Goal: Information Seeking & Learning: Learn about a topic

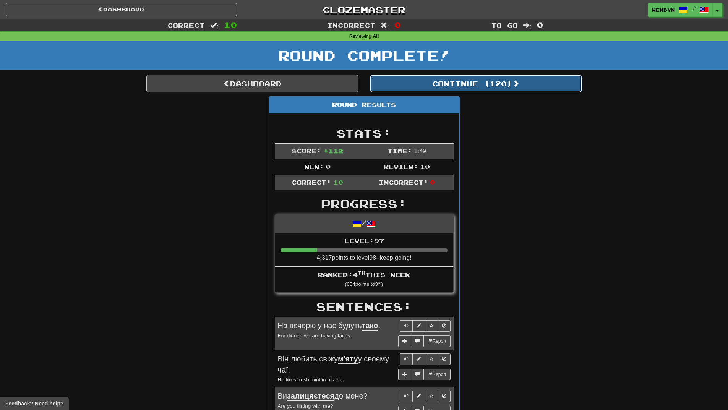
click at [490, 86] on button "Continue ( 120 )" at bounding box center [476, 84] width 212 height 18
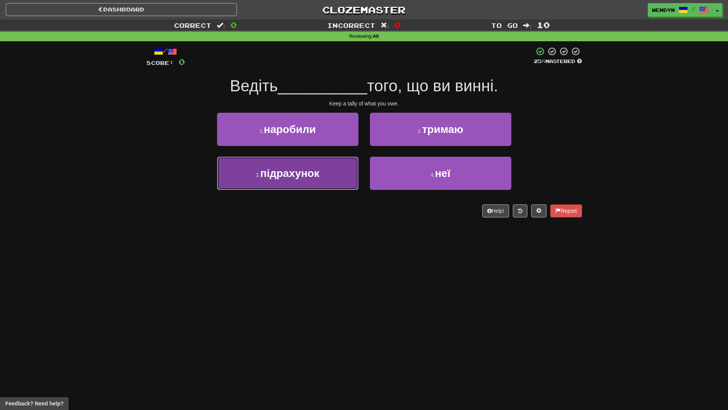
click at [320, 180] on button "3 . підрахунок" at bounding box center [287, 173] width 141 height 33
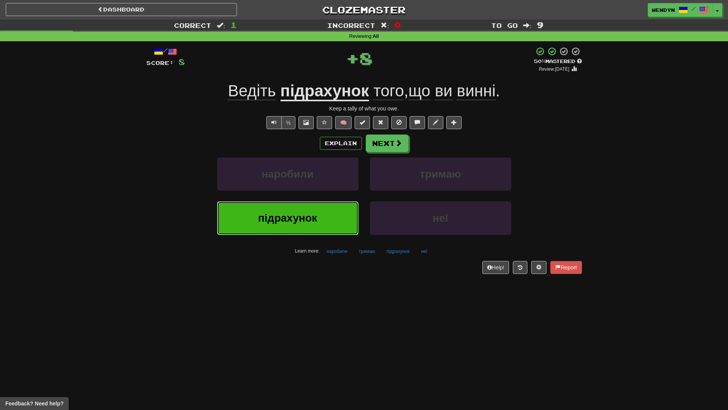
drag, startPoint x: 324, startPoint y: 220, endPoint x: 315, endPoint y: 266, distance: 46.4
click at [324, 221] on button "підрахунок" at bounding box center [287, 217] width 141 height 33
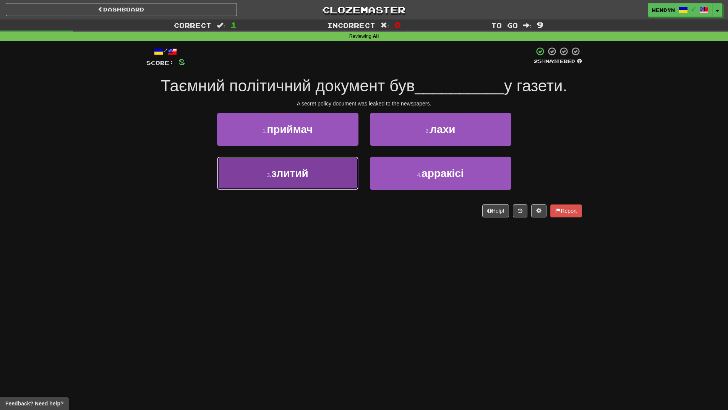
click at [324, 172] on button "3 . злитий" at bounding box center [287, 173] width 141 height 33
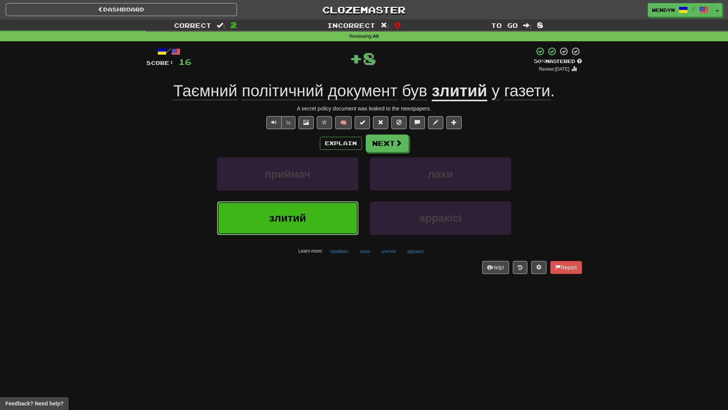
click at [329, 223] on button "злитий" at bounding box center [287, 217] width 141 height 33
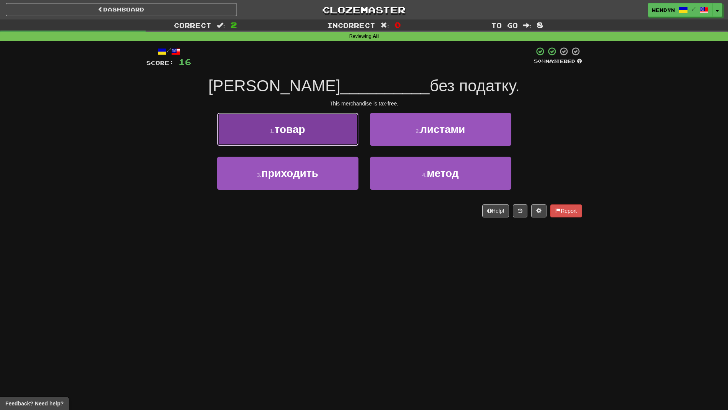
click at [333, 137] on button "1 . товар" at bounding box center [287, 129] width 141 height 33
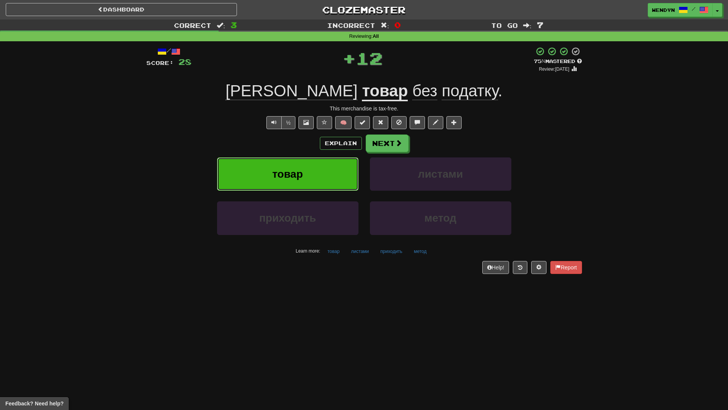
click at [281, 173] on span "товар" at bounding box center [287, 174] width 31 height 12
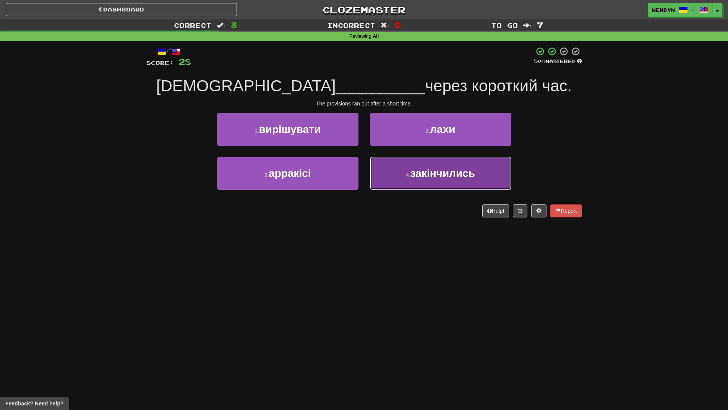
click at [442, 181] on button "4 . закінчились" at bounding box center [440, 173] width 141 height 33
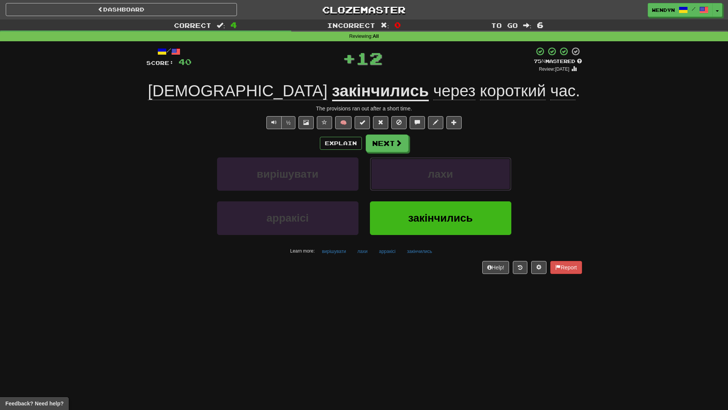
click at [442, 181] on button "лахи" at bounding box center [440, 173] width 141 height 33
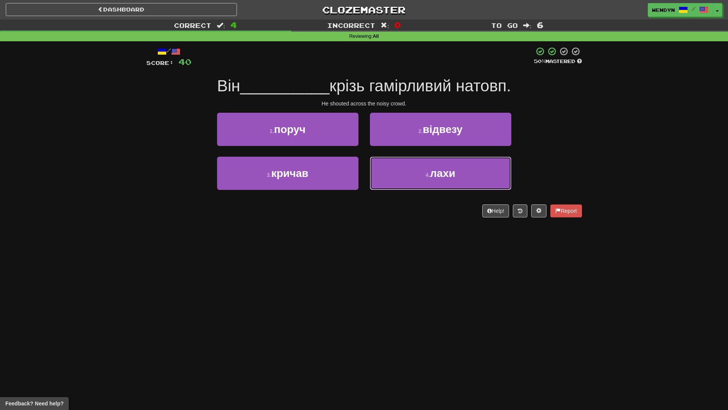
drag, startPoint x: 442, startPoint y: 181, endPoint x: 379, endPoint y: 214, distance: 70.6
click at [379, 214] on div "/ Score: 40 50 % Mastered Він __________ крізь гамірливий натовп. He shouted ac…" at bounding box center [364, 132] width 436 height 171
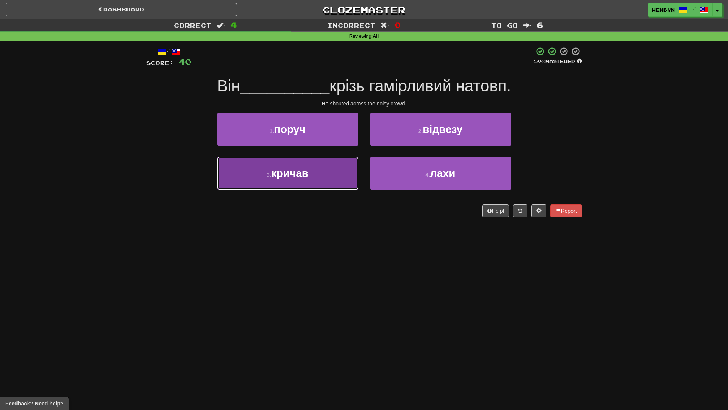
click at [309, 177] on button "3 . кричав" at bounding box center [287, 173] width 141 height 33
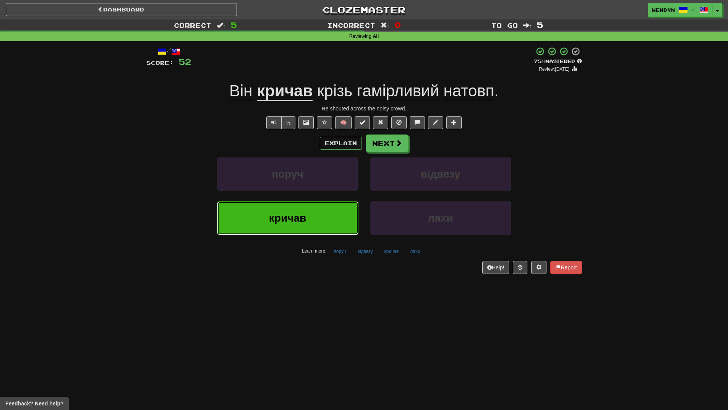
click at [303, 226] on button "кричав" at bounding box center [287, 217] width 141 height 33
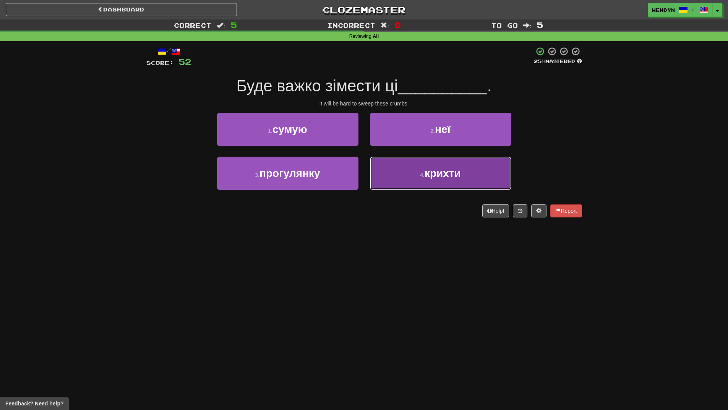
click at [439, 165] on button "4 . крихти" at bounding box center [440, 173] width 141 height 33
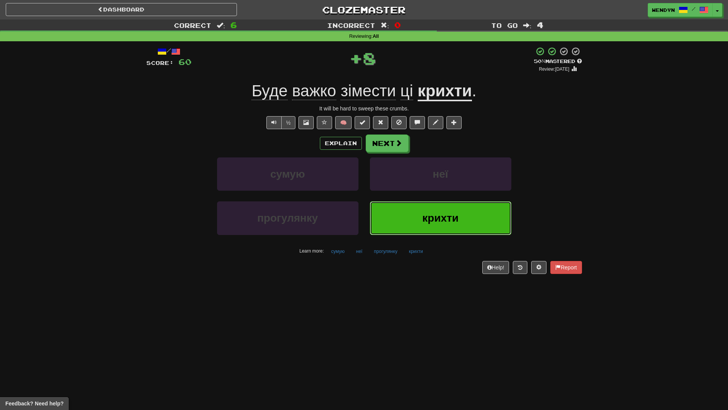
click at [423, 220] on span "крихти" at bounding box center [440, 218] width 36 height 12
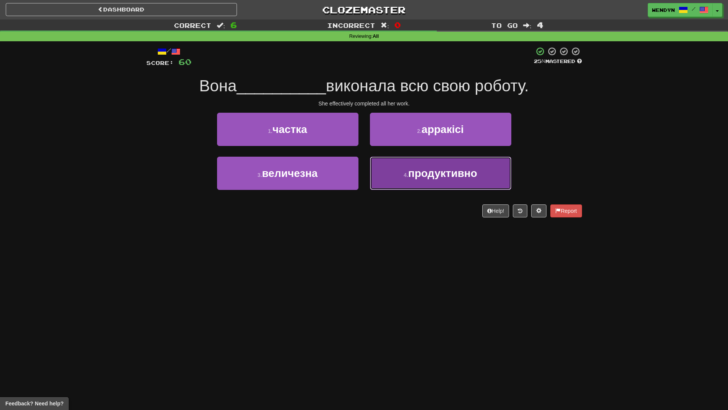
click at [450, 176] on span "продуктивно" at bounding box center [442, 173] width 69 height 12
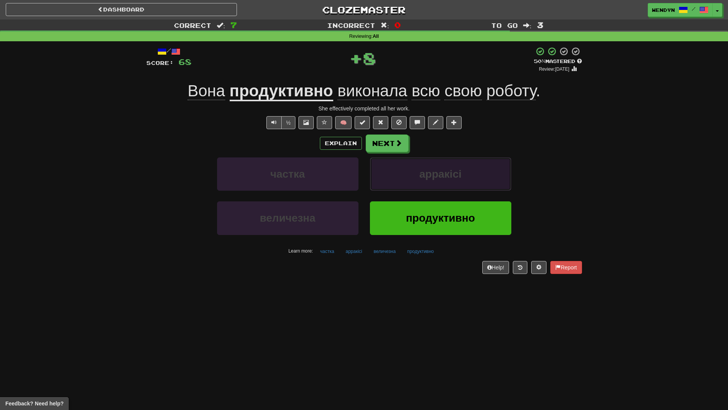
click at [450, 176] on span "арракісі" at bounding box center [440, 174] width 42 height 12
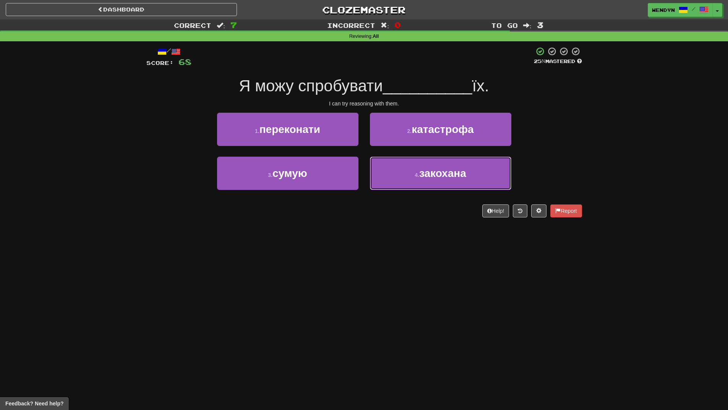
drag, startPoint x: 450, startPoint y: 176, endPoint x: 391, endPoint y: 241, distance: 87.6
click at [391, 241] on div "Dashboard Clozemaster WendyN / Toggle Dropdown Dashboard Leaderboard Activity F…" at bounding box center [364, 205] width 728 height 410
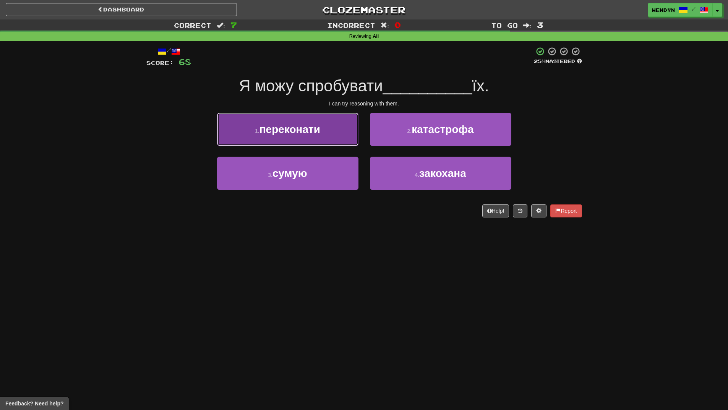
click at [287, 133] on span "переконати" at bounding box center [289, 129] width 61 height 12
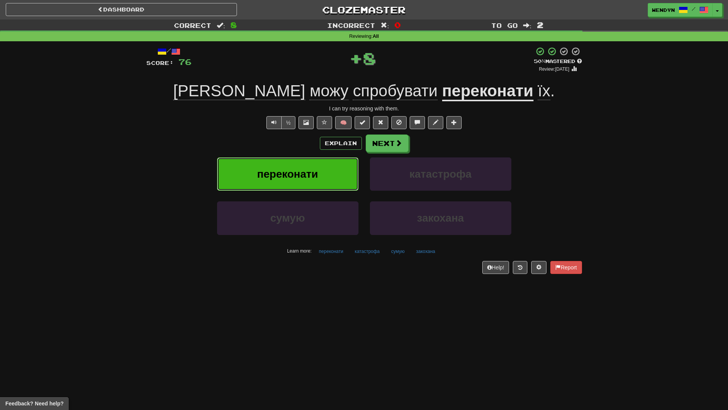
click at [295, 167] on button "переконати" at bounding box center [287, 173] width 141 height 33
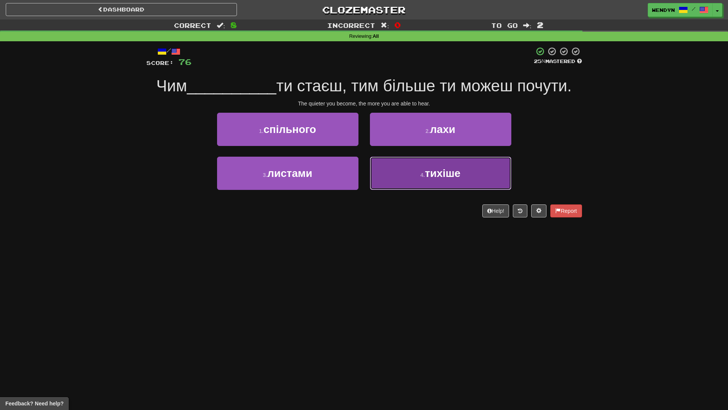
click at [444, 186] on button "4 . тихіше" at bounding box center [440, 173] width 141 height 33
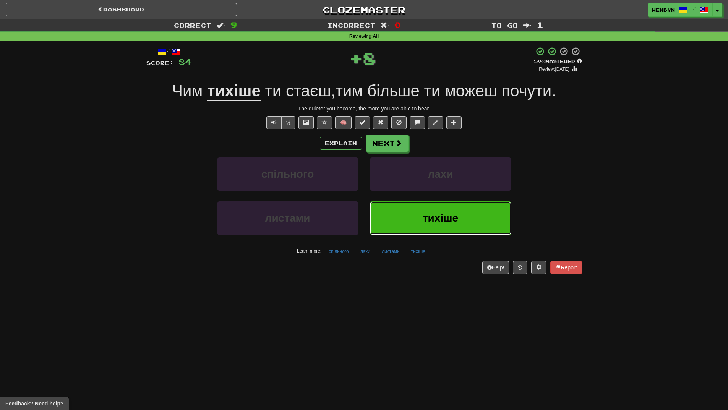
click at [432, 223] on span "тихіше" at bounding box center [441, 218] width 36 height 12
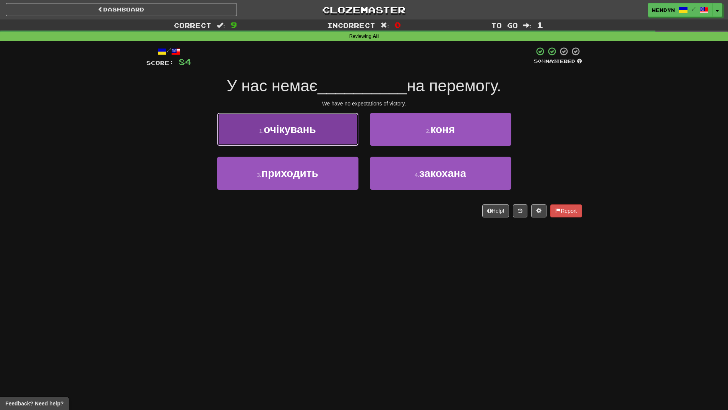
click at [314, 133] on span "очікувань" at bounding box center [290, 129] width 52 height 12
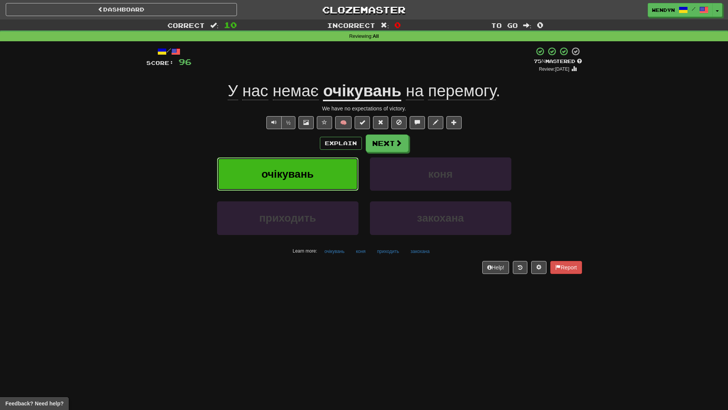
click at [297, 185] on button "очікувань" at bounding box center [287, 173] width 141 height 33
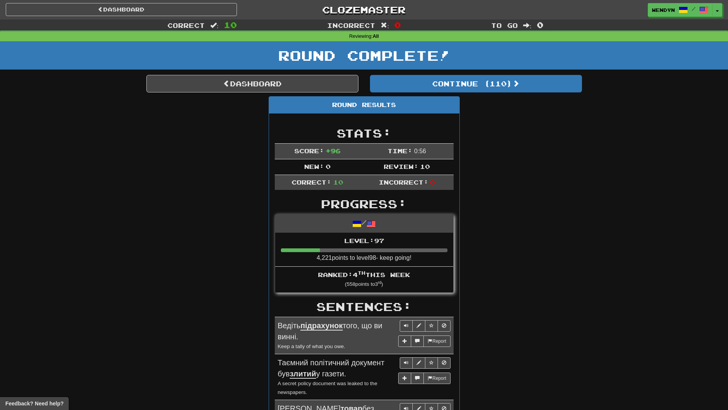
click at [485, 94] on div "Dashboard Continue ( 110 ) Round Results Stats: Score: + 96 Time: 0 : 56 New: 0…" at bounding box center [364, 416] width 436 height 682
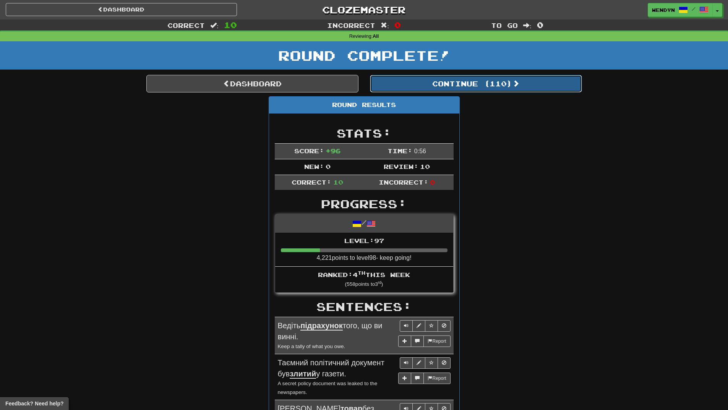
click at [486, 90] on button "Continue ( 110 )" at bounding box center [476, 84] width 212 height 18
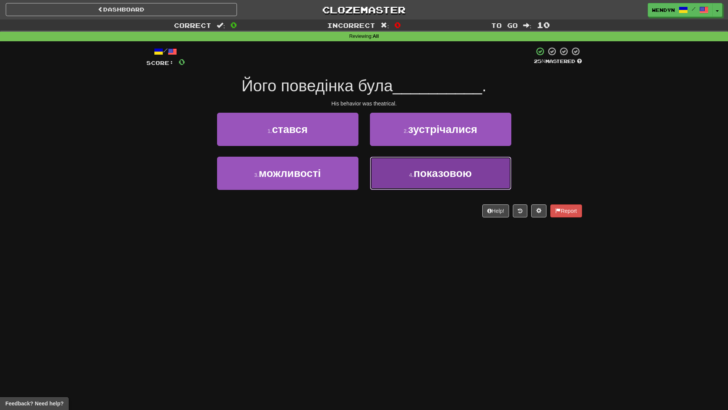
click at [458, 180] on button "4 . показовою" at bounding box center [440, 173] width 141 height 33
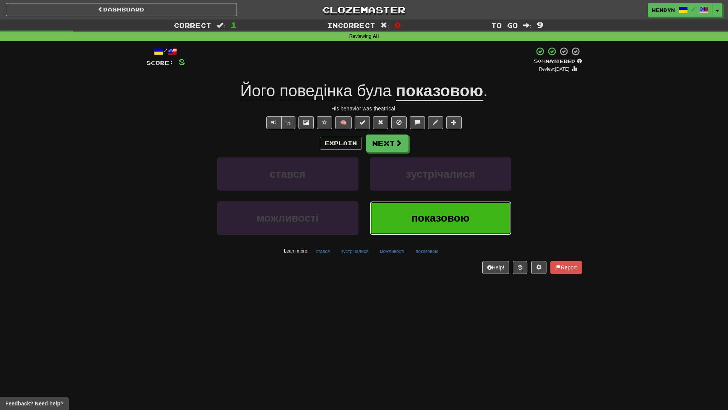
click at [455, 225] on button "показовою" at bounding box center [440, 217] width 141 height 33
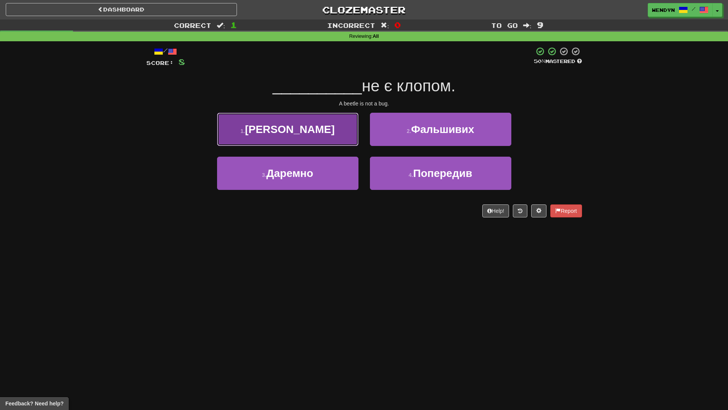
click at [308, 134] on button "1 . Жук" at bounding box center [287, 129] width 141 height 33
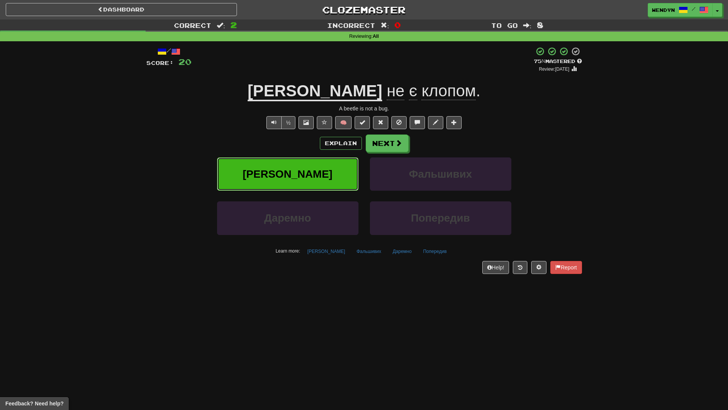
click at [292, 160] on button "Жук" at bounding box center [287, 173] width 141 height 33
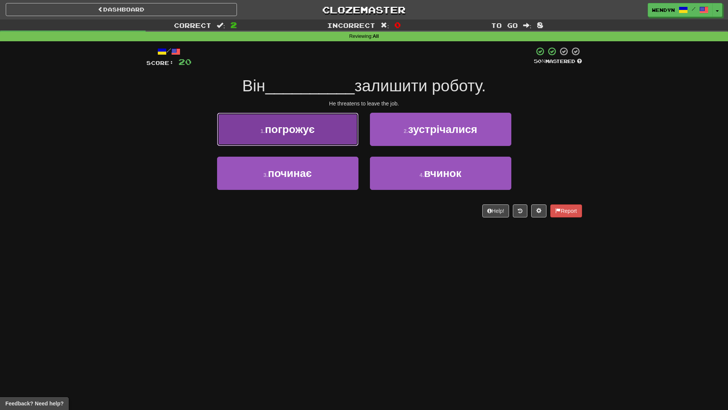
click at [311, 131] on span "погрожує" at bounding box center [290, 129] width 50 height 12
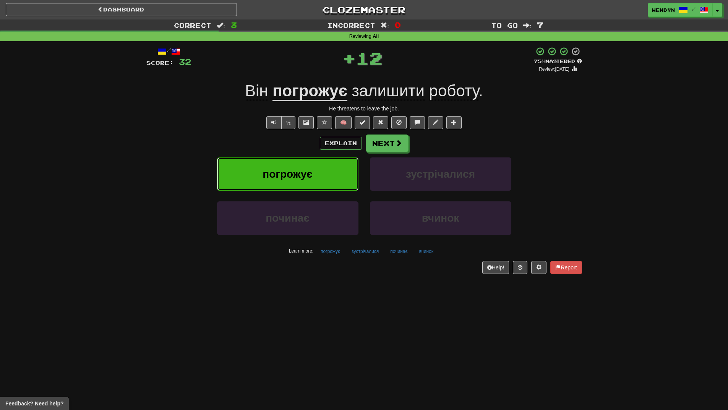
click at [309, 166] on button "погрожує" at bounding box center [287, 173] width 141 height 33
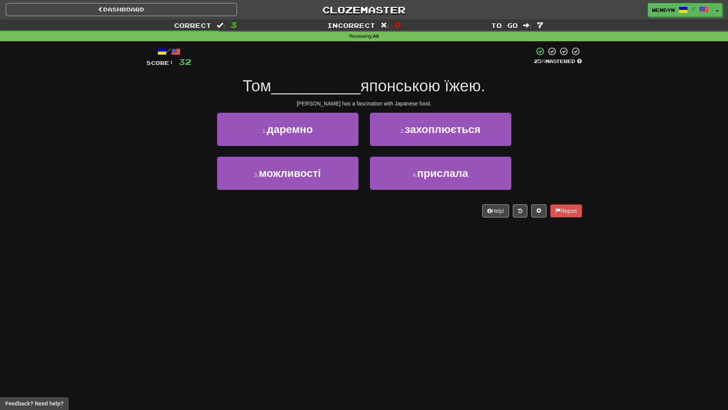
click at [511, 111] on div "/ Score: 32 25 % Mastered Том __________ японською їжею. Tom has a fascination …" at bounding box center [364, 132] width 436 height 171
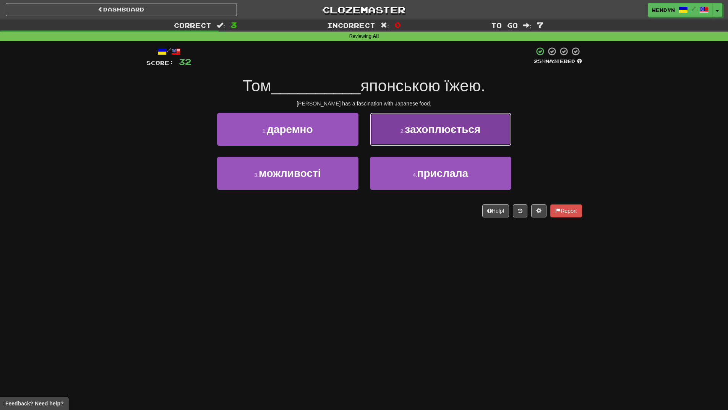
click at [473, 133] on span "захоплюється" at bounding box center [443, 129] width 76 height 12
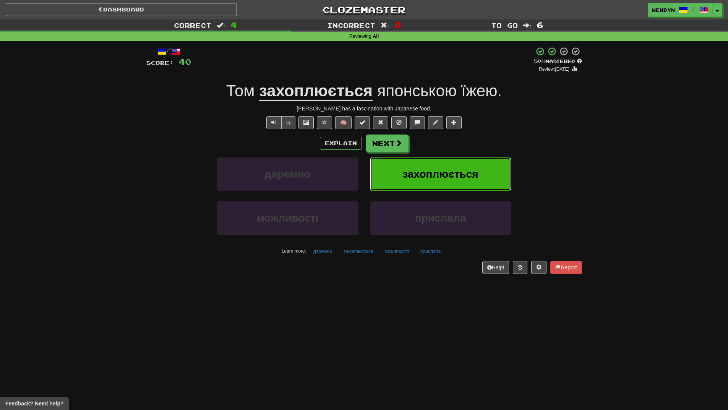
click at [467, 164] on button "захоплюється" at bounding box center [440, 173] width 141 height 33
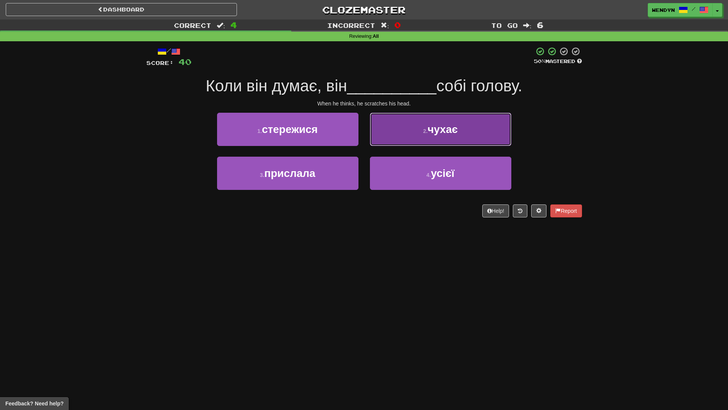
click at [462, 134] on button "2 . чухає" at bounding box center [440, 129] width 141 height 33
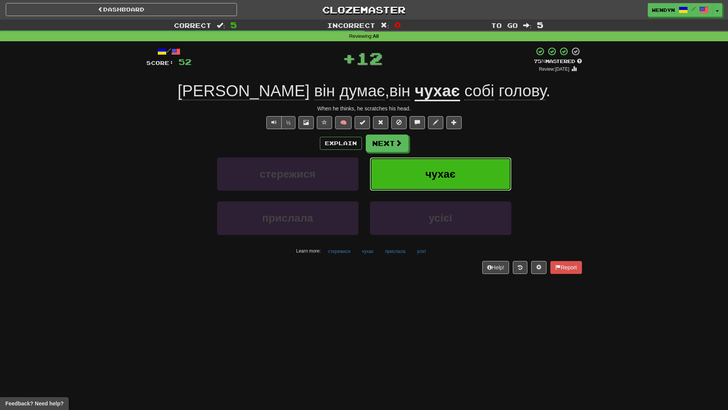
click at [457, 165] on button "чухає" at bounding box center [440, 173] width 141 height 33
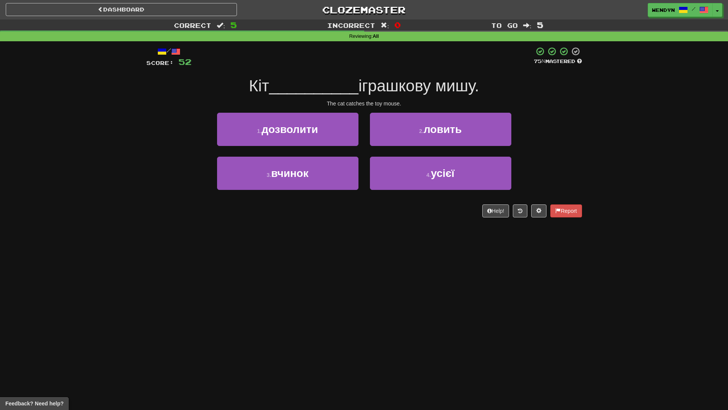
click at [471, 110] on div "/ Score: 52 75 % Mastered Кіт __________ іграшкову мишу. The cat catches the to…" at bounding box center [364, 132] width 436 height 171
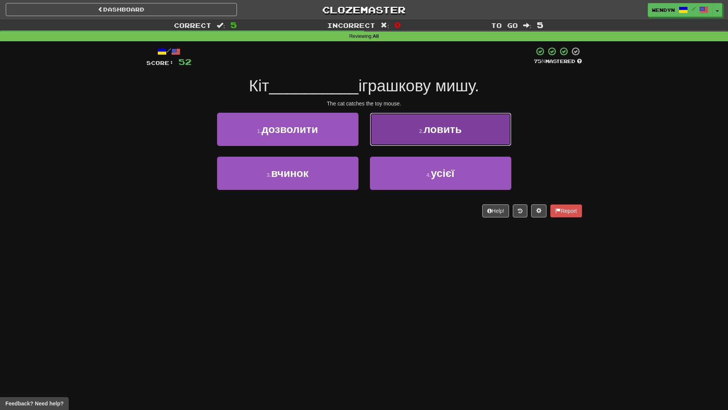
click at [471, 115] on button "2 . ловить" at bounding box center [440, 129] width 141 height 33
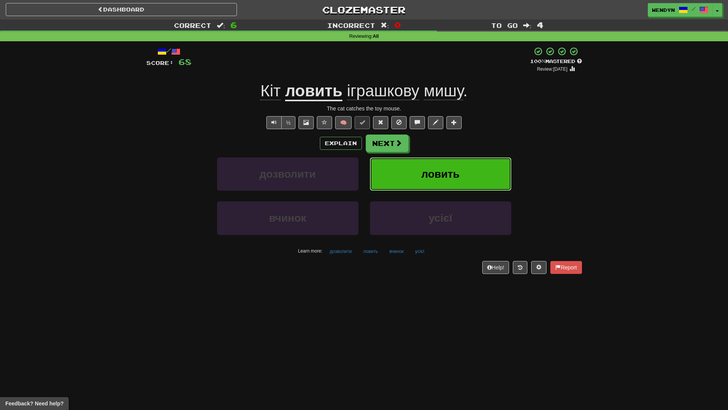
click at [442, 168] on span "ловить" at bounding box center [440, 174] width 38 height 12
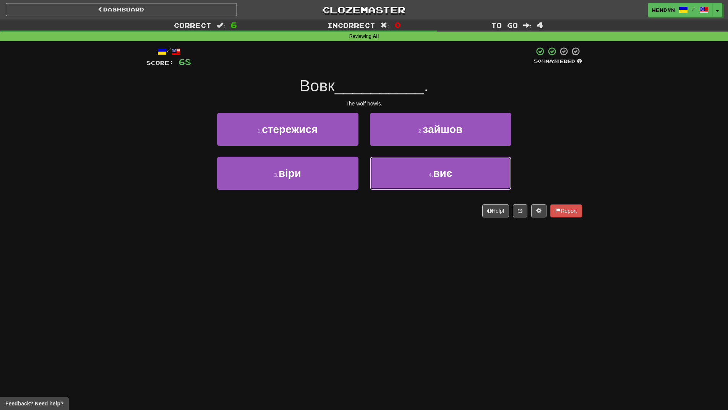
drag, startPoint x: 467, startPoint y: 172, endPoint x: 463, endPoint y: 228, distance: 57.0
click at [463, 228] on div "Dashboard Clozemaster WendyN / Toggle Dropdown Dashboard Leaderboard Activity F…" at bounding box center [364, 205] width 728 height 410
click at [480, 177] on button "4 . виє" at bounding box center [440, 173] width 141 height 33
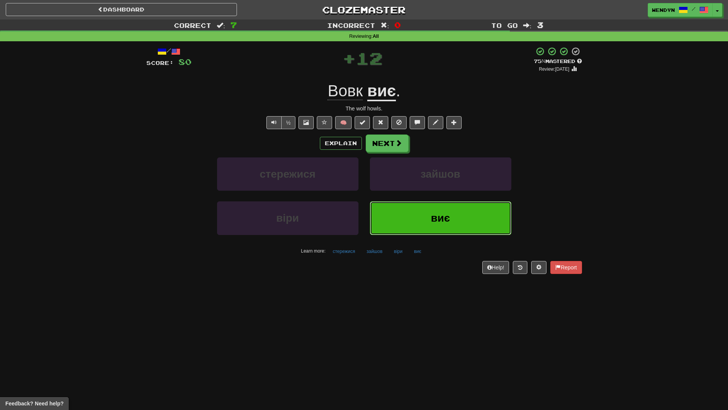
click at [486, 219] on button "виє" at bounding box center [440, 217] width 141 height 33
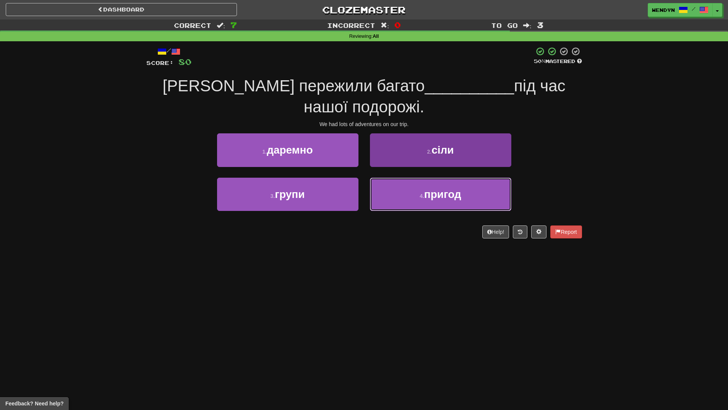
click at [449, 188] on span "пригод" at bounding box center [442, 194] width 37 height 12
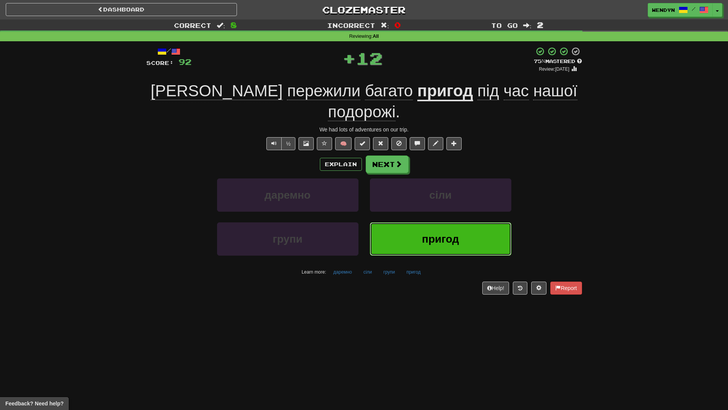
click at [449, 233] on span "пригод" at bounding box center [440, 239] width 37 height 12
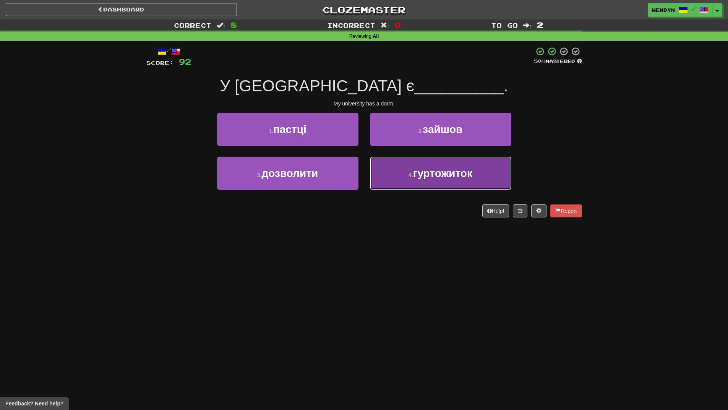
click at [439, 183] on button "4 . гуртожиток" at bounding box center [440, 173] width 141 height 33
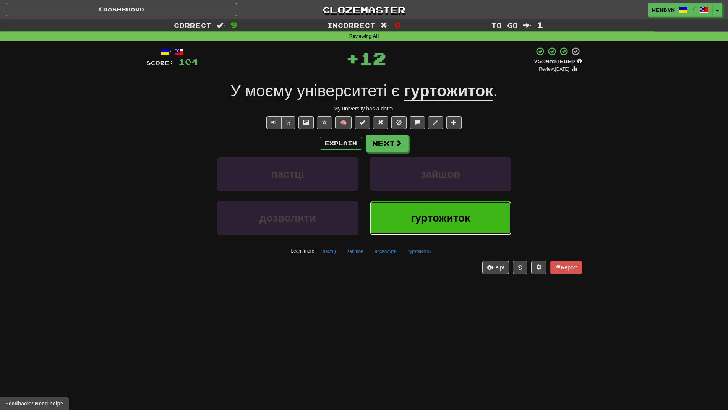
click at [432, 222] on span "гуртожиток" at bounding box center [440, 218] width 59 height 12
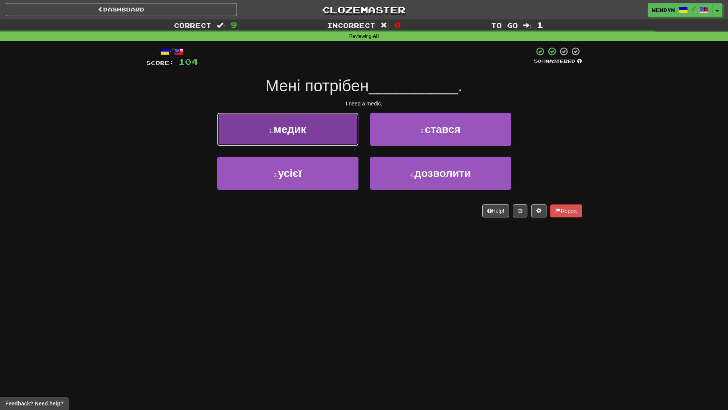
click at [306, 140] on button "1 . медик" at bounding box center [287, 129] width 141 height 33
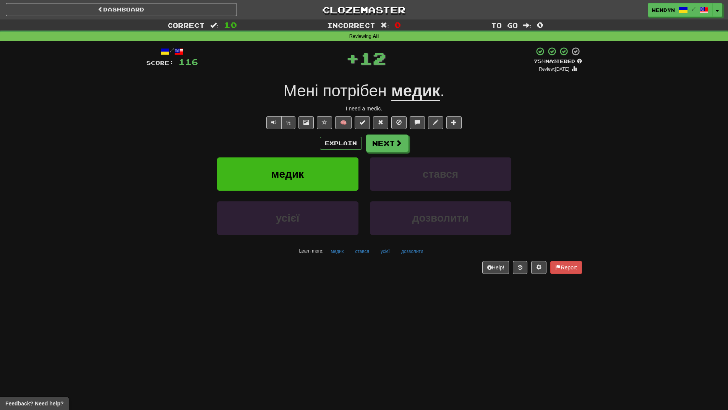
click at [306, 140] on div "Explain Next" at bounding box center [364, 143] width 436 height 18
click at [304, 159] on button "медик" at bounding box center [287, 173] width 141 height 33
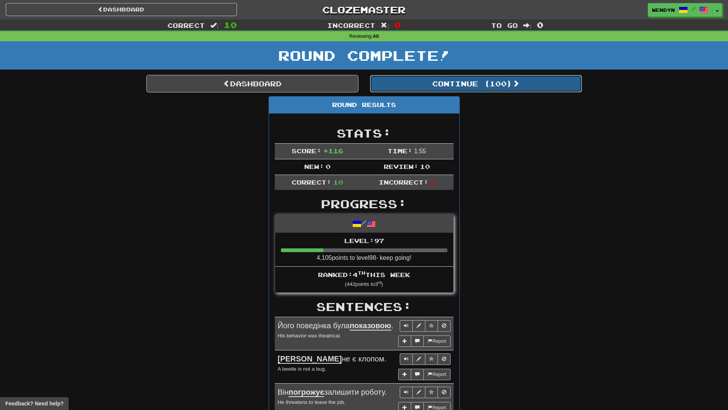
click at [506, 78] on button "Continue ( 100 )" at bounding box center [476, 84] width 212 height 18
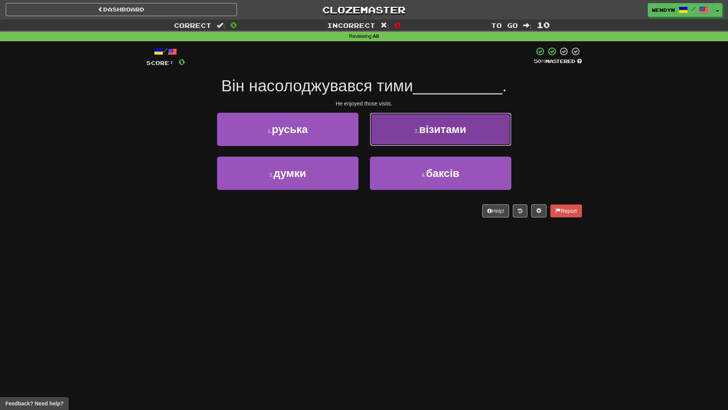
click at [477, 141] on button "2 . візитами" at bounding box center [440, 129] width 141 height 33
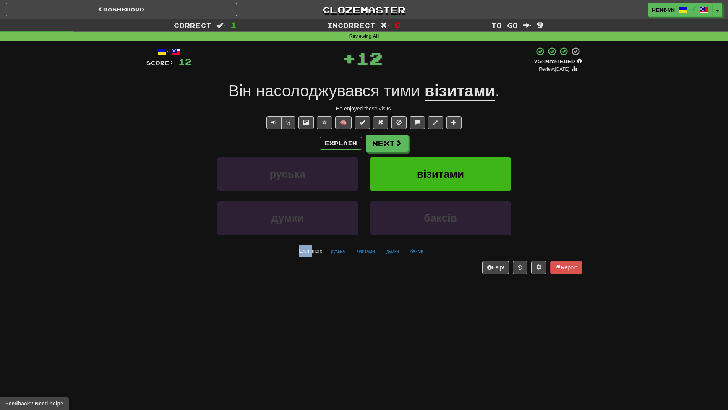
click at [477, 141] on div "Explain Next" at bounding box center [364, 143] width 436 height 18
click at [473, 136] on div "Explain Next" at bounding box center [364, 143] width 436 height 18
click at [470, 172] on button "візитами" at bounding box center [440, 173] width 141 height 33
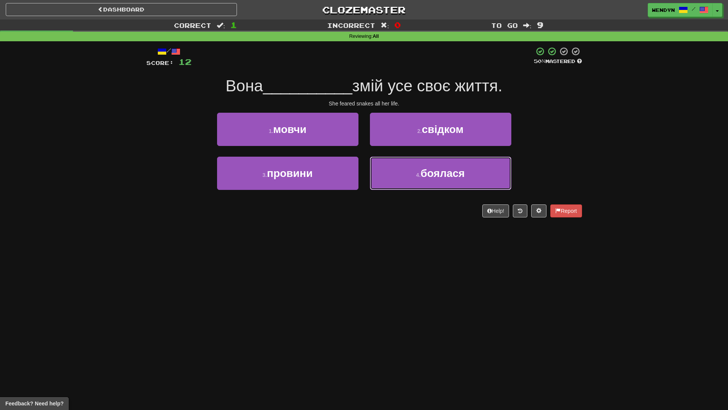
click at [470, 172] on button "4 . боялася" at bounding box center [440, 173] width 141 height 33
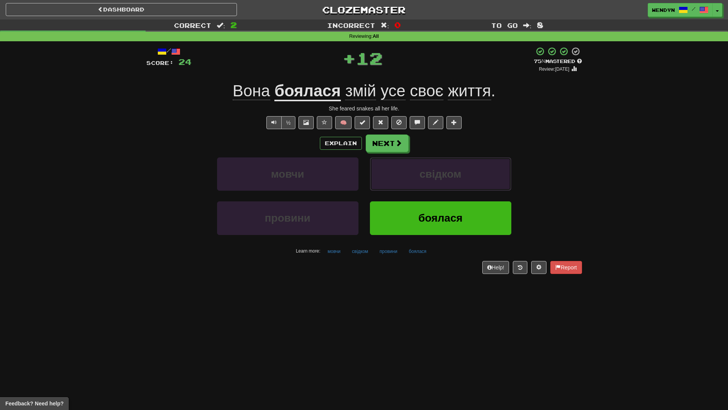
click at [470, 172] on button "свідком" at bounding box center [440, 173] width 141 height 33
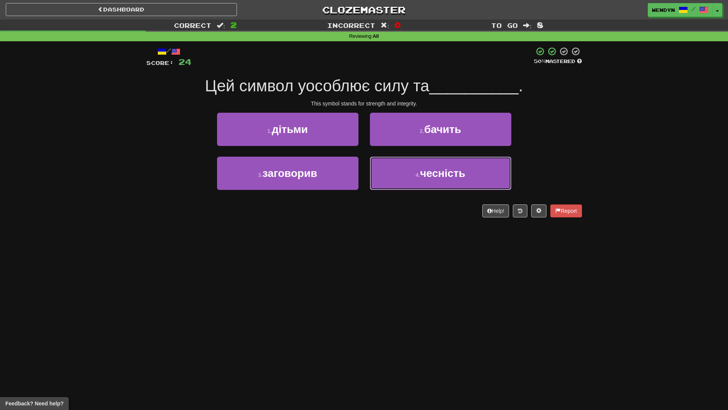
drag, startPoint x: 470, startPoint y: 172, endPoint x: 448, endPoint y: 216, distance: 49.0
click at [448, 216] on div "/ Score: 24 50 % Mastered Цей символ уособлює силу та __________ . This symbol …" at bounding box center [364, 132] width 436 height 171
click at [453, 181] on button "4 . чесність" at bounding box center [440, 173] width 141 height 33
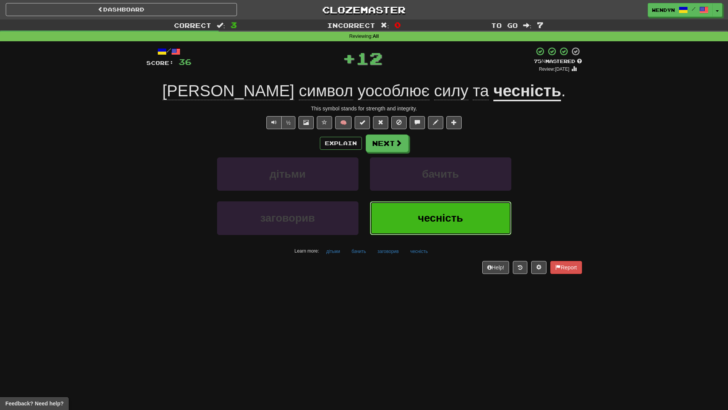
click at [453, 214] on span "чесність" at bounding box center [440, 218] width 45 height 12
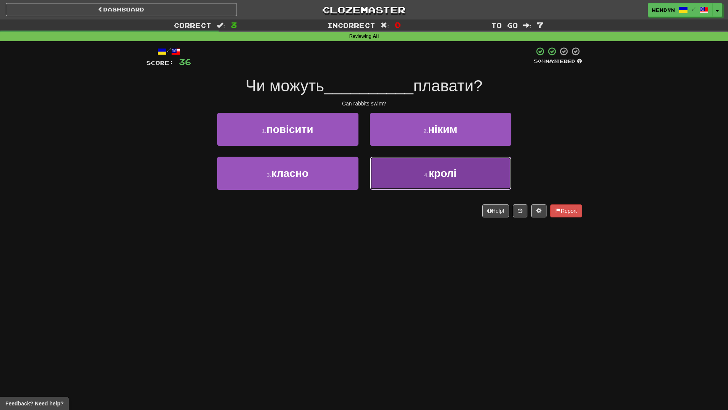
click at [456, 185] on button "4 . кролі" at bounding box center [440, 173] width 141 height 33
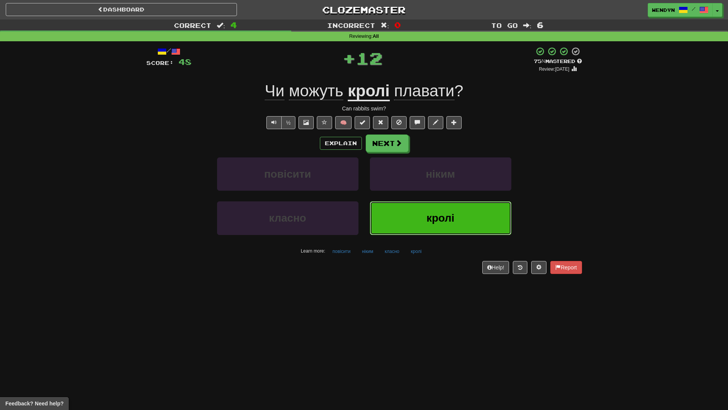
click at [448, 218] on span "кролі" at bounding box center [440, 218] width 28 height 12
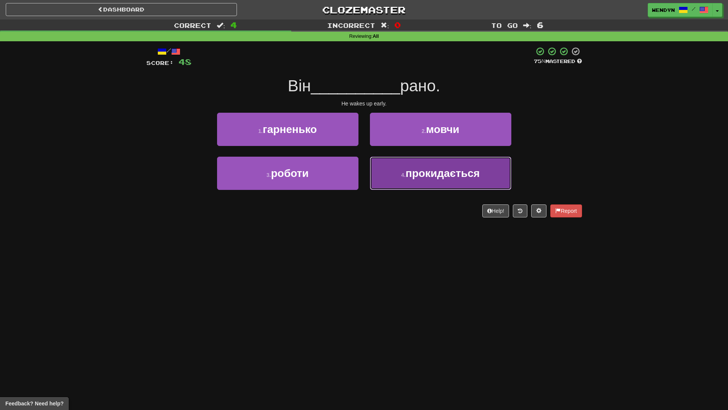
click at [457, 177] on span "прокидається" at bounding box center [442, 173] width 74 height 12
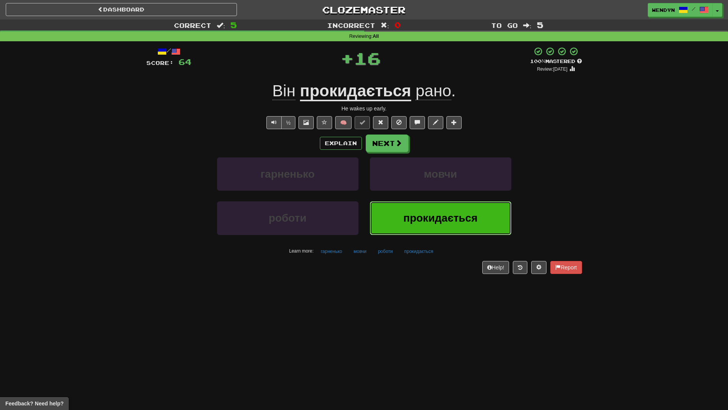
click at [456, 211] on button "прокидається" at bounding box center [440, 217] width 141 height 33
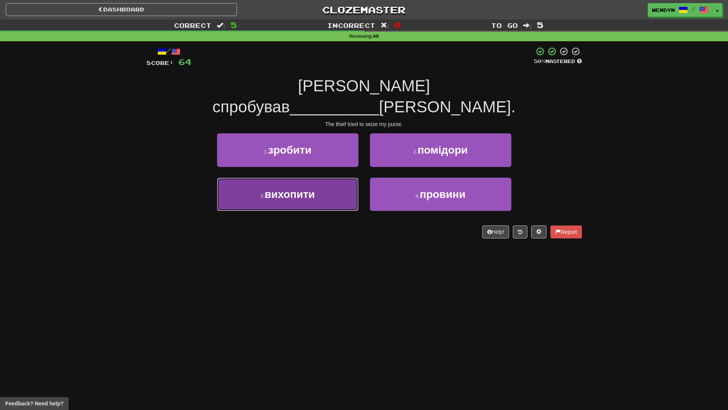
click at [319, 186] on button "3 . вихопити" at bounding box center [287, 194] width 141 height 33
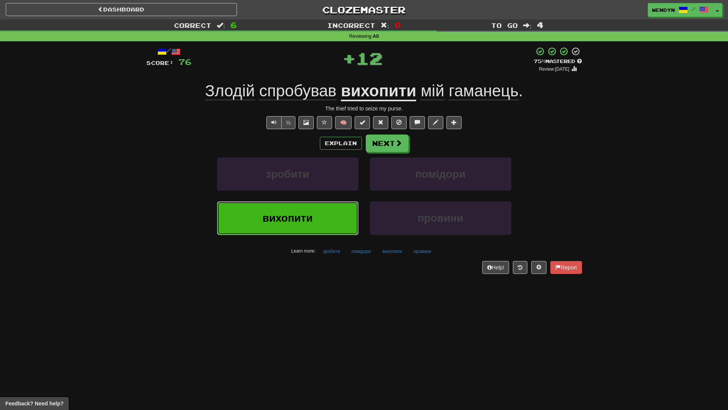
click at [318, 209] on button "вихопити" at bounding box center [287, 217] width 141 height 33
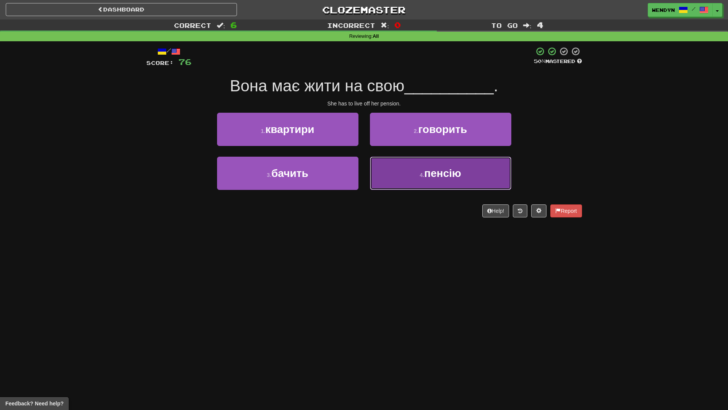
click at [442, 186] on button "4 . пенсію" at bounding box center [440, 173] width 141 height 33
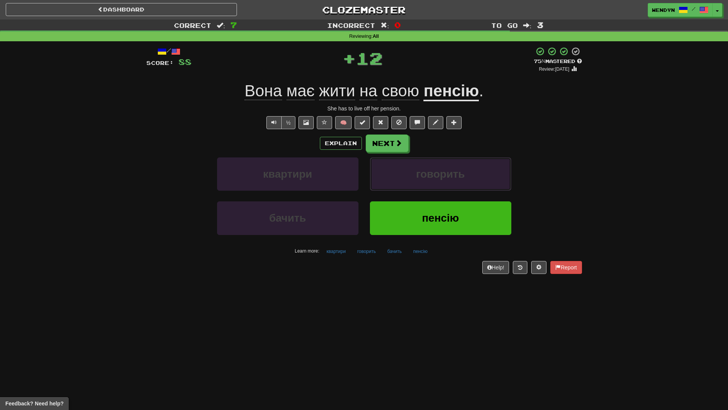
click at [442, 186] on button "говорить" at bounding box center [440, 173] width 141 height 33
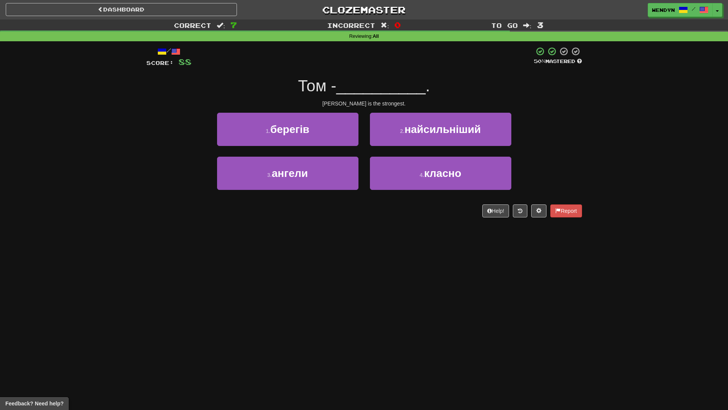
click at [398, 232] on div "Dashboard Clozemaster WendyN / Toggle Dropdown Dashboard Leaderboard Activity F…" at bounding box center [364, 205] width 728 height 410
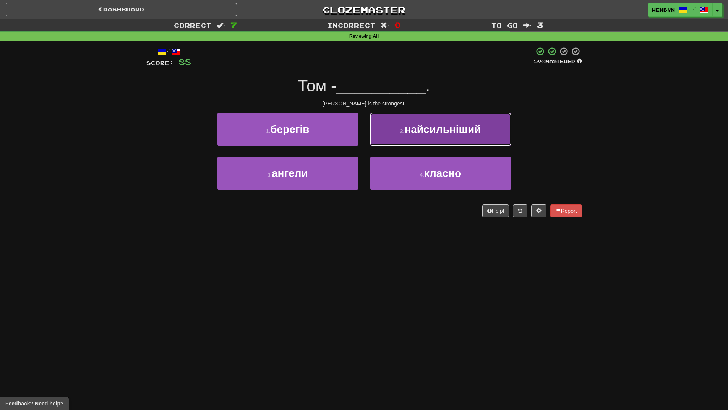
click at [466, 138] on button "2 . найсильніший" at bounding box center [440, 129] width 141 height 33
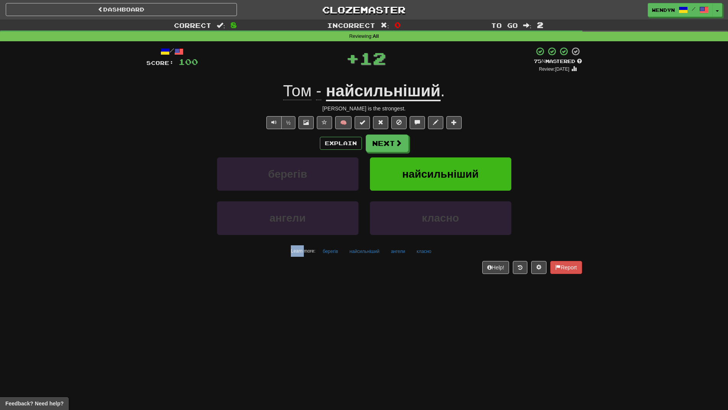
click at [466, 138] on div "Explain Next" at bounding box center [364, 143] width 436 height 18
click at [457, 165] on button "найсильніший" at bounding box center [440, 173] width 141 height 33
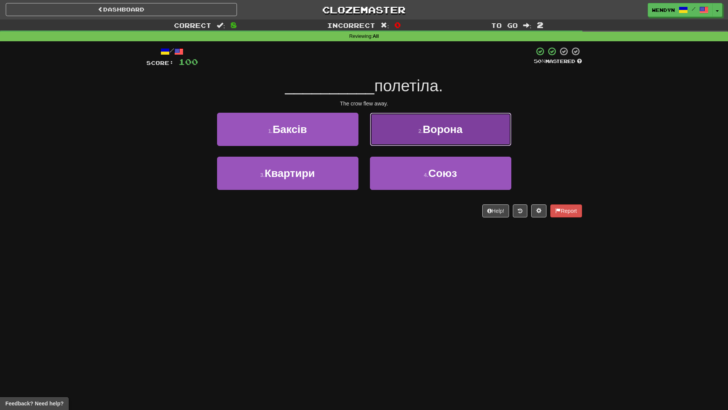
click at [471, 138] on button "2 . Ворона" at bounding box center [440, 129] width 141 height 33
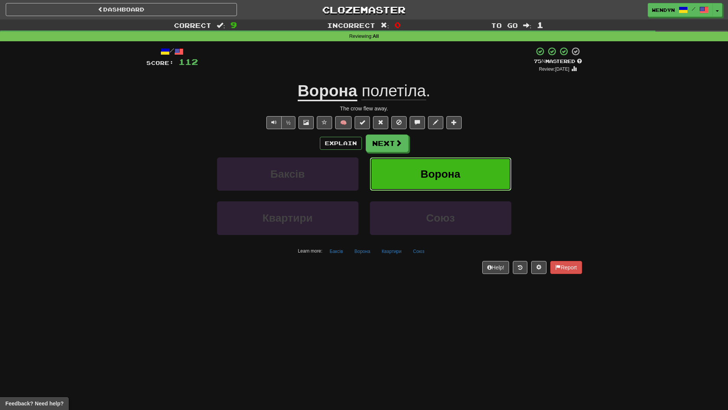
click at [470, 161] on button "Ворона" at bounding box center [440, 173] width 141 height 33
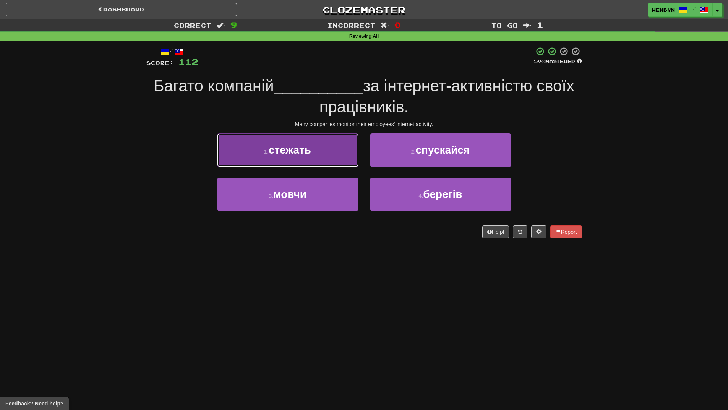
click at [292, 142] on button "1 . стежать" at bounding box center [287, 149] width 141 height 33
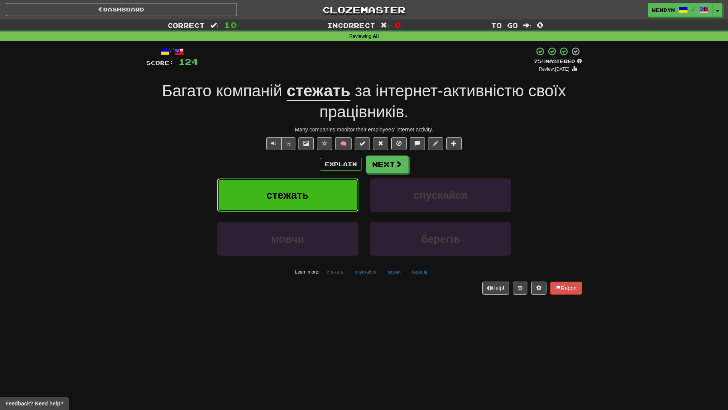
click at [293, 197] on span "стежать" at bounding box center [287, 195] width 42 height 12
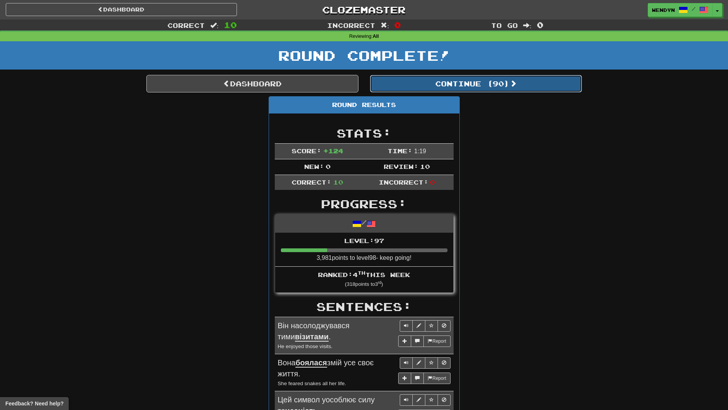
click at [501, 85] on button "Continue ( 90 )" at bounding box center [476, 84] width 212 height 18
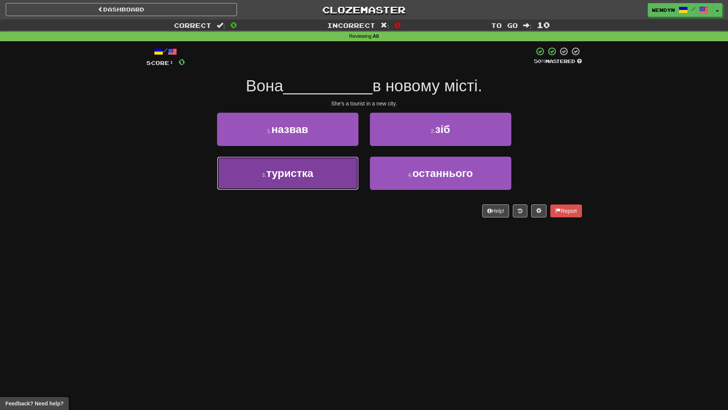
click at [337, 181] on button "3 . туристка" at bounding box center [287, 173] width 141 height 33
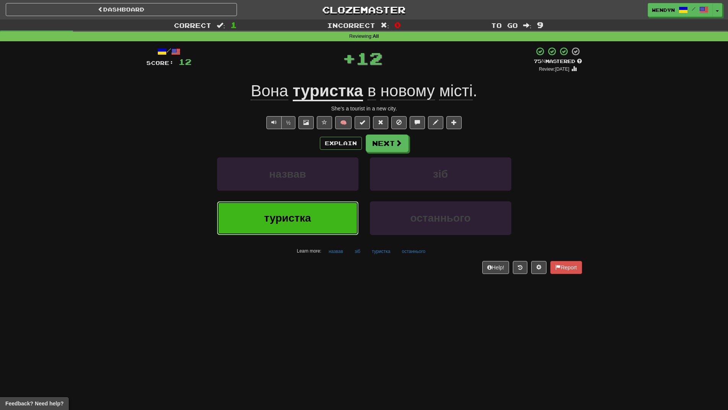
click at [337, 232] on button "туристка" at bounding box center [287, 217] width 141 height 33
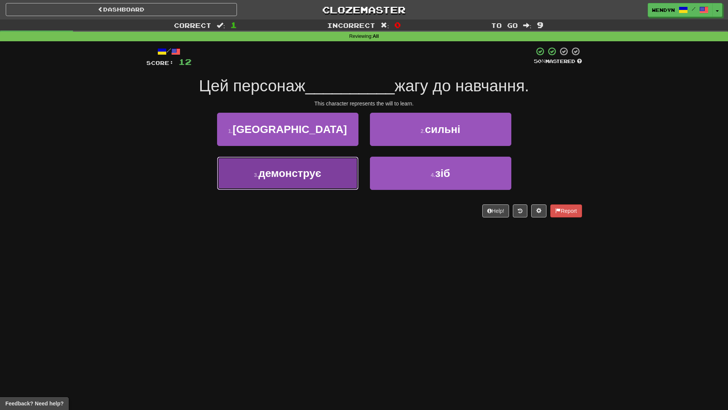
click at [345, 185] on button "3 . демонструє" at bounding box center [287, 173] width 141 height 33
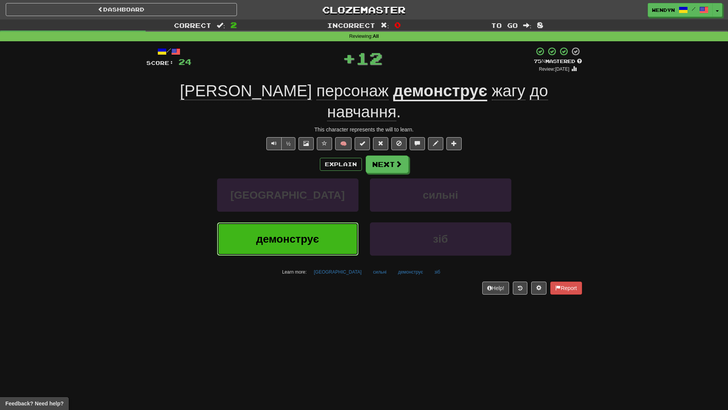
click at [345, 225] on button "демонструє" at bounding box center [287, 238] width 141 height 33
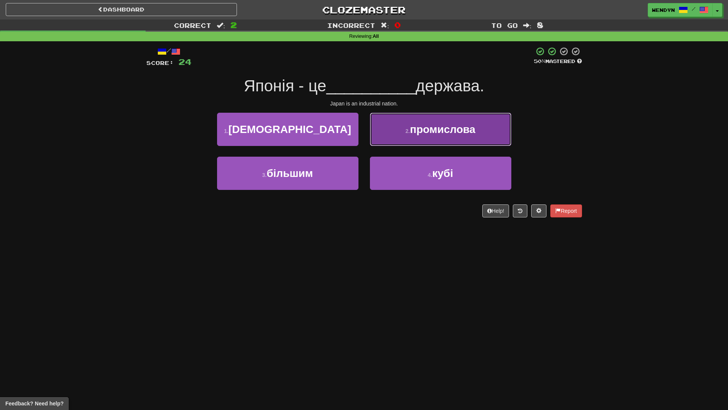
click at [472, 132] on span "промислова" at bounding box center [442, 129] width 65 height 12
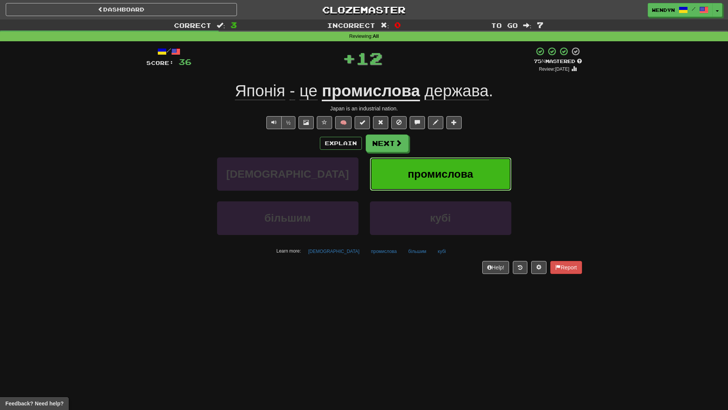
click at [480, 164] on button "промислова" at bounding box center [440, 173] width 141 height 33
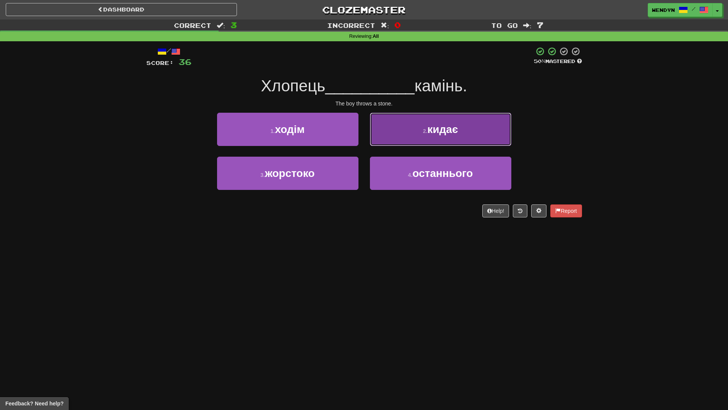
click at [484, 144] on button "2 . кидає" at bounding box center [440, 129] width 141 height 33
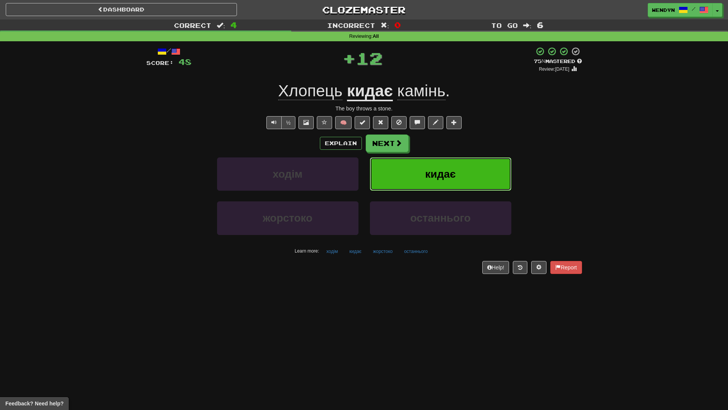
click at [475, 165] on button "кидає" at bounding box center [440, 173] width 141 height 33
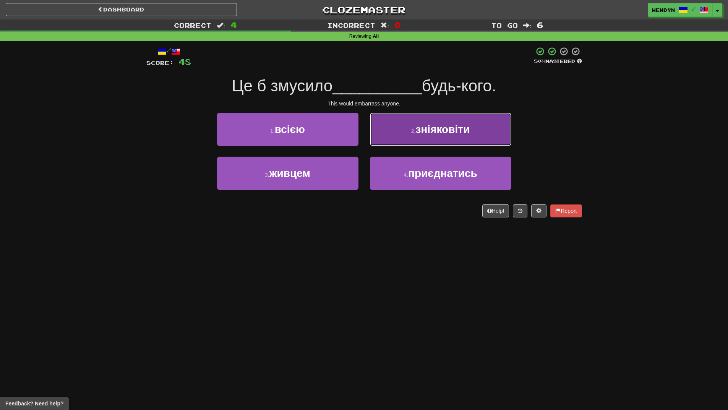
click at [468, 132] on span "зніяковіти" at bounding box center [443, 129] width 54 height 12
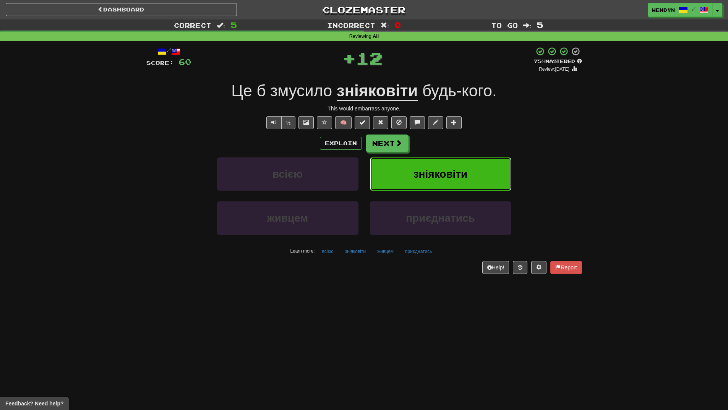
click at [466, 165] on button "зніяковіти" at bounding box center [440, 173] width 141 height 33
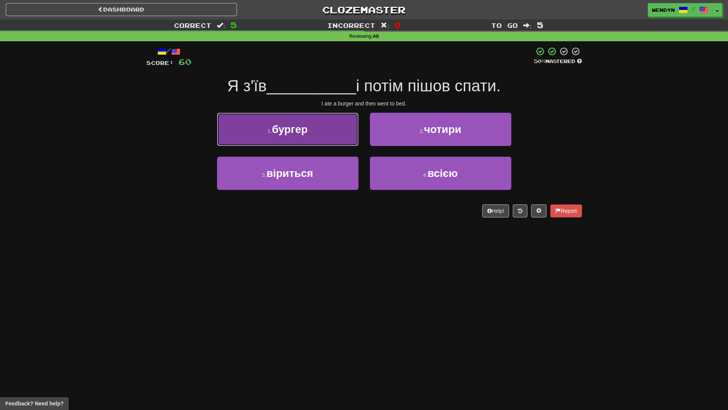
click at [314, 133] on button "1 . бургер" at bounding box center [287, 129] width 141 height 33
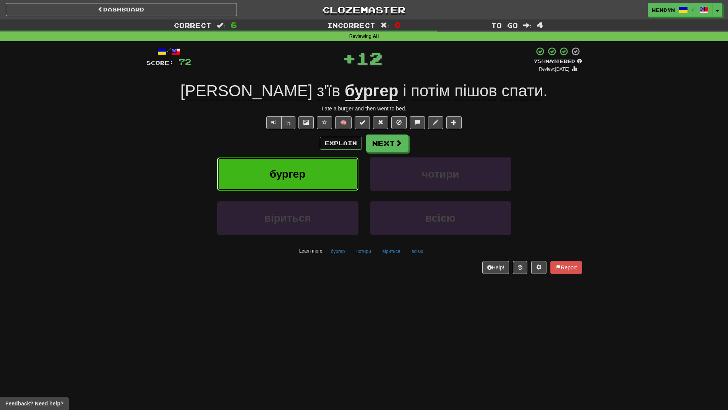
click at [316, 168] on button "бургер" at bounding box center [287, 173] width 141 height 33
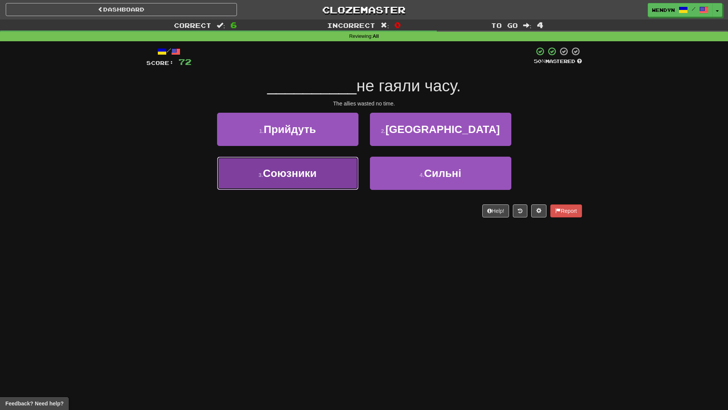
click at [316, 170] on span "Союзники" at bounding box center [290, 173] width 54 height 12
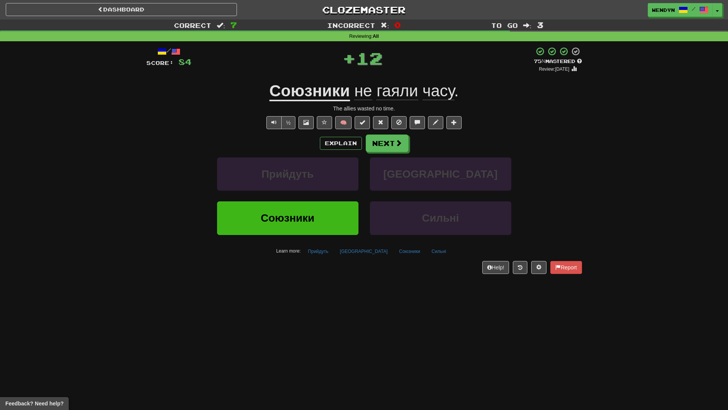
click at [309, 283] on div "/ Score: 84 + 12 75 % Mastered Review: 2025-11-14 Союзники не гаяли часу . The …" at bounding box center [364, 162] width 436 height 243
click at [313, 210] on button "Союзники" at bounding box center [287, 217] width 141 height 33
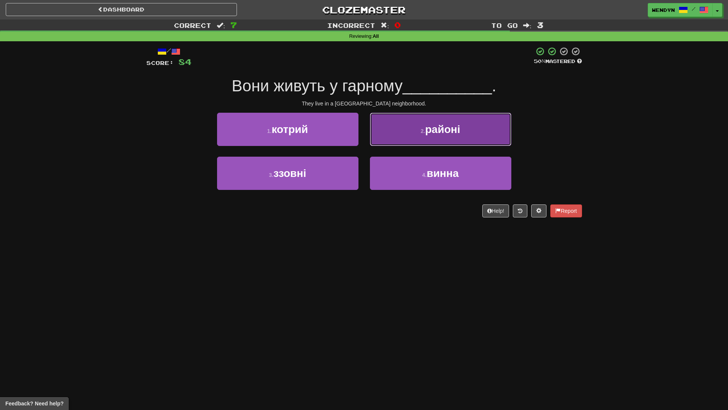
click at [467, 136] on button "2 . районі" at bounding box center [440, 129] width 141 height 33
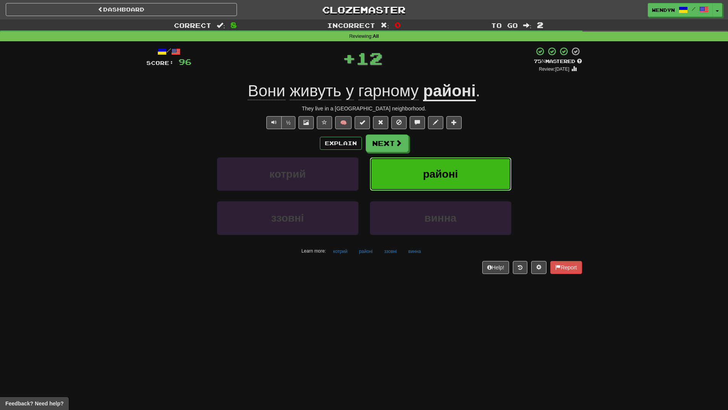
click at [456, 170] on span "районі" at bounding box center [440, 174] width 35 height 12
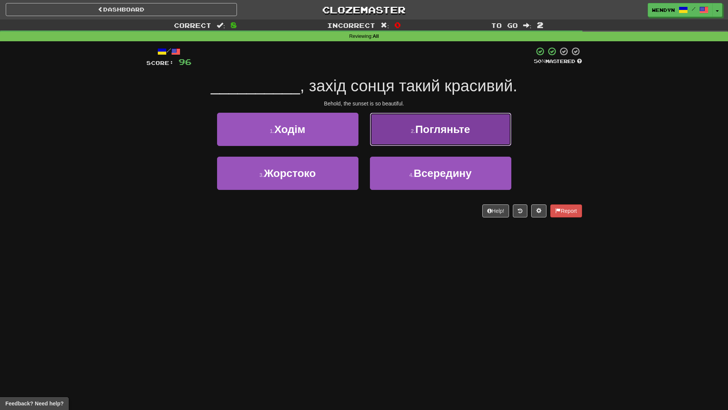
click at [455, 126] on span "Погляньте" at bounding box center [442, 129] width 55 height 12
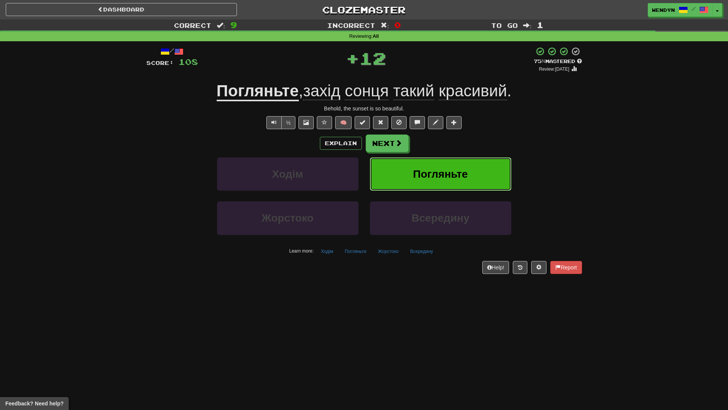
click at [455, 172] on span "Погляньте" at bounding box center [440, 174] width 55 height 12
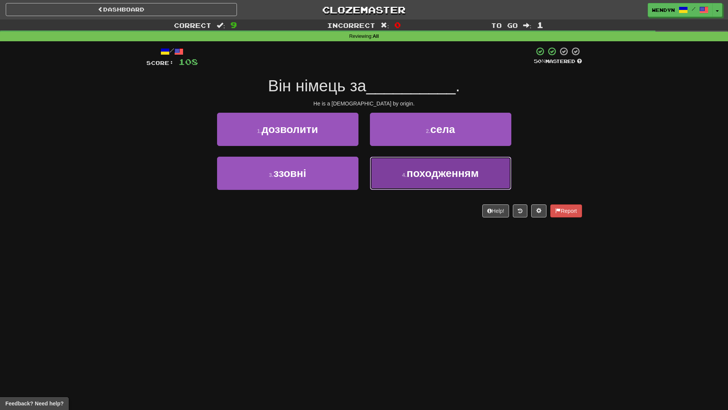
click at [449, 178] on span "походженням" at bounding box center [443, 173] width 72 height 12
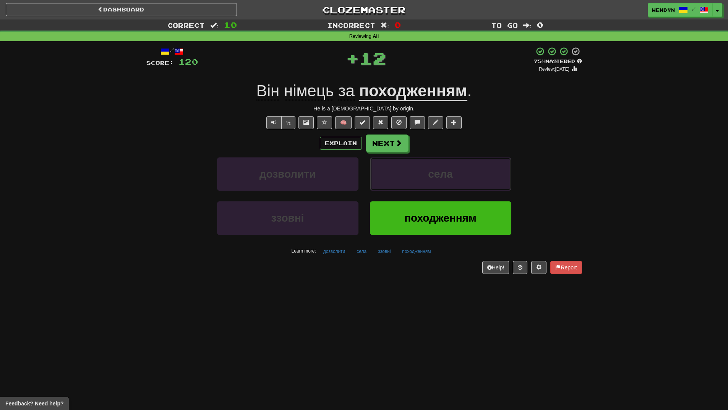
click at [449, 178] on span "села" at bounding box center [440, 174] width 25 height 12
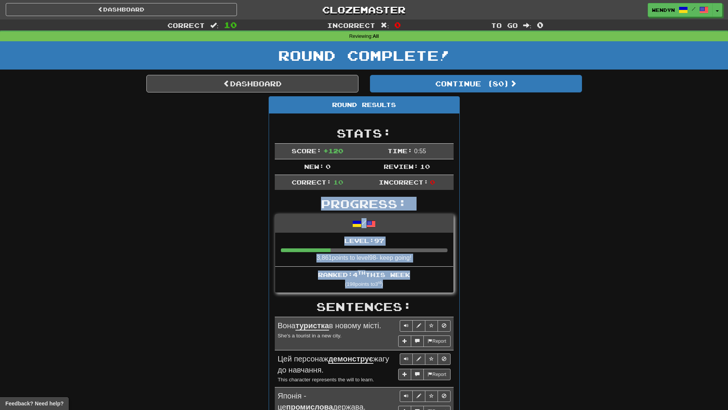
click at [449, 180] on div "Dashboard Clozemaster WendyN / Toggle Dropdown Dashboard Leaderboard Activity F…" at bounding box center [364, 350] width 728 height 700
click at [496, 165] on div "Round Results Stats: Score: + 120 Time: 0 : 55 New: 0 Review: 10 Correct: 10 In…" at bounding box center [364, 387] width 436 height 582
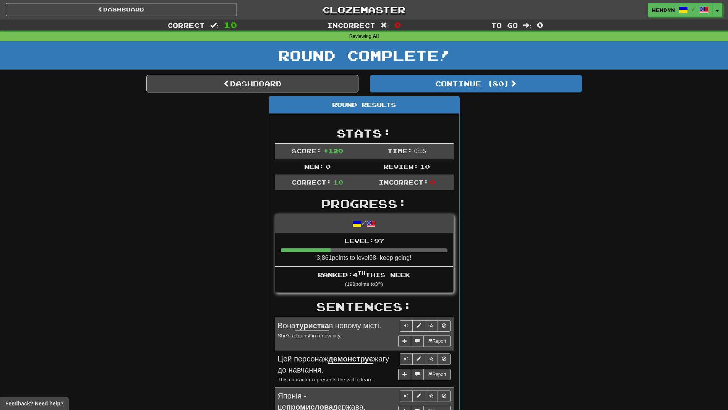
click at [496, 165] on div "Round Results Stats: Score: + 120 Time: 0 : 55 New: 0 Review: 10 Correct: 10 In…" at bounding box center [364, 387] width 436 height 582
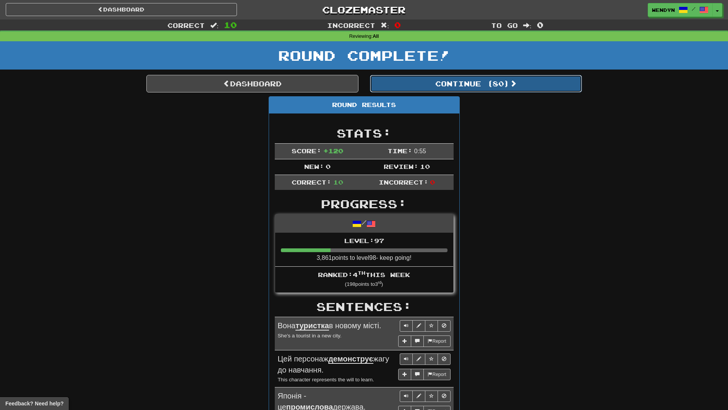
click at [475, 78] on button "Continue ( 80 )" at bounding box center [476, 84] width 212 height 18
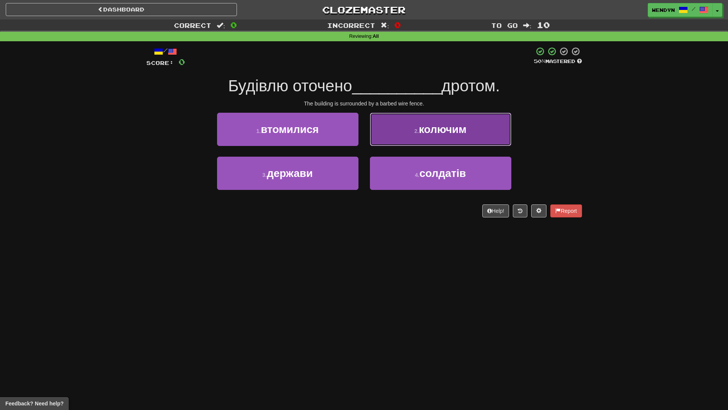
click at [492, 126] on button "2 . колючим" at bounding box center [440, 129] width 141 height 33
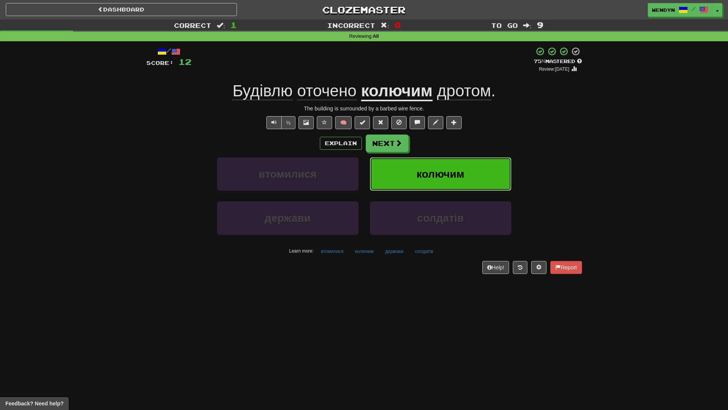
click at [475, 167] on button "колючим" at bounding box center [440, 173] width 141 height 33
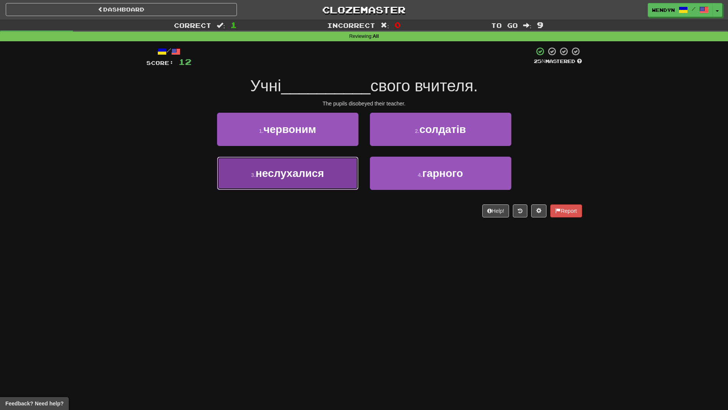
click at [310, 172] on span "неслухалися" at bounding box center [290, 173] width 68 height 12
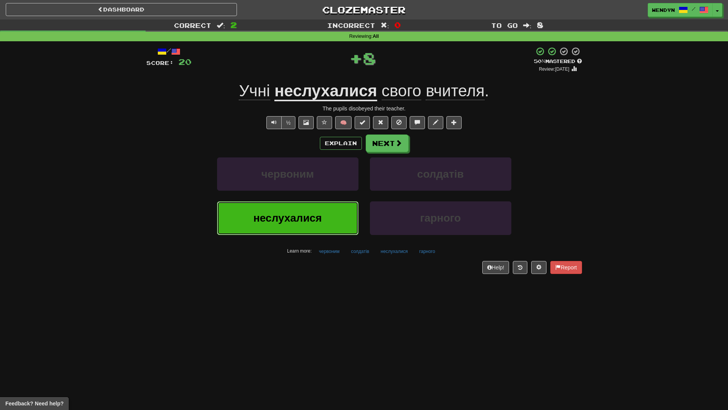
click at [311, 215] on span "неслухалися" at bounding box center [287, 218] width 68 height 12
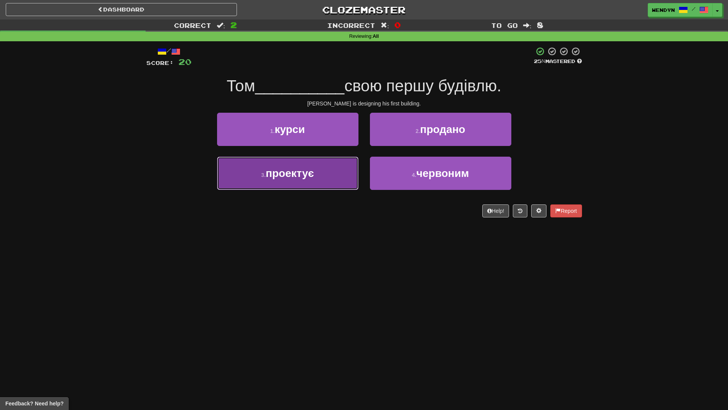
click at [311, 186] on button "3 . проектує" at bounding box center [287, 173] width 141 height 33
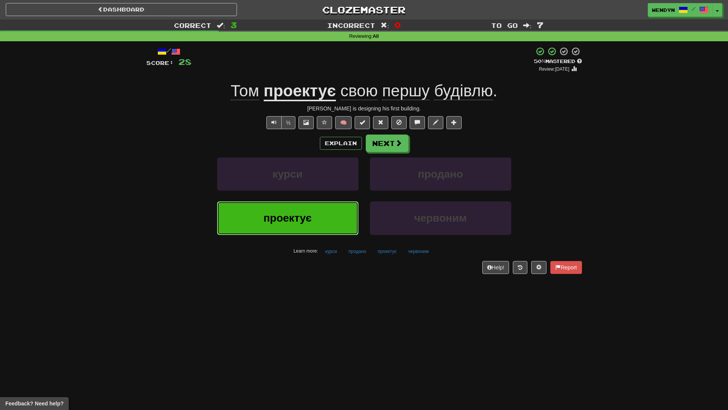
click at [288, 202] on button "проектує" at bounding box center [287, 217] width 141 height 33
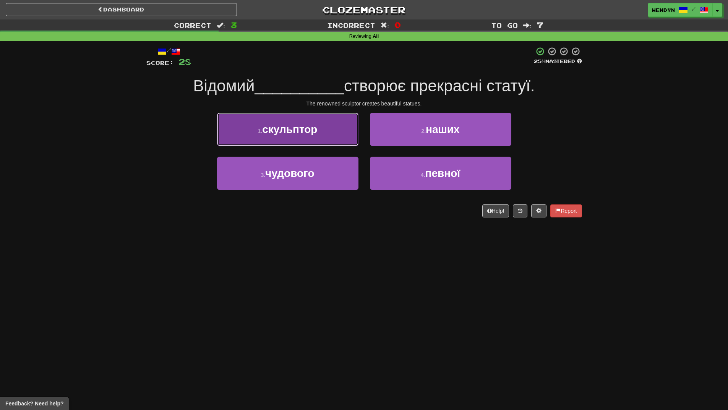
click at [312, 138] on button "1 . скульптор" at bounding box center [287, 129] width 141 height 33
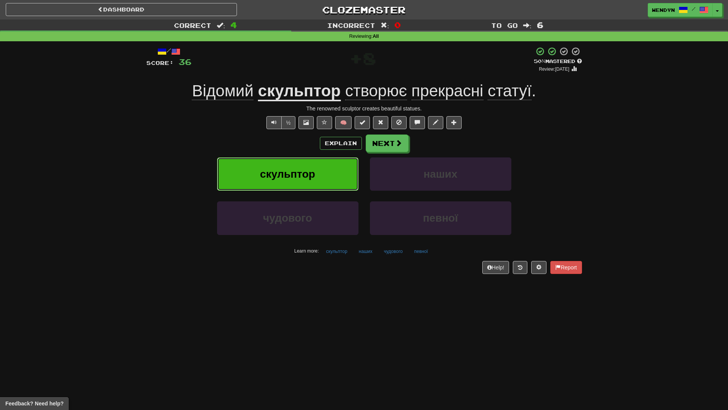
click at [287, 165] on button "скульптор" at bounding box center [287, 173] width 141 height 33
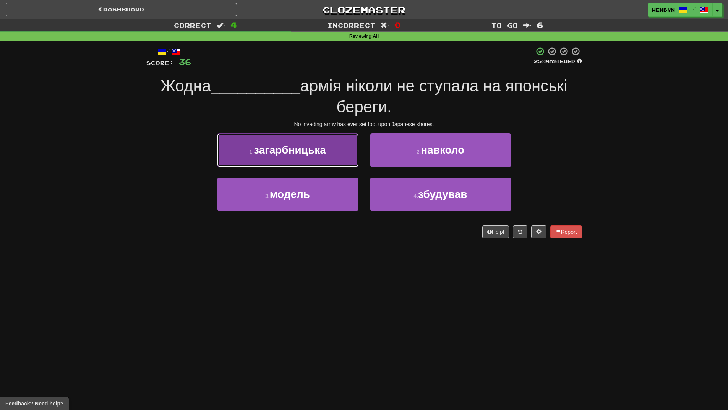
click at [298, 139] on button "1 . загарбницька" at bounding box center [287, 149] width 141 height 33
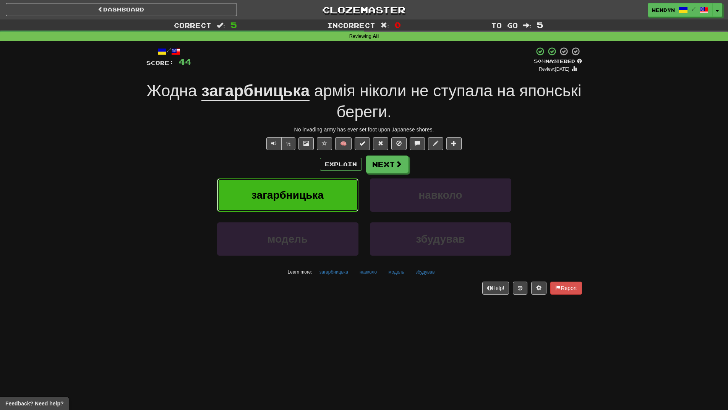
click at [282, 199] on span "загарбницька" at bounding box center [287, 195] width 72 height 12
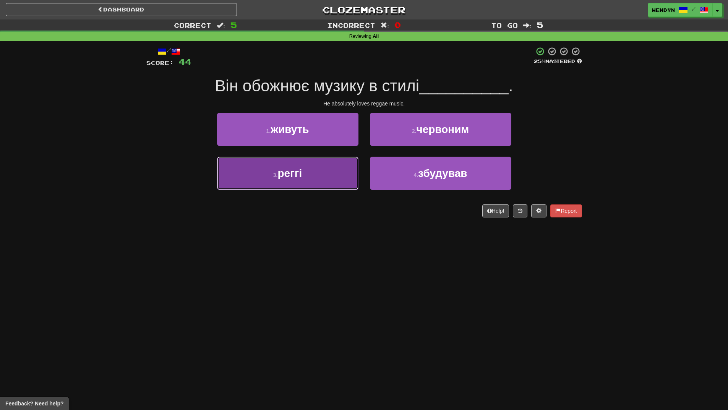
click at [313, 172] on button "3 . реггі" at bounding box center [287, 173] width 141 height 33
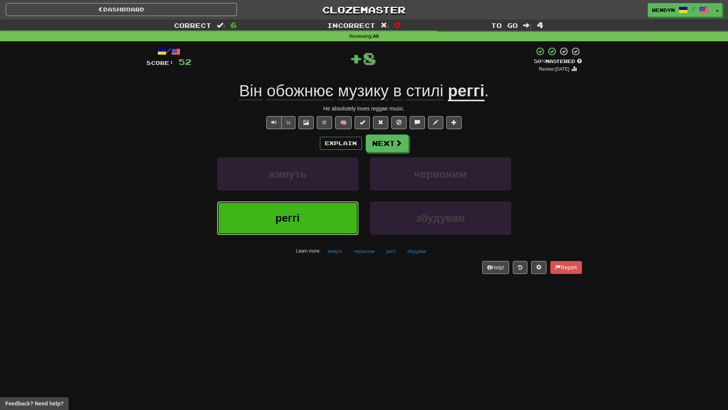
click at [310, 213] on button "реггі" at bounding box center [287, 217] width 141 height 33
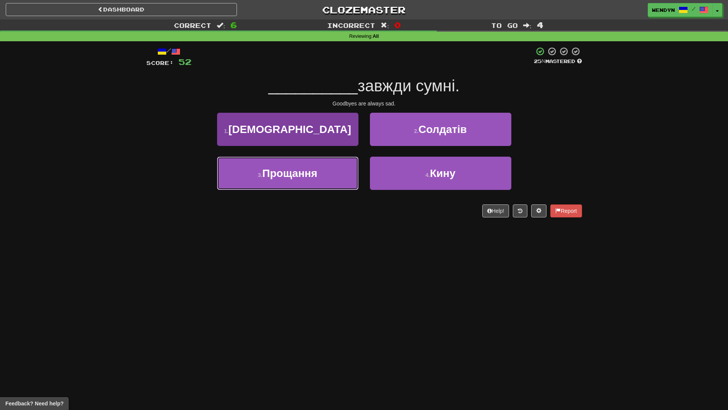
click at [316, 175] on span "Прощання" at bounding box center [289, 173] width 55 height 12
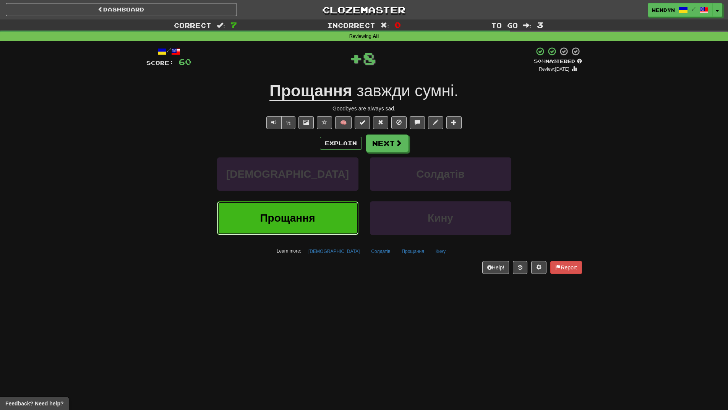
click at [316, 211] on button "Прощання" at bounding box center [287, 217] width 141 height 33
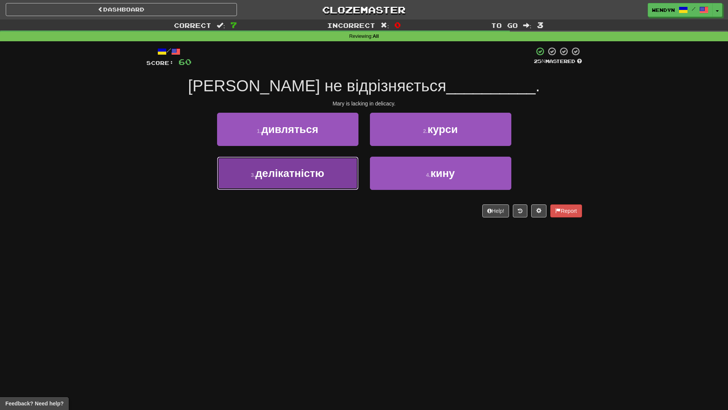
click at [316, 181] on button "3 . делікатністю" at bounding box center [287, 173] width 141 height 33
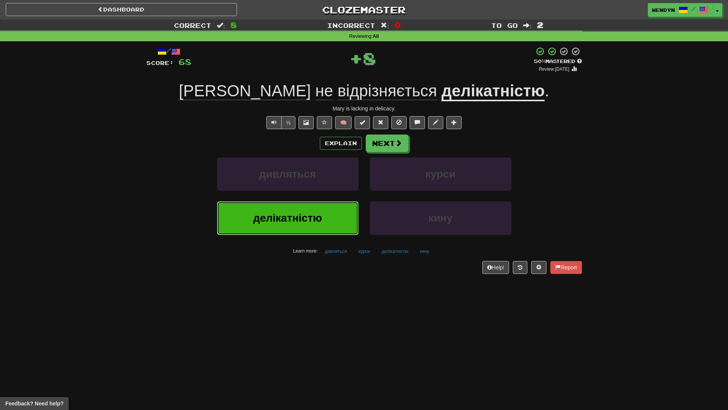
click at [316, 224] on span "делікатністю" at bounding box center [287, 218] width 69 height 12
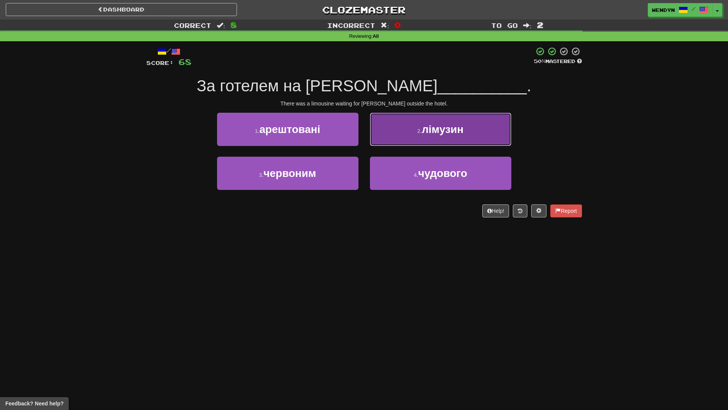
click at [482, 131] on button "2 . лімузин" at bounding box center [440, 129] width 141 height 33
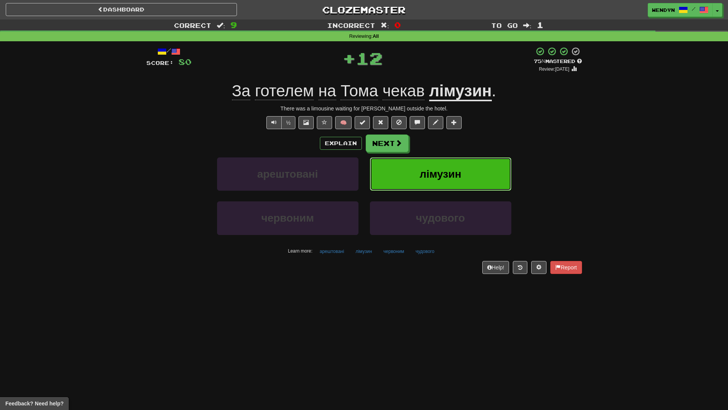
click at [479, 173] on button "лімузин" at bounding box center [440, 173] width 141 height 33
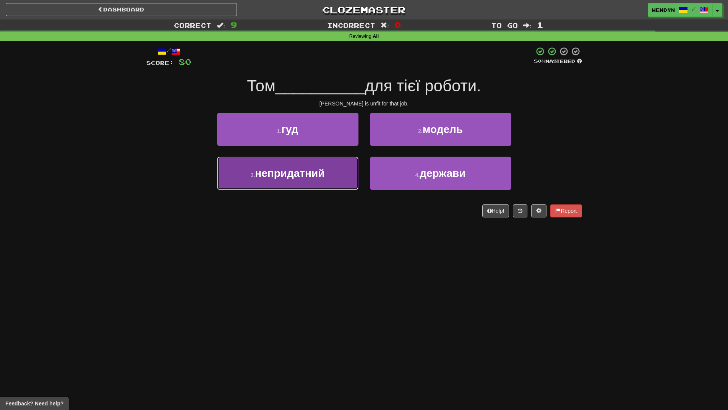
click at [317, 185] on button "3 . непридатний" at bounding box center [287, 173] width 141 height 33
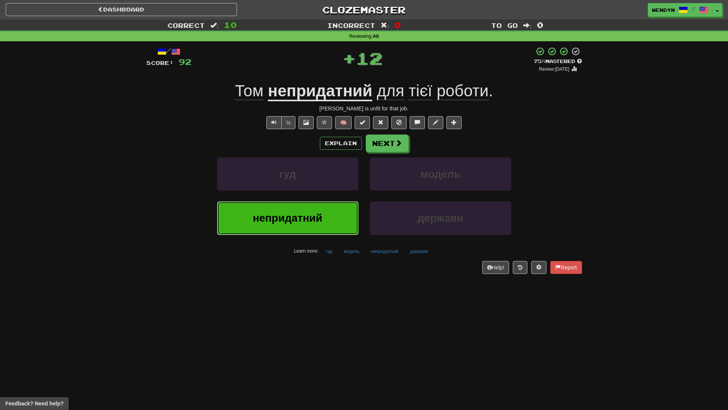
click at [314, 202] on button "непридатний" at bounding box center [287, 217] width 141 height 33
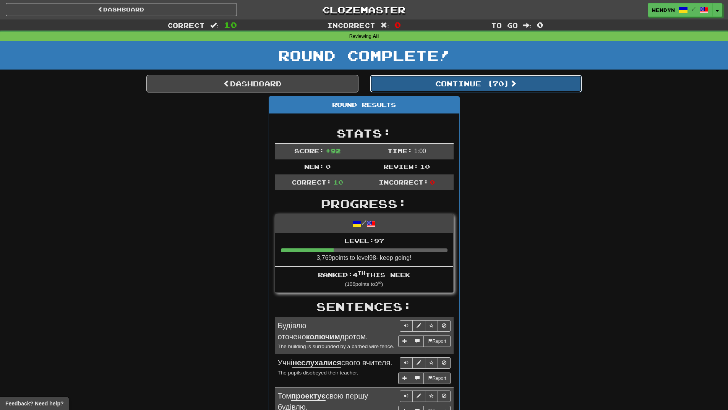
click at [504, 88] on button "Continue ( 70 )" at bounding box center [476, 84] width 212 height 18
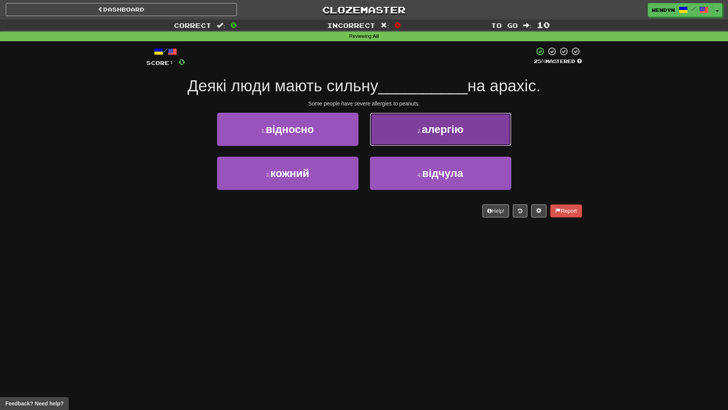
click at [470, 125] on button "2 . алергію" at bounding box center [440, 129] width 141 height 33
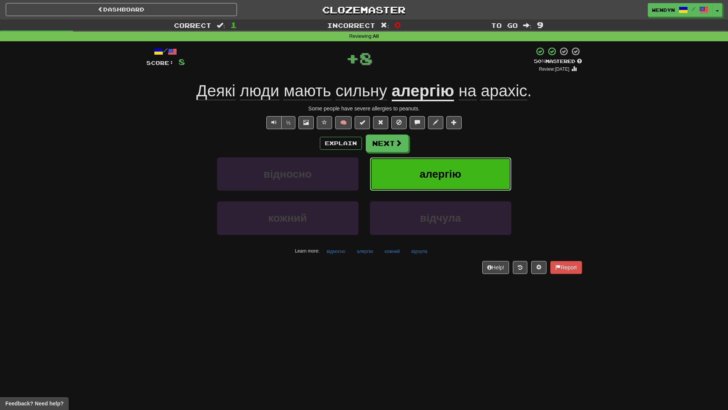
click at [472, 163] on button "алергію" at bounding box center [440, 173] width 141 height 33
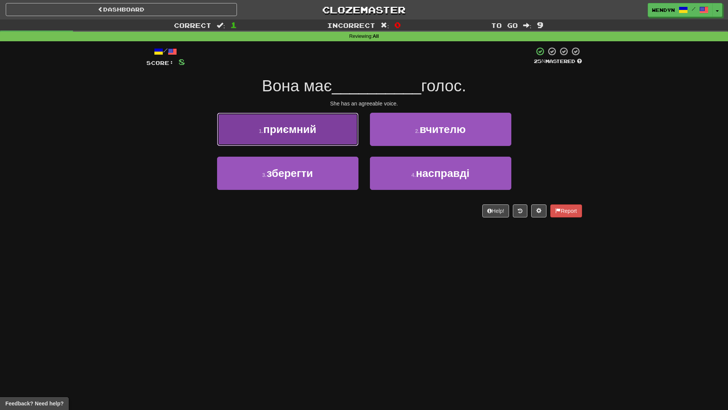
click at [331, 136] on button "1 . приємний" at bounding box center [287, 129] width 141 height 33
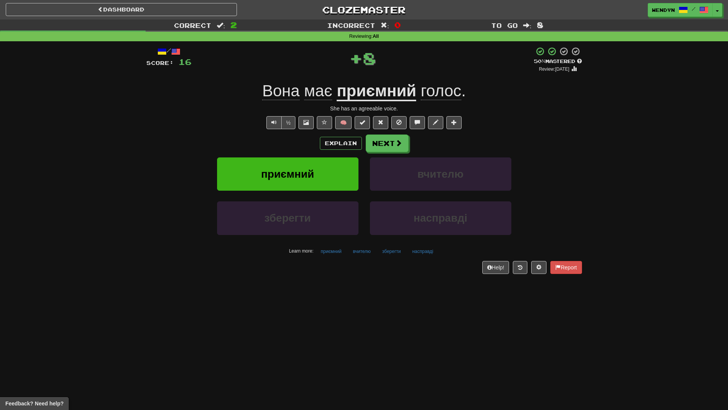
click at [290, 139] on div "Explain Next" at bounding box center [364, 143] width 436 height 18
click at [293, 170] on span "приємний" at bounding box center [287, 174] width 53 height 12
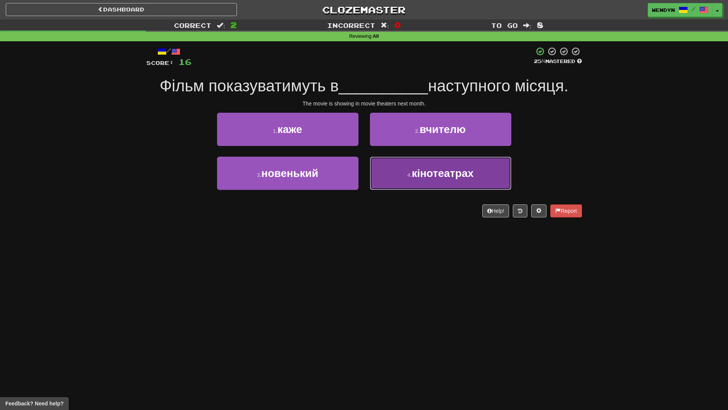
click at [463, 176] on span "кінотеатрах" at bounding box center [442, 173] width 62 height 12
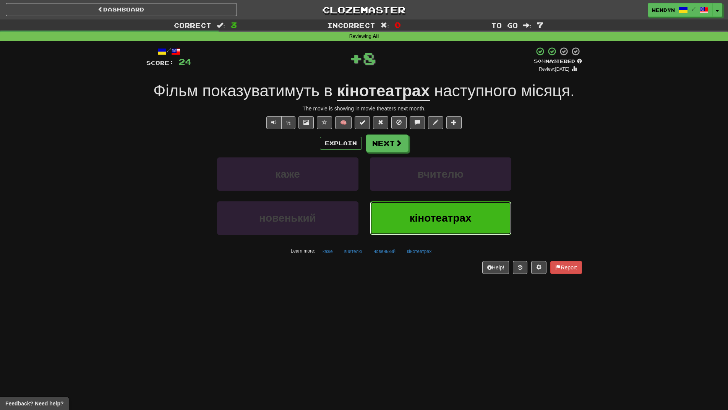
click at [453, 220] on span "кінотеатрах" at bounding box center [441, 218] width 62 height 12
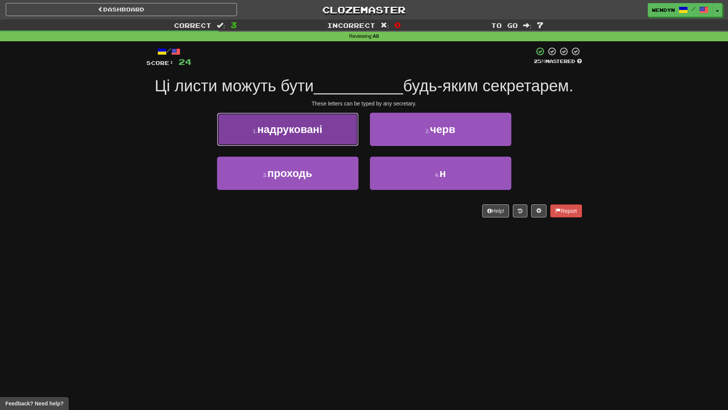
click at [307, 131] on span "надруковані" at bounding box center [289, 129] width 65 height 12
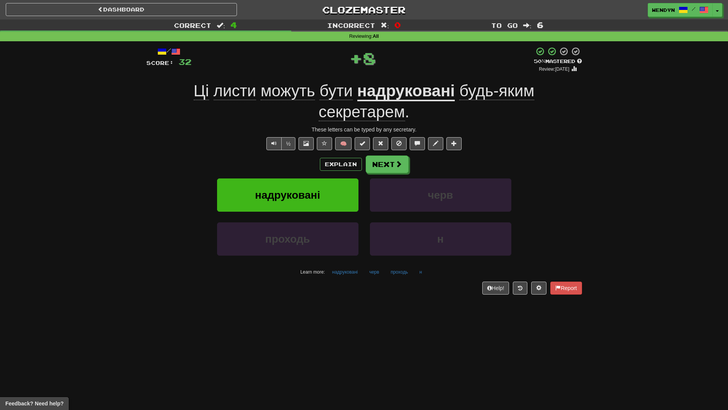
click at [311, 174] on div "Explain Next надруковані черв проходь н Learn more: надруковані черв проходь н" at bounding box center [364, 217] width 436 height 123
click at [311, 175] on div "Explain Next надруковані черв проходь н Learn more: надруковані черв проходь н" at bounding box center [364, 217] width 436 height 123
click at [313, 194] on span "надруковані" at bounding box center [287, 195] width 65 height 12
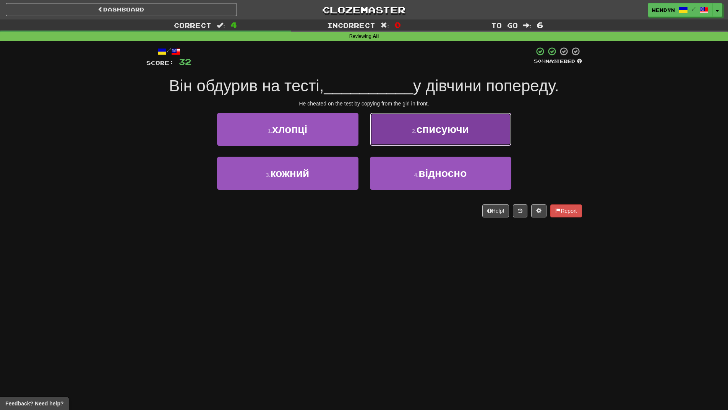
click at [471, 128] on button "2 . списуючи" at bounding box center [440, 129] width 141 height 33
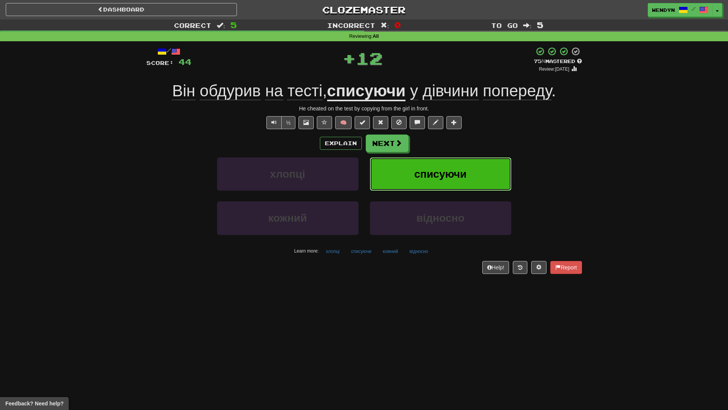
click at [474, 168] on button "списуючи" at bounding box center [440, 173] width 141 height 33
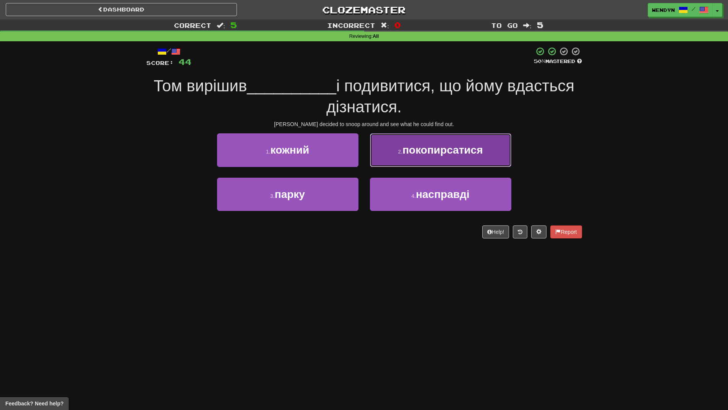
click at [484, 146] on button "2 . покопирсатися" at bounding box center [440, 149] width 141 height 33
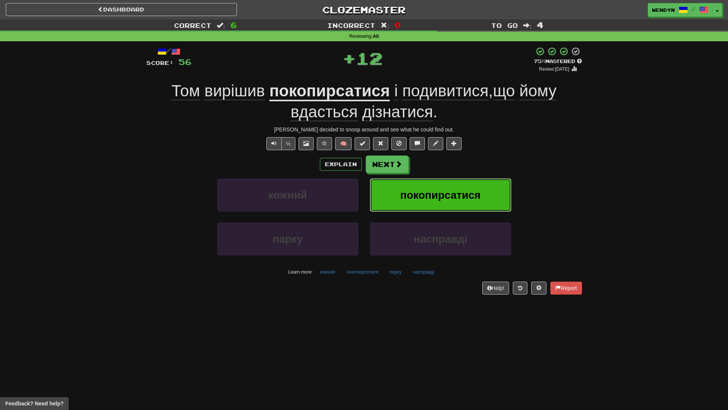
click at [477, 183] on button "покопирсатися" at bounding box center [440, 194] width 141 height 33
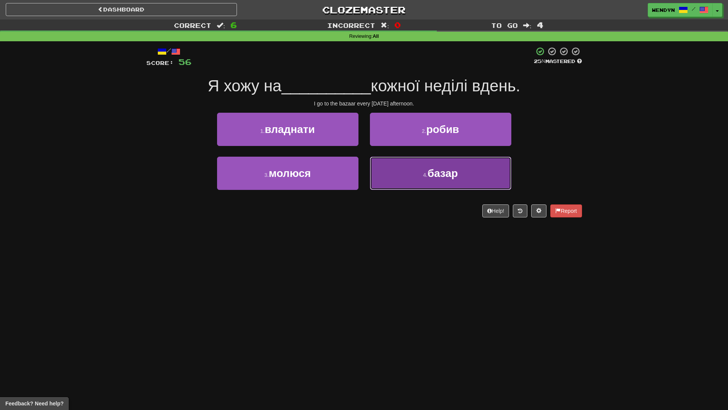
click at [435, 183] on button "4 . базар" at bounding box center [440, 173] width 141 height 33
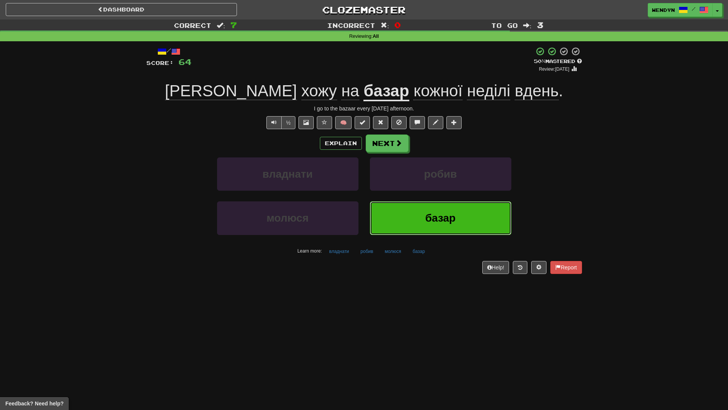
click at [421, 219] on button "базар" at bounding box center [440, 217] width 141 height 33
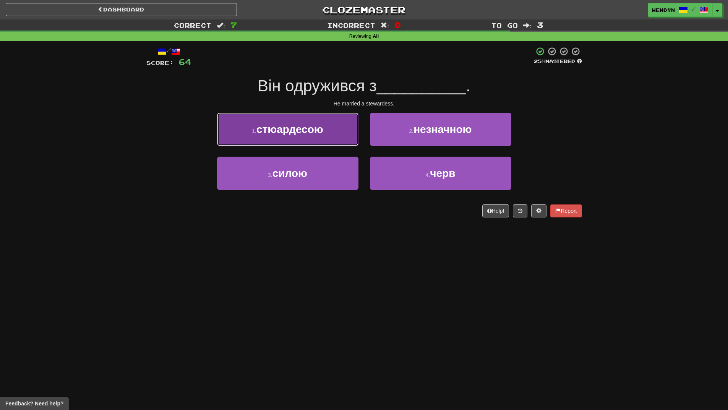
click at [263, 138] on button "1 . стюардесою" at bounding box center [287, 129] width 141 height 33
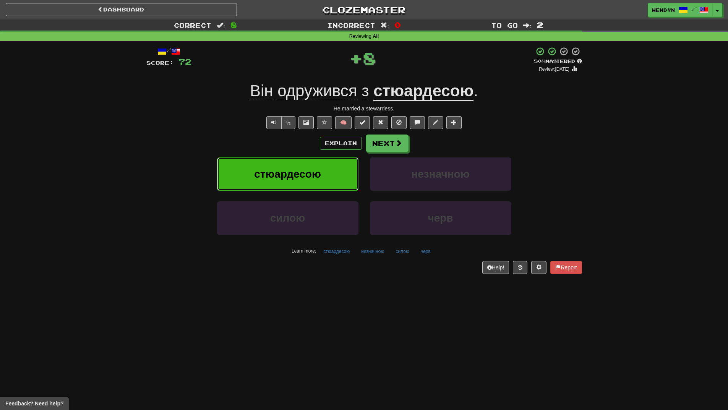
click at [267, 170] on span "стюардесою" at bounding box center [287, 174] width 67 height 12
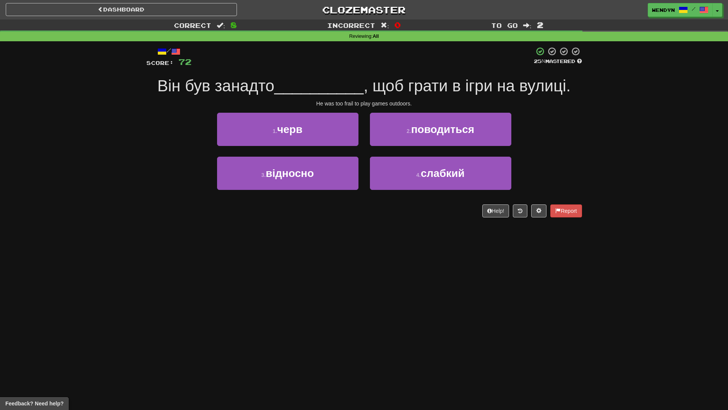
click at [258, 239] on div "Dashboard Clozemaster WendyN / Toggle Dropdown Dashboard Leaderboard Activity F…" at bounding box center [364, 205] width 728 height 410
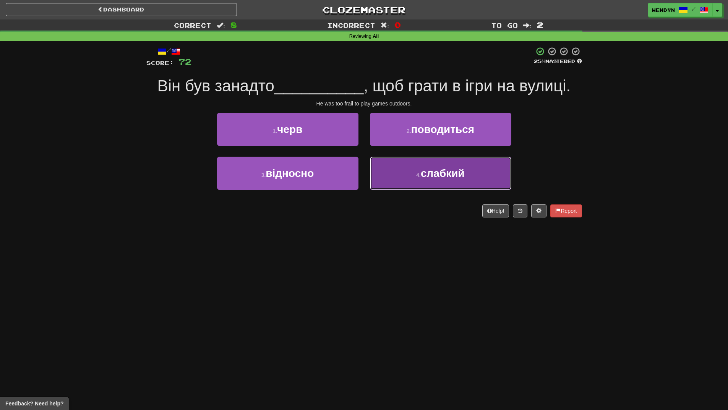
click at [455, 188] on button "4 . слабкий" at bounding box center [440, 173] width 141 height 33
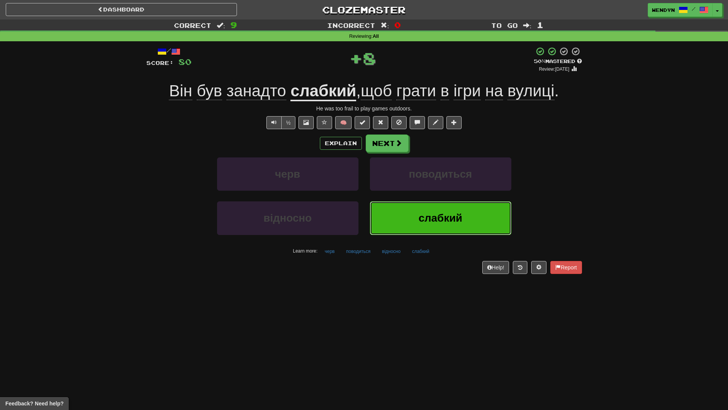
click at [434, 220] on span "слабкий" at bounding box center [440, 218] width 44 height 12
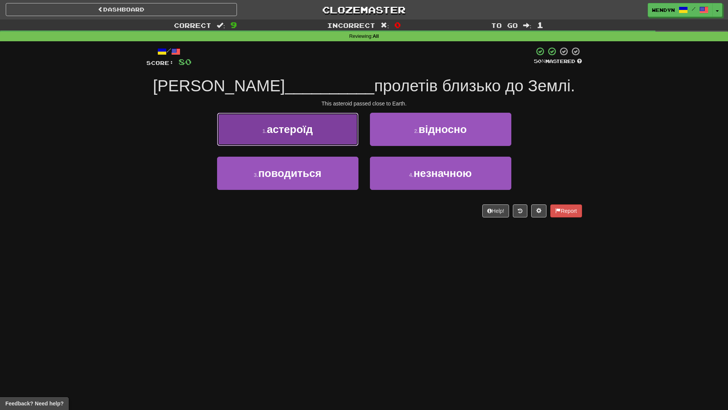
click at [325, 131] on button "1 . астероїд" at bounding box center [287, 129] width 141 height 33
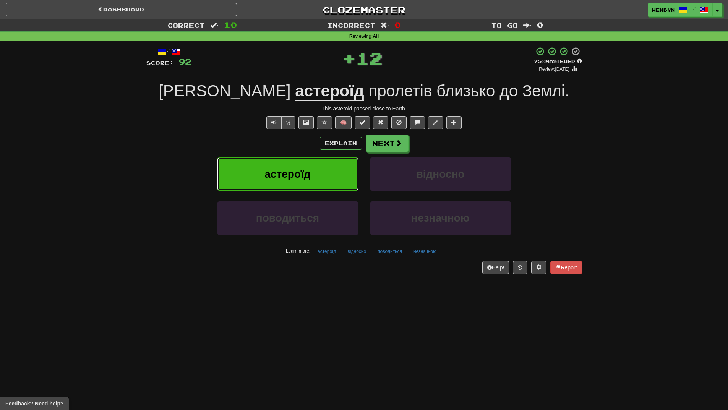
click at [331, 176] on button "астероїд" at bounding box center [287, 173] width 141 height 33
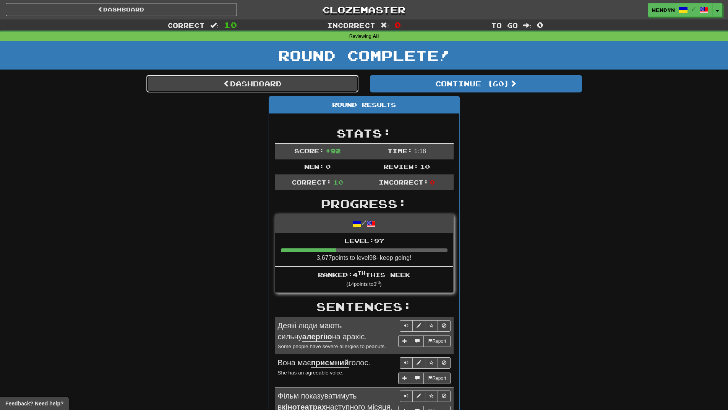
click at [267, 91] on link "Dashboard" at bounding box center [252, 84] width 212 height 18
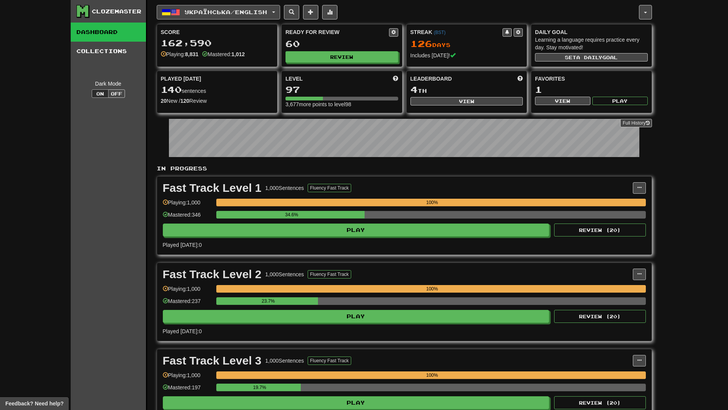
click at [197, 12] on span "Українська / English" at bounding box center [226, 12] width 83 height 6
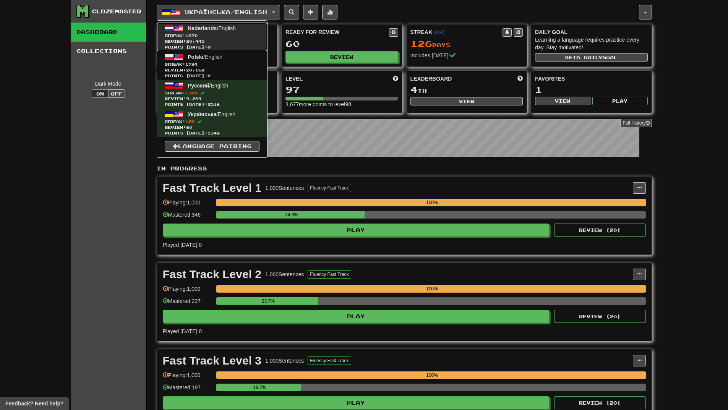
click at [223, 43] on span "Review: 20,445" at bounding box center [212, 42] width 95 height 6
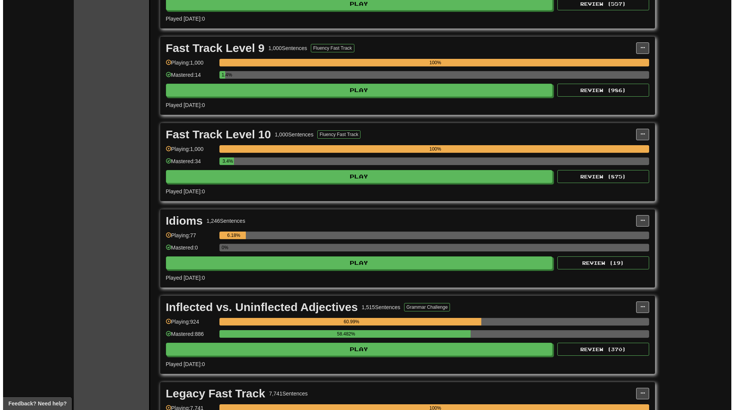
scroll to position [1949, 0]
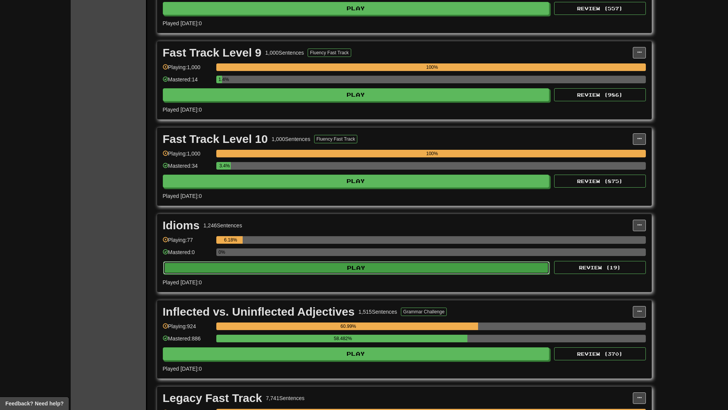
click at [348, 269] on button "Play" at bounding box center [356, 267] width 387 height 13
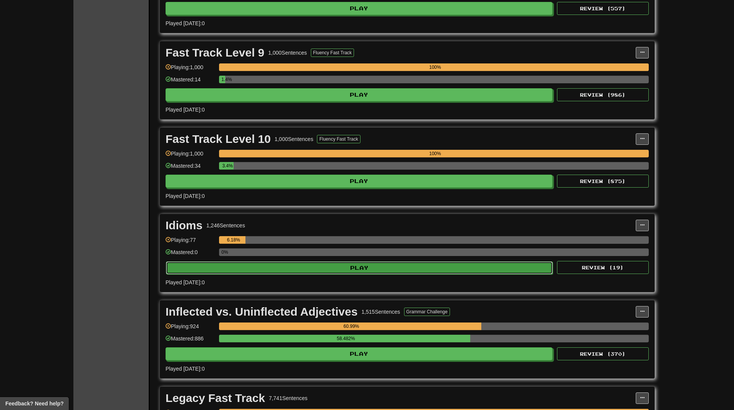
select select "**"
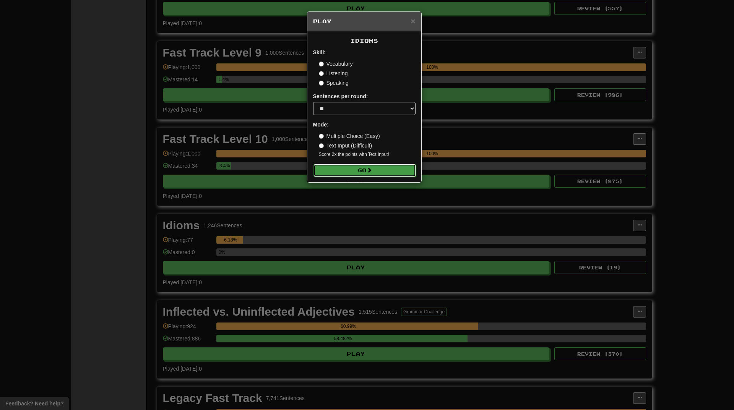
click at [371, 165] on button "Go" at bounding box center [364, 170] width 102 height 13
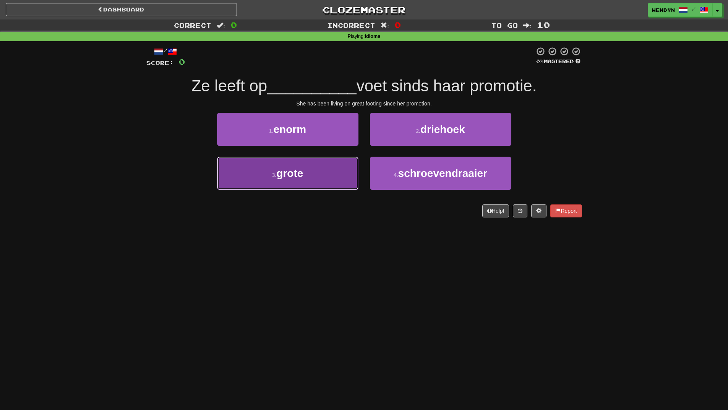
click at [287, 178] on span "grote" at bounding box center [289, 173] width 27 height 12
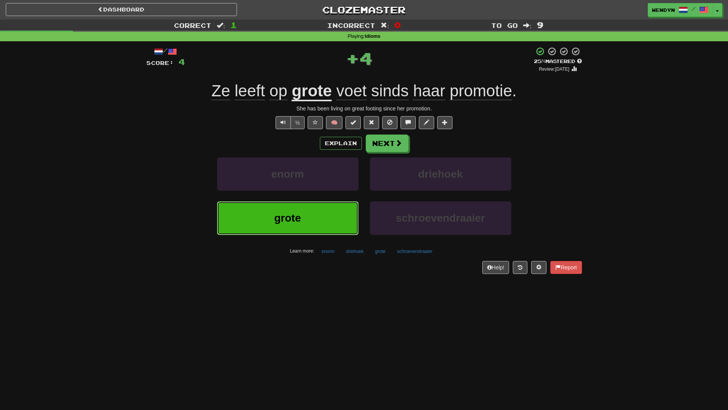
click at [302, 204] on button "grote" at bounding box center [287, 217] width 141 height 33
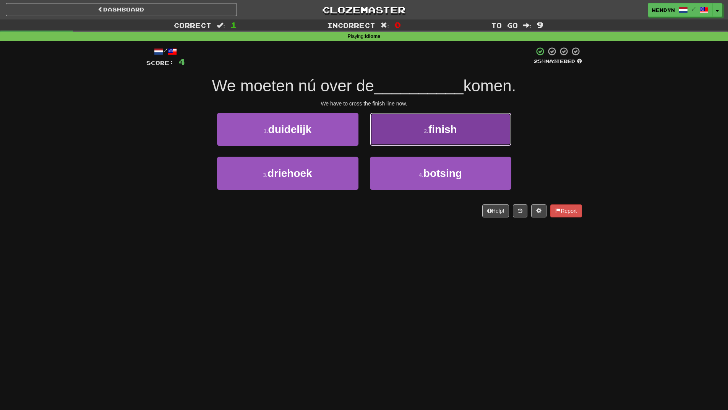
click at [436, 135] on button "2 . finish" at bounding box center [440, 129] width 141 height 33
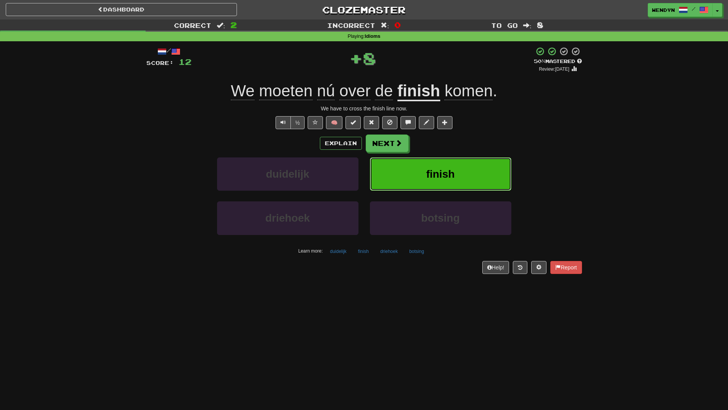
click at [434, 167] on button "finish" at bounding box center [440, 173] width 141 height 33
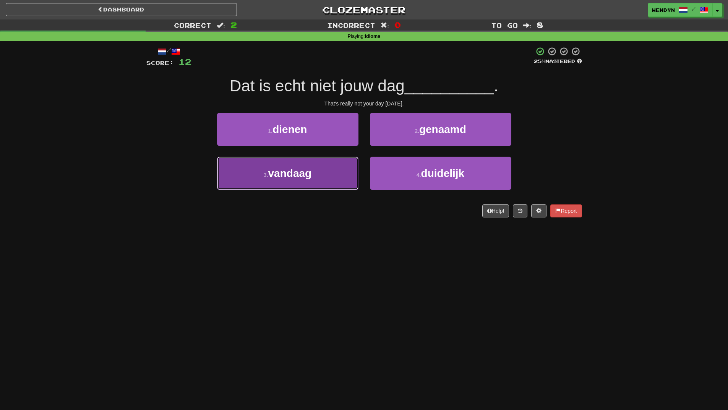
click at [324, 174] on button "3 . vandaag" at bounding box center [287, 173] width 141 height 33
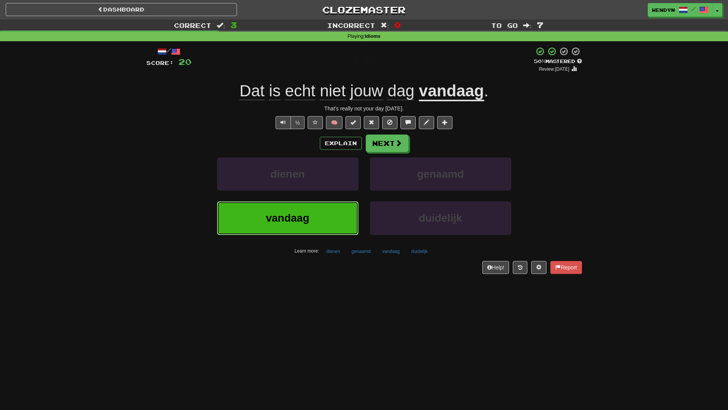
click at [299, 232] on button "vandaag" at bounding box center [287, 217] width 141 height 33
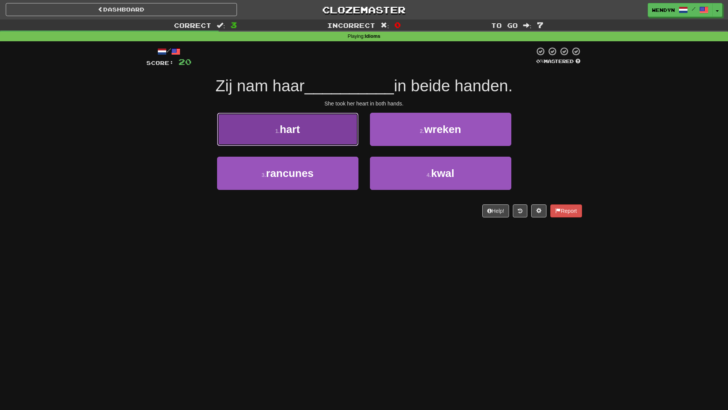
click at [321, 139] on button "1 . hart" at bounding box center [287, 129] width 141 height 33
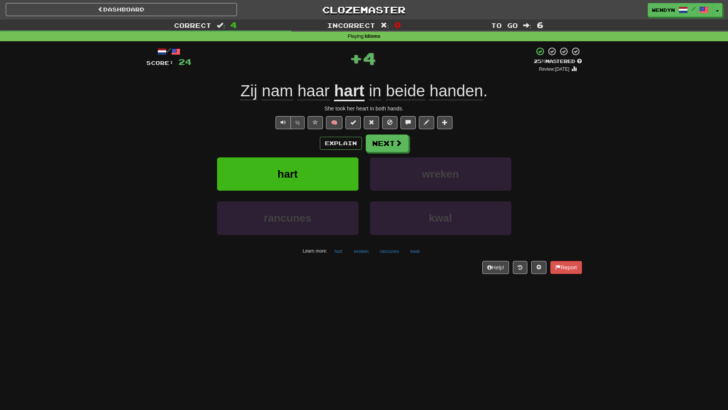
click at [279, 144] on div "Explain Next" at bounding box center [364, 143] width 436 height 18
click at [280, 163] on button "hart" at bounding box center [287, 173] width 141 height 33
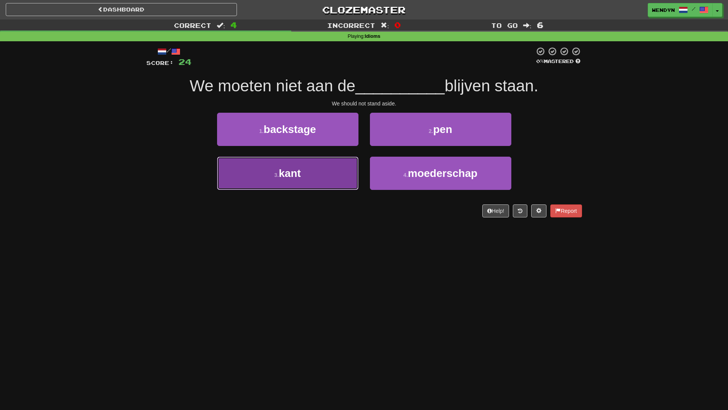
click at [315, 177] on button "3 . kant" at bounding box center [287, 173] width 141 height 33
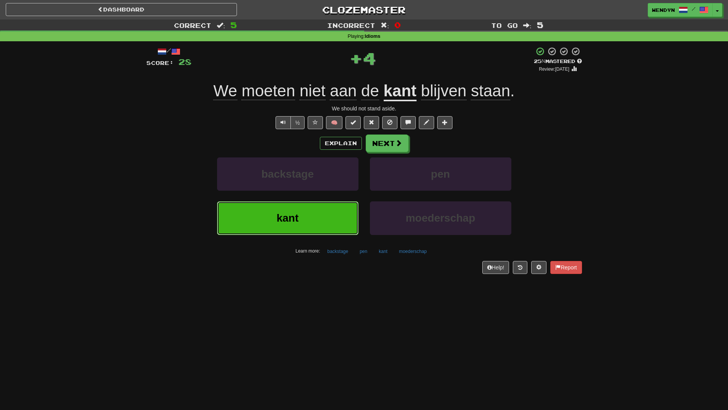
click at [303, 214] on button "kant" at bounding box center [287, 217] width 141 height 33
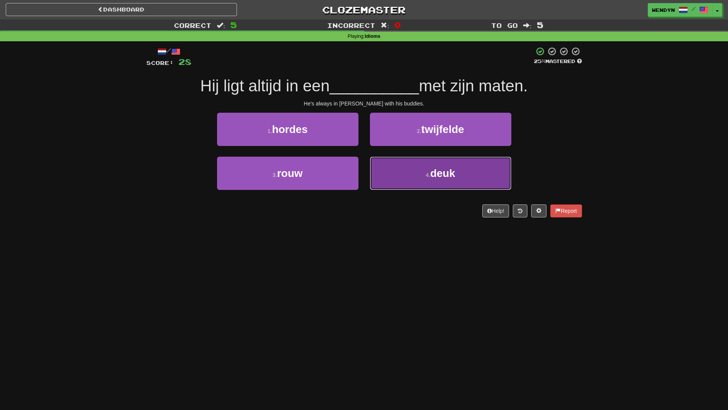
drag, startPoint x: 410, startPoint y: 180, endPoint x: 418, endPoint y: 110, distance: 70.7
click at [410, 180] on button "4 . deuk" at bounding box center [440, 173] width 141 height 33
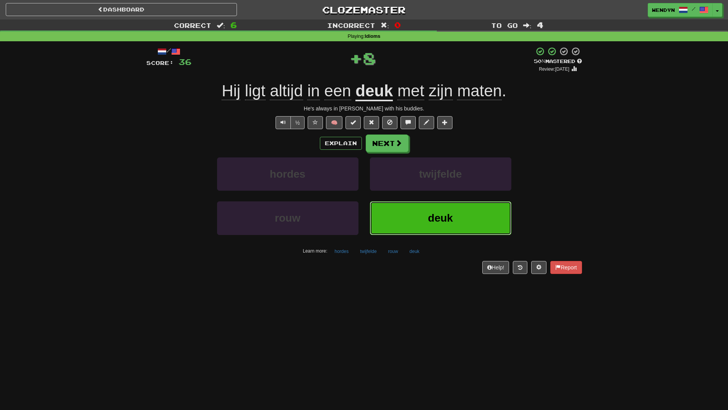
click at [407, 228] on button "deuk" at bounding box center [440, 217] width 141 height 33
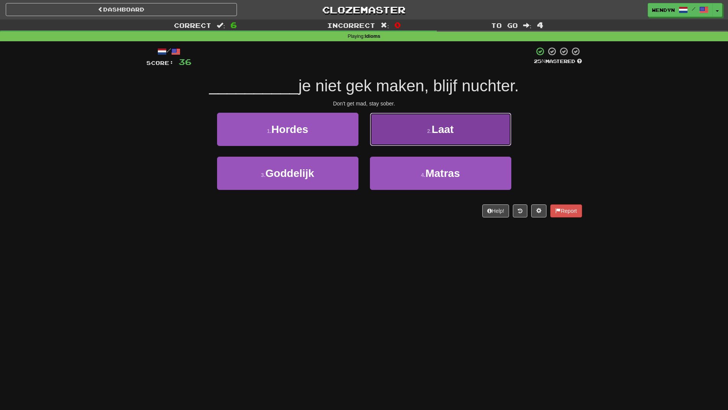
click at [473, 122] on button "2 . Laat" at bounding box center [440, 129] width 141 height 33
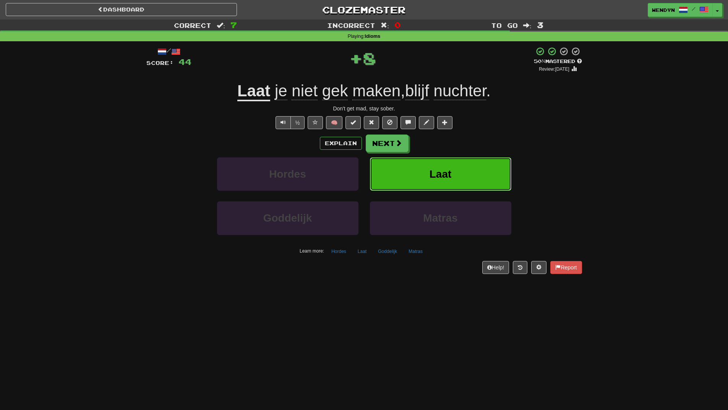
click at [470, 162] on button "Laat" at bounding box center [440, 173] width 141 height 33
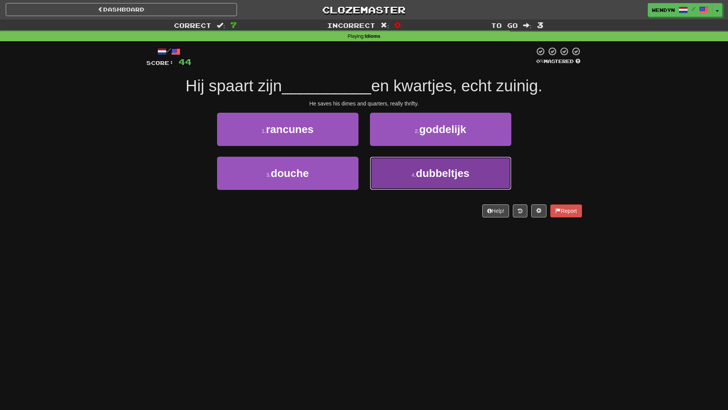
click at [449, 181] on button "4 . dubbeltjes" at bounding box center [440, 173] width 141 height 33
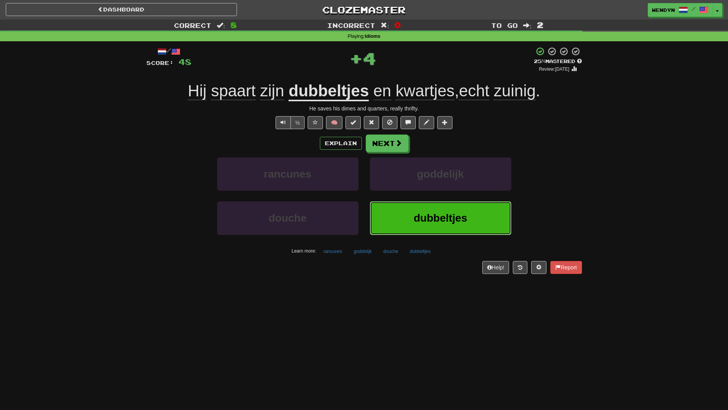
click at [442, 213] on span "dubbeltjes" at bounding box center [439, 218] width 53 height 12
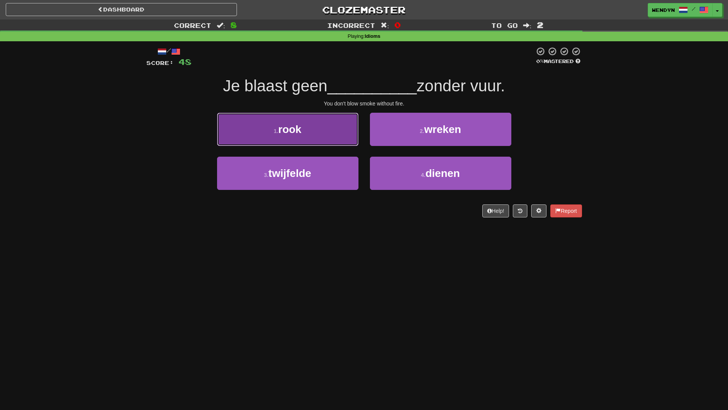
click at [327, 134] on button "1 . rook" at bounding box center [287, 129] width 141 height 33
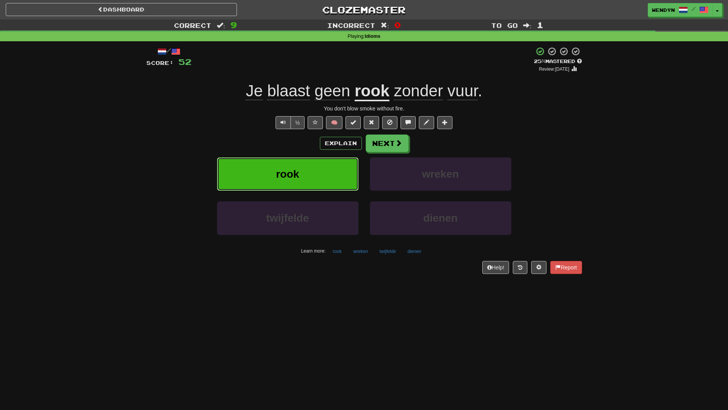
click at [306, 181] on button "rook" at bounding box center [287, 173] width 141 height 33
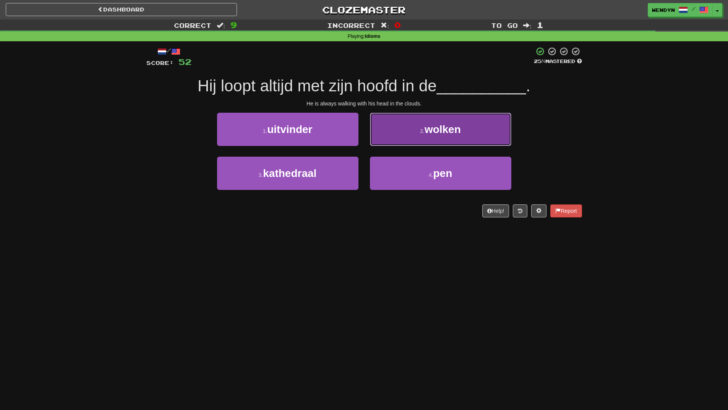
click at [479, 132] on button "2 . wolken" at bounding box center [440, 129] width 141 height 33
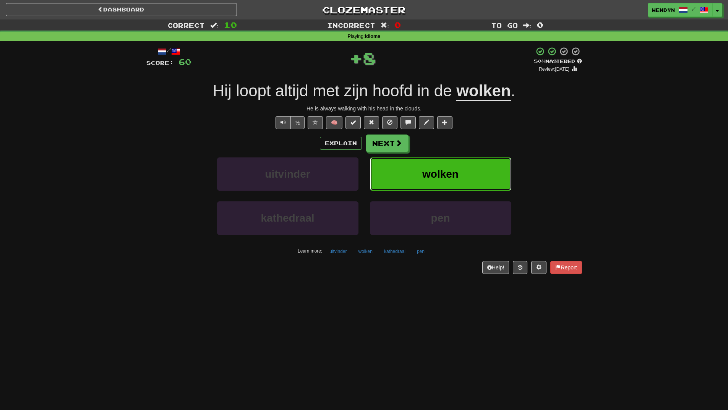
click at [472, 161] on button "wolken" at bounding box center [440, 173] width 141 height 33
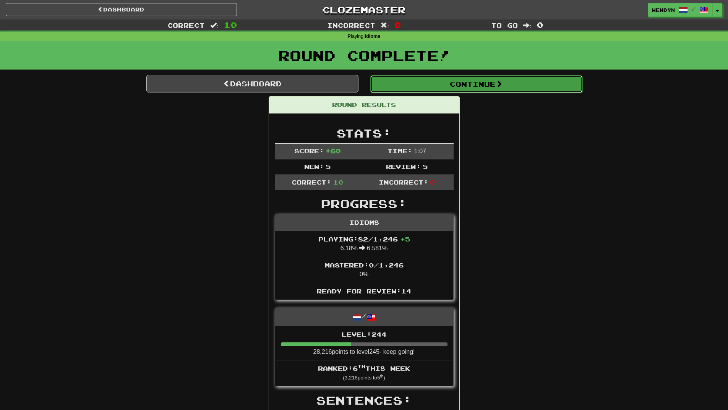
click at [498, 85] on button "Continue" at bounding box center [476, 84] width 212 height 18
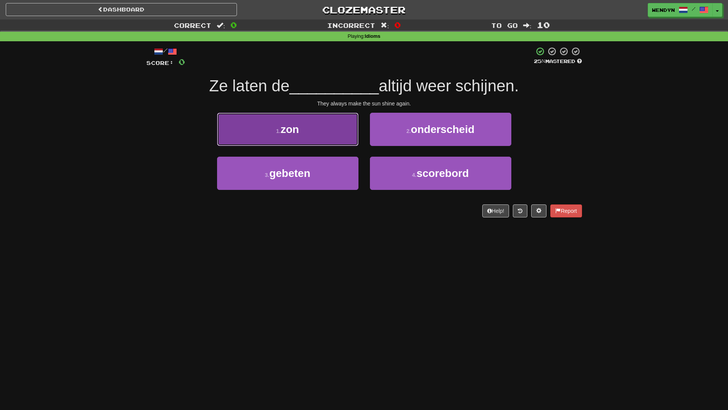
click at [333, 129] on button "1 . zon" at bounding box center [287, 129] width 141 height 33
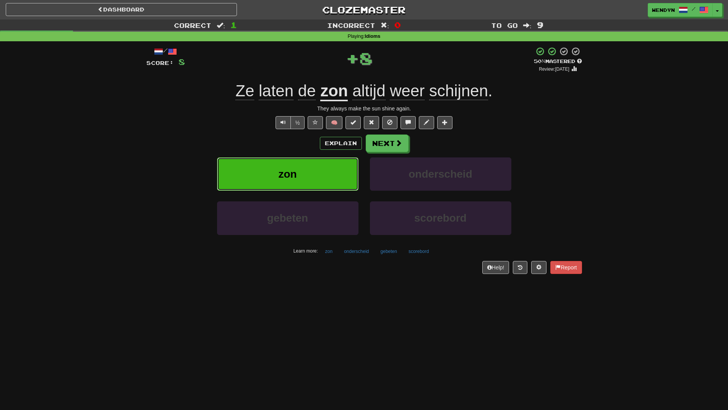
click at [305, 175] on button "zon" at bounding box center [287, 173] width 141 height 33
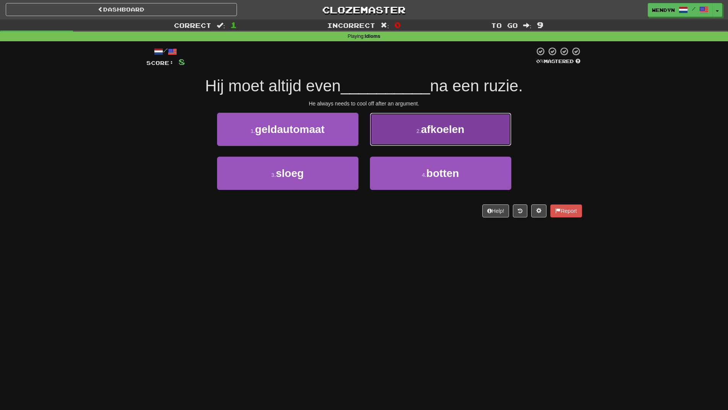
click at [478, 120] on button "2 . afkoelen" at bounding box center [440, 129] width 141 height 33
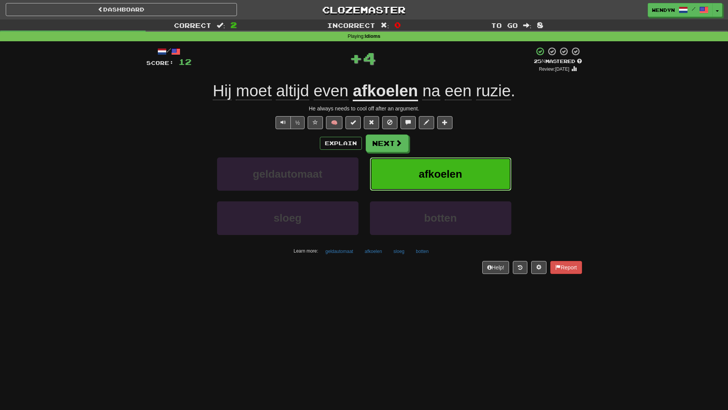
click at [468, 175] on button "afkoelen" at bounding box center [440, 173] width 141 height 33
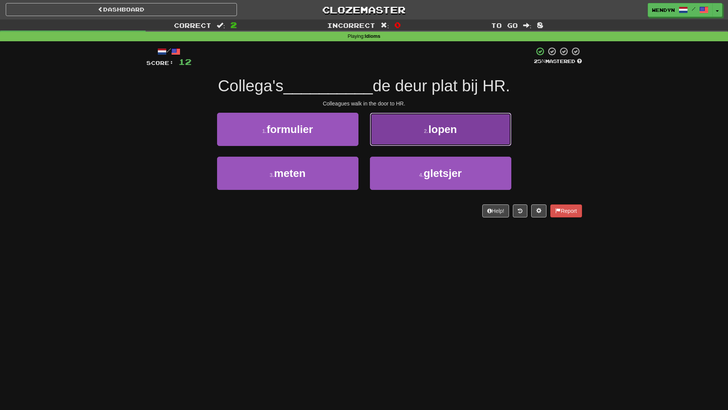
click at [477, 122] on button "2 . lopen" at bounding box center [440, 129] width 141 height 33
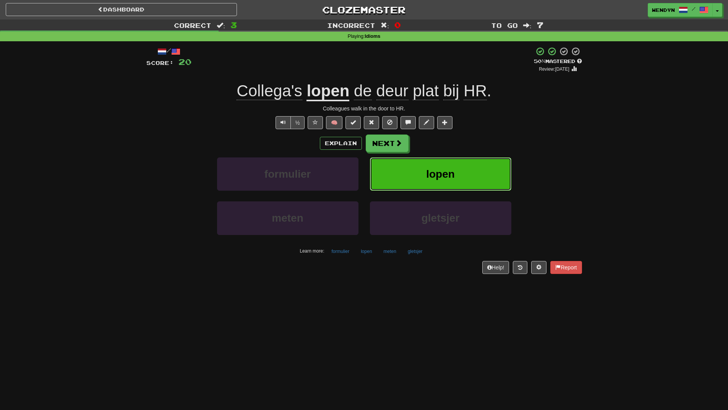
click at [472, 169] on button "lopen" at bounding box center [440, 173] width 141 height 33
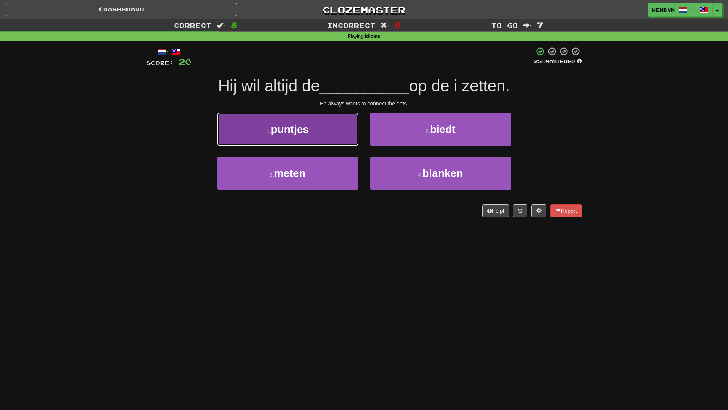
click at [299, 133] on span "puntjes" at bounding box center [290, 129] width 38 height 12
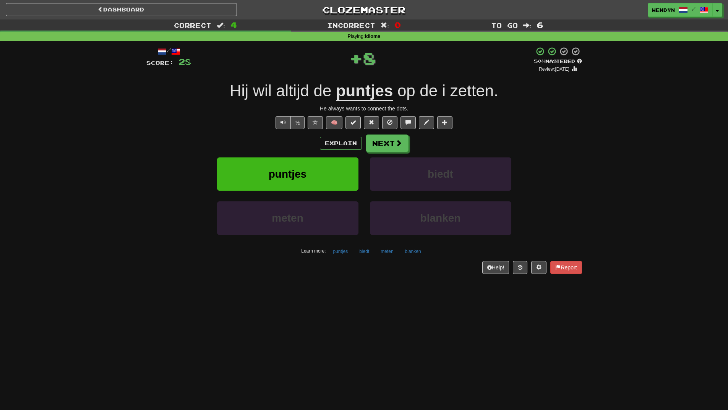
click at [299, 153] on div "Explain Next puntjes biedt meten blanken Learn more: puntjes biedt meten blanken" at bounding box center [364, 195] width 436 height 123
click at [299, 167] on button "puntjes" at bounding box center [287, 173] width 141 height 33
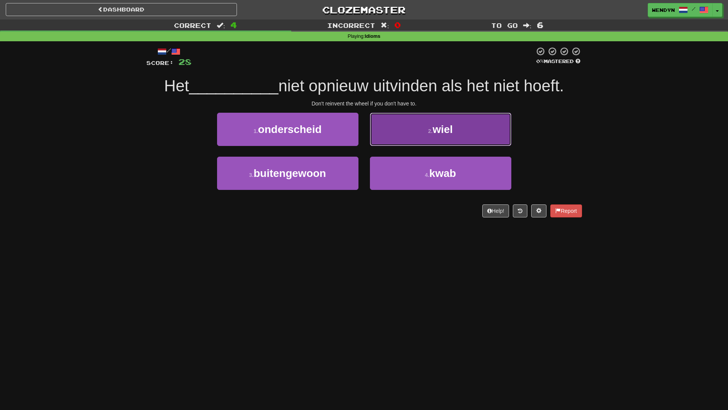
click at [473, 138] on button "2 . wiel" at bounding box center [440, 129] width 141 height 33
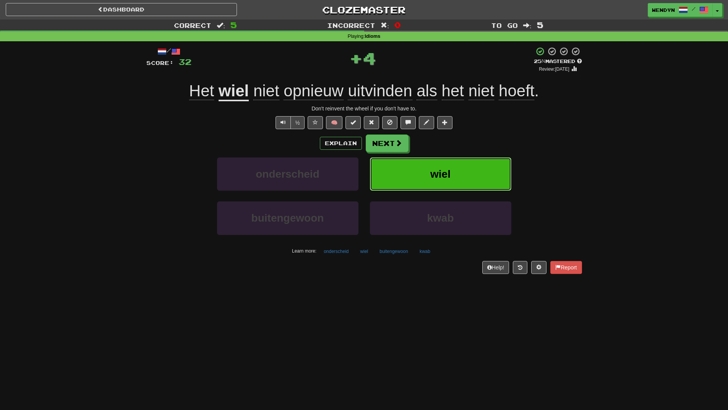
click at [469, 176] on button "wiel" at bounding box center [440, 173] width 141 height 33
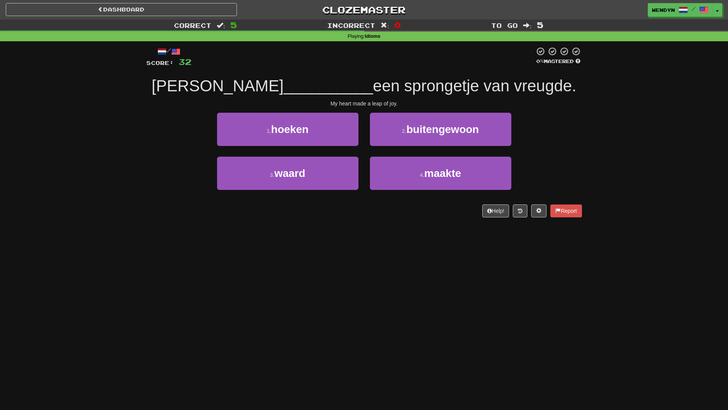
click at [298, 255] on div "Dashboard Clozemaster WendyN / Toggle Dropdown Dashboard Leaderboard Activity F…" at bounding box center [364, 205] width 728 height 410
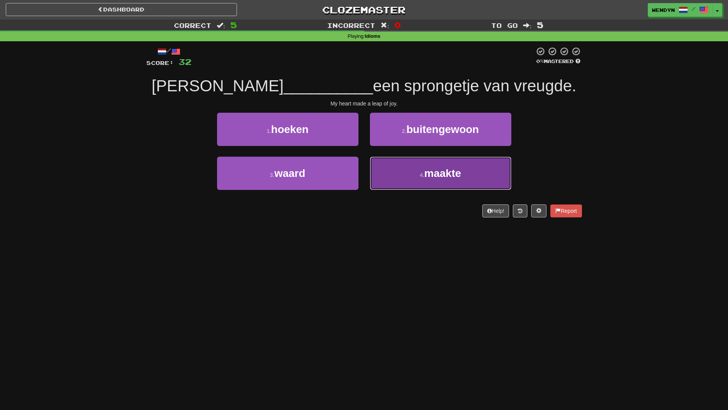
click at [465, 175] on button "4 . maakte" at bounding box center [440, 173] width 141 height 33
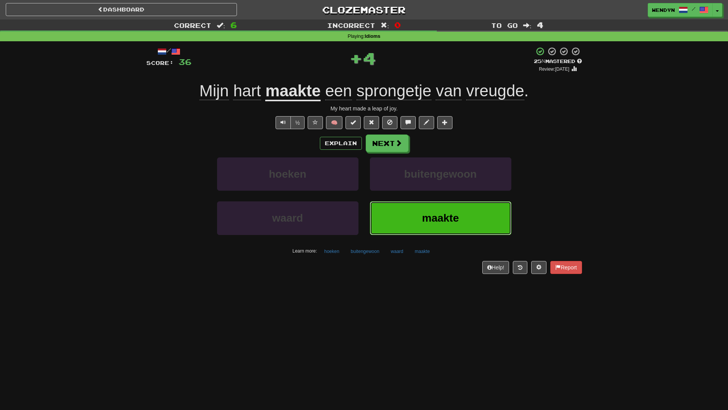
click at [451, 215] on span "maakte" at bounding box center [440, 218] width 37 height 12
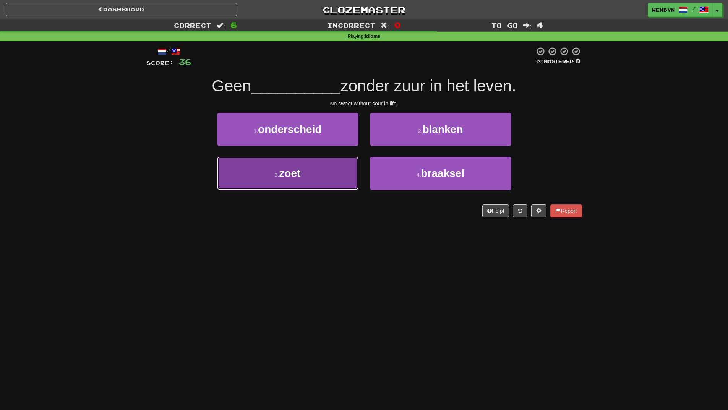
click at [322, 177] on button "3 . zoet" at bounding box center [287, 173] width 141 height 33
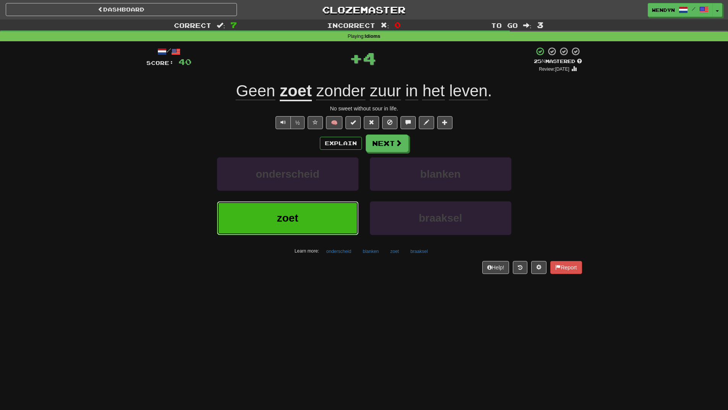
click at [319, 215] on button "zoet" at bounding box center [287, 217] width 141 height 33
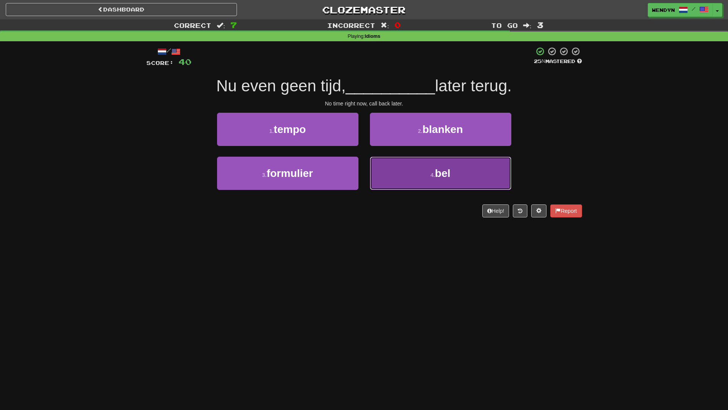
click at [460, 180] on button "4 . bel" at bounding box center [440, 173] width 141 height 33
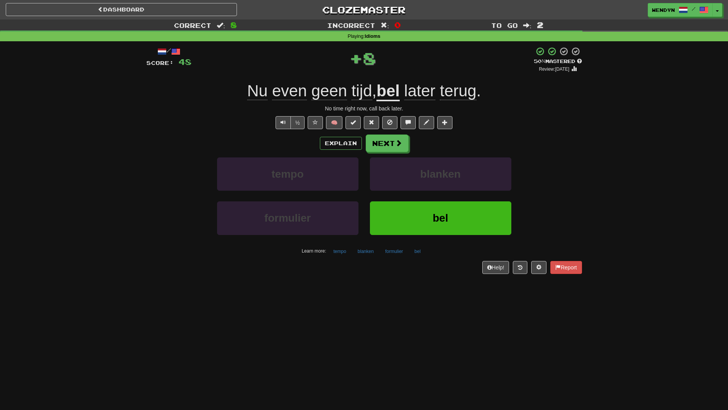
click at [436, 277] on div "/ Score: 48 + 8 50 % Mastered Review: 2025-10-25 Nu even geen tijd , bel later …" at bounding box center [364, 162] width 436 height 243
click at [445, 222] on span "bel" at bounding box center [439, 218] width 15 height 12
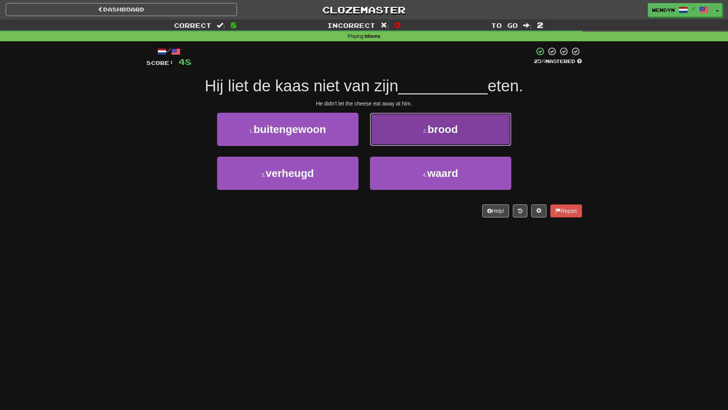
click at [478, 134] on button "2 . brood" at bounding box center [440, 129] width 141 height 33
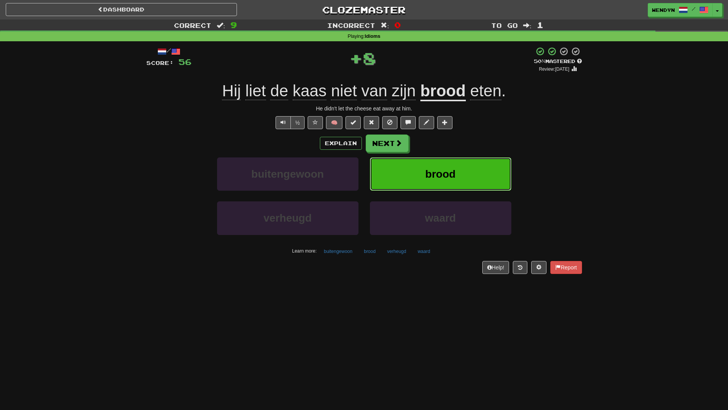
click at [473, 164] on button "brood" at bounding box center [440, 173] width 141 height 33
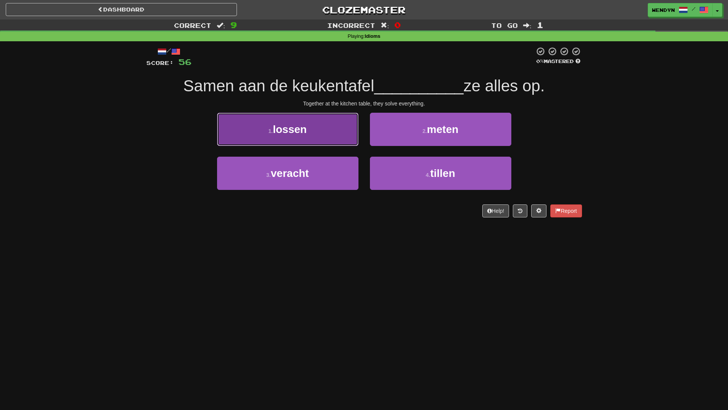
click at [319, 138] on button "1 . lossen" at bounding box center [287, 129] width 141 height 33
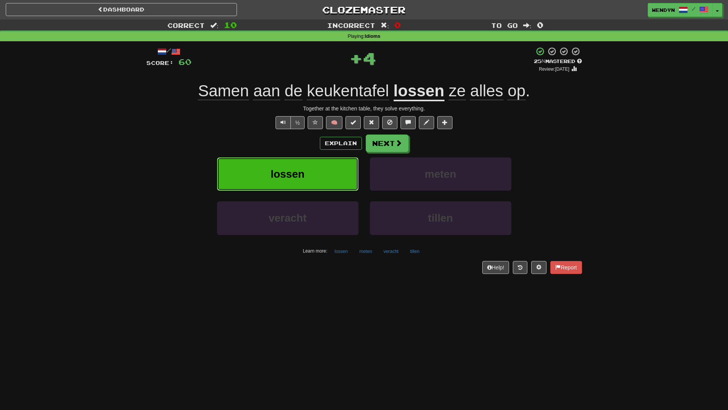
click at [319, 169] on button "lossen" at bounding box center [287, 173] width 141 height 33
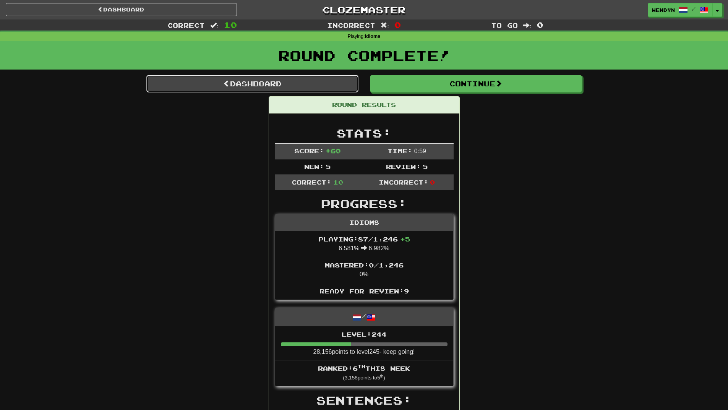
click at [304, 85] on link "Dashboard" at bounding box center [252, 84] width 212 height 18
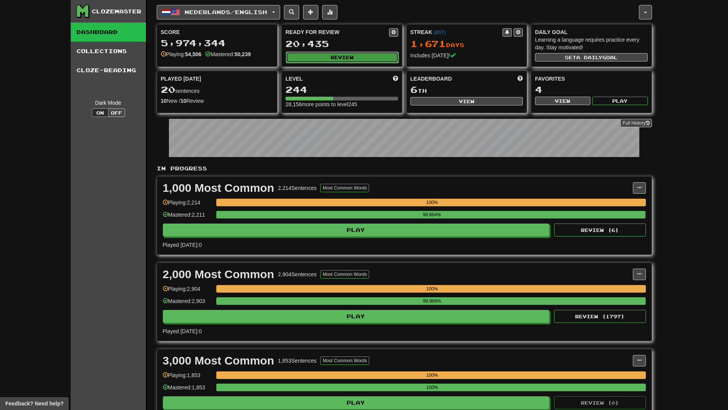
click at [376, 52] on button "Review" at bounding box center [342, 57] width 113 height 11
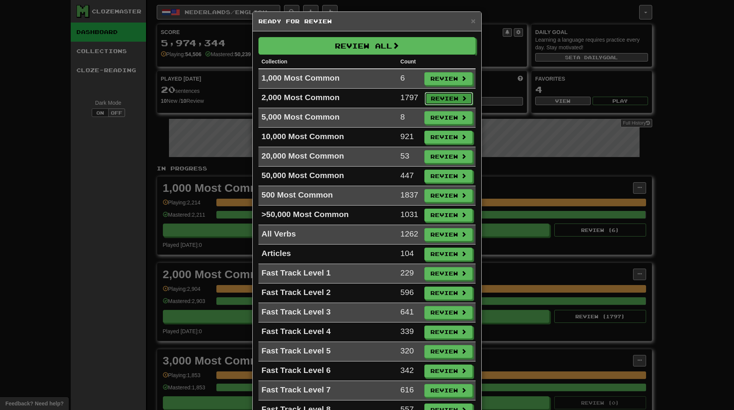
click at [453, 95] on button "Review" at bounding box center [448, 98] width 48 height 13
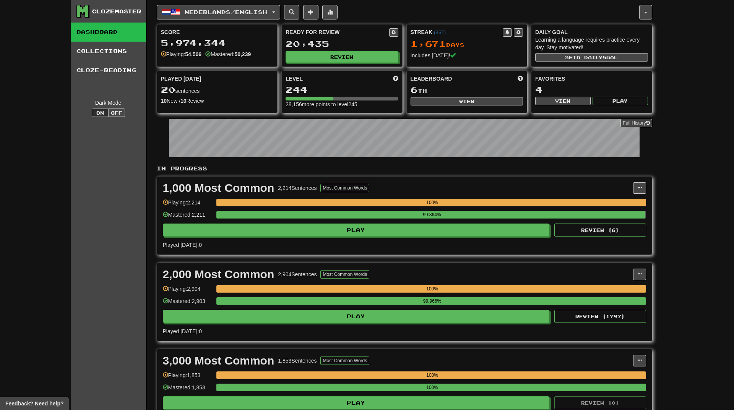
select select "**"
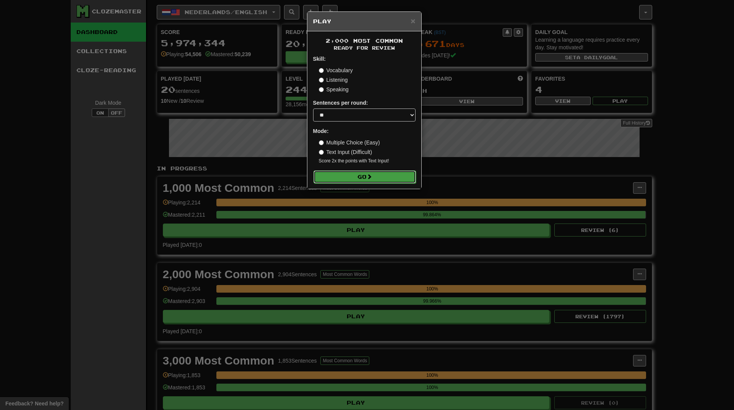
click at [391, 177] on button "Go" at bounding box center [364, 176] width 102 height 13
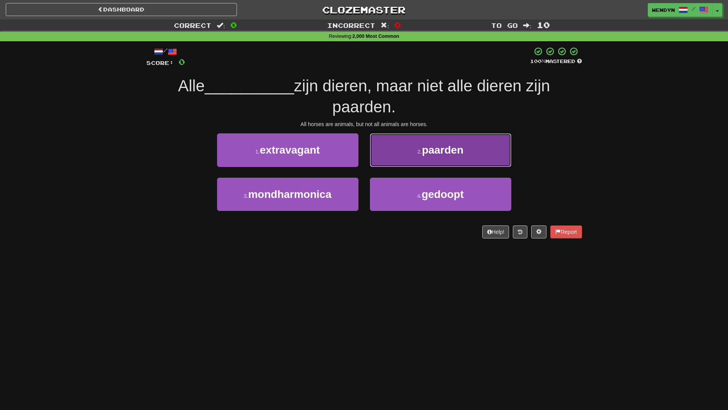
click at [446, 144] on button "2 . paarden" at bounding box center [440, 149] width 141 height 33
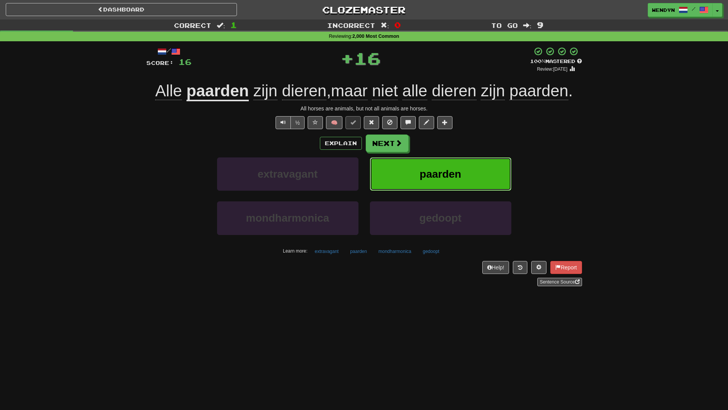
click at [450, 171] on span "paarden" at bounding box center [441, 174] width 42 height 12
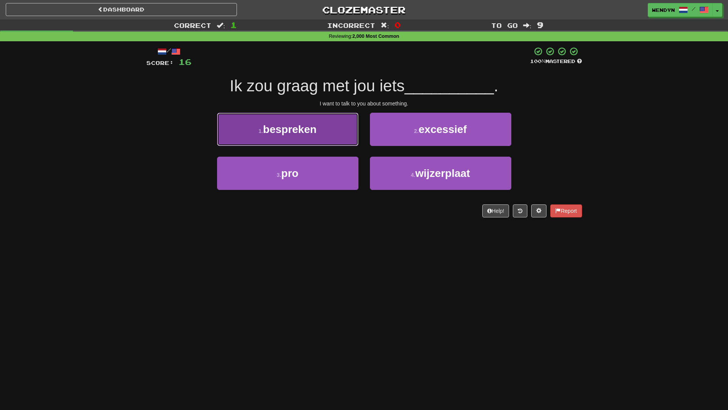
click at [330, 144] on button "1 . bespreken" at bounding box center [287, 129] width 141 height 33
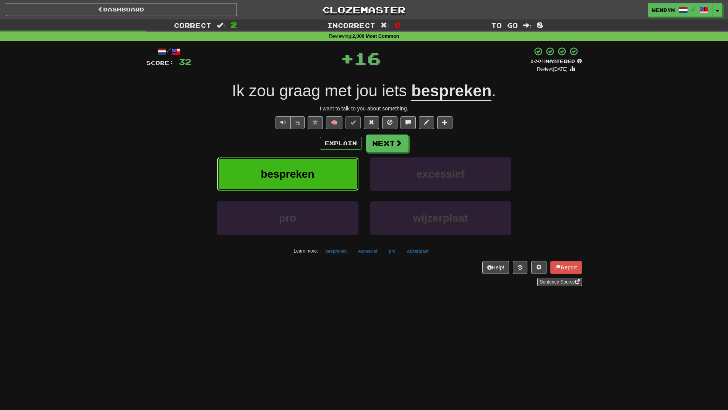
click at [323, 184] on button "bespreken" at bounding box center [287, 173] width 141 height 33
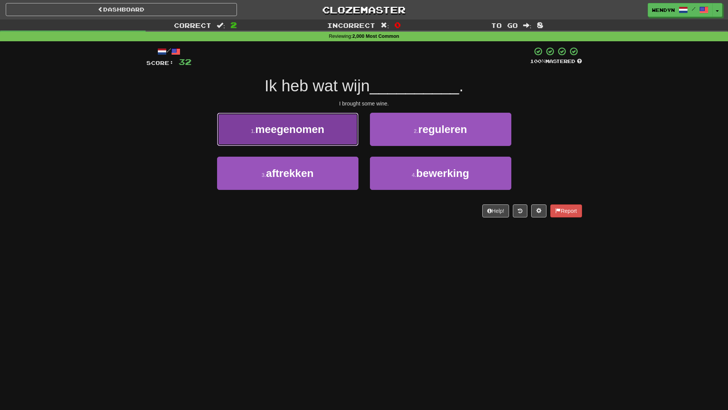
click at [307, 124] on span "meegenomen" at bounding box center [289, 129] width 69 height 12
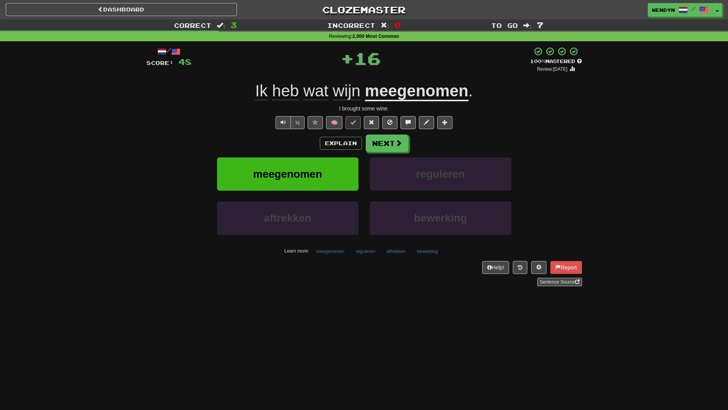
click at [302, 145] on div "Explain Next" at bounding box center [364, 143] width 436 height 18
click at [301, 174] on span "meegenomen" at bounding box center [287, 174] width 69 height 12
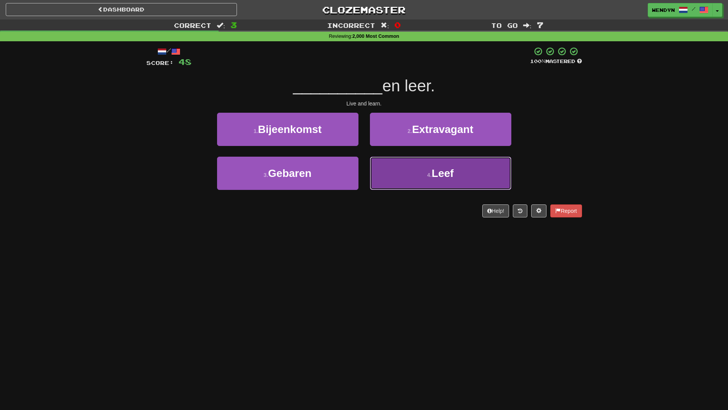
click at [437, 180] on button "4 . Leef" at bounding box center [440, 173] width 141 height 33
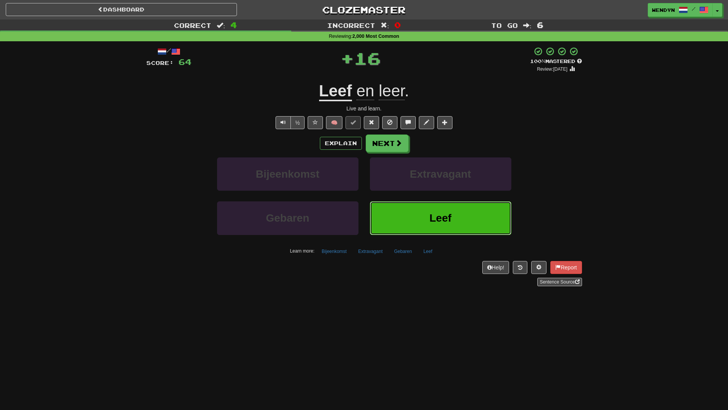
drag, startPoint x: 431, startPoint y: 227, endPoint x: 365, endPoint y: 238, distance: 67.5
click at [431, 226] on button "Leef" at bounding box center [440, 217] width 141 height 33
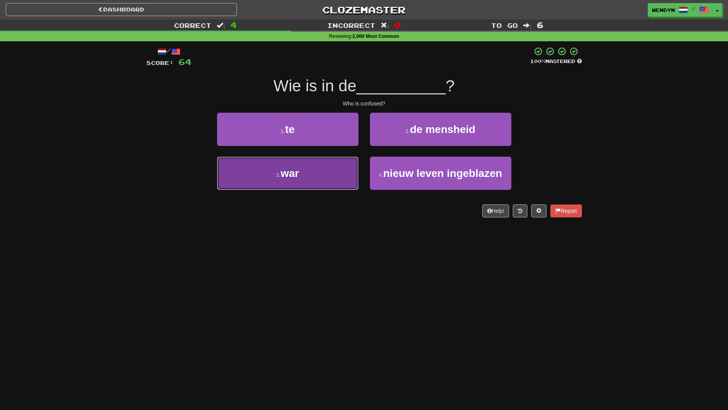
click at [325, 181] on button "3 . war" at bounding box center [287, 173] width 141 height 33
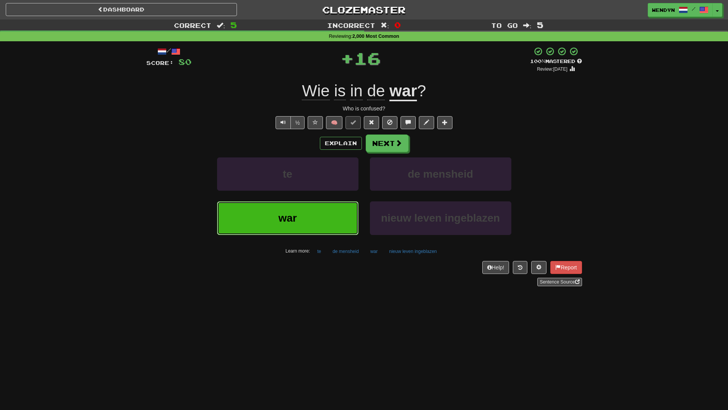
click at [326, 223] on button "war" at bounding box center [287, 217] width 141 height 33
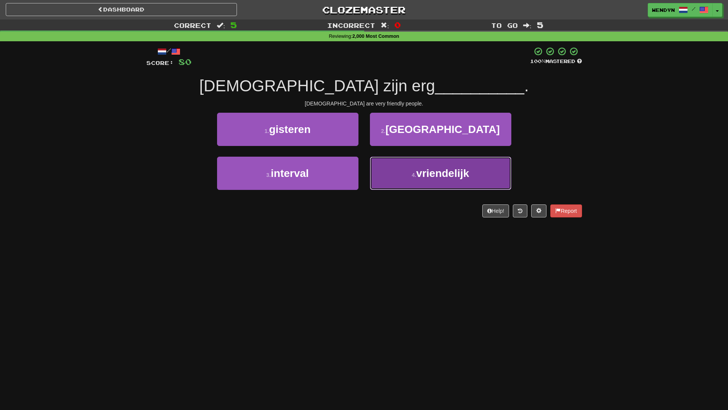
click at [464, 180] on button "4 . vriendelijk" at bounding box center [440, 173] width 141 height 33
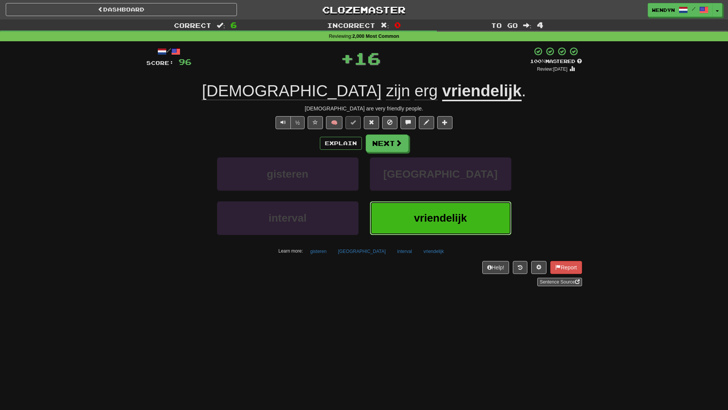
click at [445, 212] on button "vriendelijk" at bounding box center [440, 217] width 141 height 33
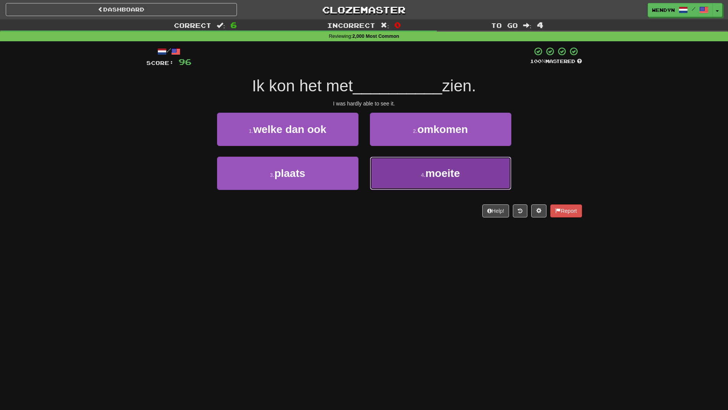
click at [447, 182] on button "4 . moeite" at bounding box center [440, 173] width 141 height 33
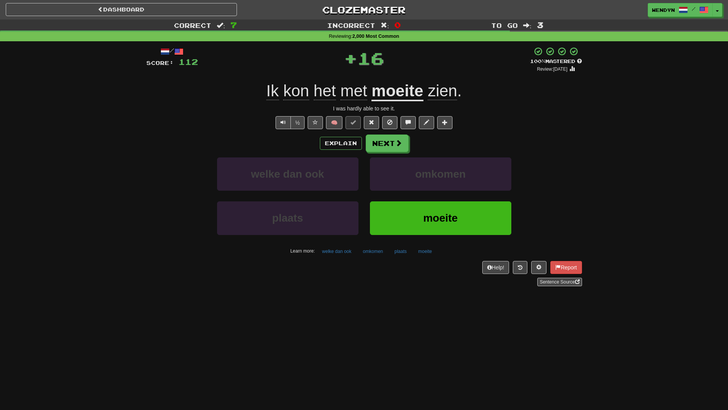
drag, startPoint x: 441, startPoint y: 280, endPoint x: 443, endPoint y: 266, distance: 13.6
click at [442, 274] on div "Help! Report Sentence Source" at bounding box center [364, 273] width 436 height 25
click at [453, 211] on button "moeite" at bounding box center [440, 217] width 141 height 33
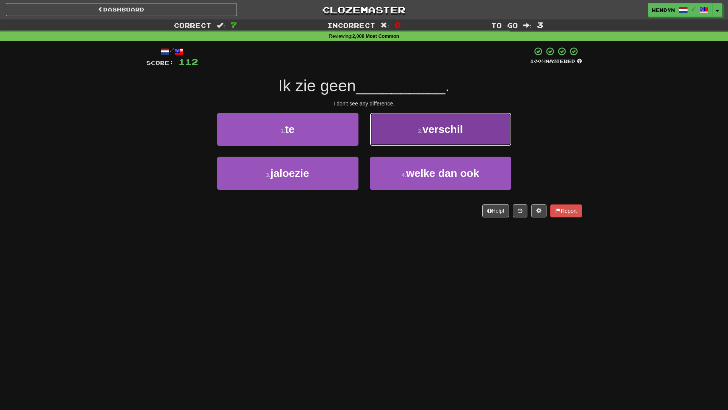
click at [462, 120] on button "2 . verschil" at bounding box center [440, 129] width 141 height 33
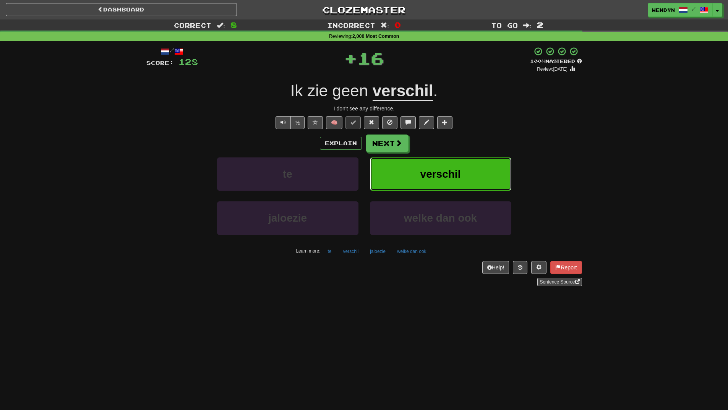
click at [455, 180] on span "verschil" at bounding box center [440, 174] width 40 height 12
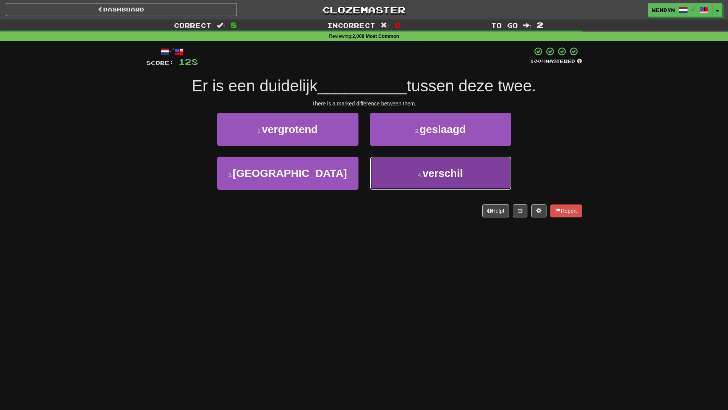
click at [431, 182] on button "4 . verschil" at bounding box center [440, 173] width 141 height 33
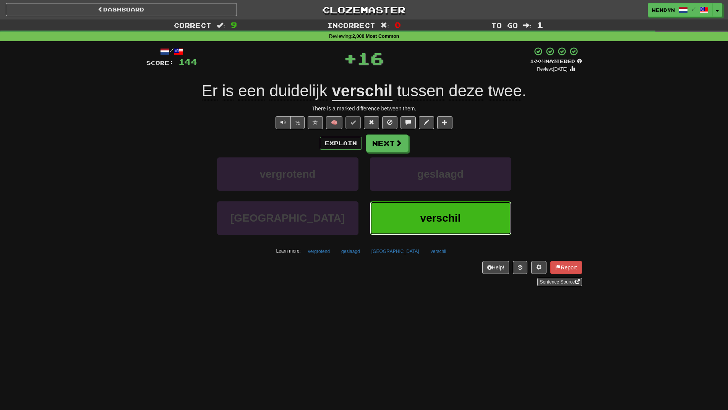
click at [431, 220] on span "verschil" at bounding box center [440, 218] width 40 height 12
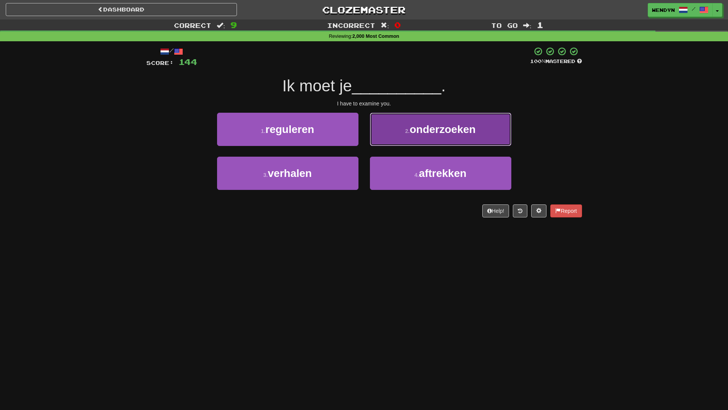
click at [481, 120] on button "2 . onderzoeken" at bounding box center [440, 129] width 141 height 33
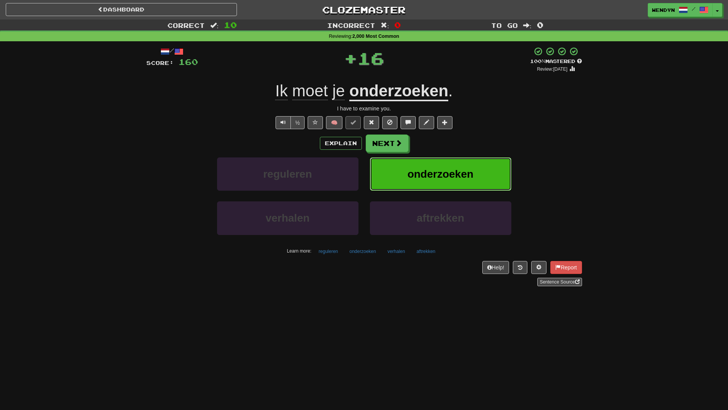
click at [464, 179] on span "onderzoeken" at bounding box center [440, 174] width 66 height 12
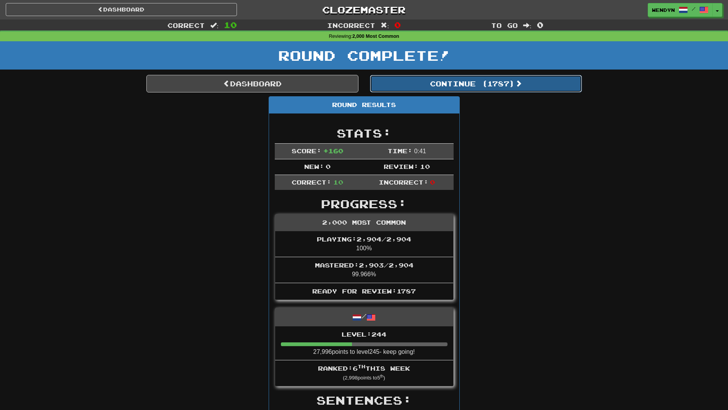
click at [492, 83] on button "Continue ( 1787 )" at bounding box center [476, 84] width 212 height 18
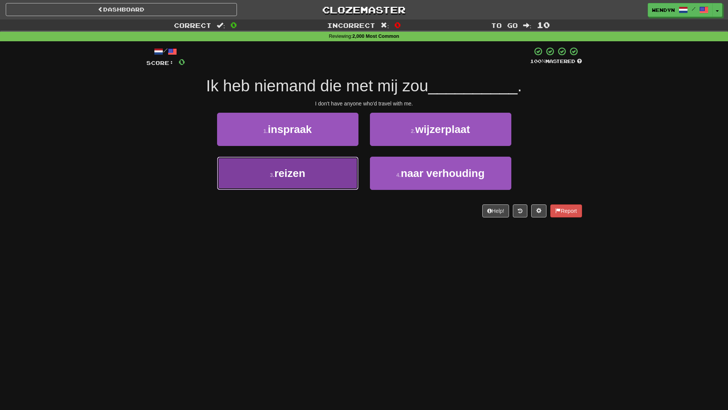
click at [340, 180] on button "3 . reizen" at bounding box center [287, 173] width 141 height 33
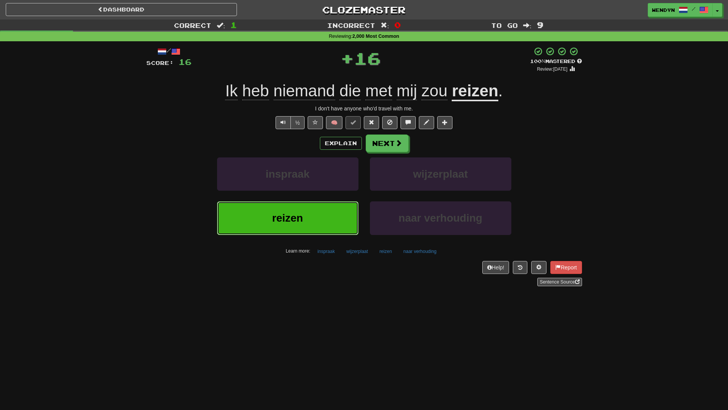
click at [324, 212] on button "reizen" at bounding box center [287, 217] width 141 height 33
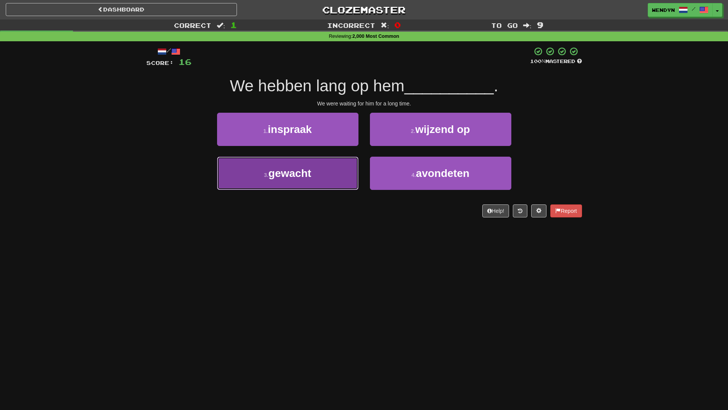
click at [340, 188] on button "3 . gewacht" at bounding box center [287, 173] width 141 height 33
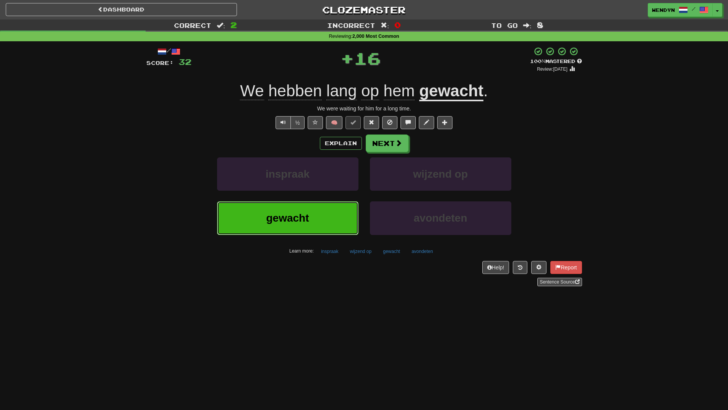
click at [336, 214] on button "gewacht" at bounding box center [287, 217] width 141 height 33
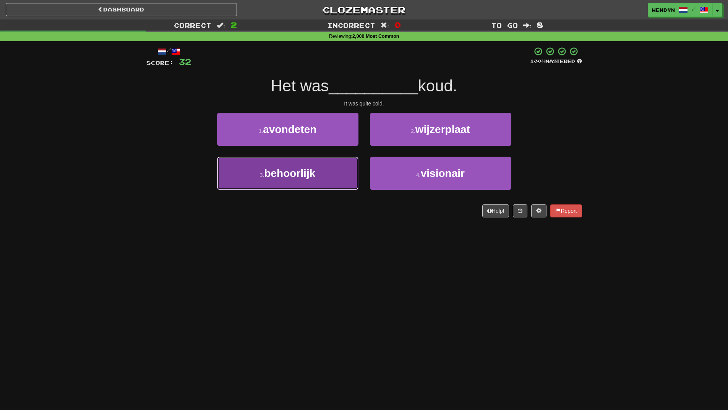
click at [324, 181] on button "3 . behoorlijk" at bounding box center [287, 173] width 141 height 33
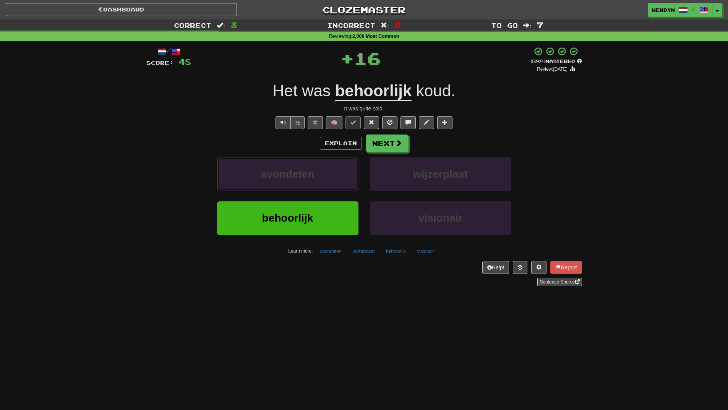
click at [324, 181] on button "avondeten" at bounding box center [287, 173] width 141 height 33
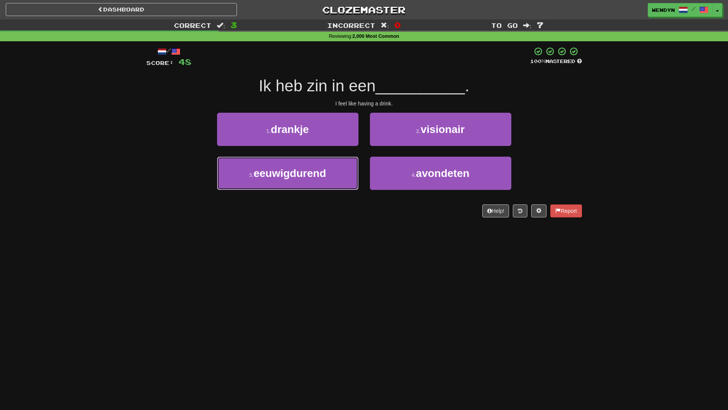
drag, startPoint x: 324, startPoint y: 181, endPoint x: 323, endPoint y: 233, distance: 52.0
click at [323, 233] on div "Dashboard Clozemaster WendyN / Toggle Dropdown Dashboard Leaderboard Activity F…" at bounding box center [364, 205] width 728 height 410
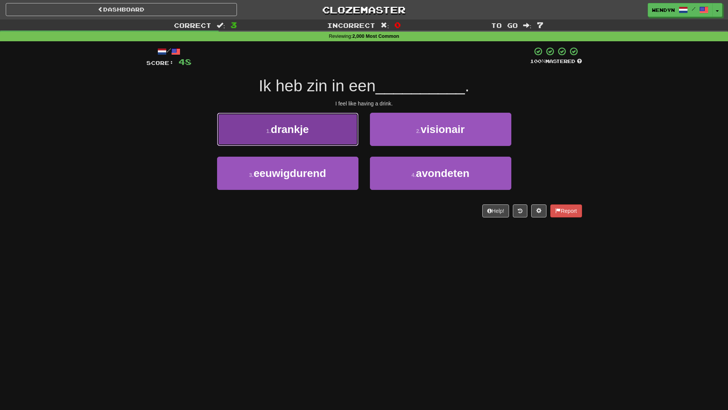
click at [329, 141] on button "1 . drankje" at bounding box center [287, 129] width 141 height 33
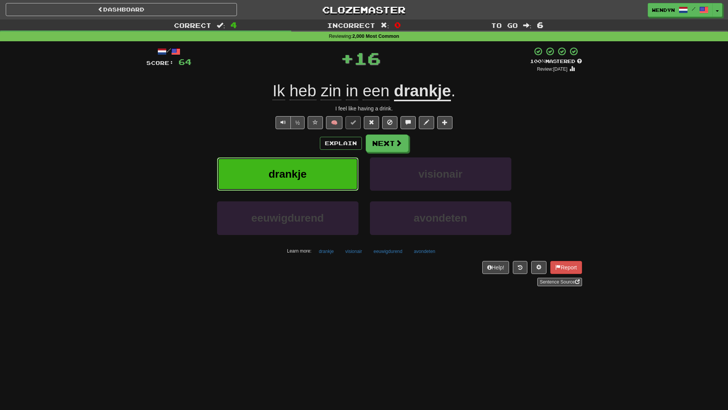
click at [324, 173] on button "drankje" at bounding box center [287, 173] width 141 height 33
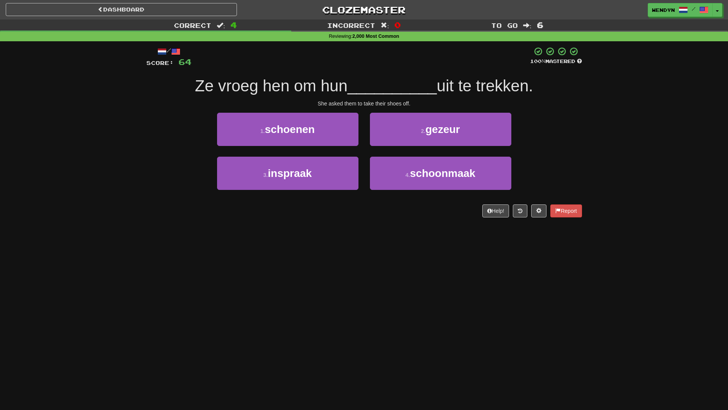
click at [283, 238] on div "Dashboard Clozemaster WendyN / Toggle Dropdown Dashboard Leaderboard Activity F…" at bounding box center [364, 205] width 728 height 410
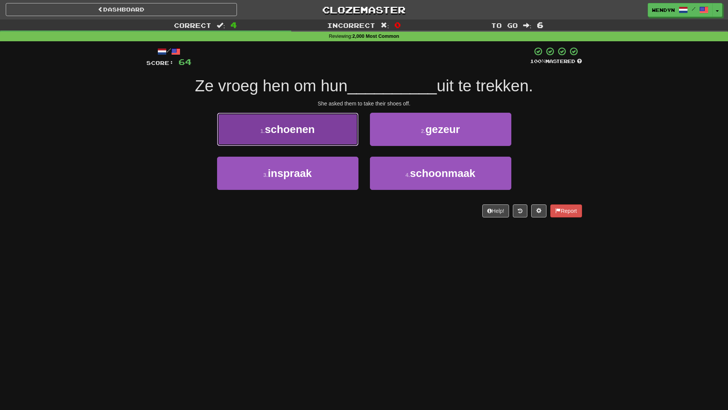
click at [327, 136] on button "1 . schoenen" at bounding box center [287, 129] width 141 height 33
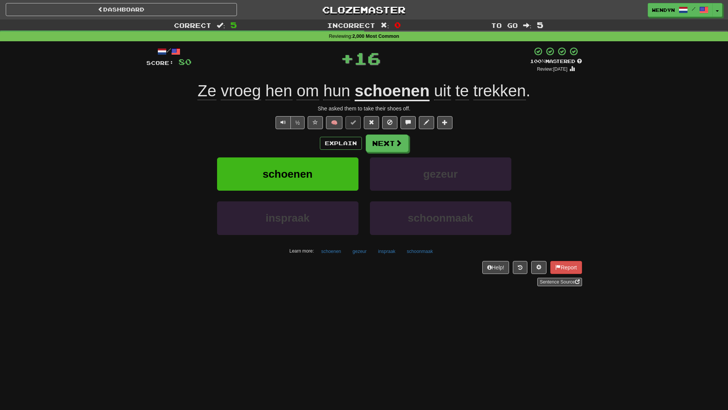
click at [310, 142] on div "Explain Next" at bounding box center [364, 143] width 436 height 18
click at [309, 166] on button "schoenen" at bounding box center [287, 173] width 141 height 33
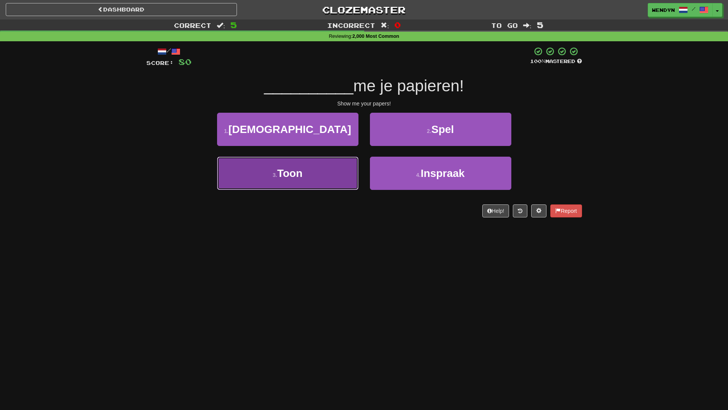
click at [311, 184] on button "3 . Toon" at bounding box center [287, 173] width 141 height 33
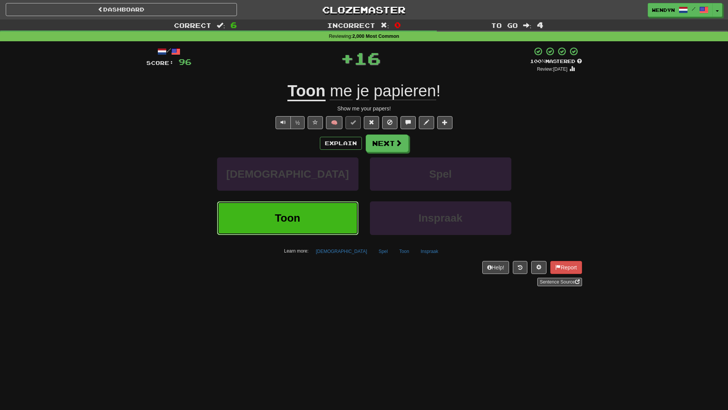
click at [308, 217] on button "Toon" at bounding box center [287, 217] width 141 height 33
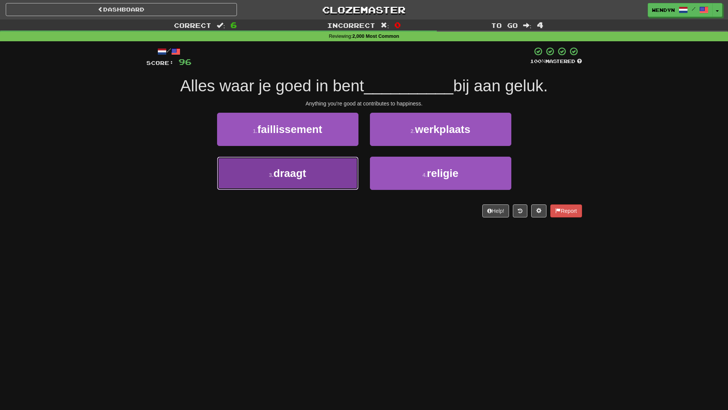
click at [313, 184] on button "3 . draagt" at bounding box center [287, 173] width 141 height 33
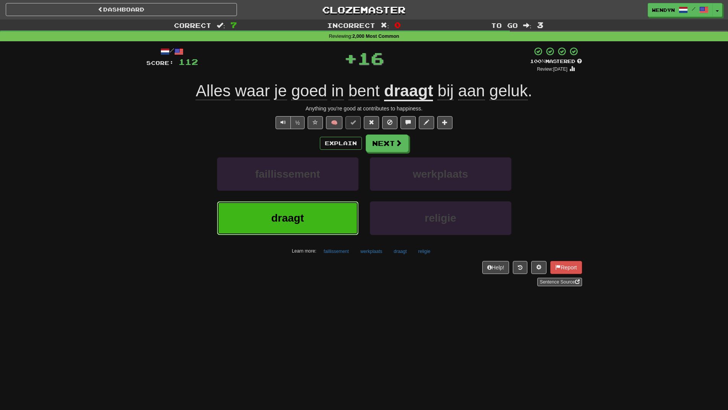
click at [308, 222] on button "draagt" at bounding box center [287, 217] width 141 height 33
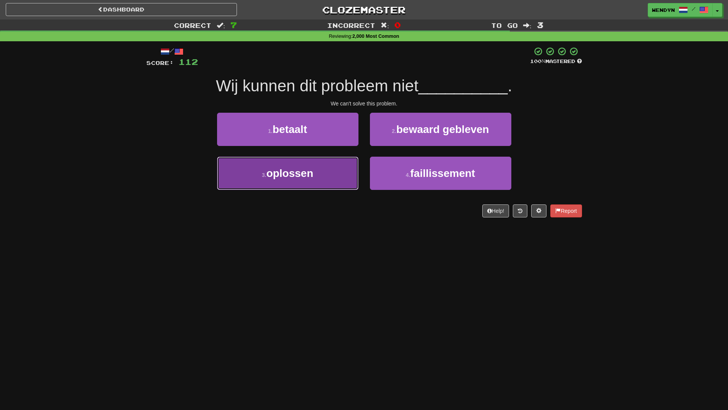
click at [316, 172] on button "3 . oplossen" at bounding box center [287, 173] width 141 height 33
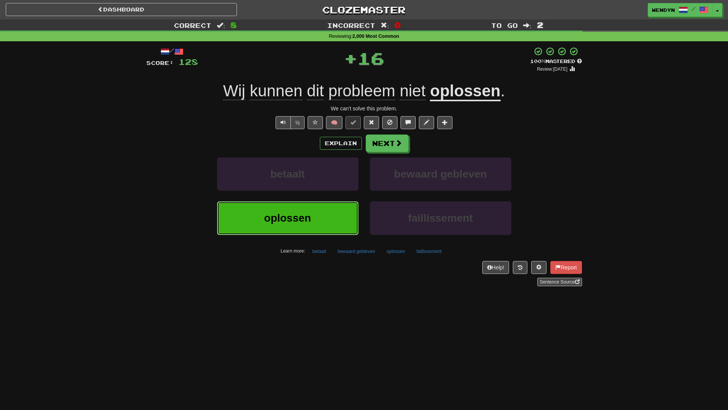
click at [312, 203] on button "oplossen" at bounding box center [287, 217] width 141 height 33
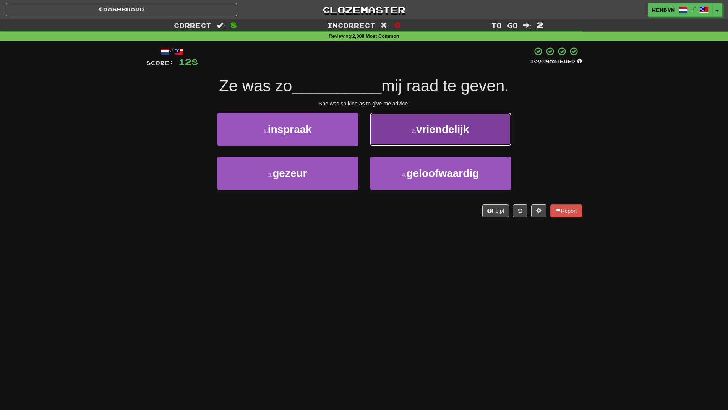
click at [473, 136] on button "2 . vriendelijk" at bounding box center [440, 129] width 141 height 33
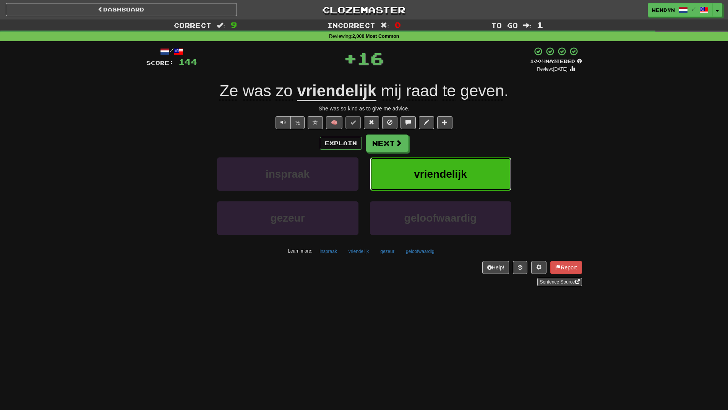
click at [468, 167] on button "vriendelijk" at bounding box center [440, 173] width 141 height 33
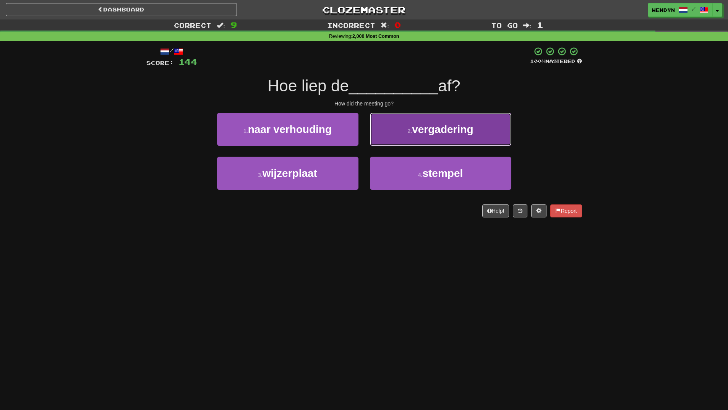
click at [462, 134] on span "vergadering" at bounding box center [442, 129] width 61 height 12
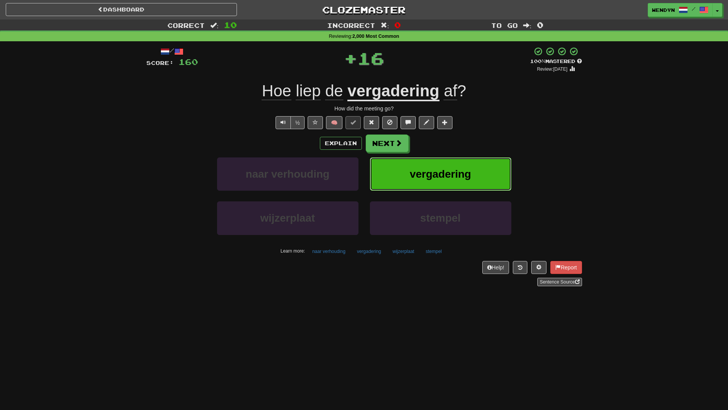
click at [463, 167] on button "vergadering" at bounding box center [440, 173] width 141 height 33
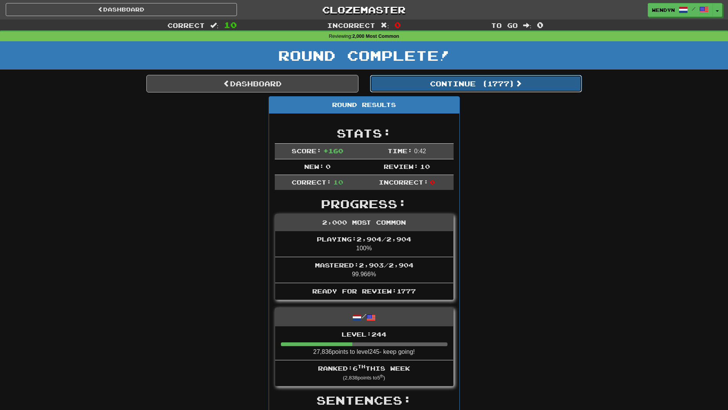
click at [498, 91] on button "Continue ( 1777 )" at bounding box center [476, 84] width 212 height 18
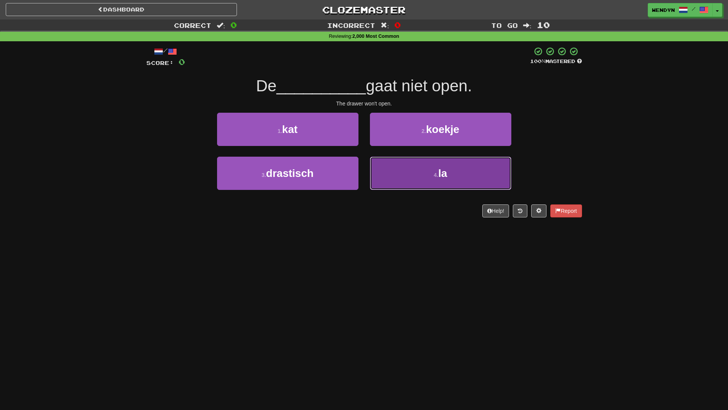
click at [434, 180] on button "4 . la" at bounding box center [440, 173] width 141 height 33
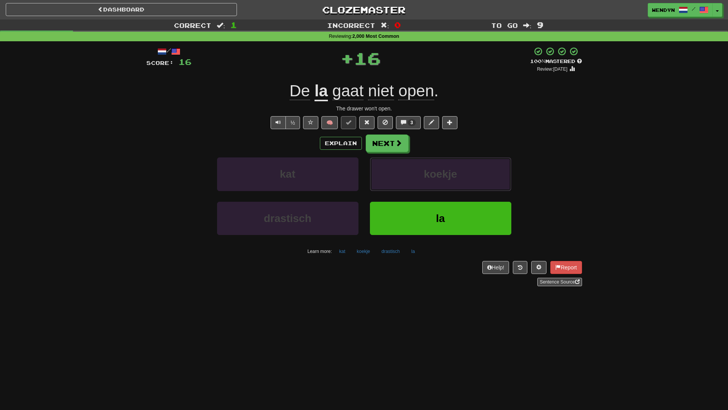
click at [434, 180] on span "koekje" at bounding box center [440, 174] width 33 height 12
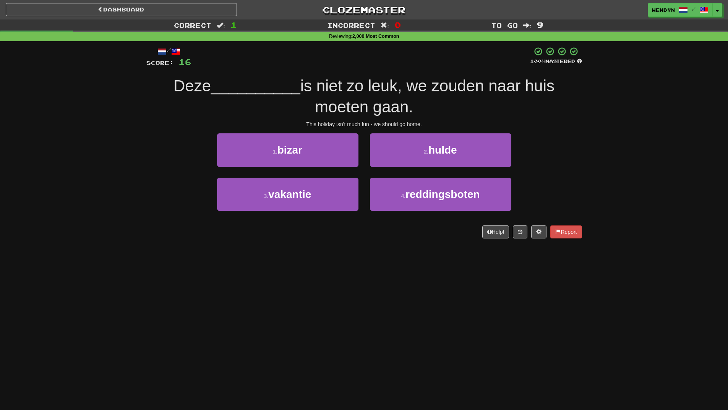
click at [272, 248] on div "/ Score: 16 100 % Mastered Deze __________ is niet zo leuk, we zouden naar huis…" at bounding box center [364, 144] width 436 height 207
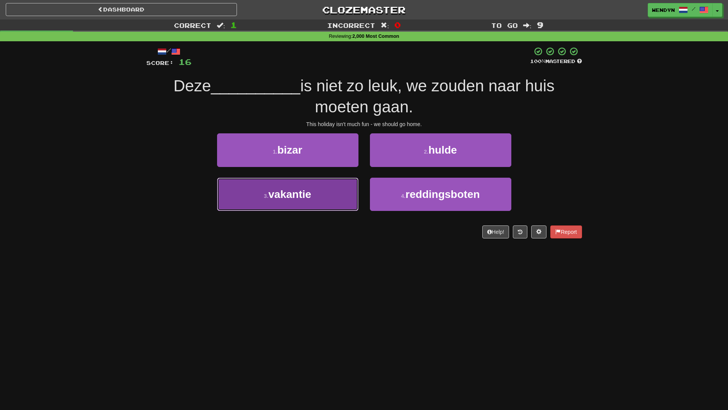
click at [334, 197] on button "3 . vakantie" at bounding box center [287, 194] width 141 height 33
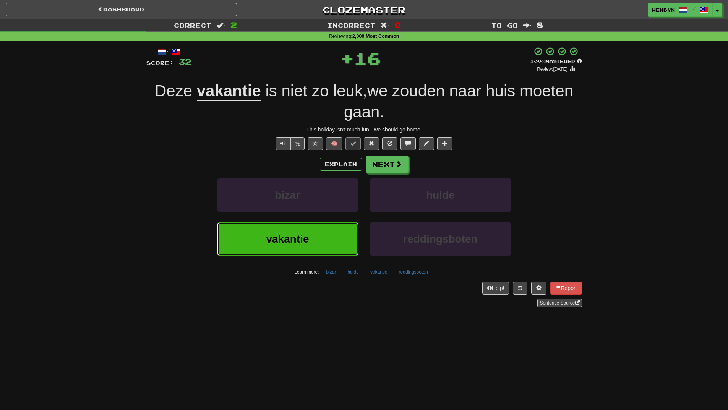
click at [332, 227] on button "vakantie" at bounding box center [287, 238] width 141 height 33
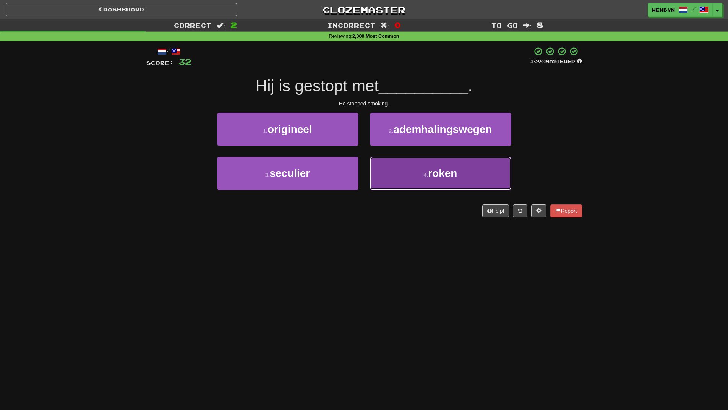
click at [460, 181] on button "4 . roken" at bounding box center [440, 173] width 141 height 33
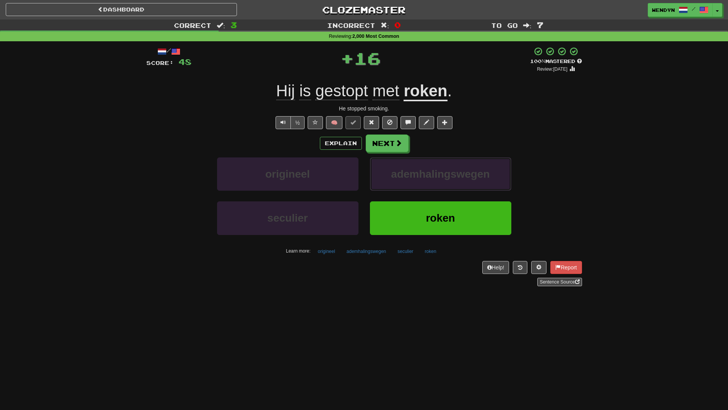
click at [460, 181] on button "ademhalingswegen" at bounding box center [440, 173] width 141 height 33
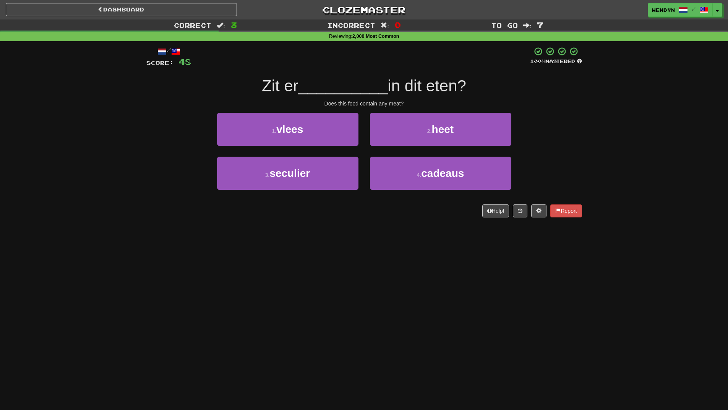
click at [447, 228] on div "/ Score: 48 100 % Mastered Zit er __________ in dit eten? Does this food contai…" at bounding box center [364, 134] width 436 height 187
drag, startPoint x: 447, startPoint y: 228, endPoint x: 429, endPoint y: 234, distance: 18.7
click at [439, 231] on div "Dashboard Clozemaster WendyN / Toggle Dropdown Dashboard Leaderboard Activity F…" at bounding box center [364, 205] width 728 height 410
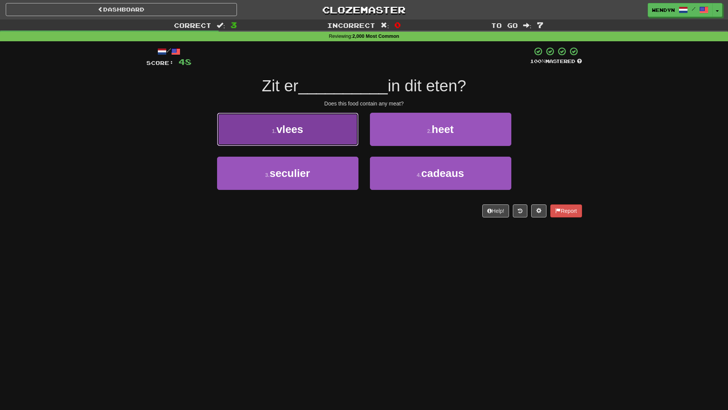
click at [306, 131] on button "1 . vlees" at bounding box center [287, 129] width 141 height 33
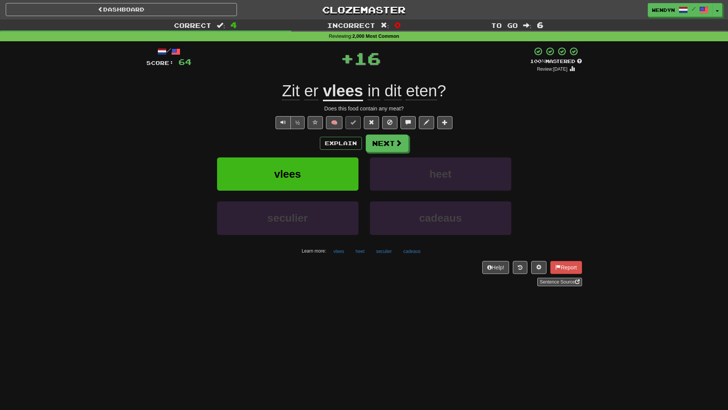
click at [306, 133] on div "/ Score: 64 + 16 100 % Mastered Review: 2026-04-13 Zit er vlees in dit eten ? D…" at bounding box center [364, 167] width 436 height 240
click at [306, 161] on button "vlees" at bounding box center [287, 173] width 141 height 33
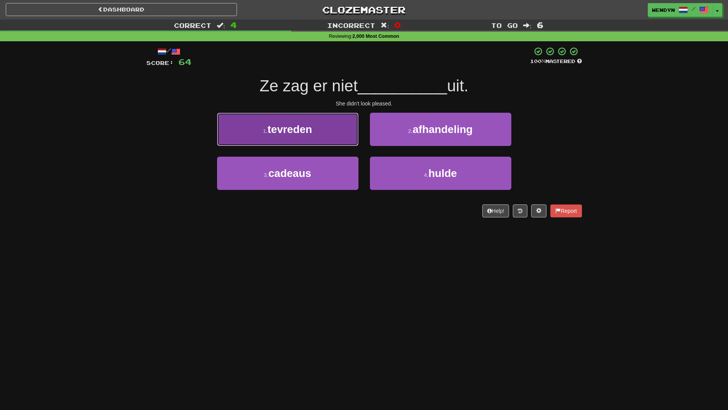
click at [309, 138] on button "1 . tevreden" at bounding box center [287, 129] width 141 height 33
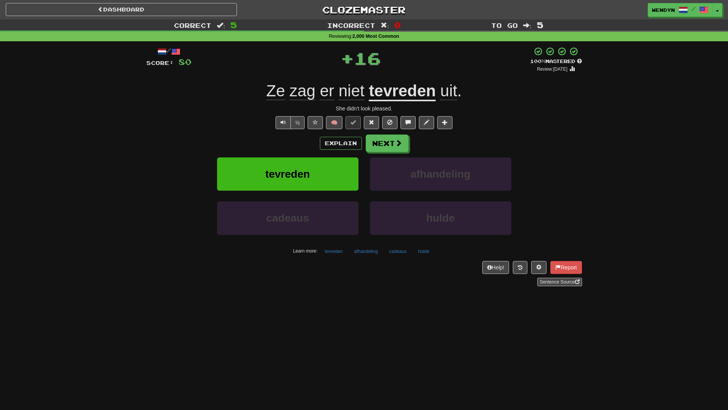
click at [309, 149] on div "Explain Next" at bounding box center [364, 143] width 436 height 18
click at [309, 174] on span "tevreden" at bounding box center [287, 174] width 45 height 12
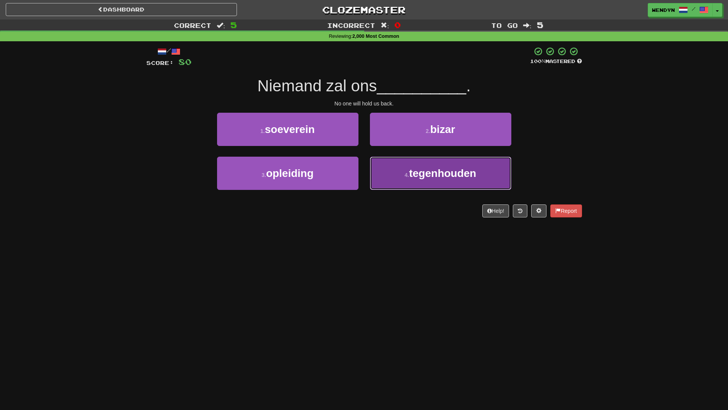
click at [467, 180] on button "4 . tegenhouden" at bounding box center [440, 173] width 141 height 33
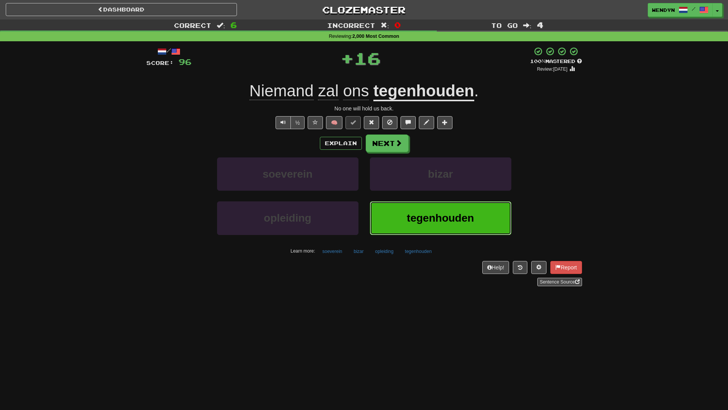
click at [442, 217] on span "tegenhouden" at bounding box center [440, 218] width 67 height 12
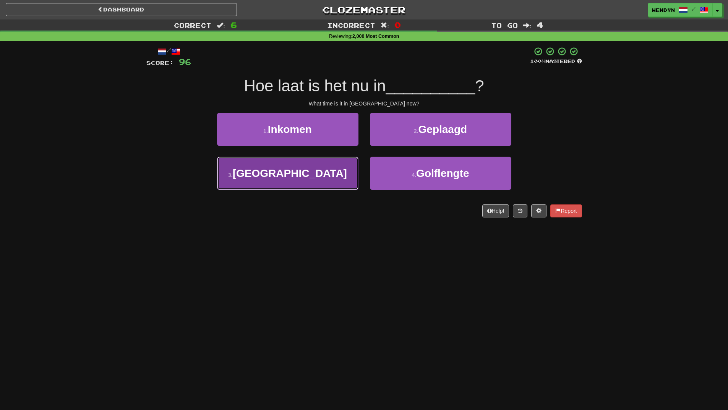
click at [323, 184] on button "3 . Londen" at bounding box center [287, 173] width 141 height 33
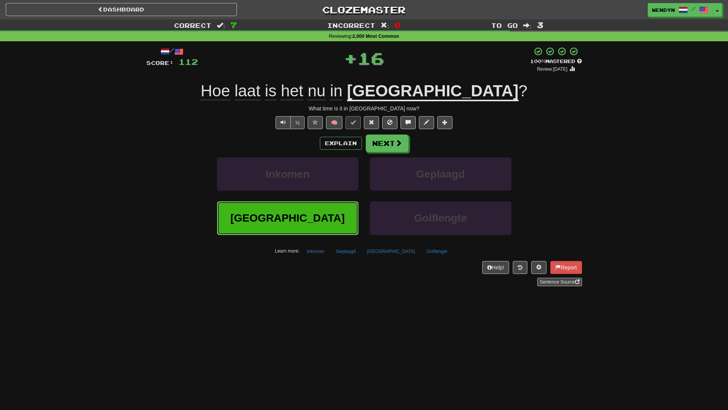
drag, startPoint x: 321, startPoint y: 215, endPoint x: 318, endPoint y: 244, distance: 29.6
click at [321, 219] on button "Londen" at bounding box center [287, 217] width 141 height 33
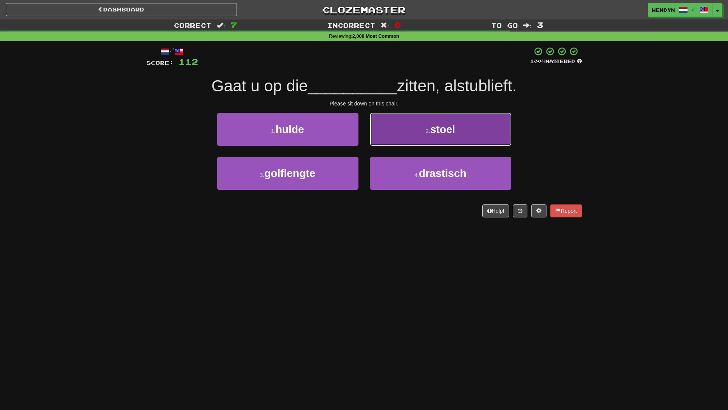
click at [486, 118] on button "2 . stoel" at bounding box center [440, 129] width 141 height 33
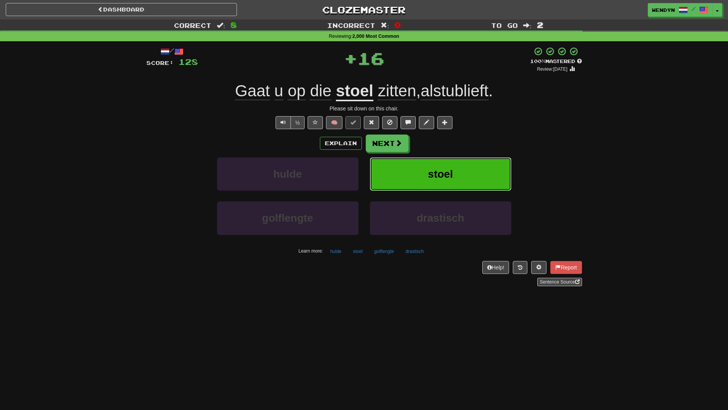
click at [483, 168] on button "stoel" at bounding box center [440, 173] width 141 height 33
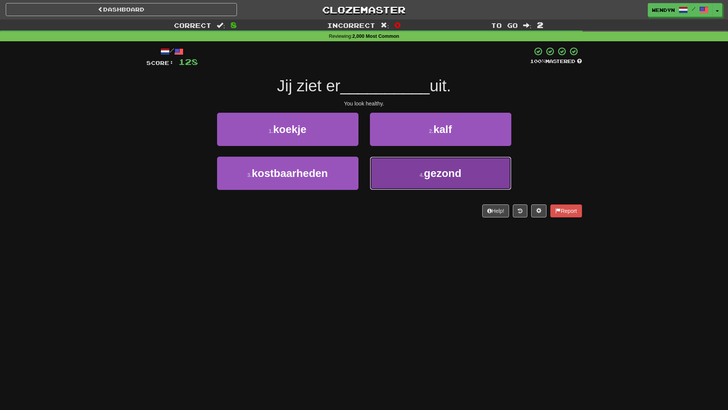
click at [456, 174] on span "gezond" at bounding box center [442, 173] width 37 height 12
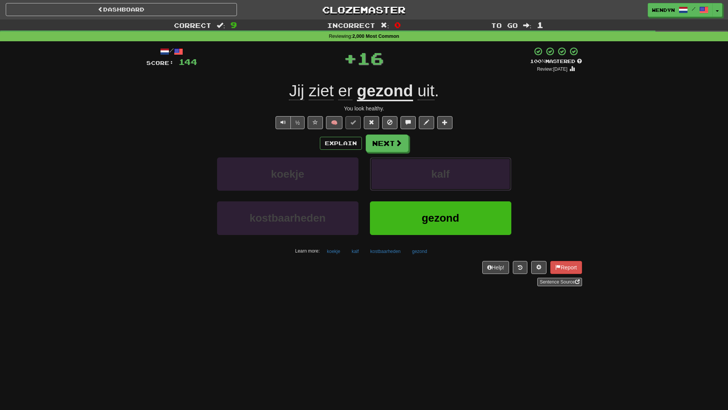
click at [456, 174] on button "kalf" at bounding box center [440, 173] width 141 height 33
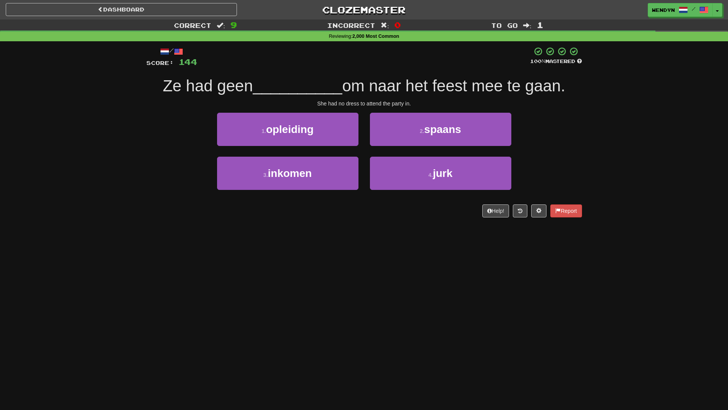
click at [389, 259] on div "Dashboard Clozemaster WendyN / Toggle Dropdown Dashboard Leaderboard Activity F…" at bounding box center [364, 205] width 728 height 410
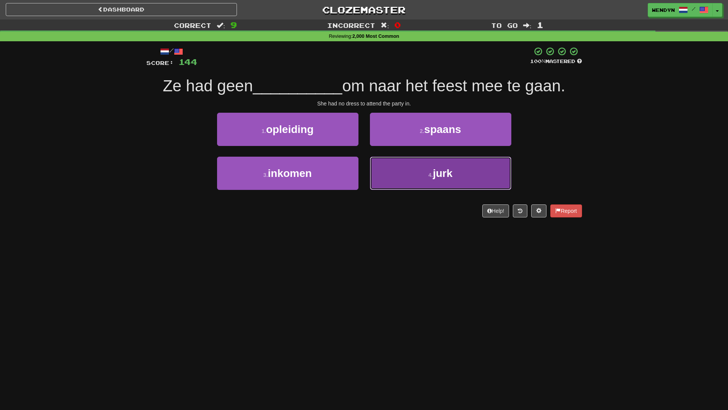
click at [464, 172] on button "4 . jurk" at bounding box center [440, 173] width 141 height 33
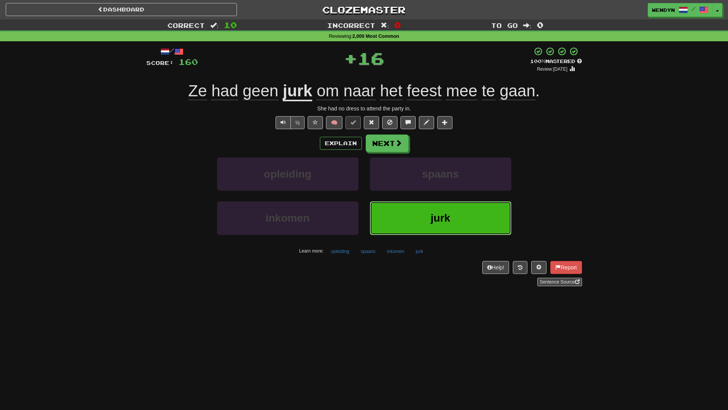
click at [450, 208] on button "jurk" at bounding box center [440, 217] width 141 height 33
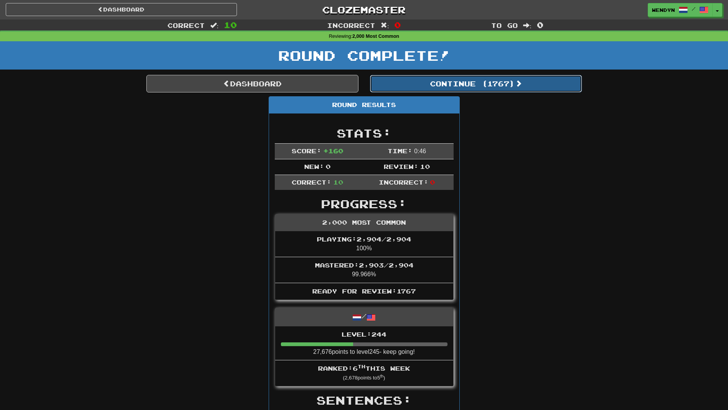
click at [510, 83] on button "Continue ( 1767 )" at bounding box center [476, 84] width 212 height 18
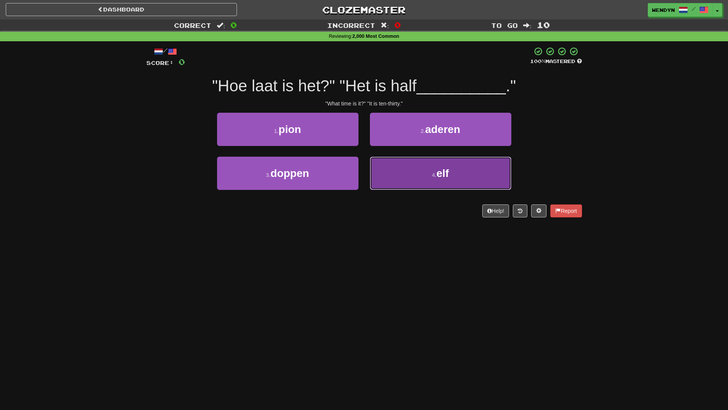
click at [455, 176] on button "4 . elf" at bounding box center [440, 173] width 141 height 33
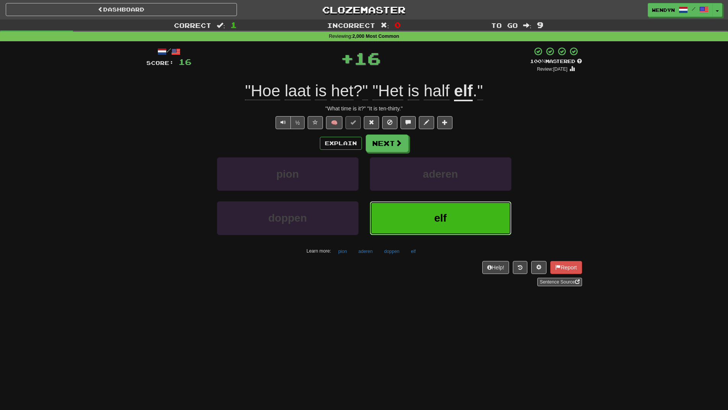
click at [445, 212] on button "elf" at bounding box center [440, 217] width 141 height 33
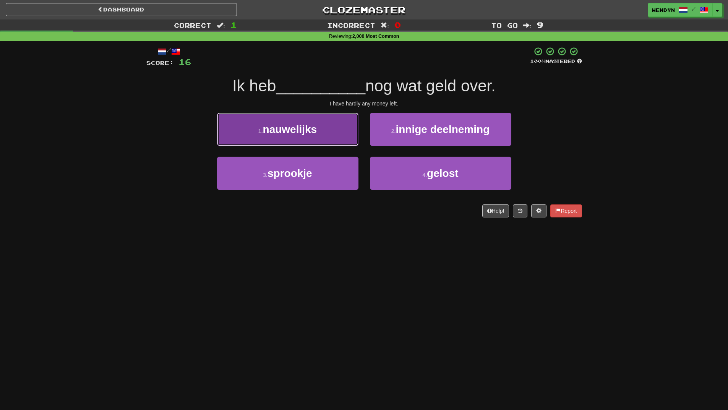
click at [322, 133] on button "1 . nauwelijks" at bounding box center [287, 129] width 141 height 33
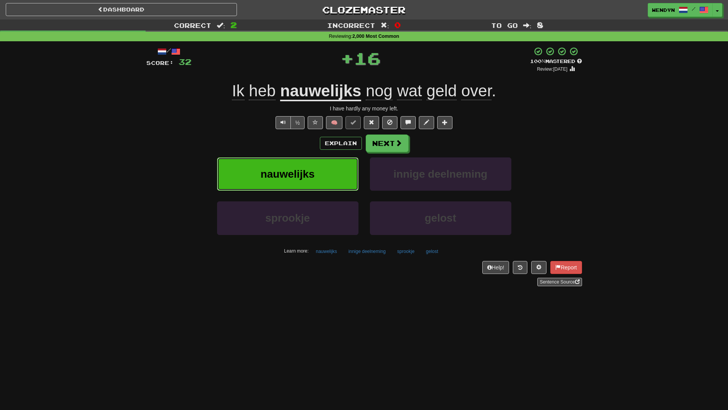
click at [322, 161] on button "nauwelijks" at bounding box center [287, 173] width 141 height 33
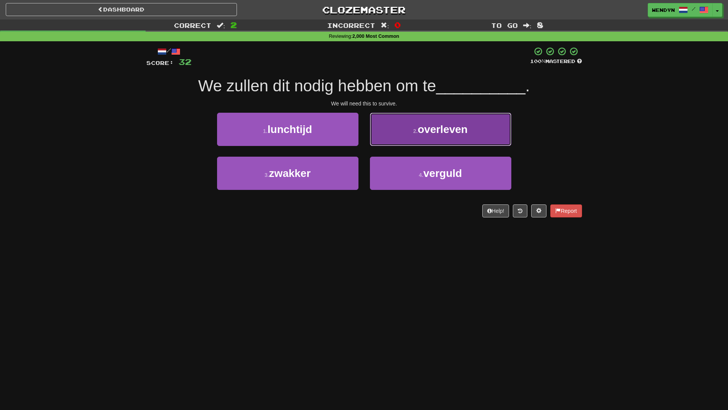
click at [468, 132] on span "overleven" at bounding box center [443, 129] width 50 height 12
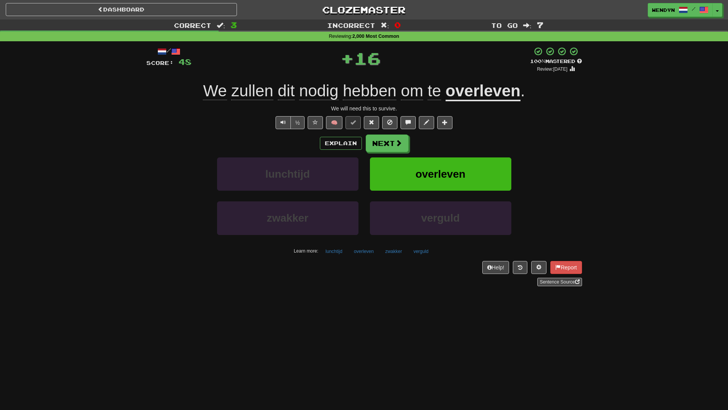
click at [468, 132] on div "/ Score: 48 + 16 100 % Mastered Review: 2026-04-13 We zullen dit nodig hebben o…" at bounding box center [364, 167] width 436 height 240
click at [462, 164] on button "overleven" at bounding box center [440, 173] width 141 height 33
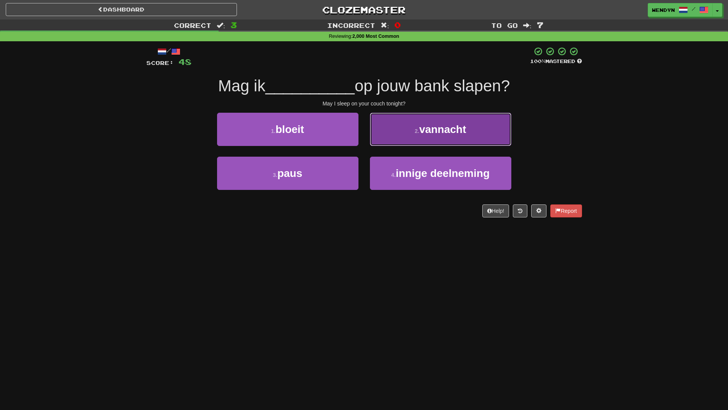
click at [471, 122] on button "2 . vannacht" at bounding box center [440, 129] width 141 height 33
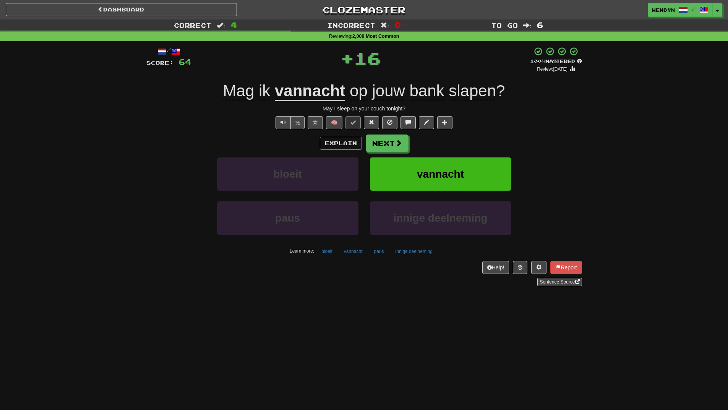
click at [450, 155] on div "Explain Next bloeit vannacht paus innige deelneming Learn more: bloeit vannacht…" at bounding box center [364, 195] width 436 height 123
click at [449, 164] on button "vannacht" at bounding box center [440, 173] width 141 height 33
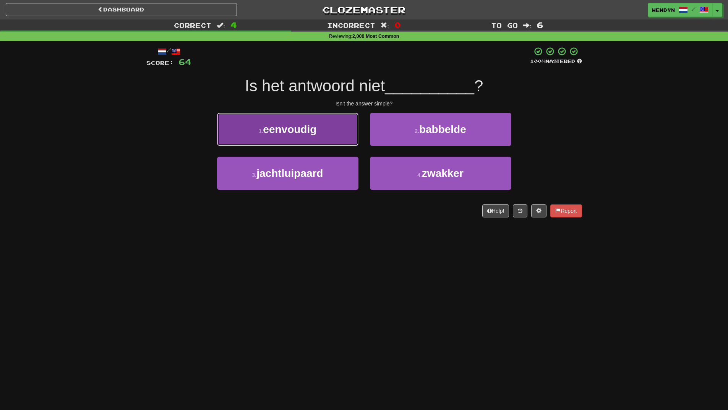
click at [310, 137] on button "1 . eenvoudig" at bounding box center [287, 129] width 141 height 33
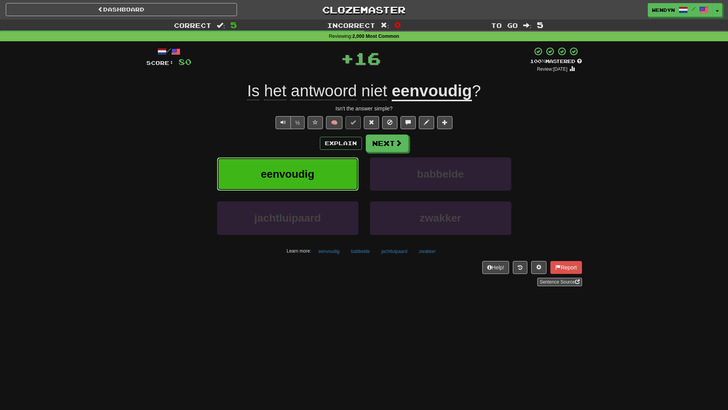
click at [307, 164] on button "eenvoudig" at bounding box center [287, 173] width 141 height 33
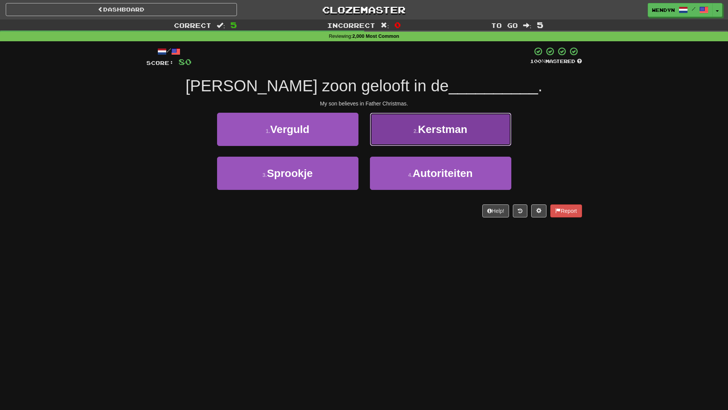
click at [458, 126] on span "Kerstman" at bounding box center [442, 129] width 49 height 12
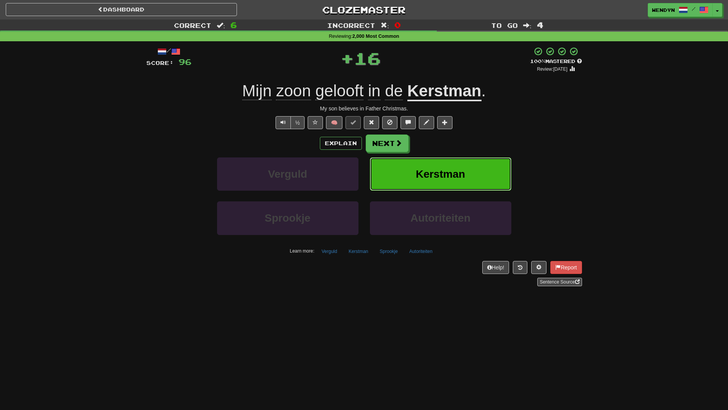
click at [455, 160] on button "Kerstman" at bounding box center [440, 173] width 141 height 33
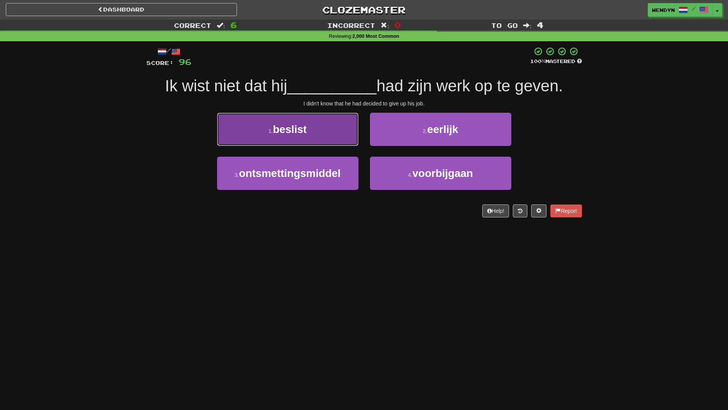
click at [310, 139] on button "1 . beslist" at bounding box center [287, 129] width 141 height 33
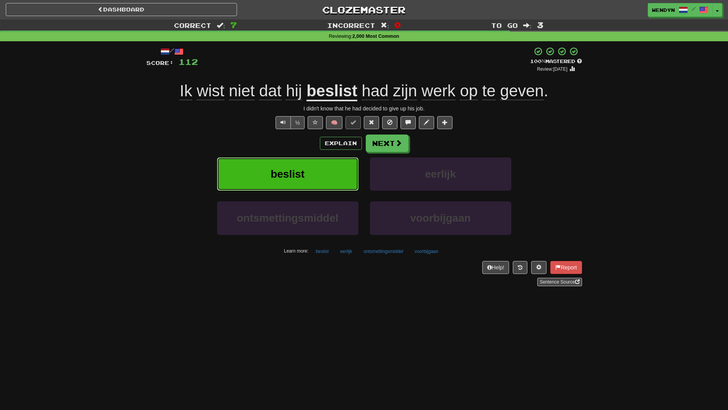
click at [313, 179] on button "beslist" at bounding box center [287, 173] width 141 height 33
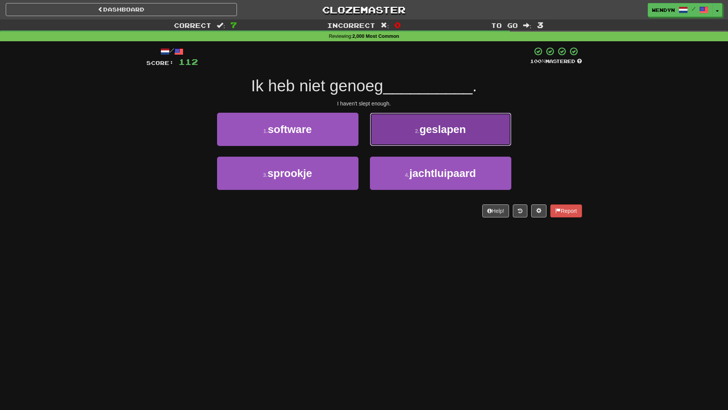
click at [461, 131] on span "geslapen" at bounding box center [443, 129] width 46 height 12
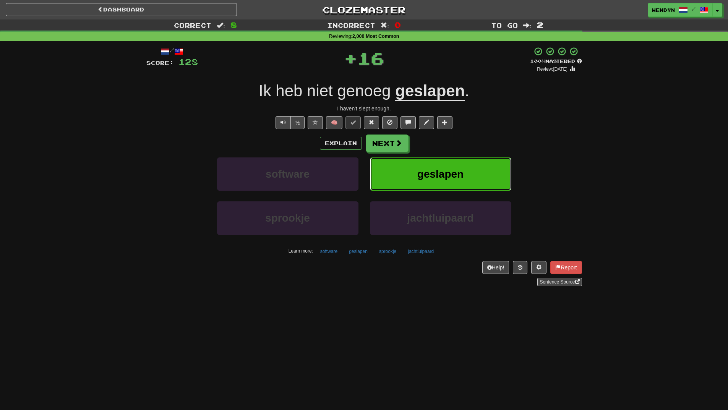
click at [460, 169] on span "geslapen" at bounding box center [440, 174] width 46 height 12
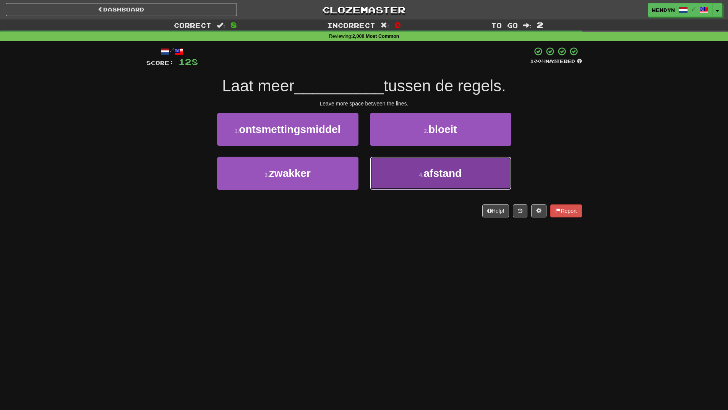
click at [435, 185] on button "4 . afstand" at bounding box center [440, 173] width 141 height 33
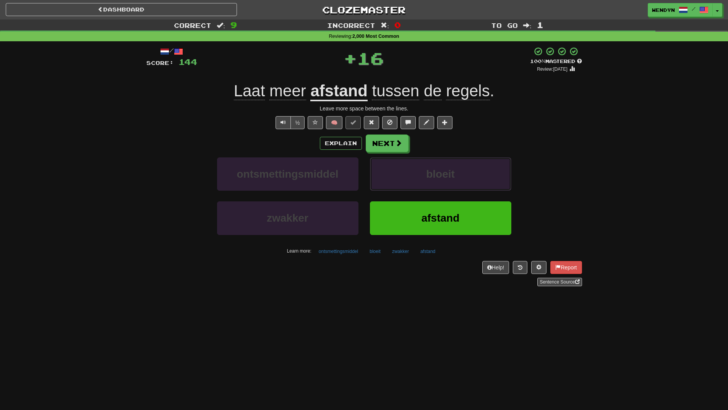
click at [435, 185] on button "bloeit" at bounding box center [440, 173] width 141 height 33
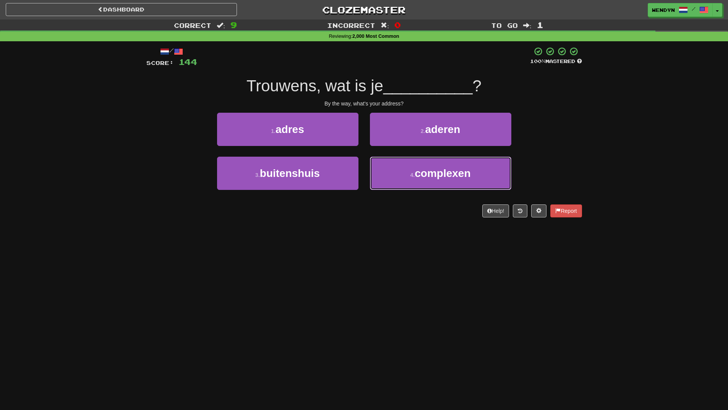
drag, startPoint x: 435, startPoint y: 185, endPoint x: 375, endPoint y: 228, distance: 74.0
click at [375, 228] on div "/ Score: 144 100 % Mastered Trouwens, wat is je __________ ? By the way, what's…" at bounding box center [364, 134] width 436 height 187
click at [332, 243] on div "Dashboard Clozemaster WendyN / Toggle Dropdown Dashboard Leaderboard Activity F…" at bounding box center [364, 205] width 728 height 410
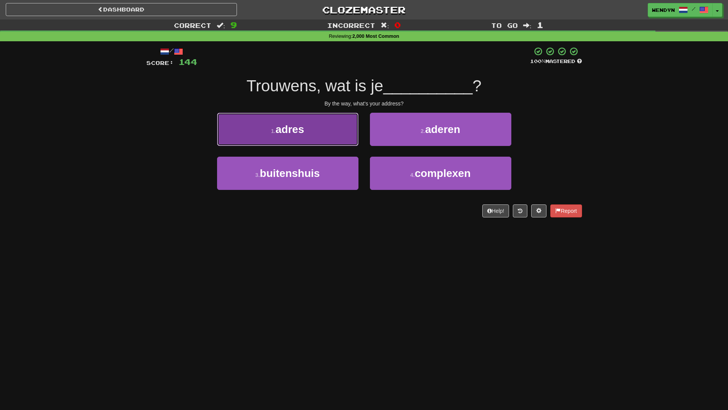
click at [319, 135] on button "1 . adres" at bounding box center [287, 129] width 141 height 33
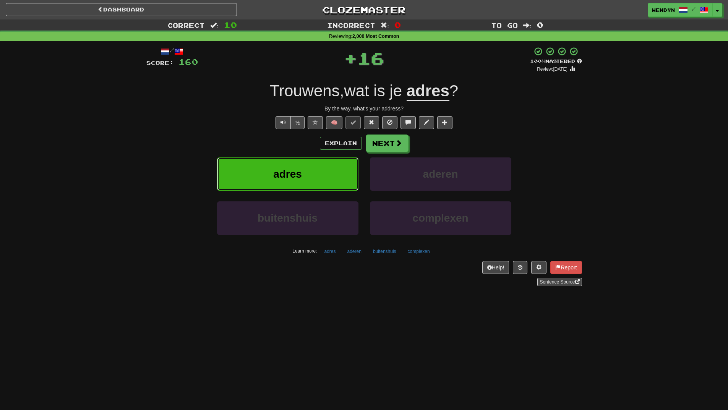
click at [318, 167] on button "adres" at bounding box center [287, 173] width 141 height 33
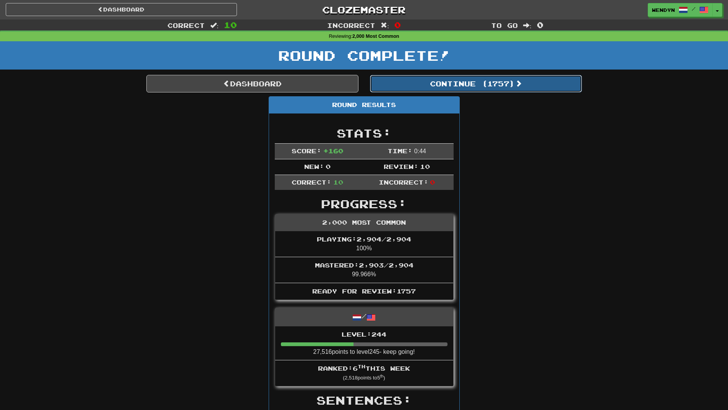
click at [504, 89] on button "Continue ( 1757 )" at bounding box center [476, 84] width 212 height 18
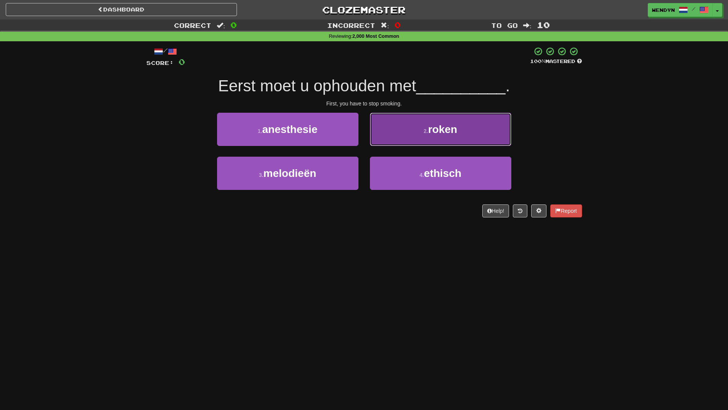
click at [499, 129] on button "2 . roken" at bounding box center [440, 129] width 141 height 33
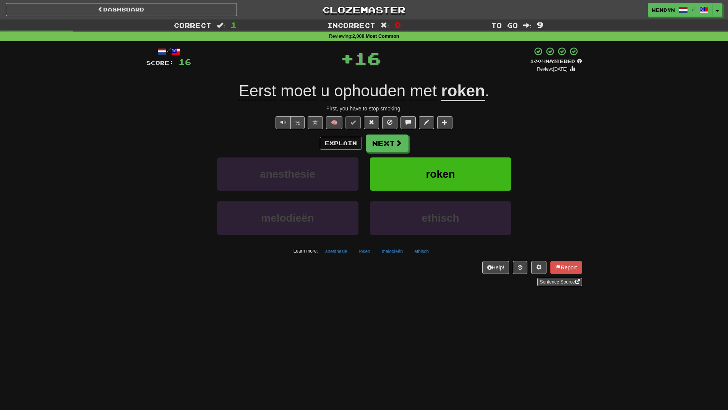
click at [499, 129] on div "/ Score: 16 + 16 100 % Mastered Review: 2026-04-13 Eerst moet u ophouden met ro…" at bounding box center [364, 167] width 436 height 240
click at [487, 174] on button "roken" at bounding box center [440, 173] width 141 height 33
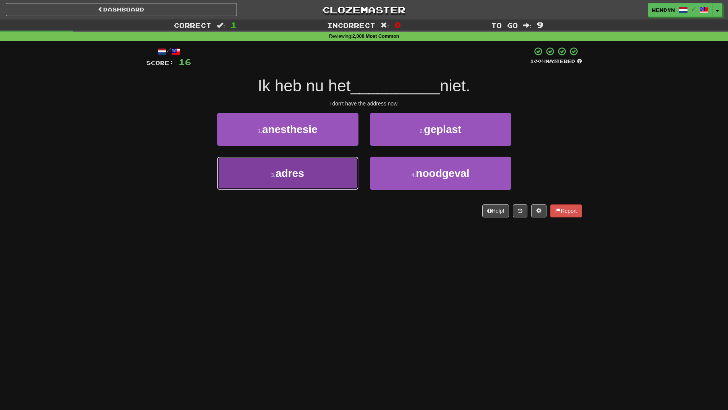
click at [297, 171] on span "adres" at bounding box center [289, 173] width 29 height 12
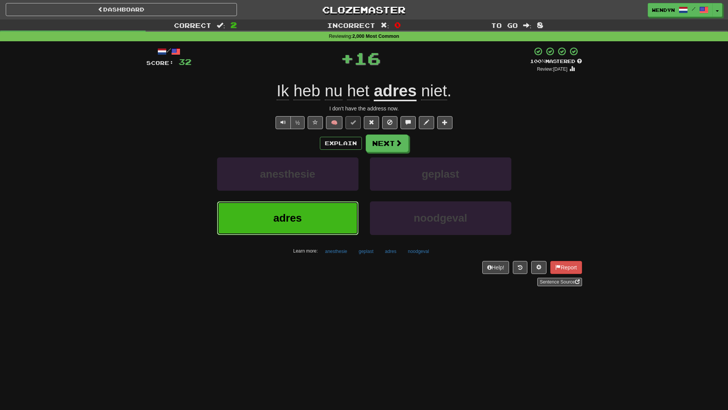
click at [287, 227] on button "adres" at bounding box center [287, 217] width 141 height 33
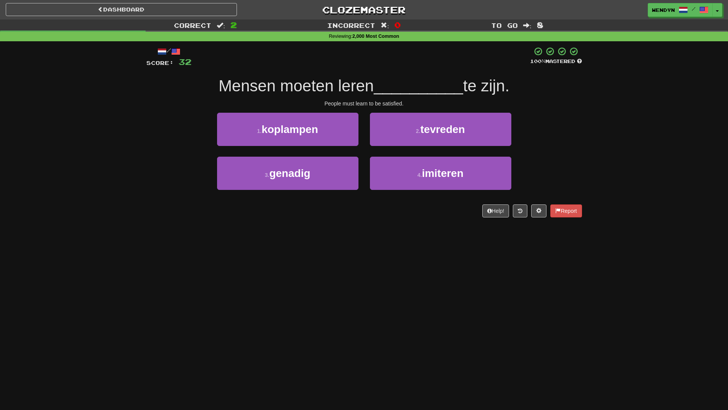
click at [287, 227] on div "/ Score: 32 100 % Mastered Mensen moeten leren __________ te zijn. People must …" at bounding box center [364, 134] width 436 height 187
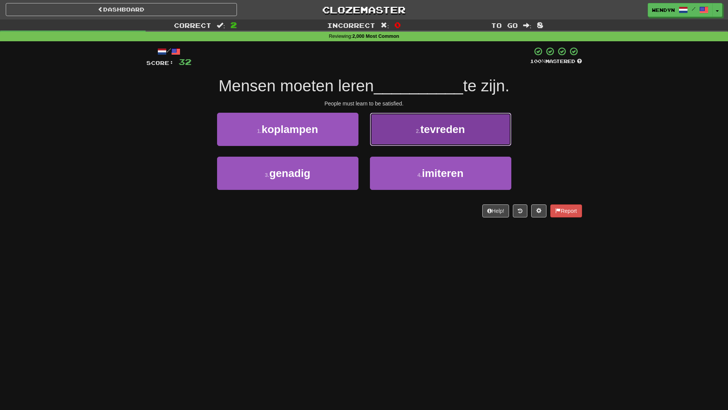
click at [452, 125] on span "tevreden" at bounding box center [442, 129] width 45 height 12
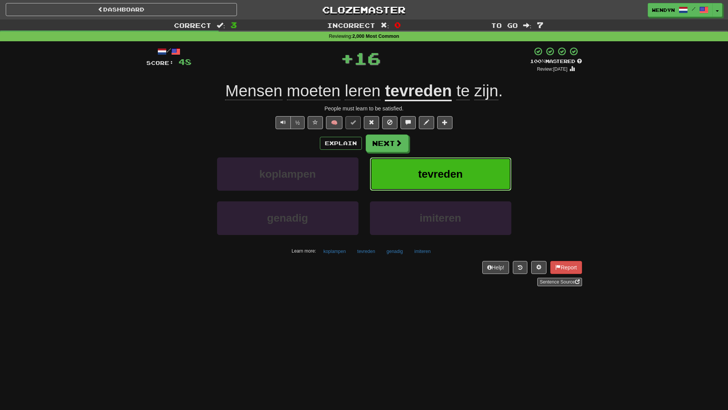
click at [455, 170] on span "tevreden" at bounding box center [440, 174] width 45 height 12
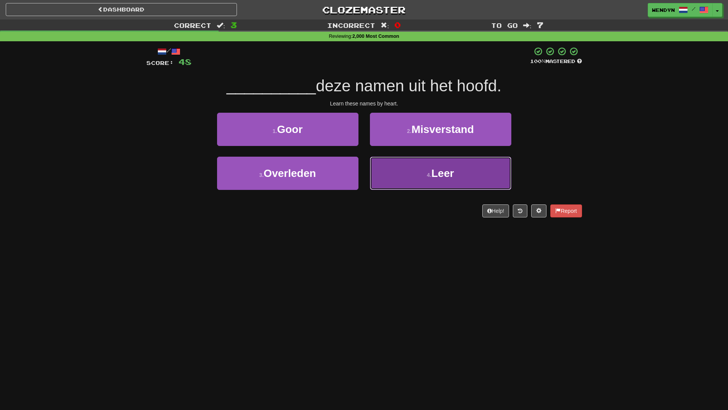
click at [460, 168] on button "4 . Leer" at bounding box center [440, 173] width 141 height 33
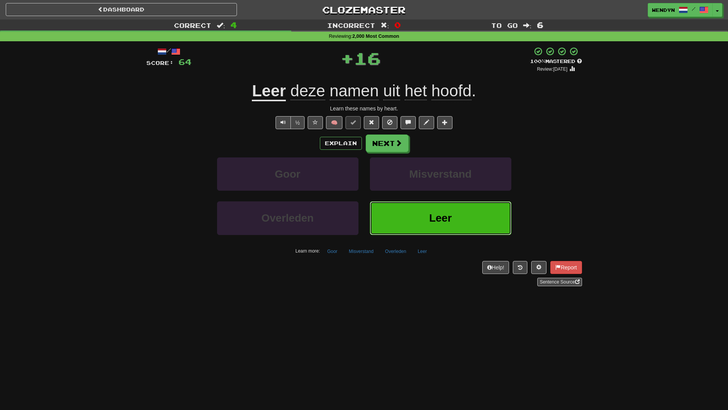
click at [426, 213] on button "Leer" at bounding box center [440, 217] width 141 height 33
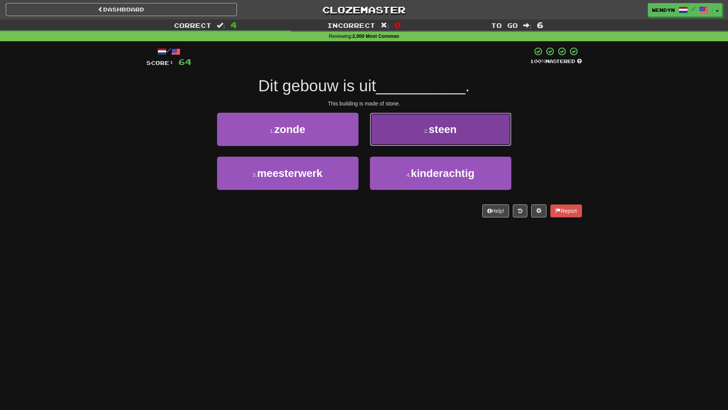
click at [464, 125] on button "2 . steen" at bounding box center [440, 129] width 141 height 33
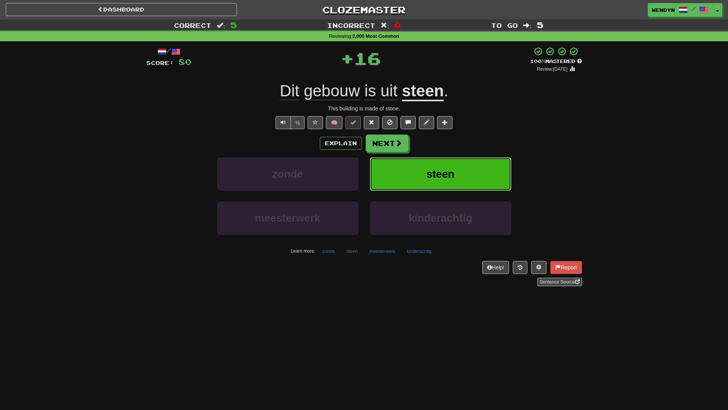
drag, startPoint x: 460, startPoint y: 169, endPoint x: 363, endPoint y: 215, distance: 106.8
click at [460, 169] on button "steen" at bounding box center [440, 173] width 141 height 33
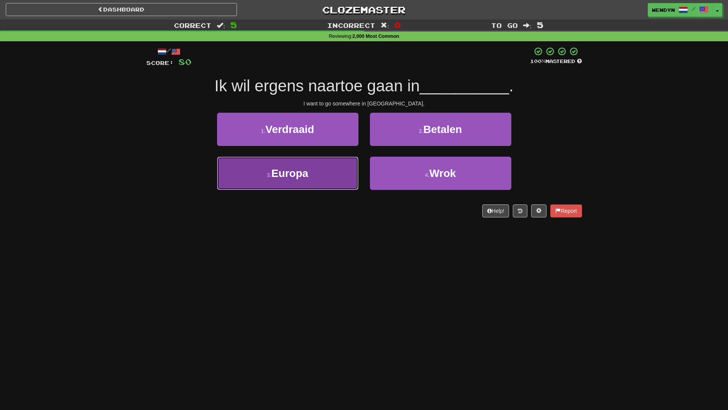
click at [310, 178] on button "3 . Europa" at bounding box center [287, 173] width 141 height 33
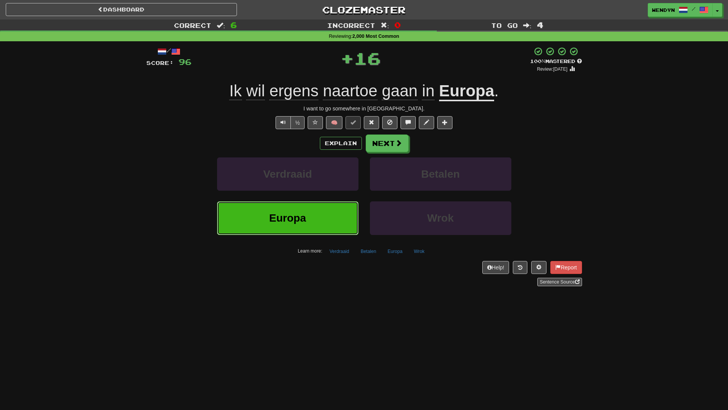
click at [287, 220] on span "Europa" at bounding box center [287, 218] width 37 height 12
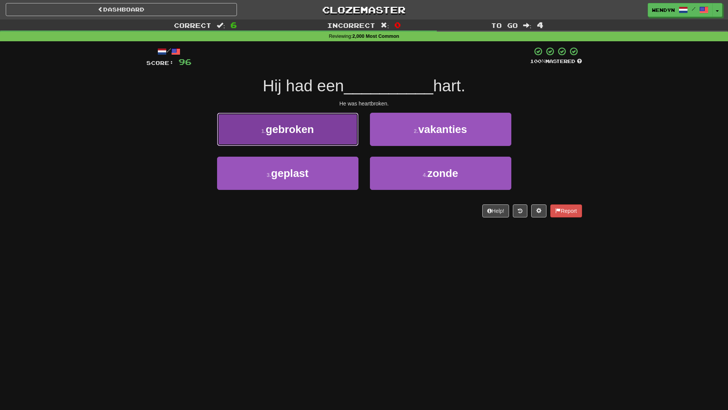
click at [283, 133] on span "gebroken" at bounding box center [290, 129] width 48 height 12
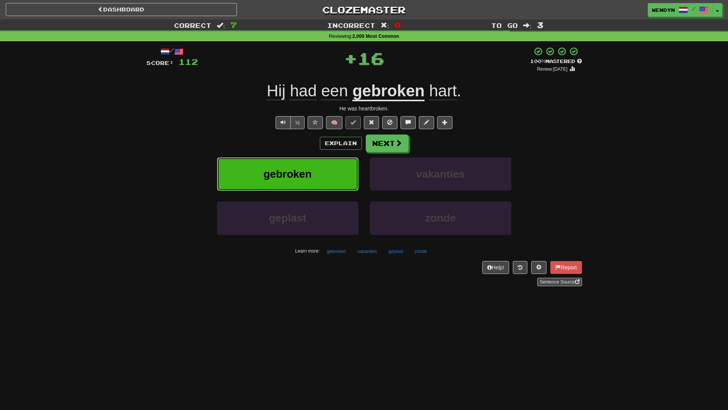
click at [287, 172] on span "gebroken" at bounding box center [287, 174] width 48 height 12
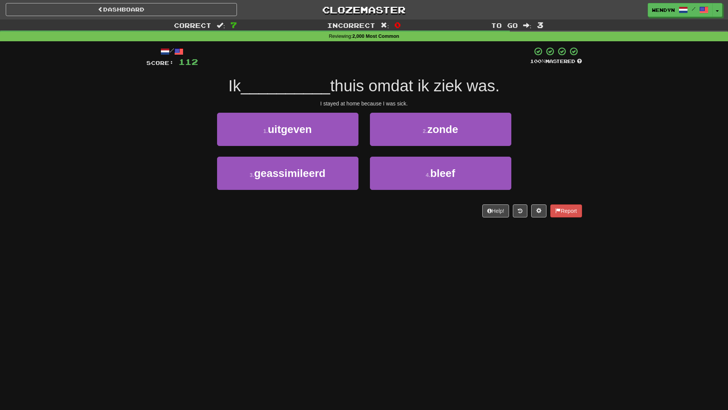
click at [245, 255] on div "Dashboard Clozemaster WendyN / Toggle Dropdown Dashboard Leaderboard Activity F…" at bounding box center [364, 205] width 728 height 410
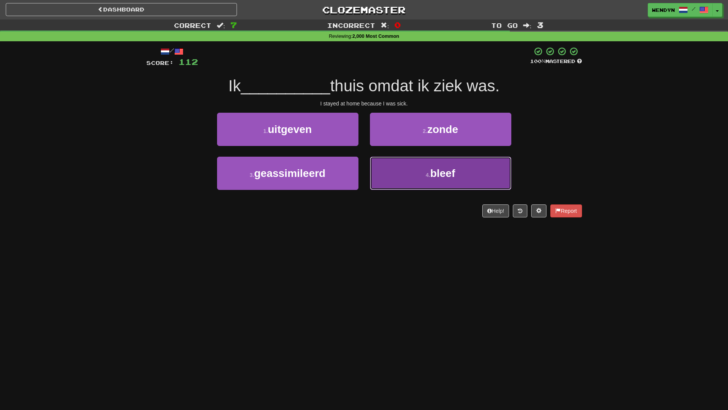
click at [437, 184] on button "4 . bleef" at bounding box center [440, 173] width 141 height 33
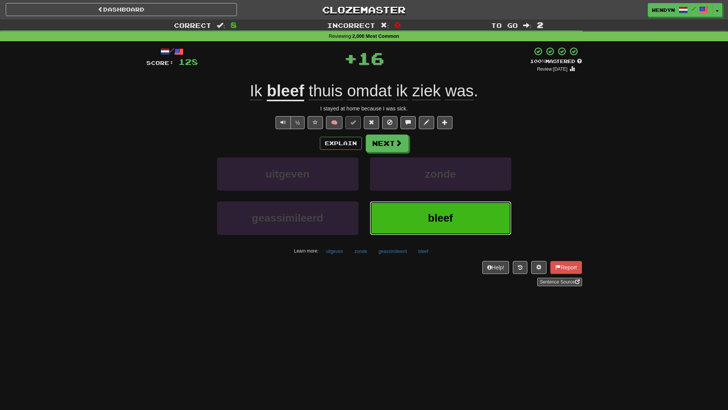
click at [444, 215] on span "bleef" at bounding box center [440, 218] width 25 height 12
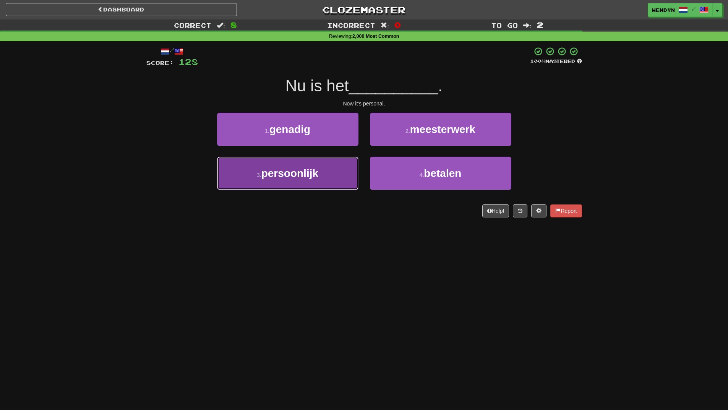
click at [328, 175] on button "3 . persoonlijk" at bounding box center [287, 173] width 141 height 33
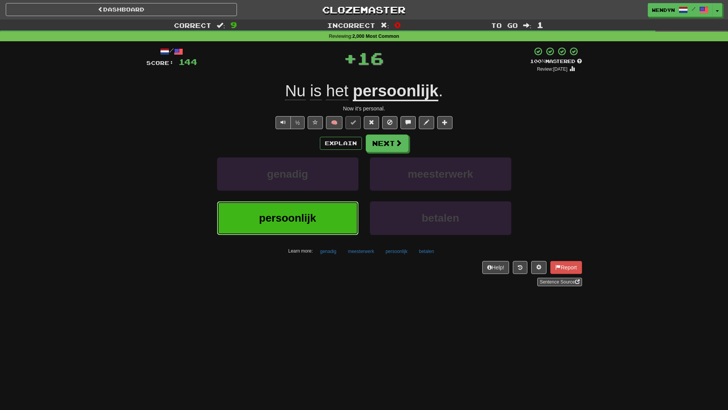
click at [332, 214] on button "persoonlijk" at bounding box center [287, 217] width 141 height 33
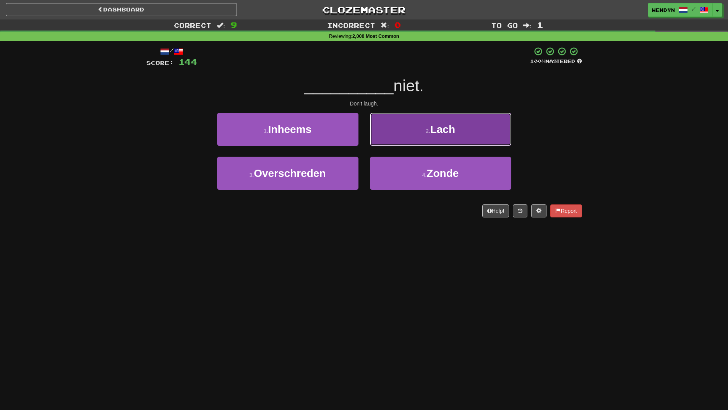
click at [503, 136] on button "2 . Lach" at bounding box center [440, 129] width 141 height 33
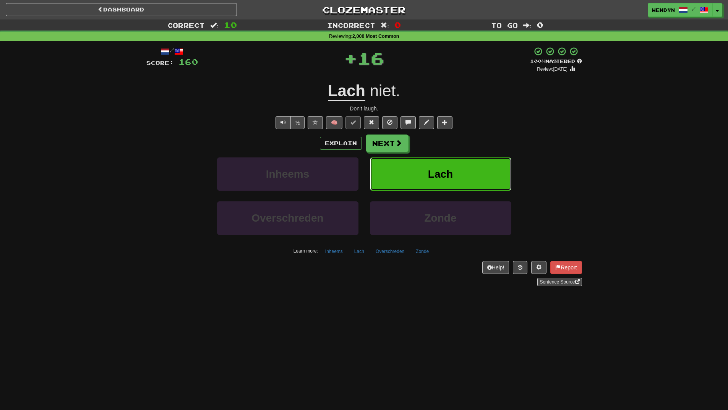
click at [494, 161] on button "Lach" at bounding box center [440, 173] width 141 height 33
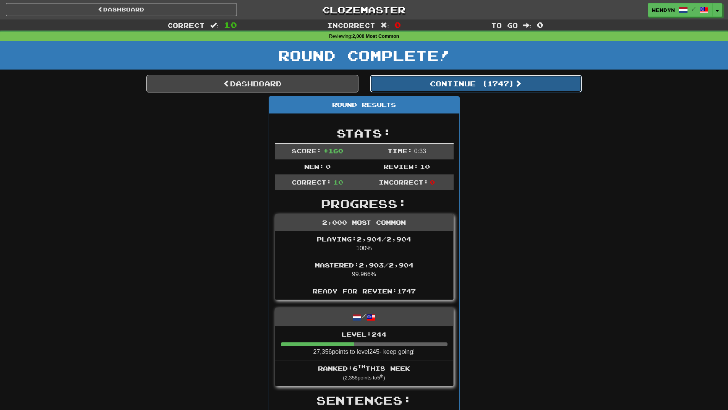
click at [497, 91] on button "Continue ( 1747 )" at bounding box center [476, 84] width 212 height 18
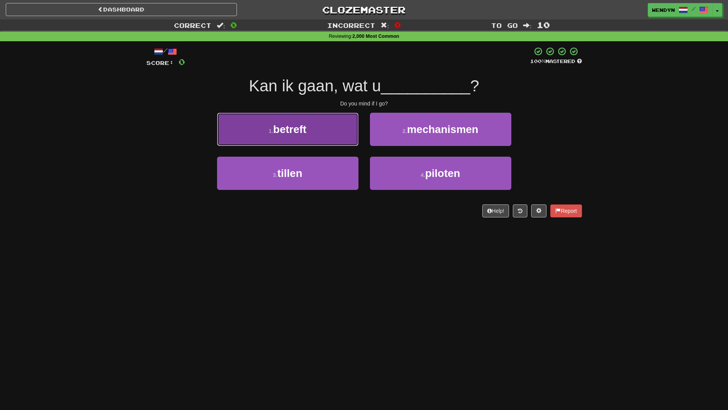
click at [322, 139] on button "1 . betreft" at bounding box center [287, 129] width 141 height 33
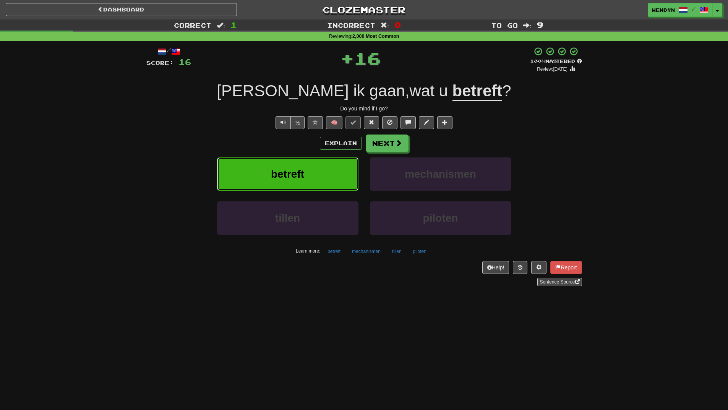
click at [324, 171] on button "betreft" at bounding box center [287, 173] width 141 height 33
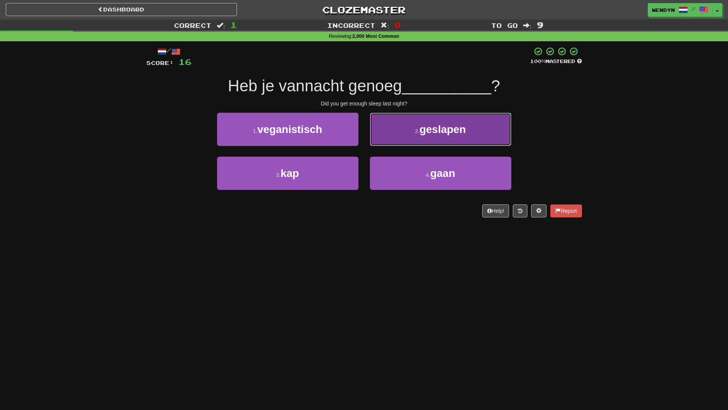
click at [469, 134] on button "2 . geslapen" at bounding box center [440, 129] width 141 height 33
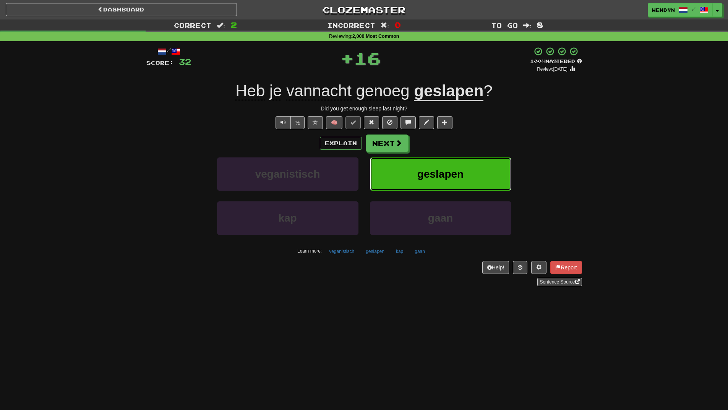
click at [454, 181] on button "geslapen" at bounding box center [440, 173] width 141 height 33
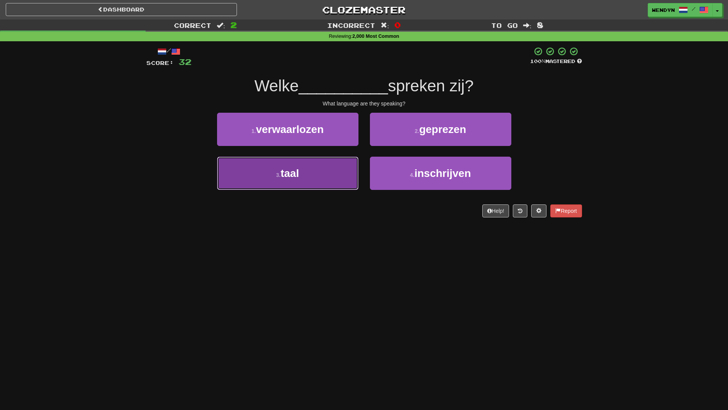
click at [312, 180] on button "3 . taal" at bounding box center [287, 173] width 141 height 33
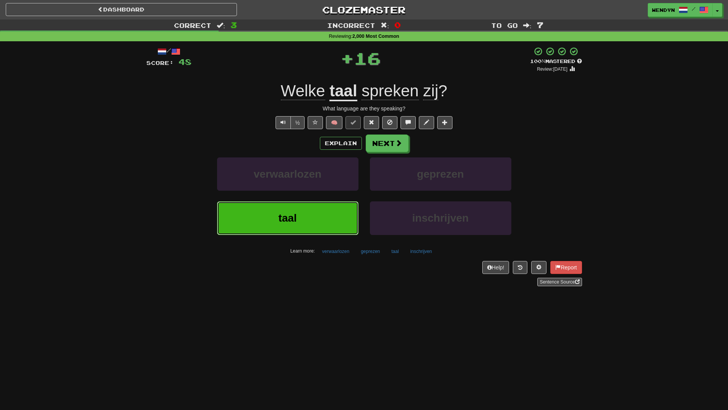
click at [311, 211] on button "taal" at bounding box center [287, 217] width 141 height 33
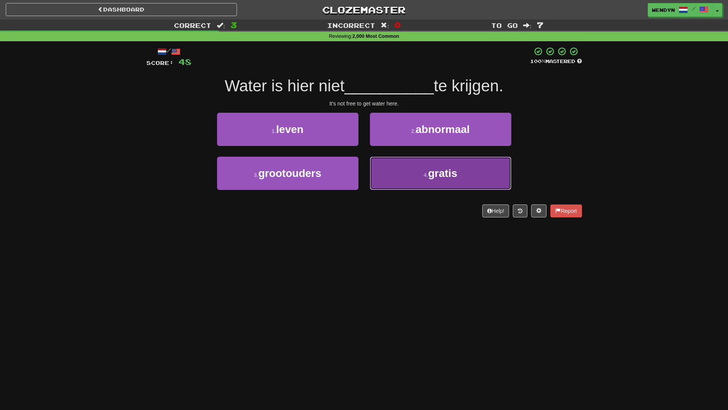
click at [470, 176] on button "4 . gratis" at bounding box center [440, 173] width 141 height 33
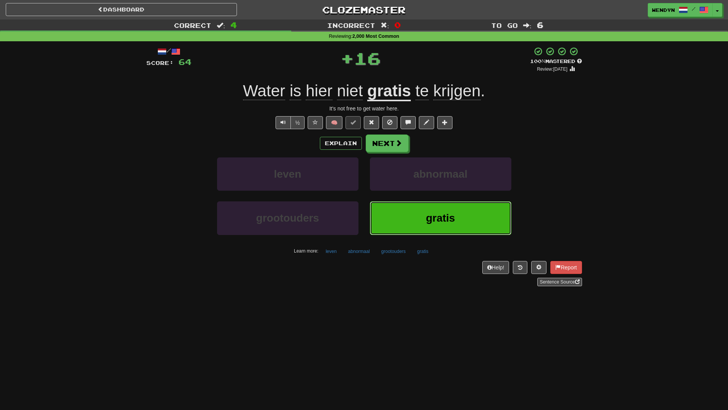
click at [450, 223] on span "gratis" at bounding box center [440, 218] width 29 height 12
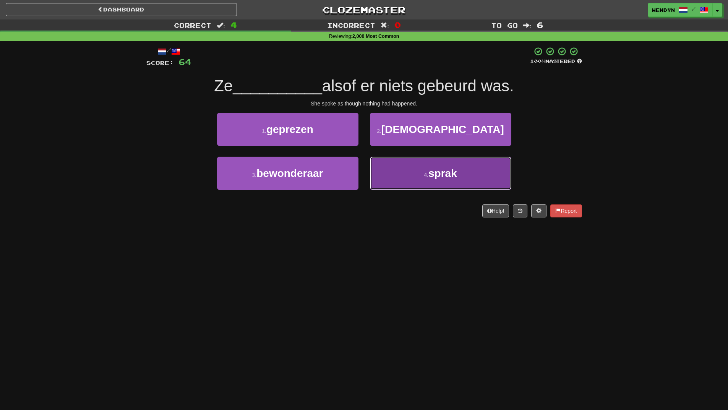
click at [446, 166] on button "4 . sprak" at bounding box center [440, 173] width 141 height 33
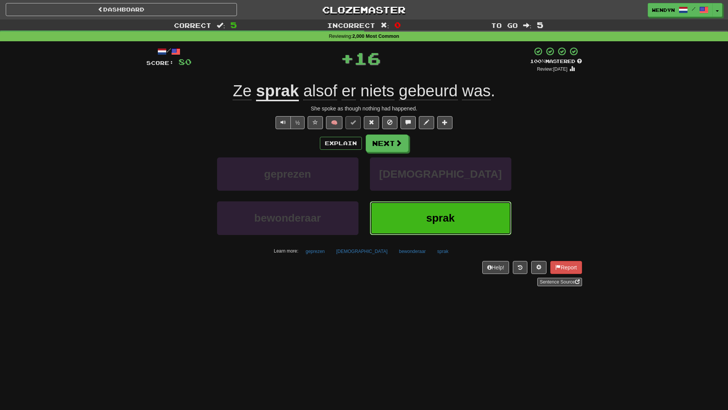
click at [440, 207] on button "sprak" at bounding box center [440, 217] width 141 height 33
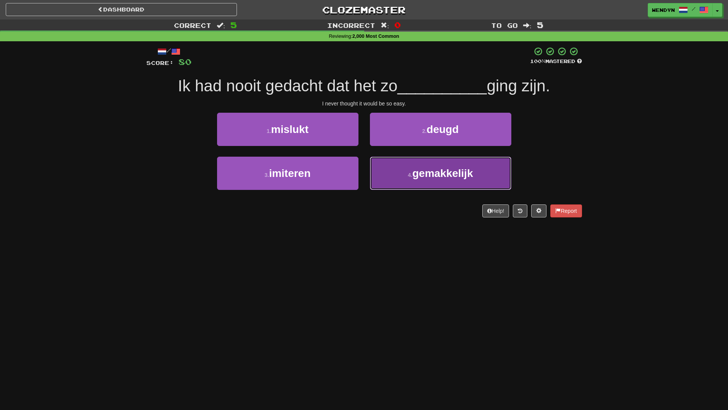
click at [444, 178] on span "gemakkelijk" at bounding box center [442, 173] width 61 height 12
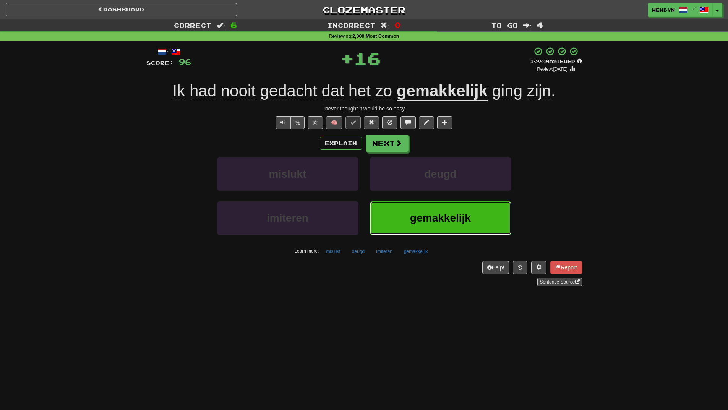
click at [441, 218] on span "gemakkelijk" at bounding box center [440, 218] width 61 height 12
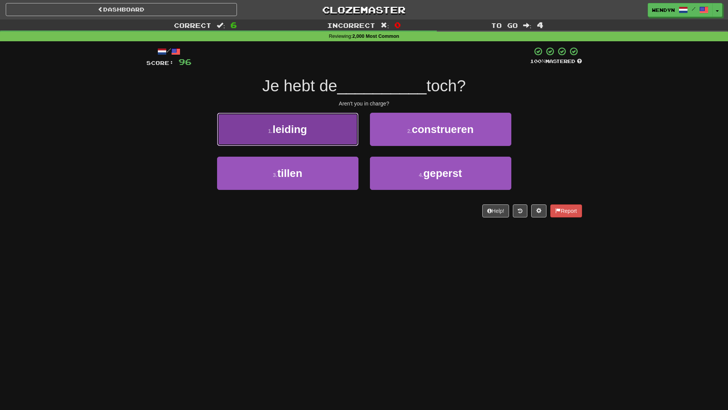
click at [316, 134] on button "1 . leiding" at bounding box center [287, 129] width 141 height 33
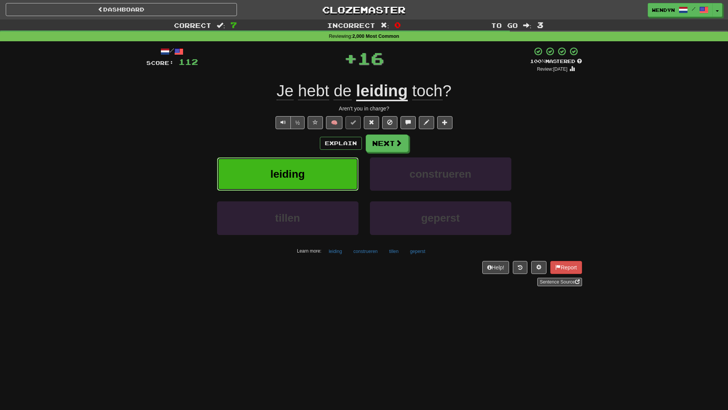
click at [310, 176] on button "leiding" at bounding box center [287, 173] width 141 height 33
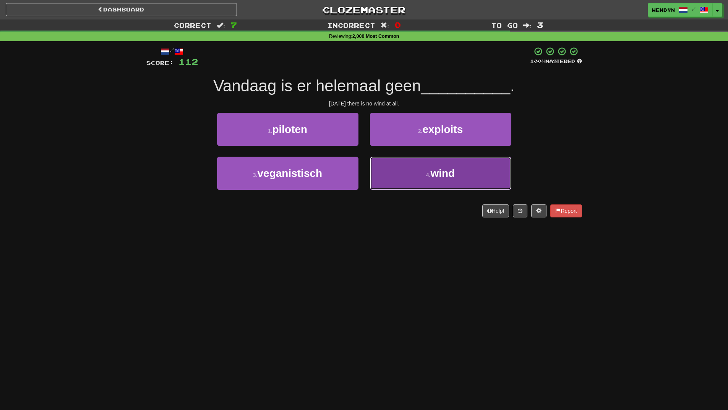
click at [420, 170] on button "4 . wind" at bounding box center [440, 173] width 141 height 33
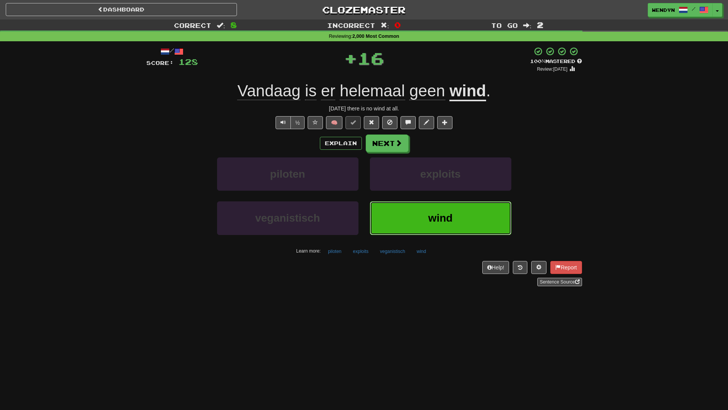
click at [424, 207] on button "wind" at bounding box center [440, 217] width 141 height 33
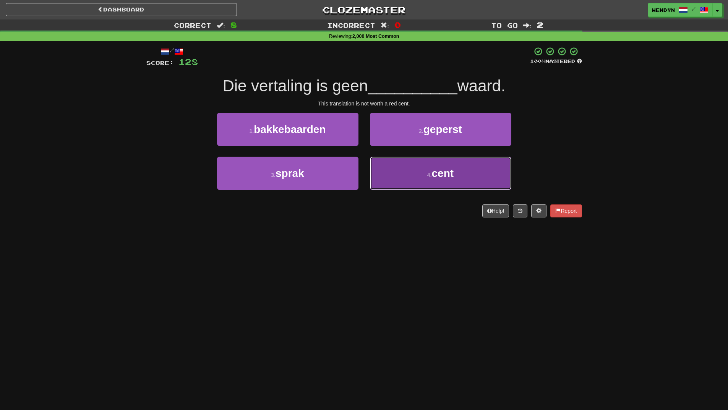
click at [435, 172] on span "cent" at bounding box center [443, 173] width 22 height 12
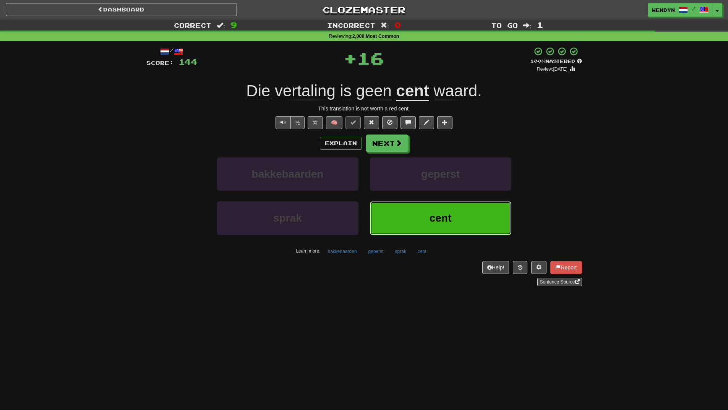
click at [427, 210] on button "cent" at bounding box center [440, 217] width 141 height 33
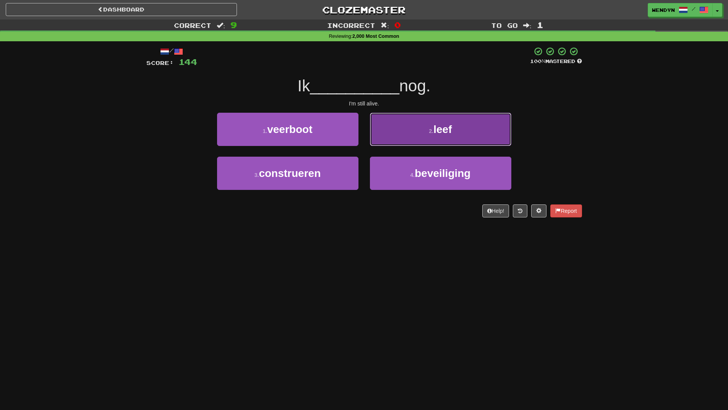
click at [465, 135] on button "2 . leef" at bounding box center [440, 129] width 141 height 33
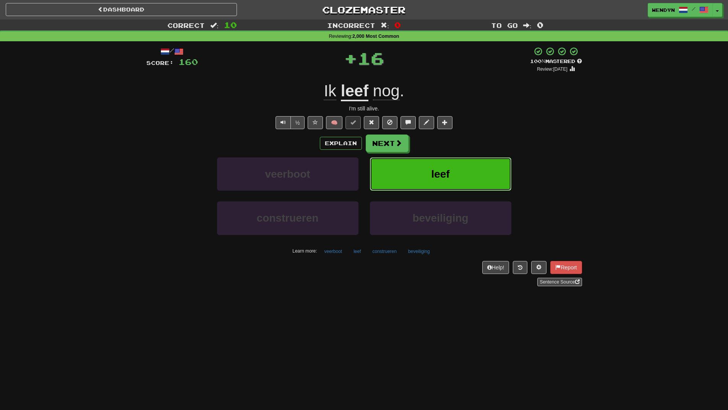
click at [464, 169] on button "leef" at bounding box center [440, 173] width 141 height 33
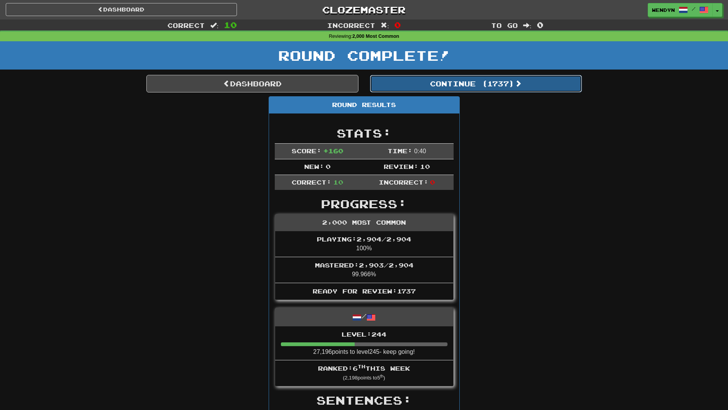
click at [490, 80] on button "Continue ( 1737 )" at bounding box center [476, 84] width 212 height 18
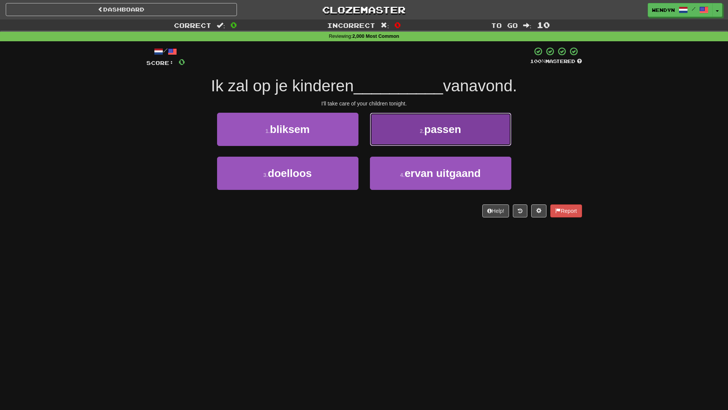
click at [460, 139] on button "2 . passen" at bounding box center [440, 129] width 141 height 33
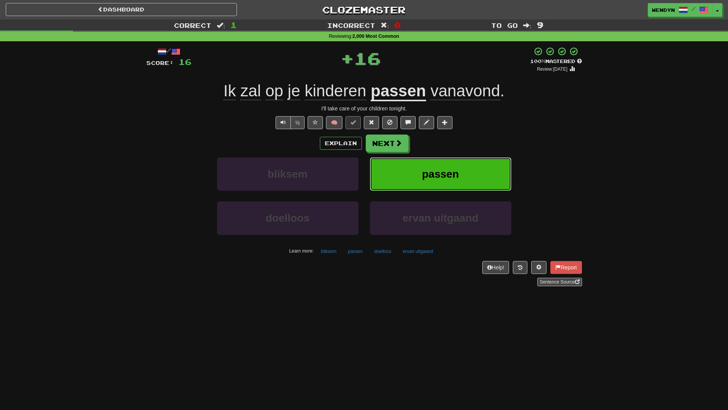
click at [457, 165] on button "passen" at bounding box center [440, 173] width 141 height 33
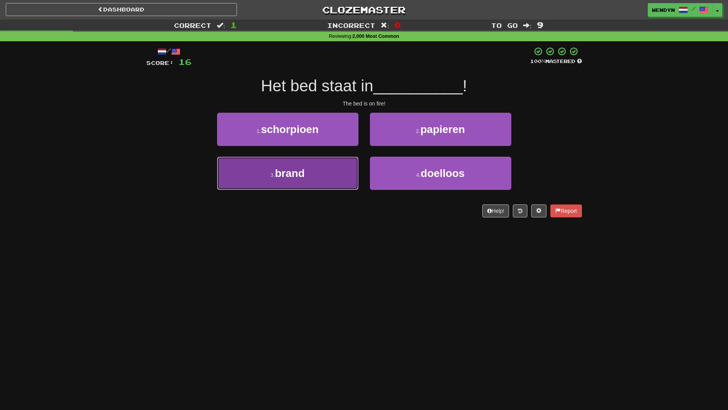
click at [298, 173] on span "brand" at bounding box center [290, 173] width 30 height 12
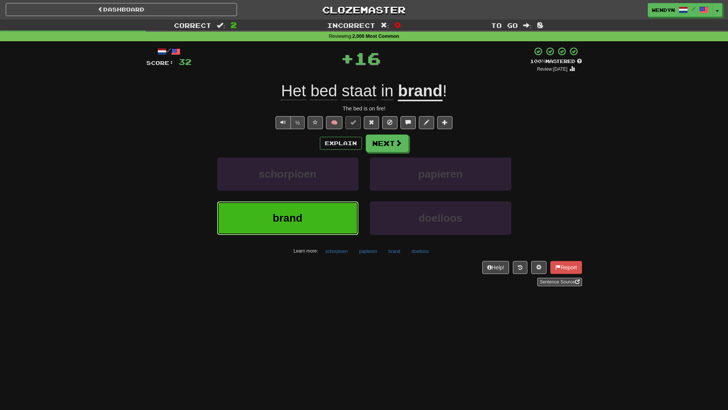
click at [301, 218] on span "brand" at bounding box center [288, 218] width 30 height 12
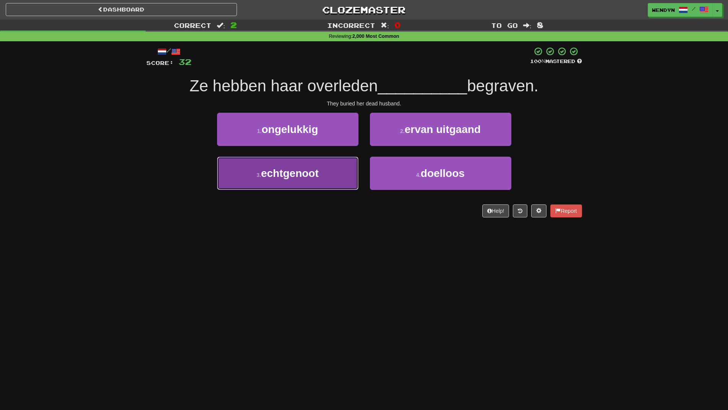
click at [336, 175] on button "3 . echtgenoot" at bounding box center [287, 173] width 141 height 33
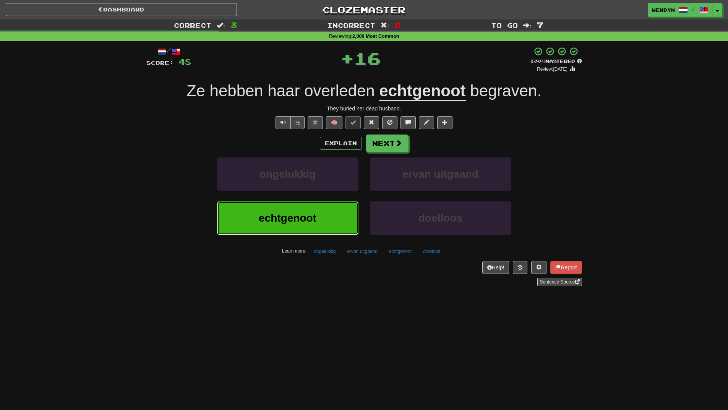
click at [334, 215] on button "echtgenoot" at bounding box center [287, 217] width 141 height 33
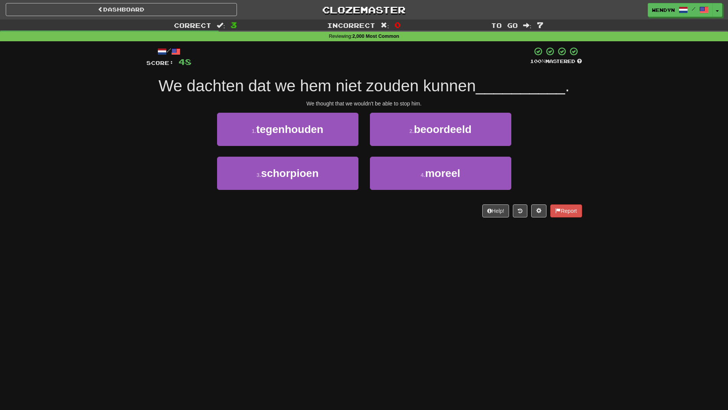
click at [334, 215] on div "Help! Report" at bounding box center [364, 210] width 436 height 13
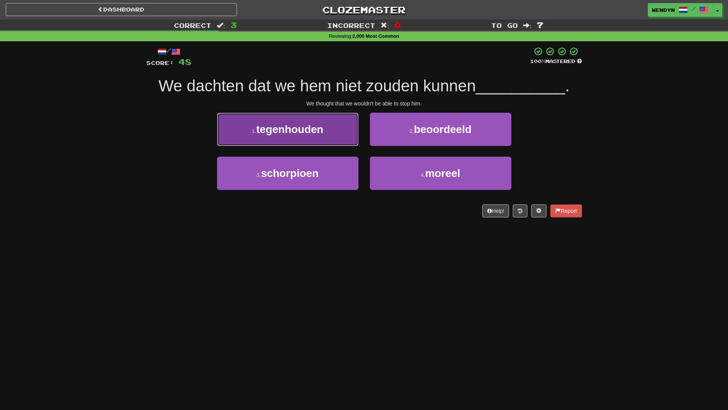
click at [331, 137] on button "1 . tegenhouden" at bounding box center [287, 129] width 141 height 33
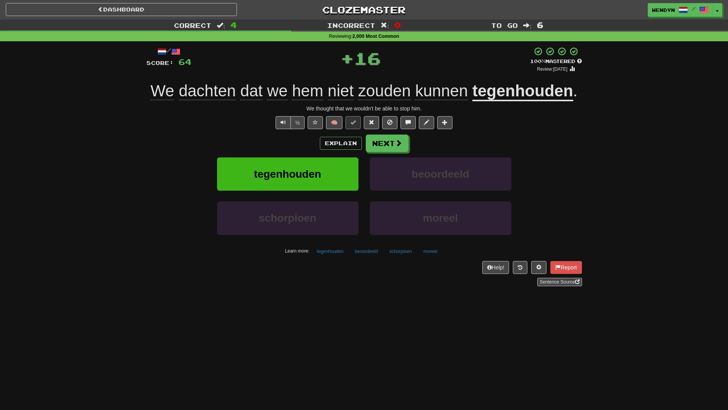
click at [313, 147] on div "Explain Next" at bounding box center [364, 143] width 436 height 18
click at [314, 178] on span "tegenhouden" at bounding box center [287, 174] width 67 height 12
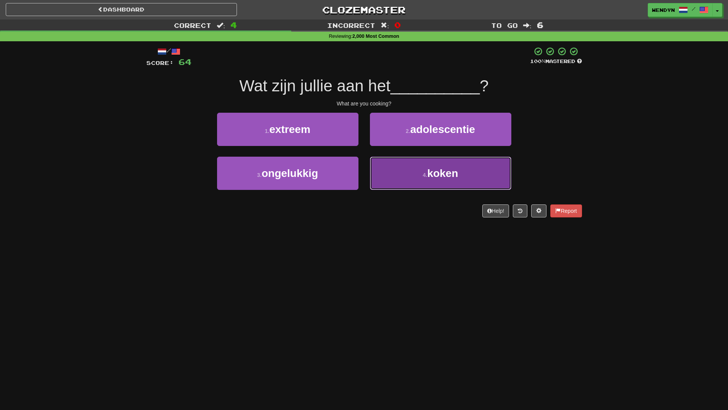
click at [421, 190] on button "4 . koken" at bounding box center [440, 173] width 141 height 33
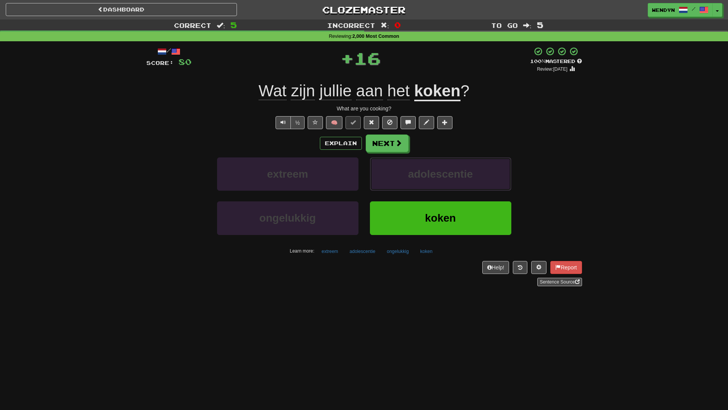
click at [421, 190] on button "adolescentie" at bounding box center [440, 173] width 141 height 33
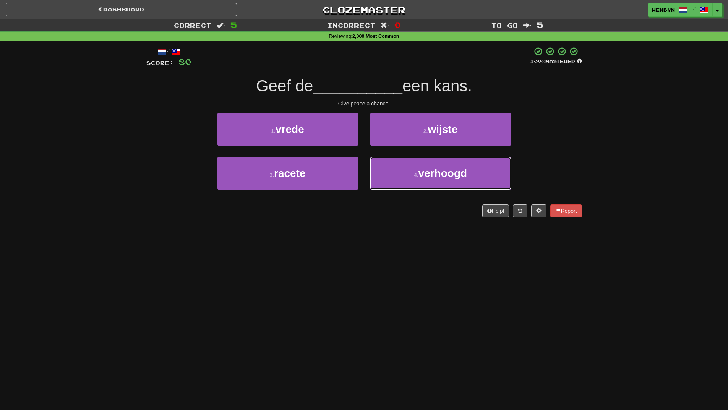
drag, startPoint x: 421, startPoint y: 190, endPoint x: 415, endPoint y: 207, distance: 18.2
click at [415, 207] on div "/ Score: 80 100 % Mastered Geef de __________ een kans. Give peace a chance. 1 …" at bounding box center [364, 132] width 436 height 171
click at [380, 214] on div "Help! Report" at bounding box center [364, 210] width 436 height 13
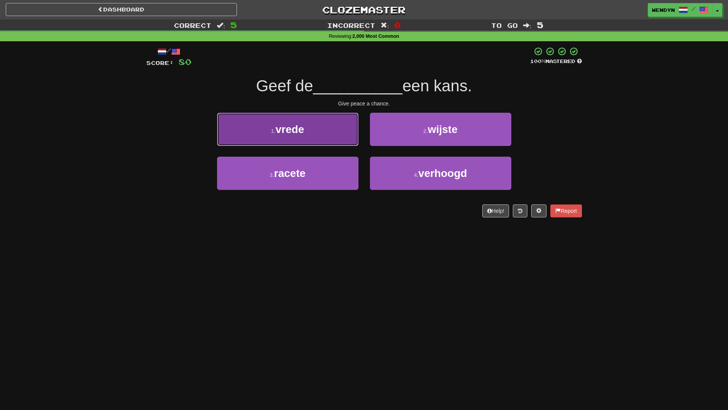
click at [298, 133] on span "vrede" at bounding box center [289, 129] width 29 height 12
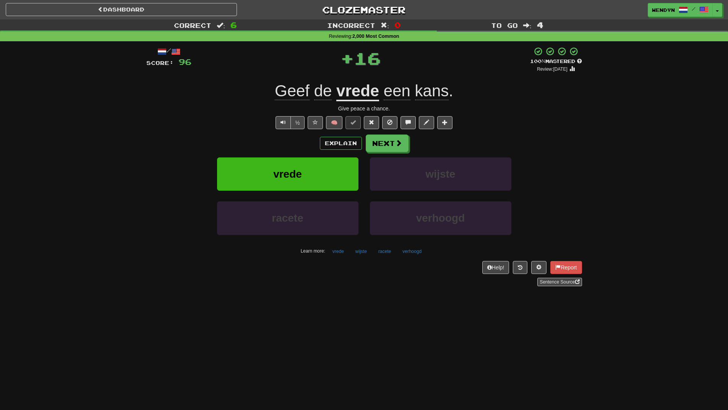
click at [298, 133] on div "/ Score: 96 + 16 100 % Mastered Review: 2026-04-13 Geef de vrede een kans . Giv…" at bounding box center [364, 167] width 436 height 240
click at [301, 166] on button "vrede" at bounding box center [287, 173] width 141 height 33
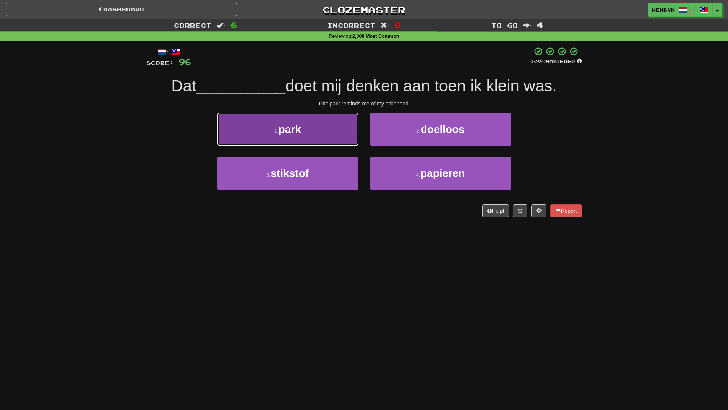
click at [303, 136] on button "1 . park" at bounding box center [287, 129] width 141 height 33
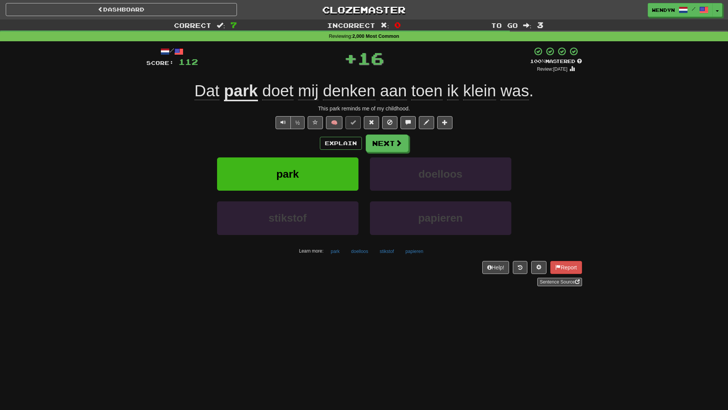
click at [305, 148] on div "Explain Next" at bounding box center [364, 143] width 436 height 18
click at [305, 161] on button "park" at bounding box center [287, 173] width 141 height 33
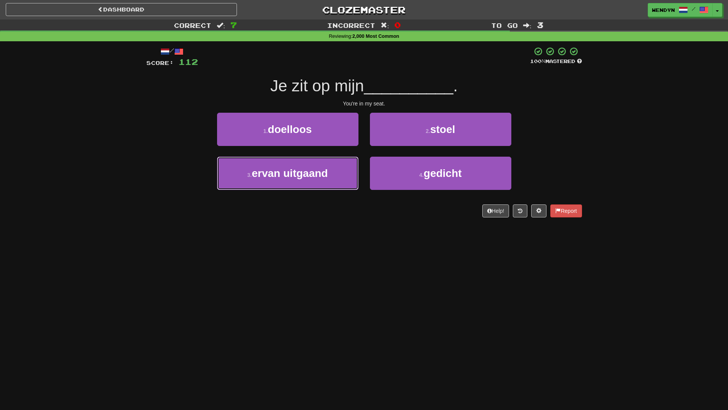
drag, startPoint x: 305, startPoint y: 161, endPoint x: 305, endPoint y: 215, distance: 53.5
click at [305, 215] on div "/ Score: 112 100 % Mastered Je zit op mijn __________ . You're in my seat. 1 . …" at bounding box center [364, 132] width 436 height 171
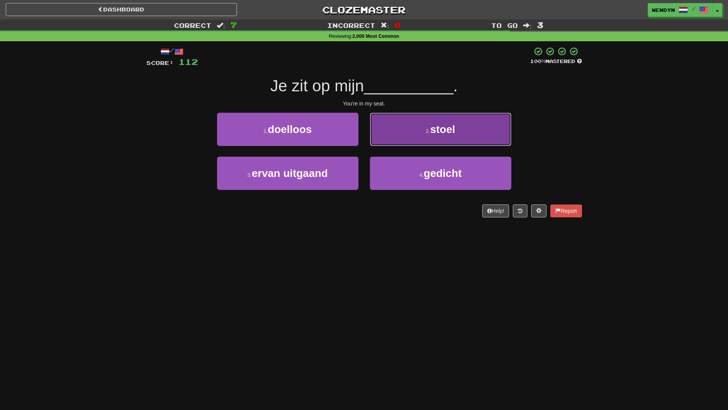
click at [468, 136] on button "2 . stoel" at bounding box center [440, 129] width 141 height 33
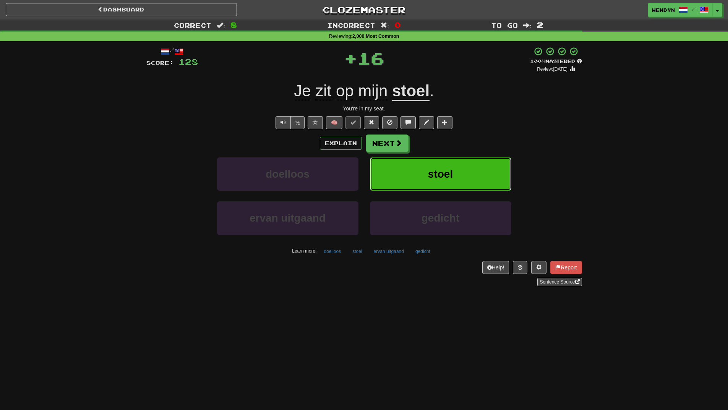
click at [460, 162] on button "stoel" at bounding box center [440, 173] width 141 height 33
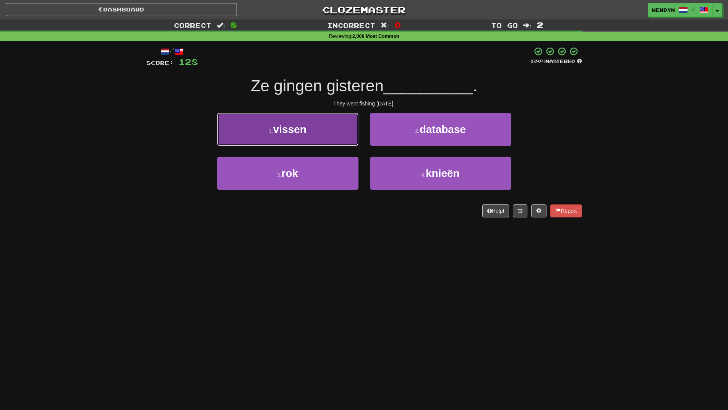
click at [256, 127] on button "1 . vissen" at bounding box center [287, 129] width 141 height 33
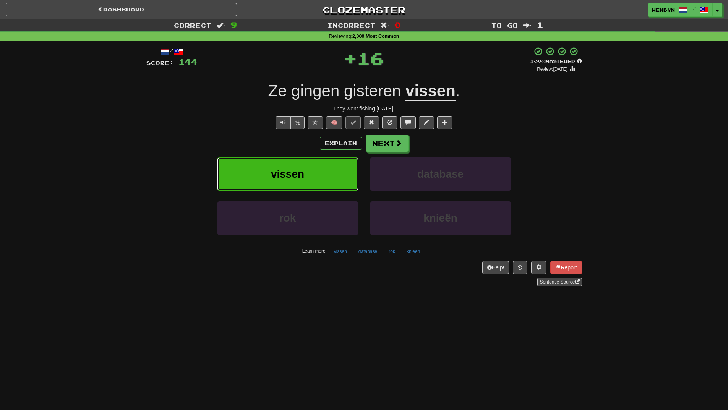
click at [276, 159] on button "vissen" at bounding box center [287, 173] width 141 height 33
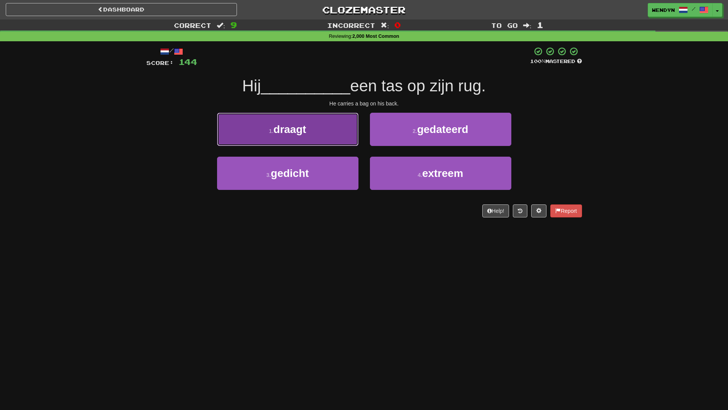
click at [310, 132] on button "1 . draagt" at bounding box center [287, 129] width 141 height 33
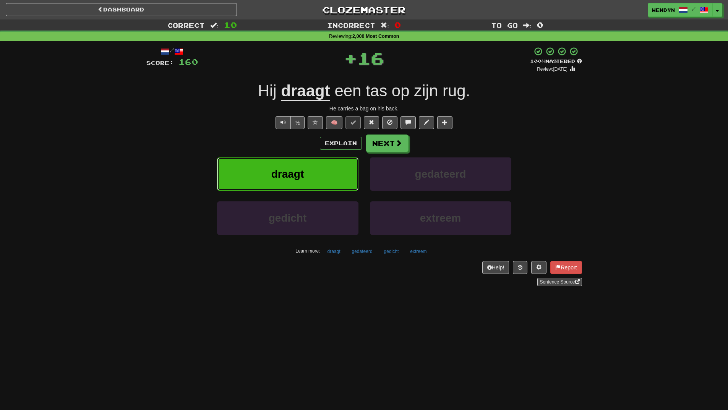
click at [314, 168] on button "draagt" at bounding box center [287, 173] width 141 height 33
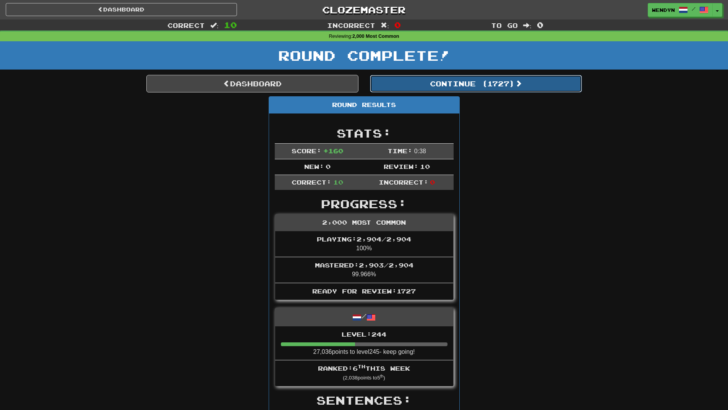
click at [499, 79] on button "Continue ( 1727 )" at bounding box center [476, 84] width 212 height 18
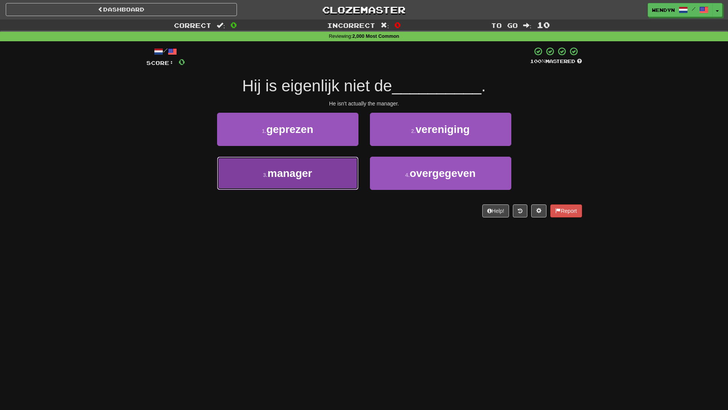
click at [319, 181] on button "3 . manager" at bounding box center [287, 173] width 141 height 33
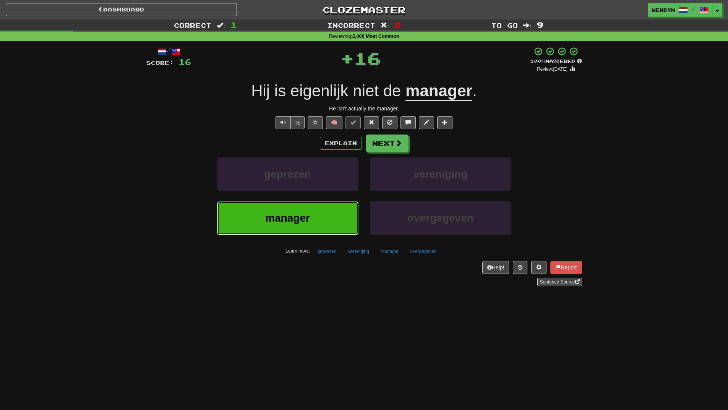
click at [314, 219] on button "manager" at bounding box center [287, 217] width 141 height 33
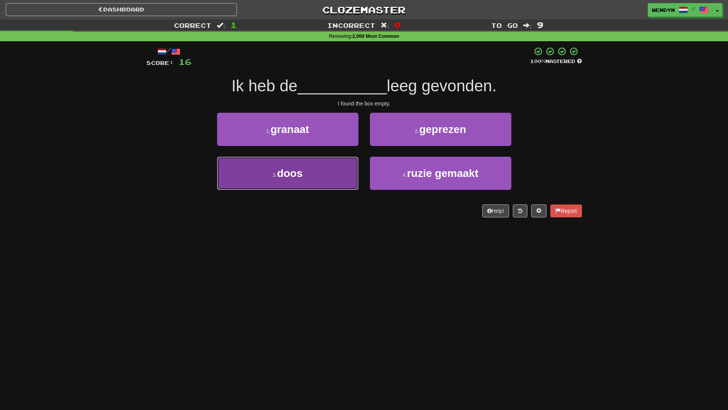
click at [315, 182] on button "3 . doos" at bounding box center [287, 173] width 141 height 33
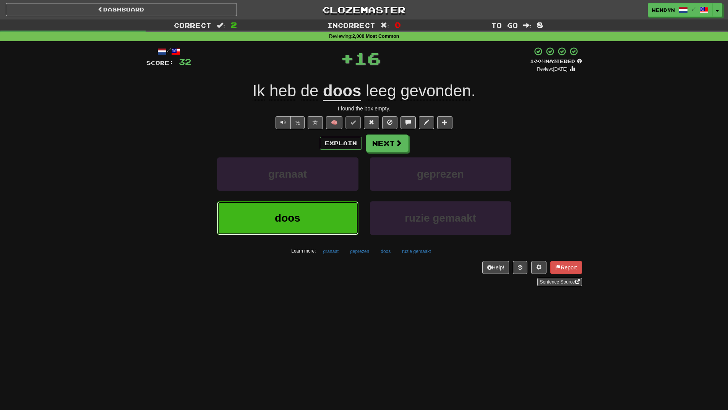
click at [316, 226] on button "doos" at bounding box center [287, 217] width 141 height 33
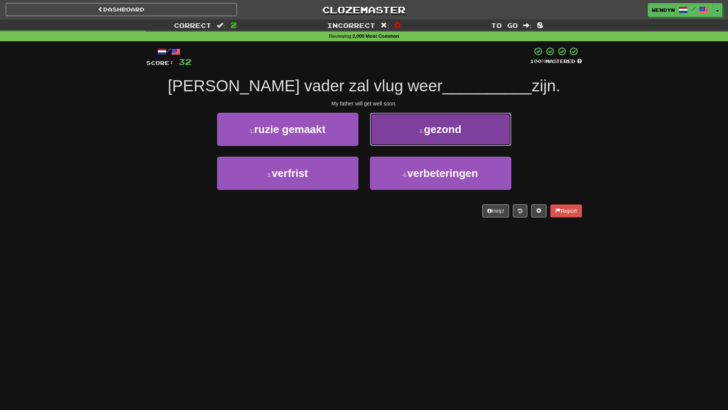
click at [466, 127] on button "2 . gezond" at bounding box center [440, 129] width 141 height 33
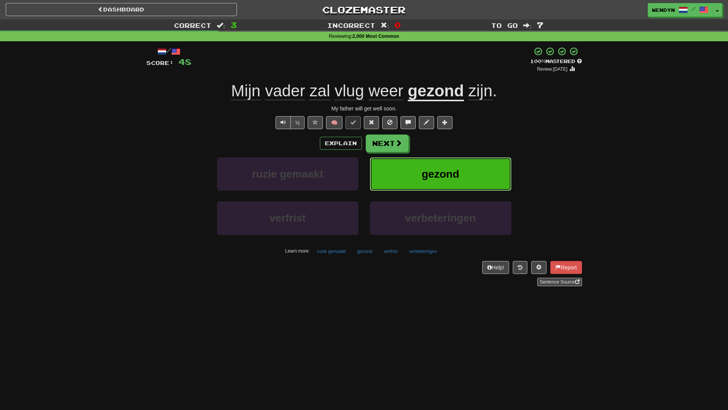
click at [450, 169] on span "gezond" at bounding box center [440, 174] width 37 height 12
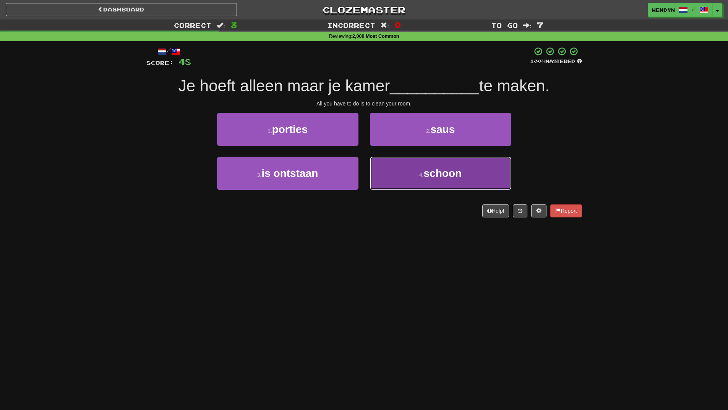
click at [455, 172] on span "schoon" at bounding box center [443, 173] width 38 height 12
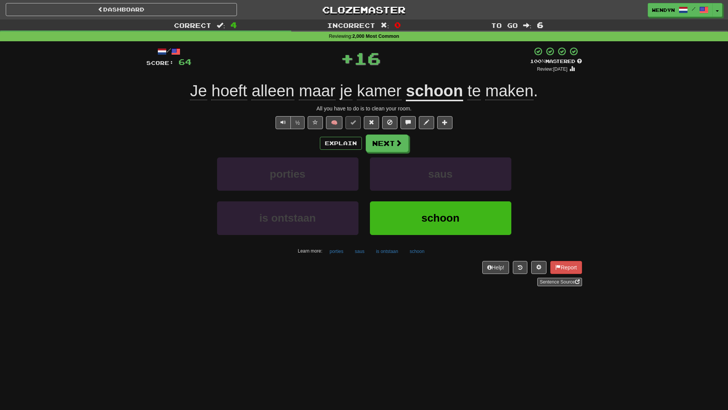
click at [344, 274] on div "Help! Report Sentence Source" at bounding box center [364, 273] width 436 height 25
click at [434, 225] on button "schoon" at bounding box center [440, 217] width 141 height 33
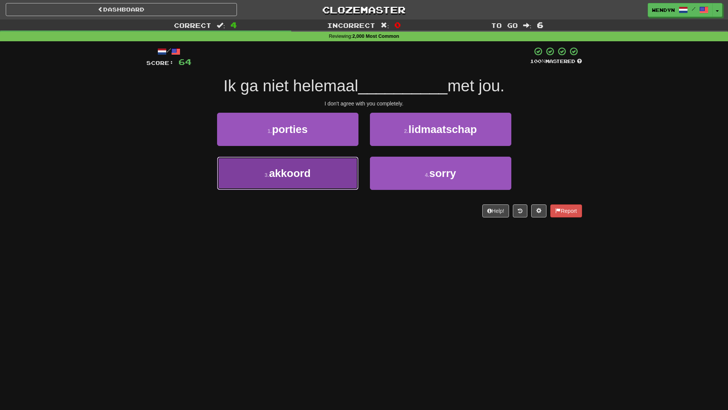
click at [320, 178] on button "3 . akkoord" at bounding box center [287, 173] width 141 height 33
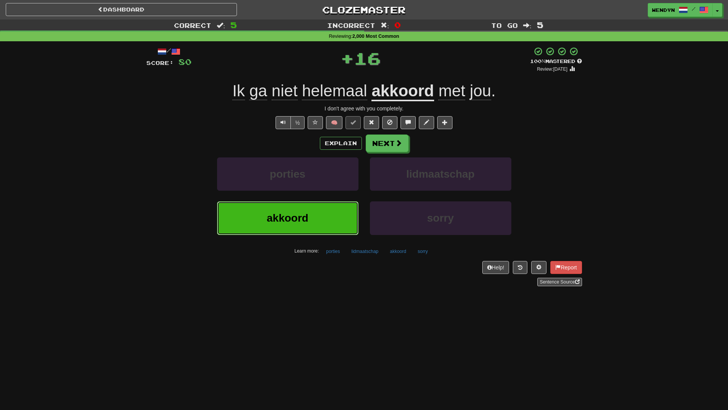
click at [322, 210] on button "akkoord" at bounding box center [287, 217] width 141 height 33
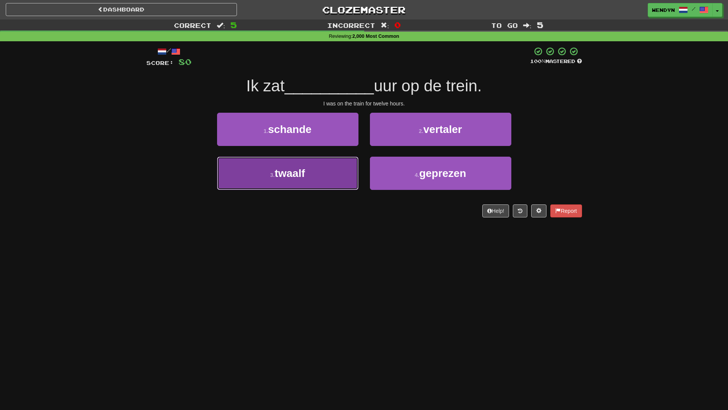
click at [337, 187] on button "3 . twaalf" at bounding box center [287, 173] width 141 height 33
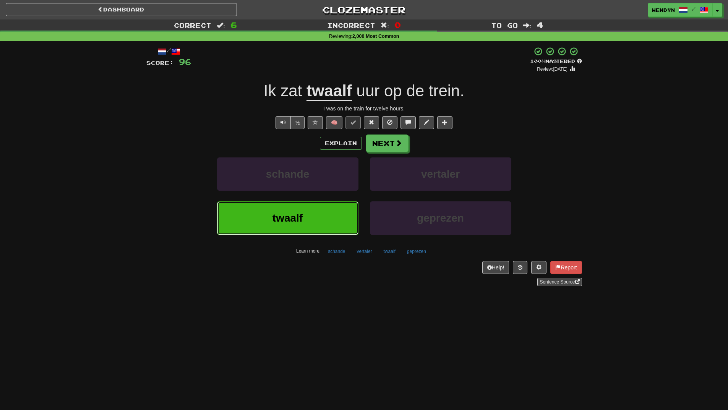
click at [325, 212] on button "twaalf" at bounding box center [287, 217] width 141 height 33
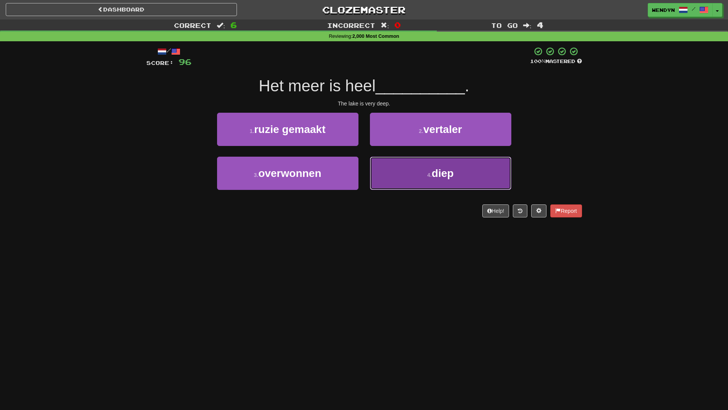
click at [437, 181] on button "4 . diep" at bounding box center [440, 173] width 141 height 33
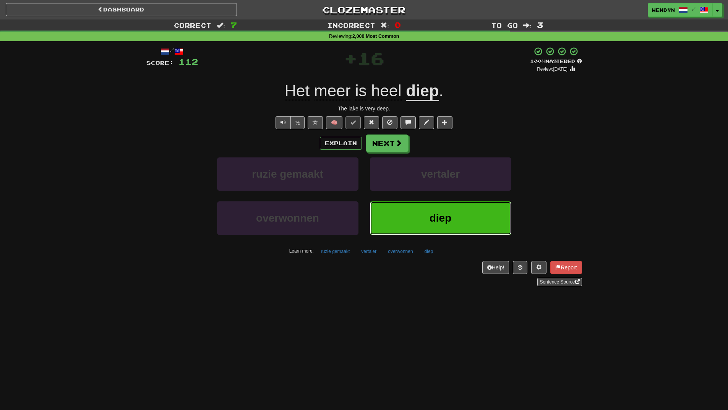
click at [418, 230] on button "diep" at bounding box center [440, 217] width 141 height 33
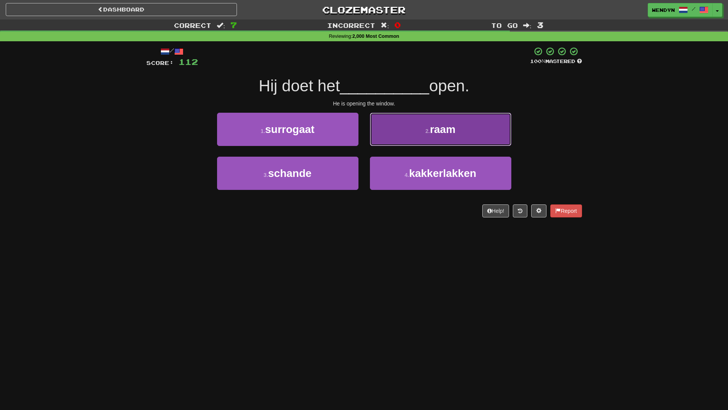
click at [465, 139] on button "2 . raam" at bounding box center [440, 129] width 141 height 33
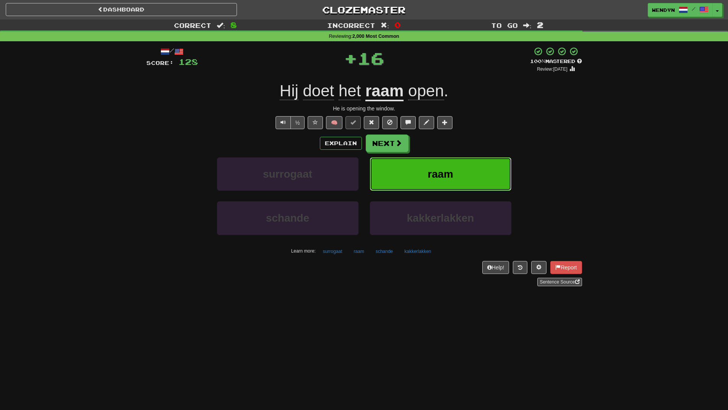
click at [464, 180] on button "raam" at bounding box center [440, 173] width 141 height 33
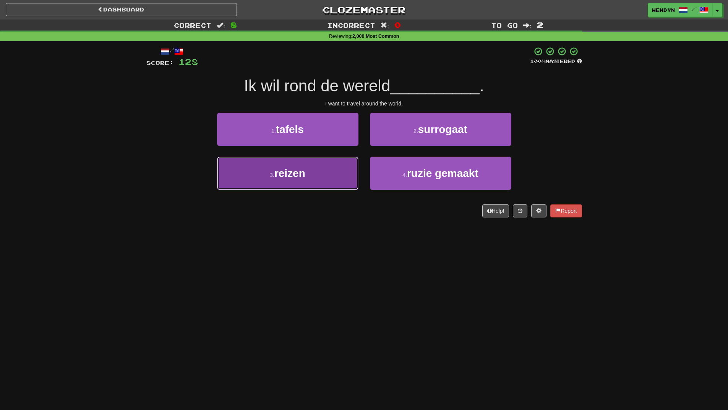
click at [323, 172] on button "3 . reizen" at bounding box center [287, 173] width 141 height 33
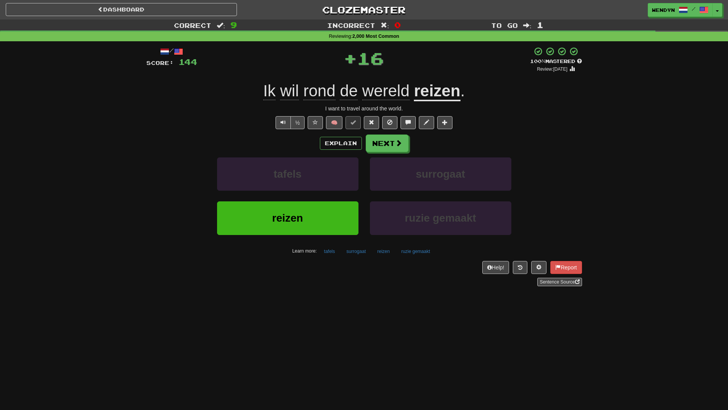
click at [310, 282] on div "Sentence Source" at bounding box center [364, 282] width 436 height 8
click at [316, 210] on button "reizen" at bounding box center [287, 217] width 141 height 33
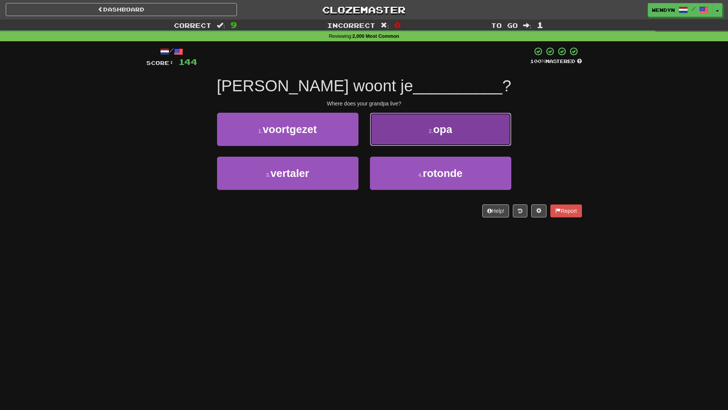
click at [463, 134] on button "2 . opa" at bounding box center [440, 129] width 141 height 33
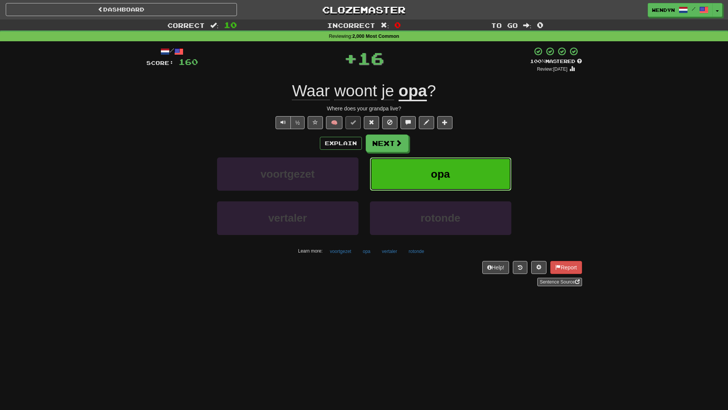
click at [465, 160] on button "opa" at bounding box center [440, 173] width 141 height 33
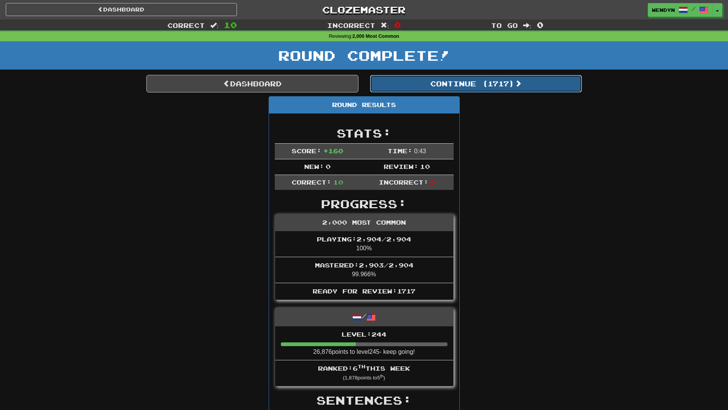
click at [496, 87] on button "Continue ( 1717 )" at bounding box center [476, 84] width 212 height 18
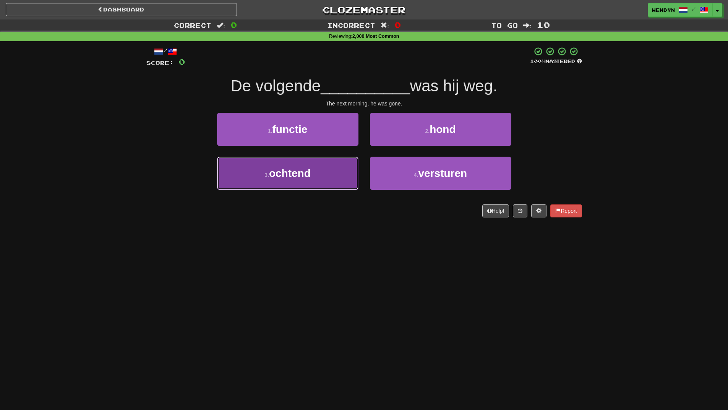
click at [315, 180] on button "3 . ochtend" at bounding box center [287, 173] width 141 height 33
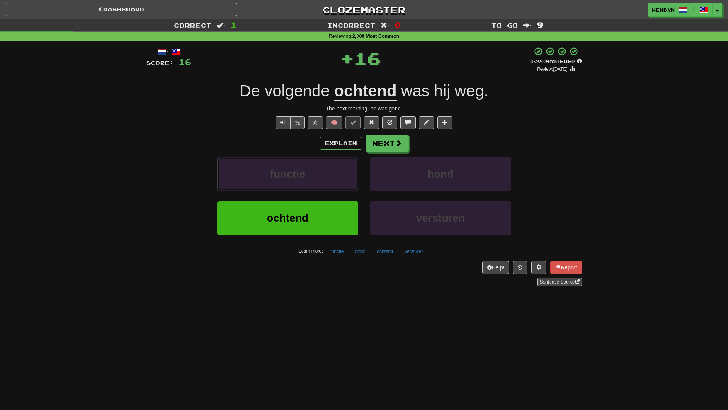
click at [315, 180] on button "functie" at bounding box center [287, 173] width 141 height 33
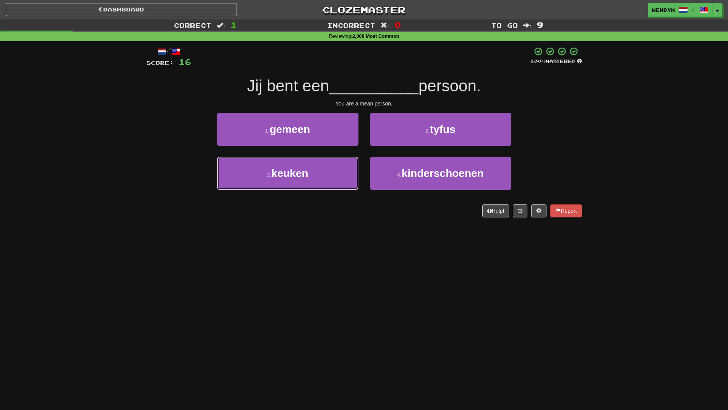
drag, startPoint x: 315, startPoint y: 180, endPoint x: 309, endPoint y: 259, distance: 79.7
click at [309, 259] on div "Dashboard Clozemaster WendyN / Toggle Dropdown Dashboard Leaderboard Activity F…" at bounding box center [364, 205] width 728 height 410
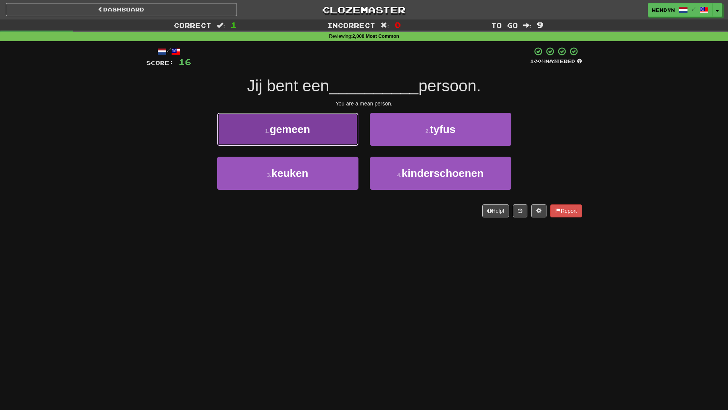
click at [319, 134] on button "1 . gemeen" at bounding box center [287, 129] width 141 height 33
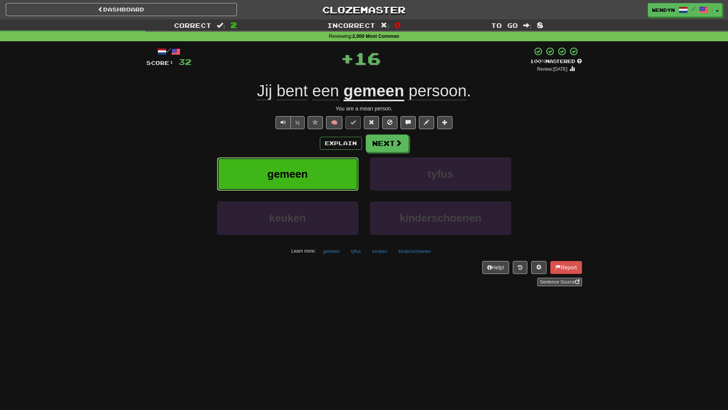
click at [323, 168] on button "gemeen" at bounding box center [287, 173] width 141 height 33
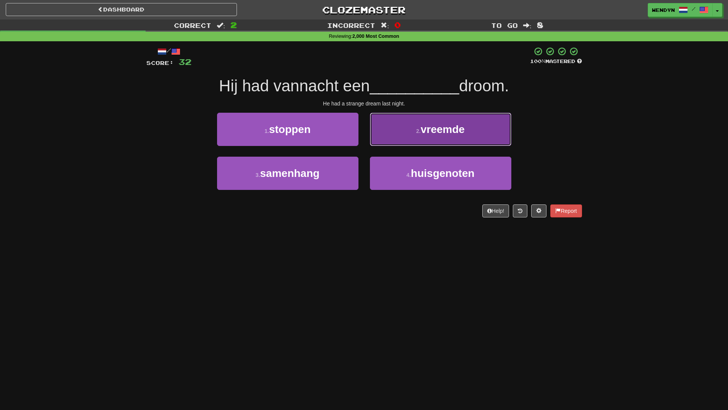
click at [505, 125] on button "2 . vreemde" at bounding box center [440, 129] width 141 height 33
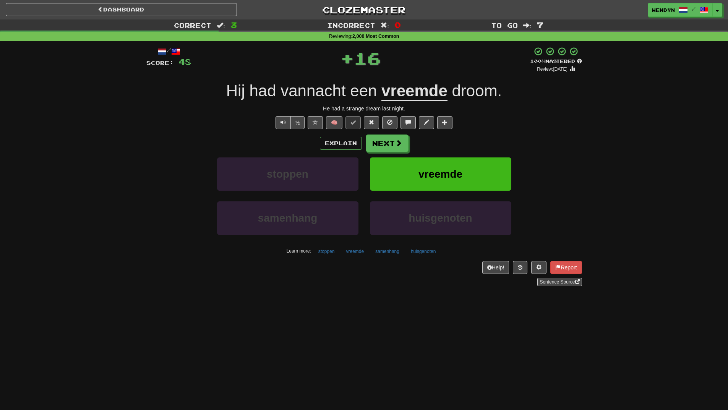
click at [505, 125] on div "½ 🧠" at bounding box center [364, 122] width 436 height 13
click at [479, 166] on button "vreemde" at bounding box center [440, 173] width 141 height 33
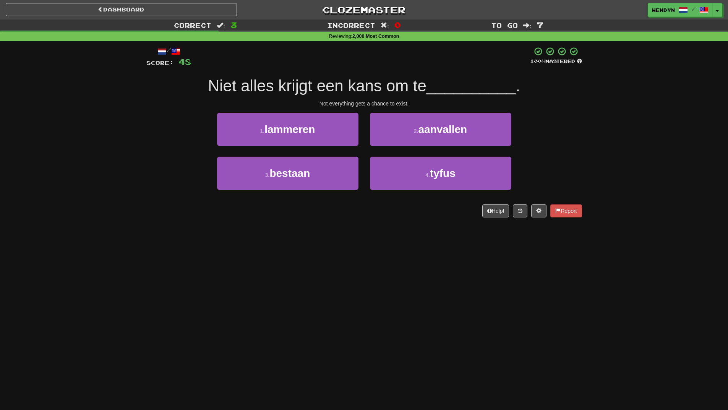
click at [310, 232] on div "Dashboard Clozemaster WendyN / Toggle Dropdown Dashboard Leaderboard Activity F…" at bounding box center [364, 205] width 728 height 410
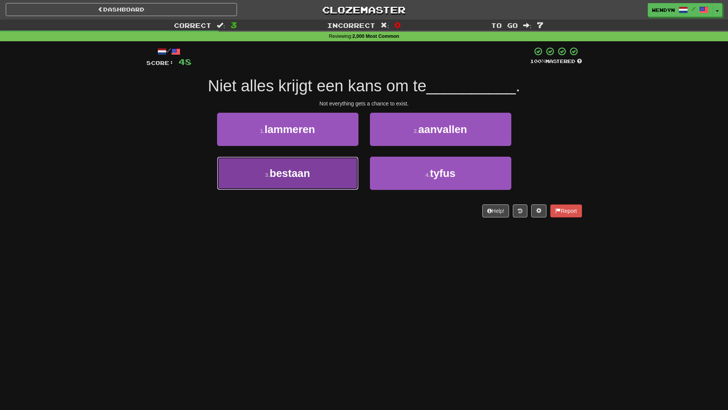
click at [324, 177] on button "3 . bestaan" at bounding box center [287, 173] width 141 height 33
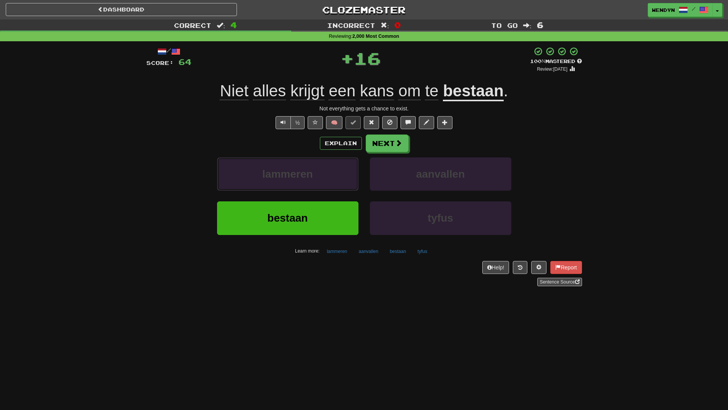
click at [324, 177] on button "lammeren" at bounding box center [287, 173] width 141 height 33
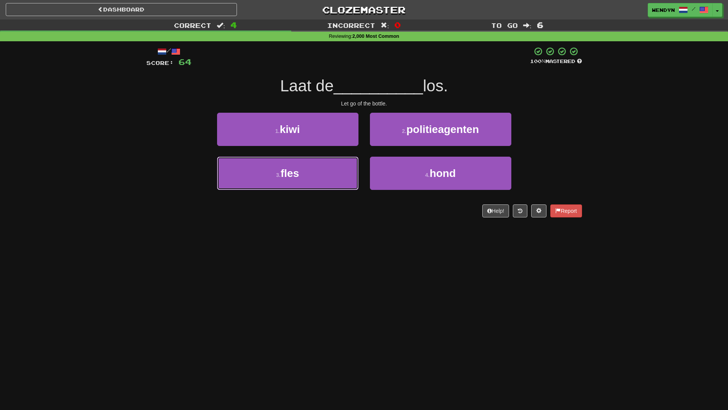
drag, startPoint x: 324, startPoint y: 177, endPoint x: 326, endPoint y: 229, distance: 52.8
click at [326, 229] on div "Dashboard Clozemaster WendyN / Toggle Dropdown Dashboard Leaderboard Activity F…" at bounding box center [364, 205] width 728 height 410
click at [319, 179] on button "3 . fles" at bounding box center [287, 173] width 141 height 33
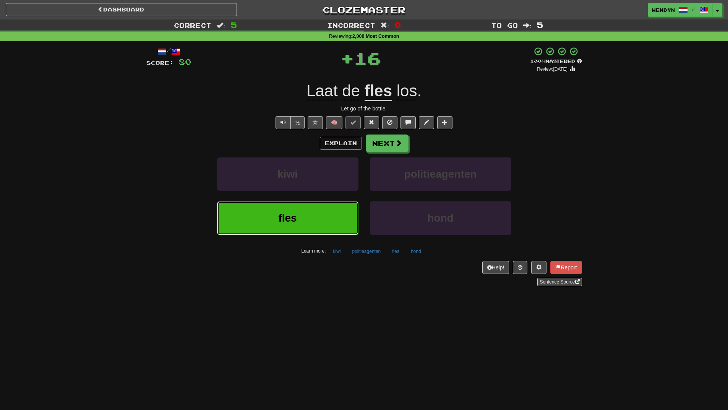
click at [321, 218] on button "fles" at bounding box center [287, 217] width 141 height 33
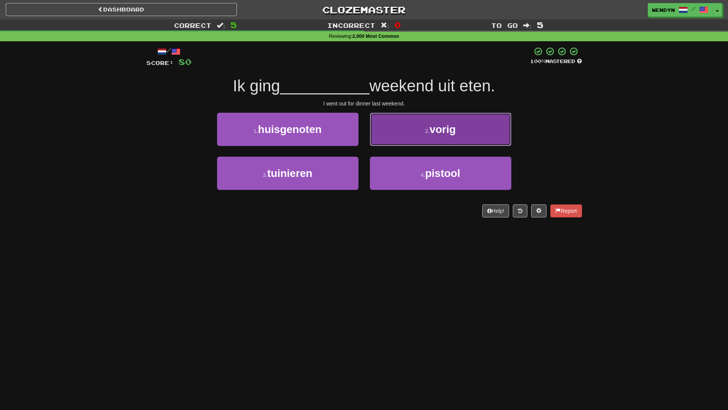
click at [475, 133] on button "2 . vorig" at bounding box center [440, 129] width 141 height 33
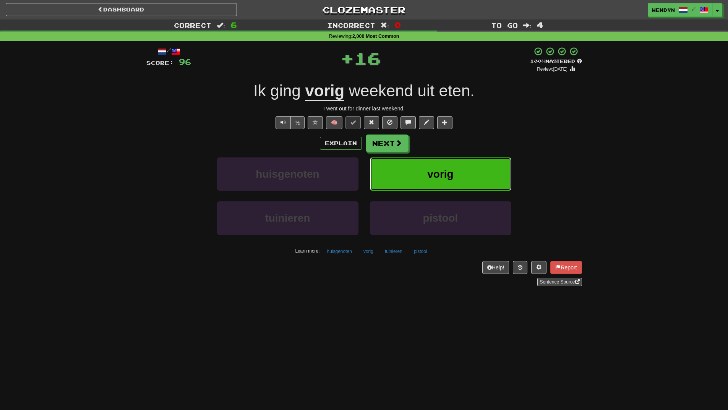
click at [471, 168] on button "vorig" at bounding box center [440, 173] width 141 height 33
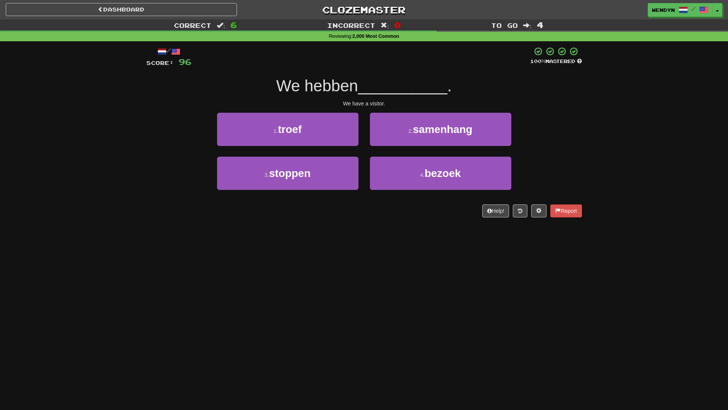
click at [301, 224] on div "/ Score: 96 100 % Mastered We hebben __________ . We have a visitor. 1 . troef …" at bounding box center [364, 134] width 436 height 187
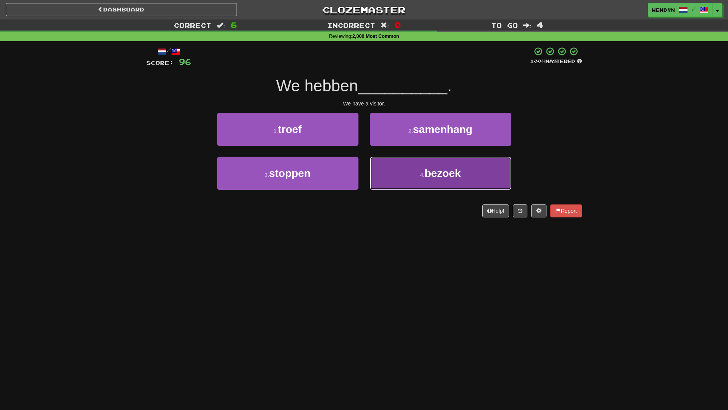
click at [410, 177] on button "4 . bezoek" at bounding box center [440, 173] width 141 height 33
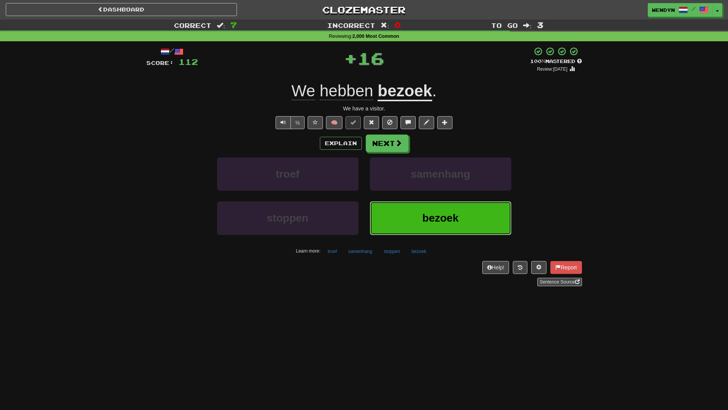
click at [429, 208] on button "bezoek" at bounding box center [440, 217] width 141 height 33
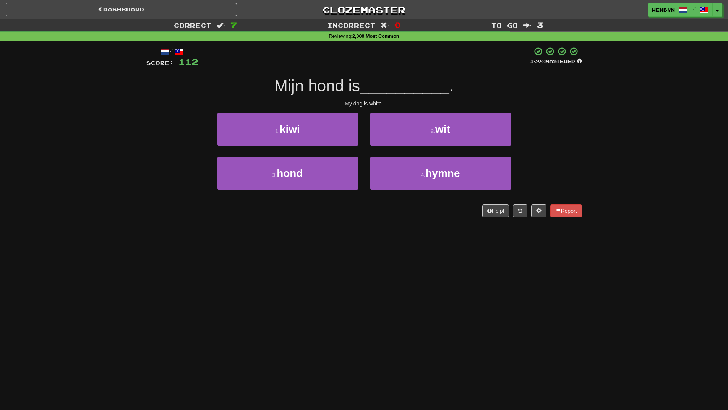
click at [429, 208] on div "Help! Report" at bounding box center [364, 210] width 436 height 13
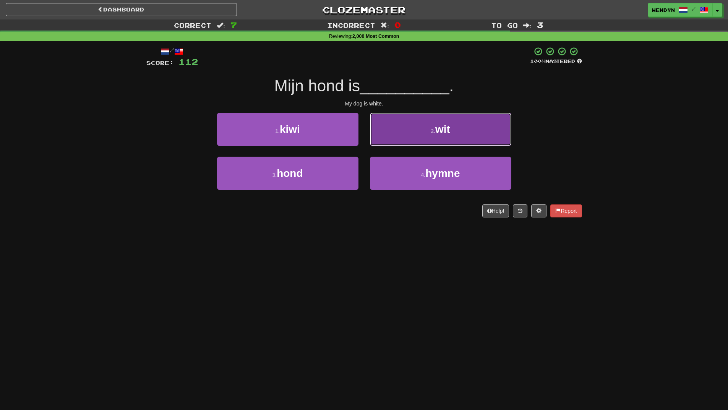
click at [448, 131] on span "wit" at bounding box center [442, 129] width 15 height 12
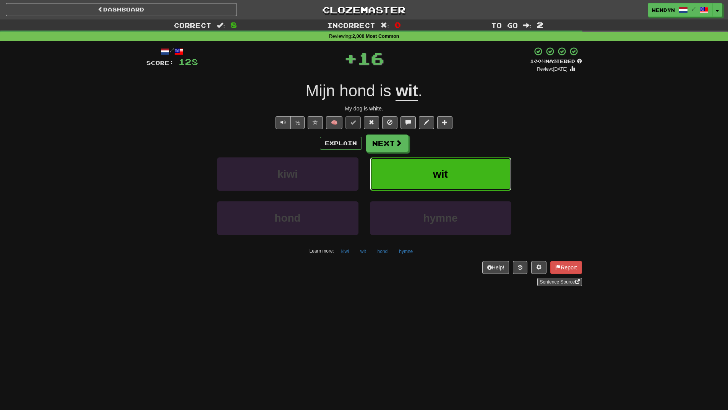
click at [450, 163] on button "wit" at bounding box center [440, 173] width 141 height 33
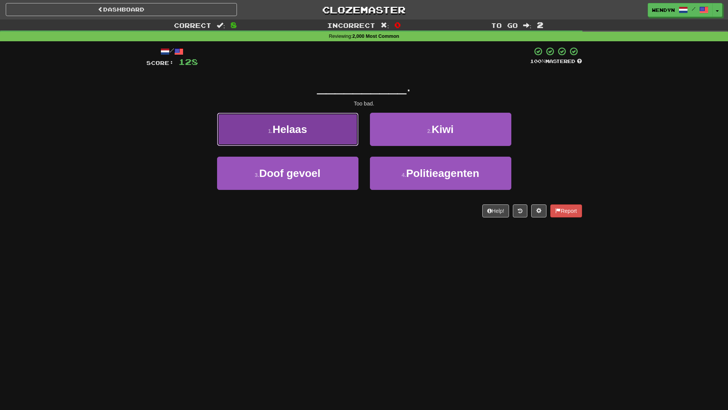
click at [324, 144] on button "1 . Helaas" at bounding box center [287, 129] width 141 height 33
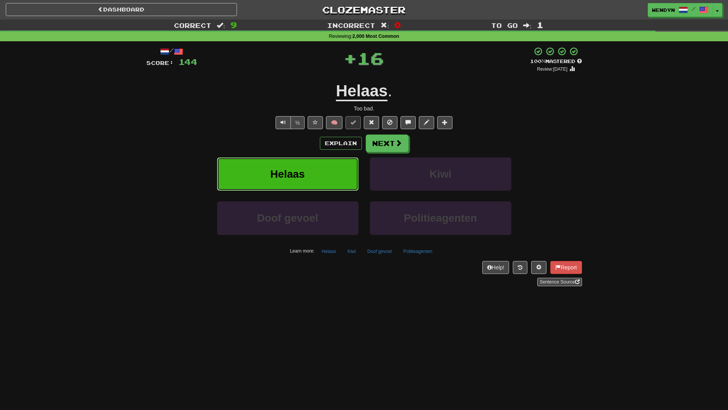
click at [326, 170] on button "Helaas" at bounding box center [287, 173] width 141 height 33
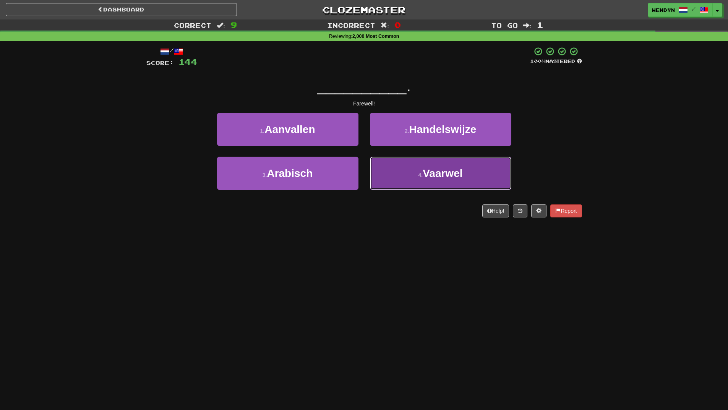
click at [426, 184] on button "4 . Vaarwel" at bounding box center [440, 173] width 141 height 33
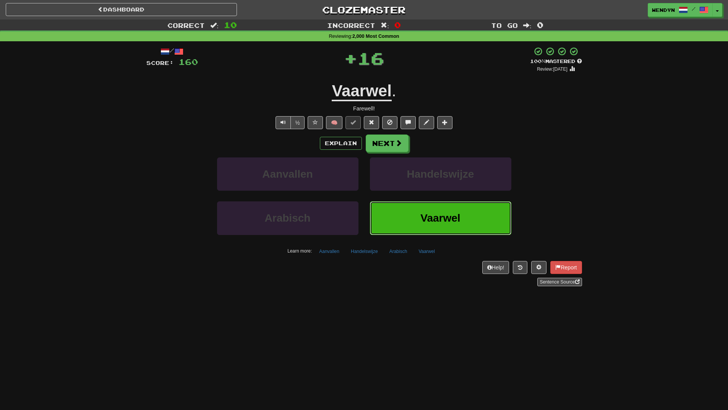
click at [429, 214] on span "Vaarwel" at bounding box center [440, 218] width 40 height 12
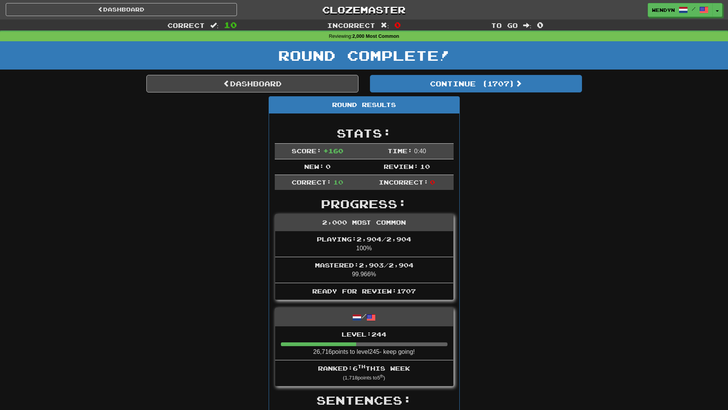
click at [271, 86] on link "Dashboard" at bounding box center [252, 84] width 212 height 18
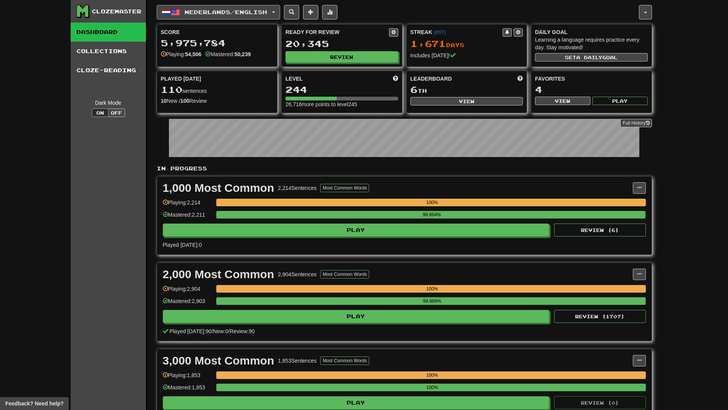
click at [276, 12] on button "Nederlands / English" at bounding box center [218, 12] width 123 height 15
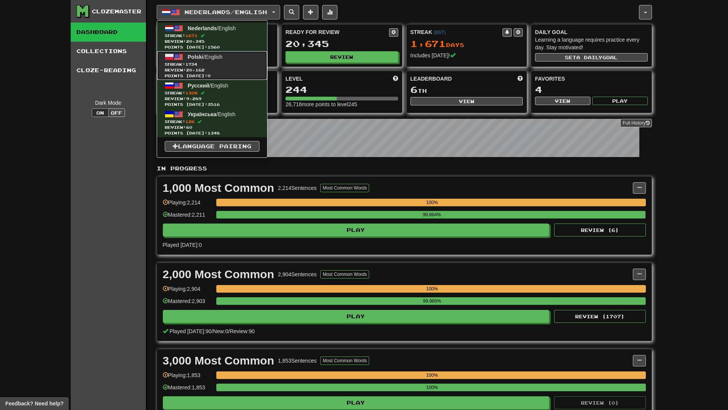
click at [229, 63] on span "Streak: 1734" at bounding box center [212, 65] width 95 height 6
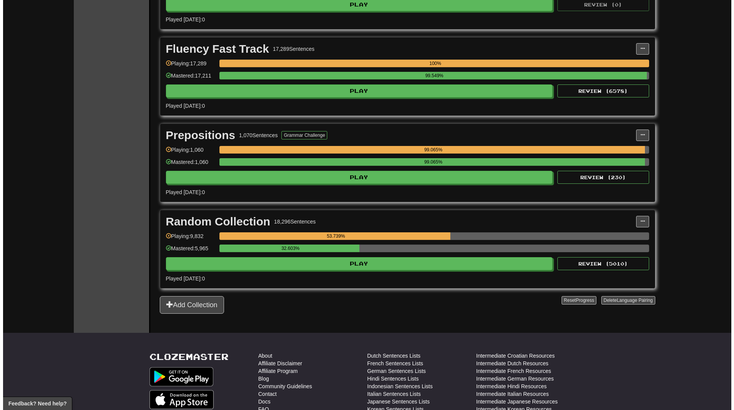
scroll to position [1261, 0]
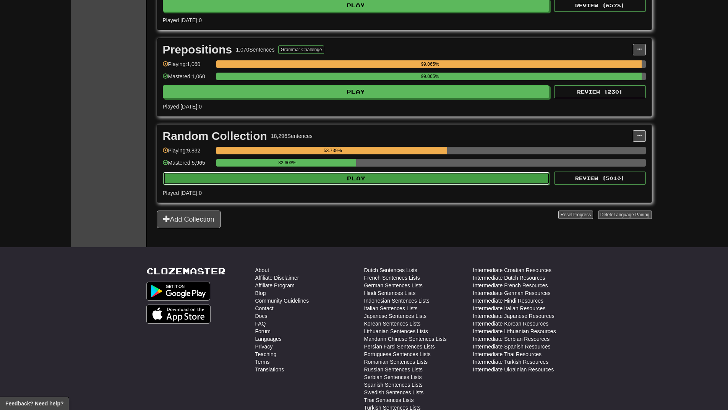
click at [394, 175] on button "Play" at bounding box center [356, 178] width 387 height 13
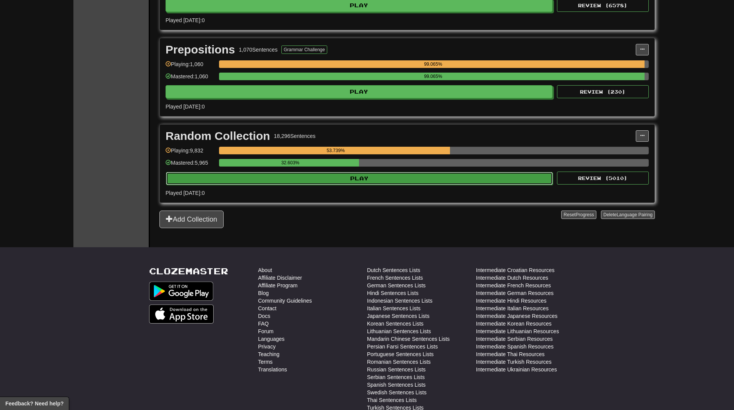
select select "**"
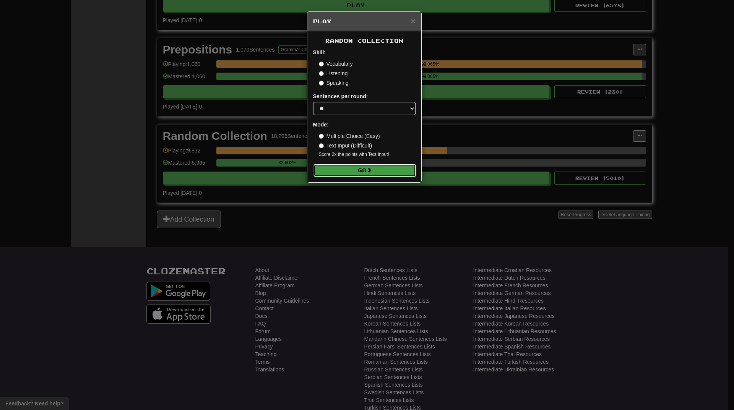
click at [391, 167] on button "Go" at bounding box center [364, 170] width 102 height 13
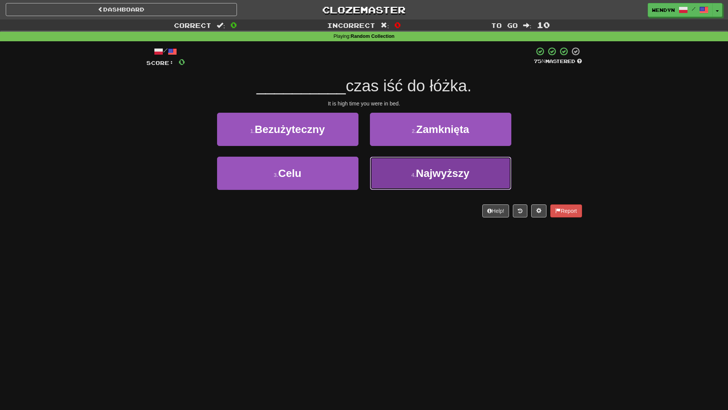
click at [431, 181] on button "4 . Najwyższy" at bounding box center [440, 173] width 141 height 33
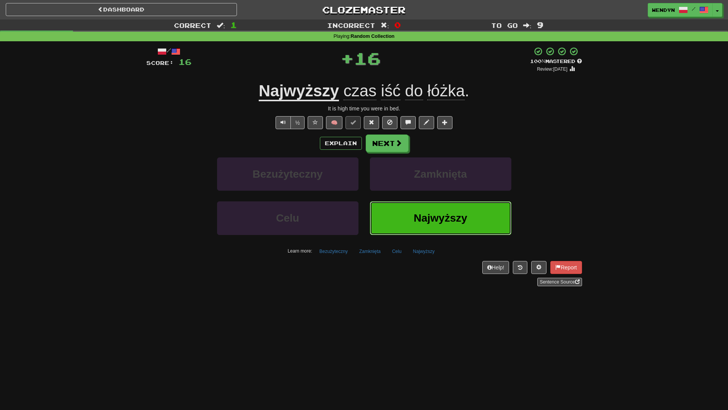
click at [433, 214] on span "Najwyższy" at bounding box center [439, 218] width 53 height 12
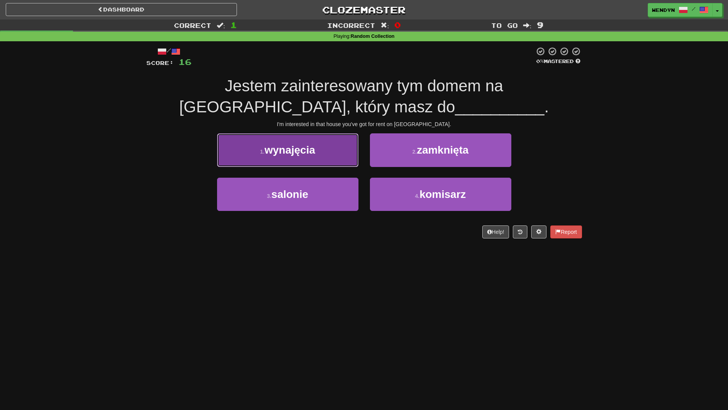
click at [315, 155] on span "wynajęcia" at bounding box center [289, 150] width 50 height 12
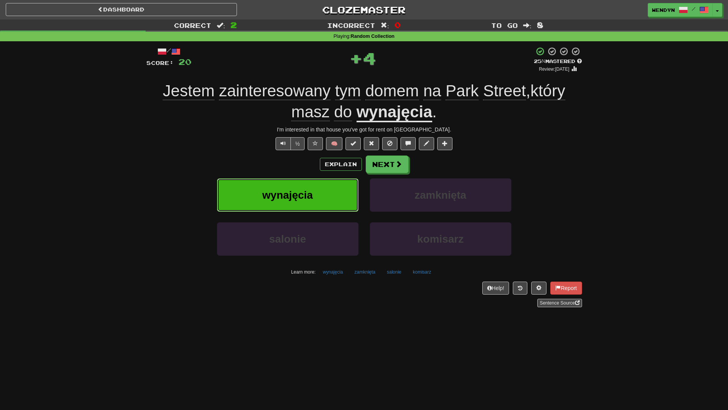
click at [309, 193] on span "wynajęcia" at bounding box center [287, 195] width 50 height 12
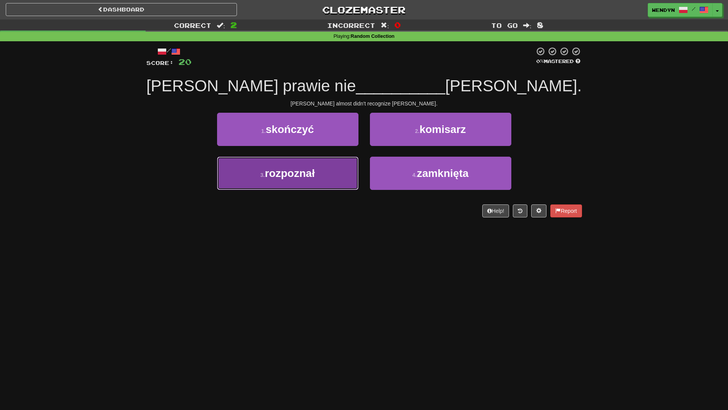
click at [318, 161] on button "3 . rozpoznał" at bounding box center [287, 173] width 141 height 33
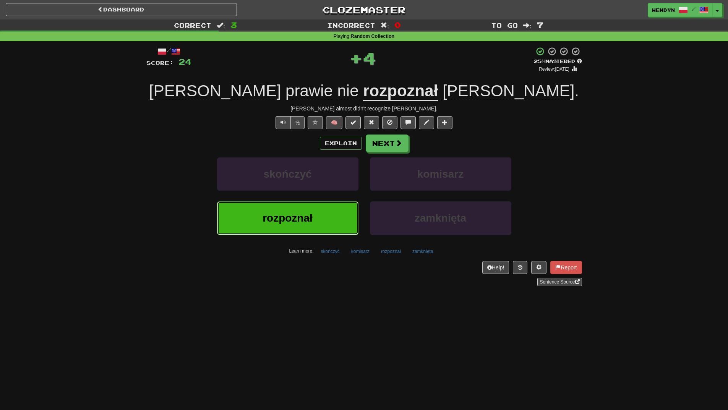
click at [306, 213] on span "rozpoznał" at bounding box center [287, 218] width 50 height 12
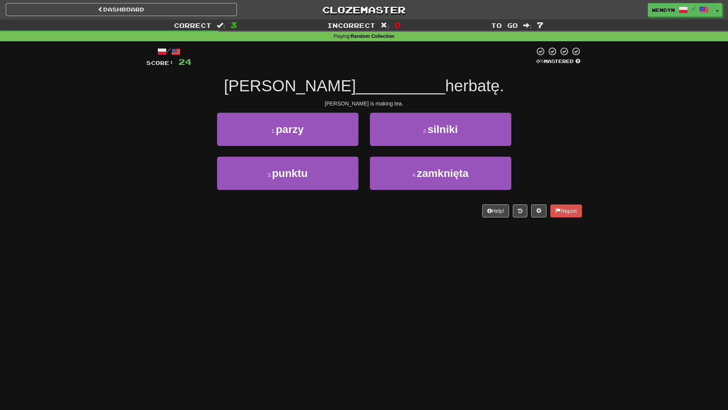
click at [321, 107] on div "/ Score: 24 0 % Mastered Mary __________ herbatę. Mary is making tea. 1 . parzy…" at bounding box center [364, 132] width 436 height 171
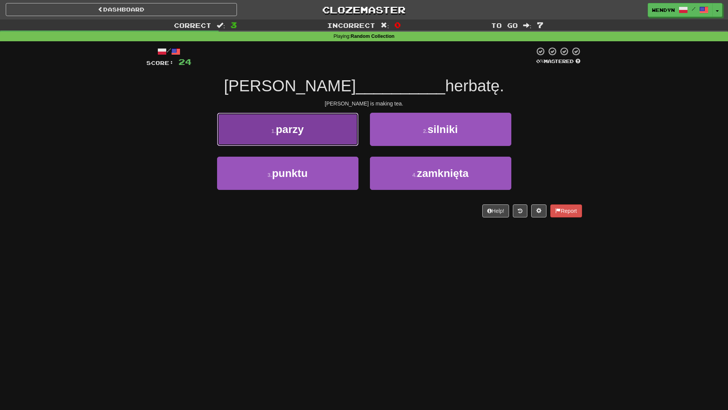
click at [322, 138] on button "1 . parzy" at bounding box center [287, 129] width 141 height 33
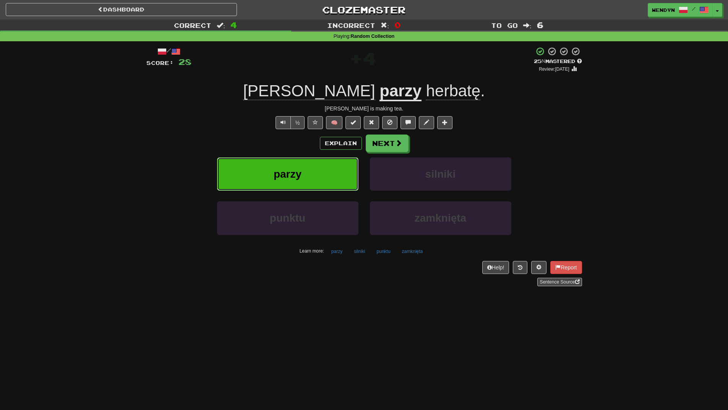
click at [312, 179] on button "parzy" at bounding box center [287, 173] width 141 height 33
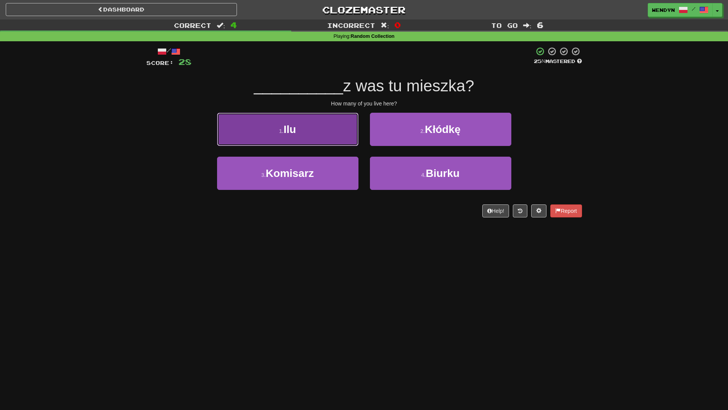
click at [310, 135] on button "1 . Ilu" at bounding box center [287, 129] width 141 height 33
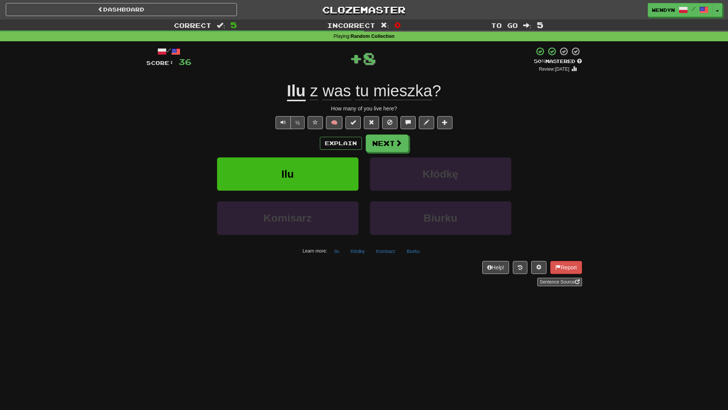
click at [301, 147] on div "Explain Next" at bounding box center [364, 143] width 436 height 18
click at [303, 166] on button "Ilu" at bounding box center [287, 173] width 141 height 33
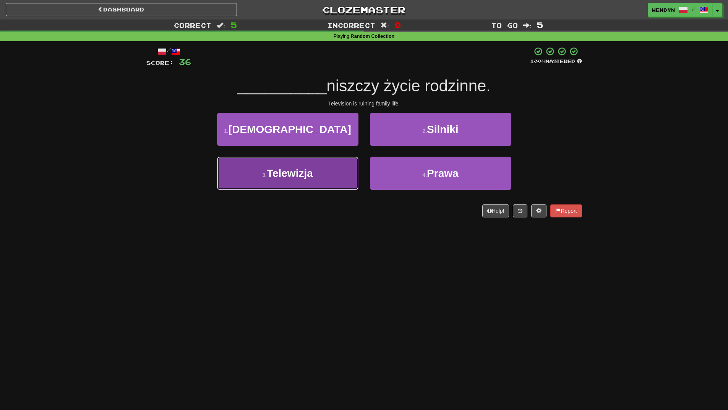
click at [303, 175] on span "Telewizja" at bounding box center [290, 173] width 46 height 12
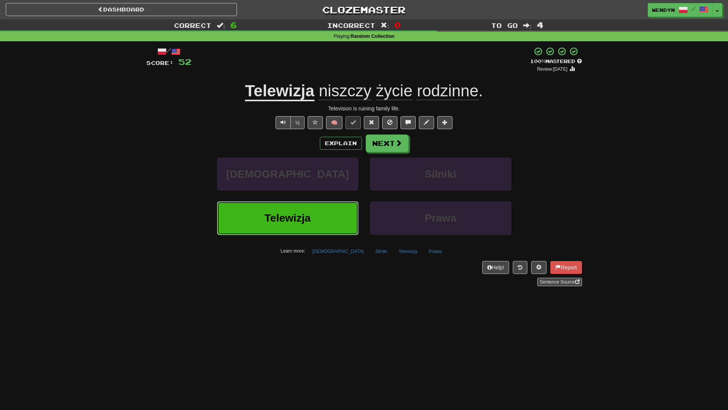
click at [296, 222] on span "Telewizja" at bounding box center [287, 218] width 46 height 12
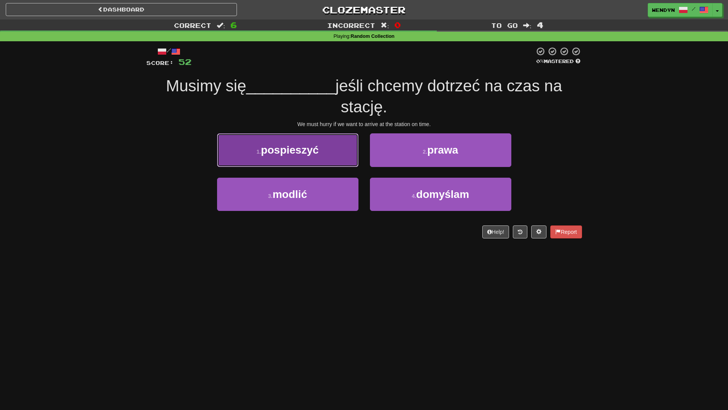
click at [320, 156] on button "1 . pospieszyć" at bounding box center [287, 149] width 141 height 33
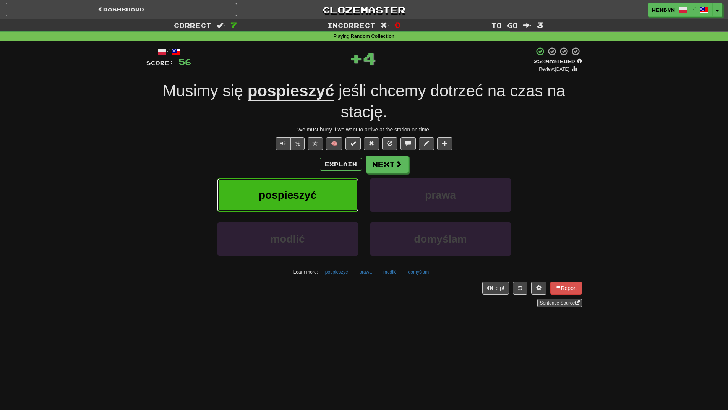
click at [319, 206] on button "pospieszyć" at bounding box center [287, 194] width 141 height 33
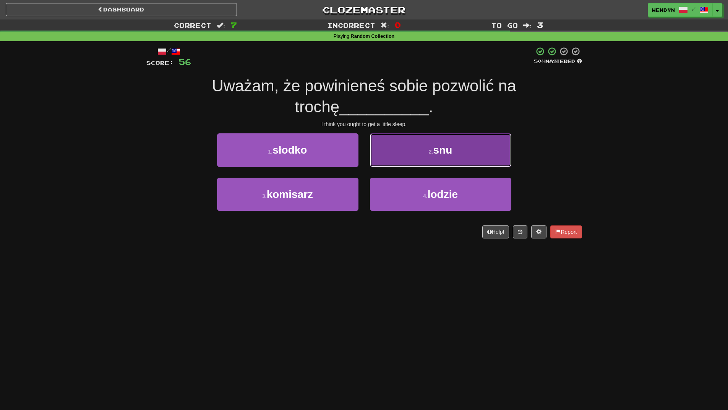
click at [469, 147] on button "2 . snu" at bounding box center [440, 149] width 141 height 33
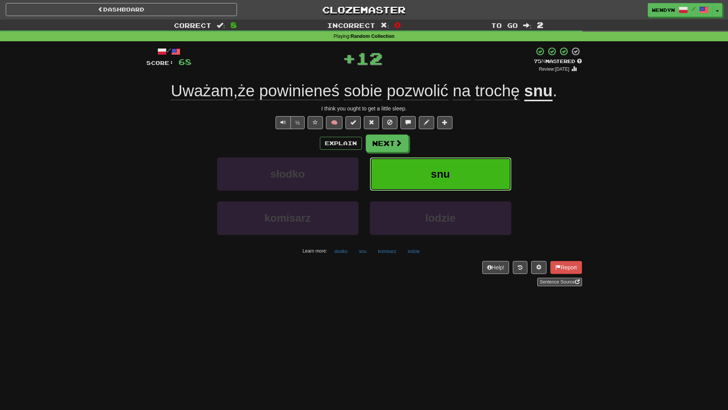
click at [462, 175] on button "snu" at bounding box center [440, 173] width 141 height 33
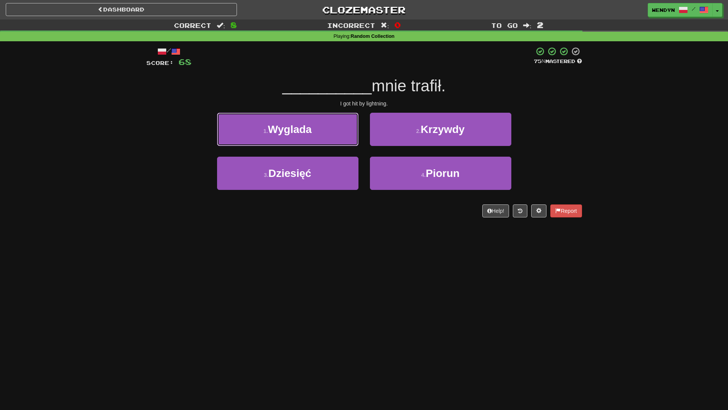
drag, startPoint x: 306, startPoint y: 138, endPoint x: 300, endPoint y: 245, distance: 107.9
click at [300, 245] on div "Dashboard Clozemaster WendyN / Toggle Dropdown Dashboard Leaderboard Activity F…" at bounding box center [364, 205] width 728 height 410
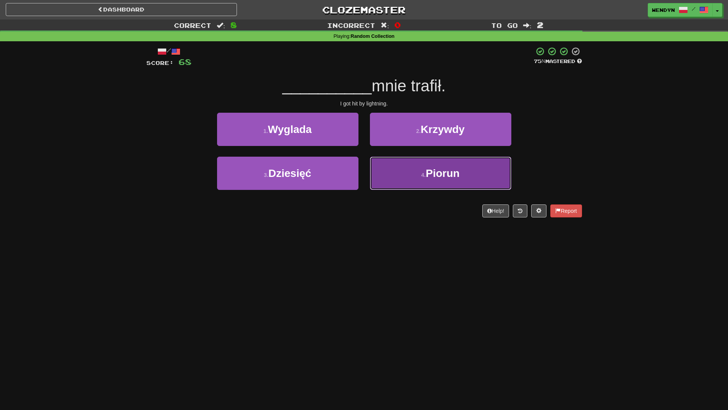
click at [457, 186] on button "4 . Piorun" at bounding box center [440, 173] width 141 height 33
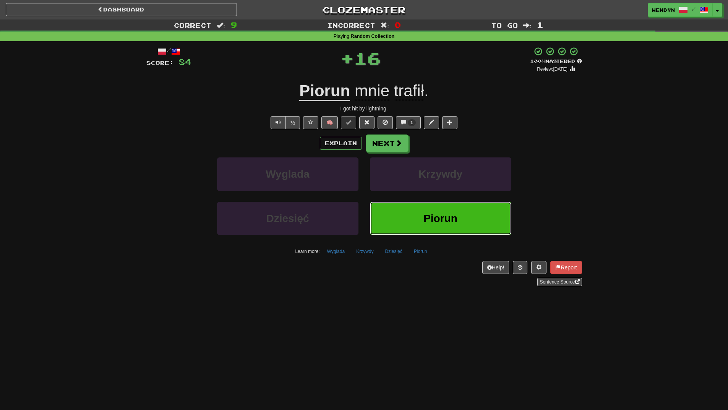
click at [451, 222] on span "Piorun" at bounding box center [440, 218] width 34 height 12
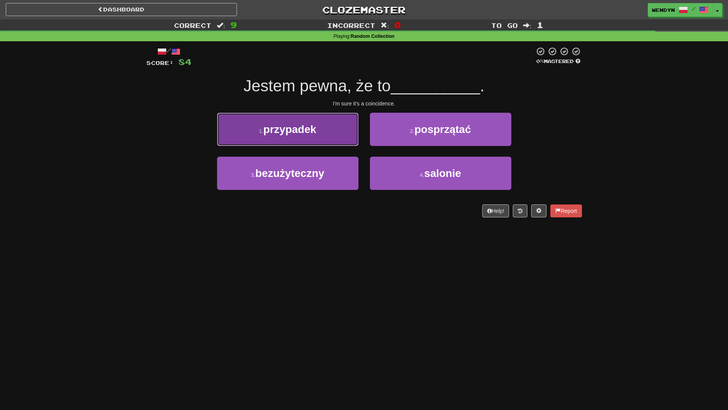
click at [321, 126] on button "1 . przypadek" at bounding box center [287, 129] width 141 height 33
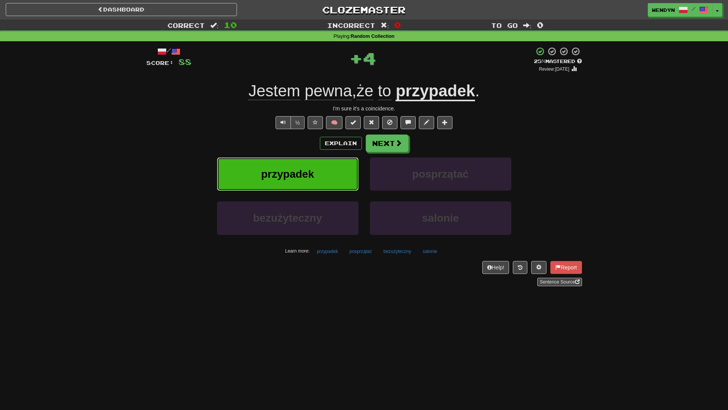
click at [325, 166] on button "przypadek" at bounding box center [287, 173] width 141 height 33
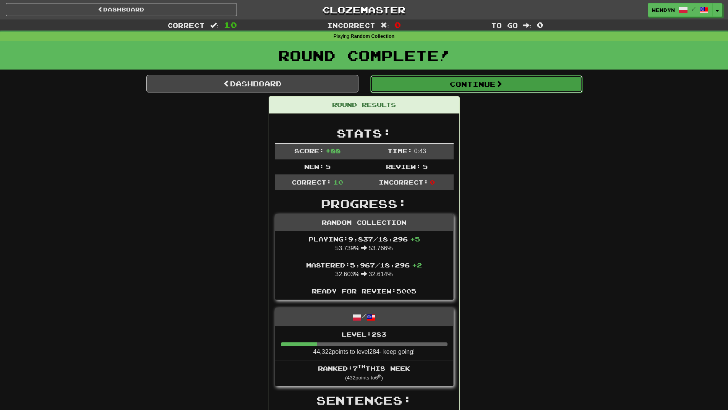
click at [496, 85] on button "Continue" at bounding box center [476, 84] width 212 height 18
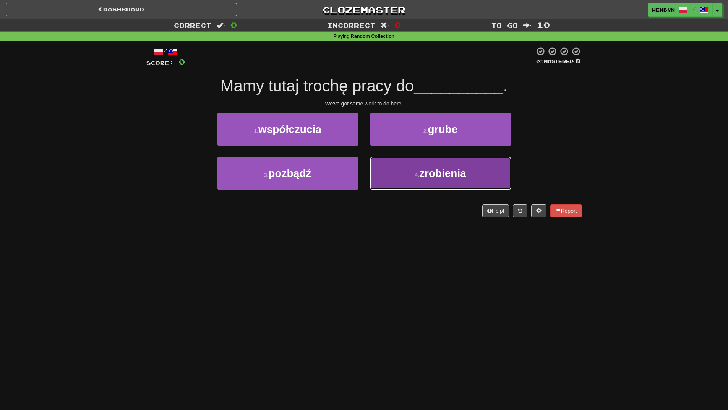
click at [408, 176] on button "4 . zrobienia" at bounding box center [440, 173] width 141 height 33
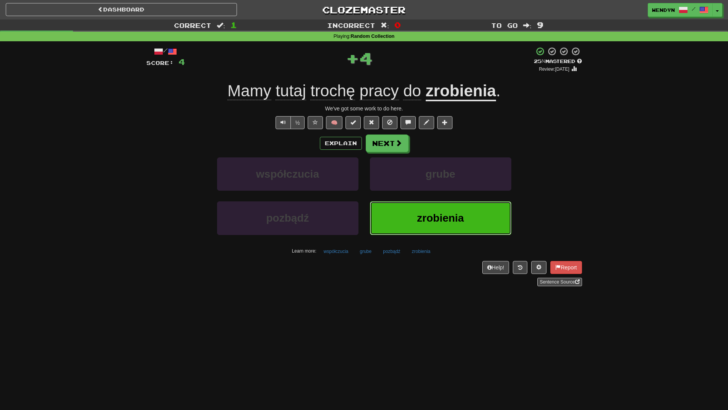
click at [433, 217] on span "zrobienia" at bounding box center [440, 218] width 47 height 12
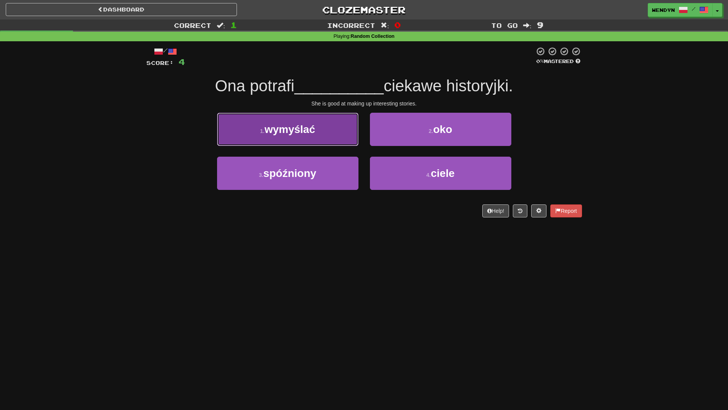
click at [326, 141] on button "1 . wymyślać" at bounding box center [287, 129] width 141 height 33
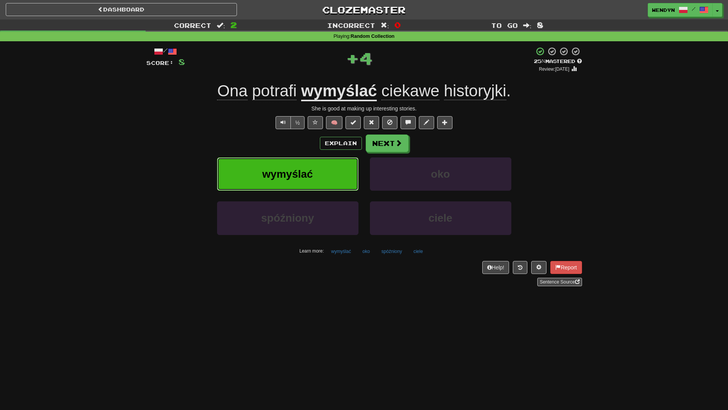
click at [325, 170] on button "wymyślać" at bounding box center [287, 173] width 141 height 33
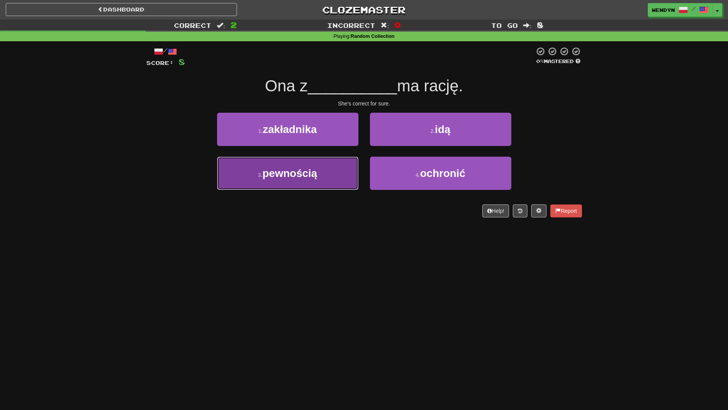
click at [327, 175] on button "3 . pewnością" at bounding box center [287, 173] width 141 height 33
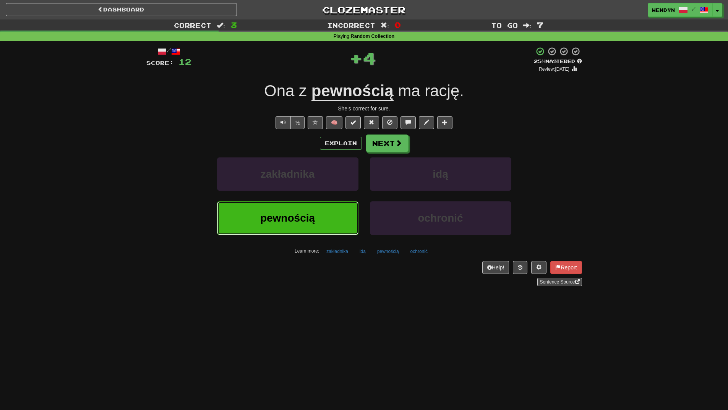
click at [327, 215] on button "pewnością" at bounding box center [287, 217] width 141 height 33
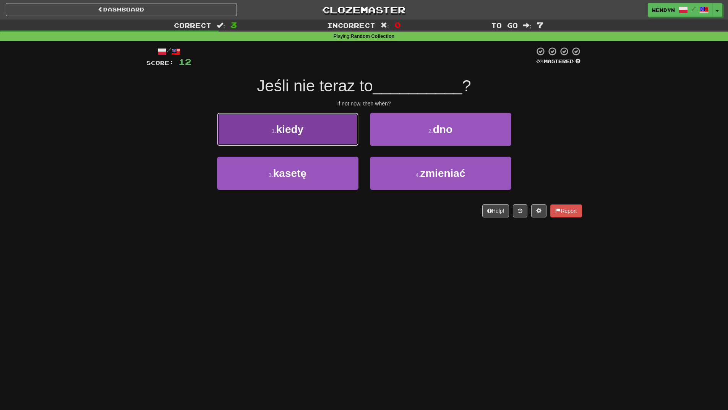
click at [339, 135] on button "1 . kiedy" at bounding box center [287, 129] width 141 height 33
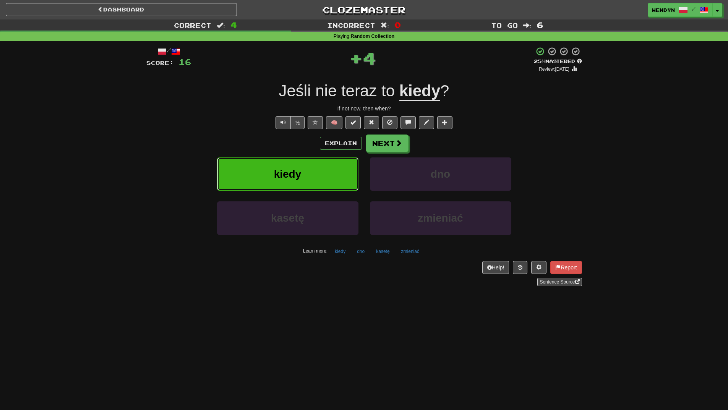
click at [337, 171] on button "kiedy" at bounding box center [287, 173] width 141 height 33
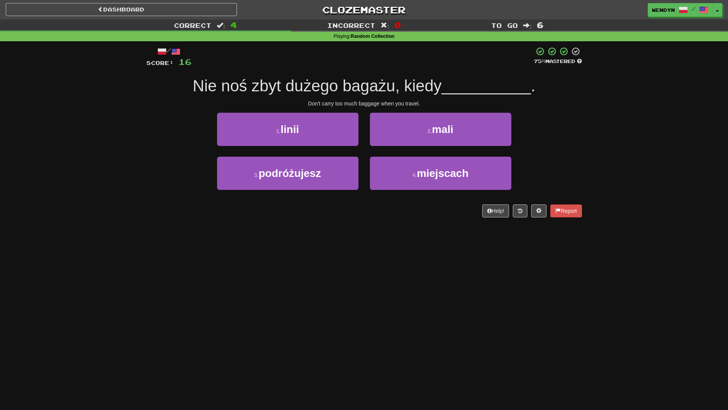
click at [334, 225] on div "/ Score: 16 75 % Mastered Nie noś zbyt dużego bagażu, kiedy __________ . Don't …" at bounding box center [364, 134] width 436 height 187
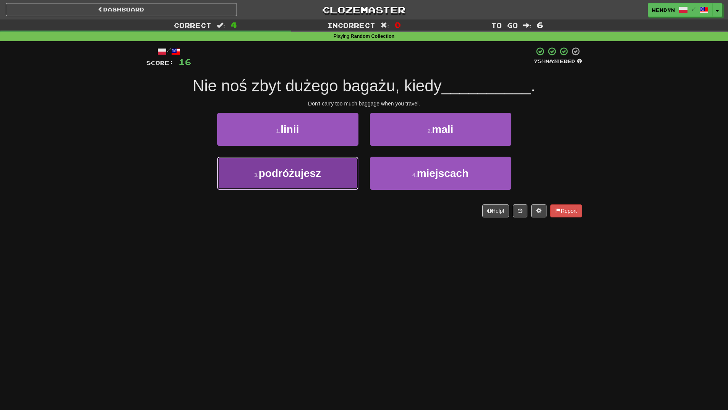
click at [332, 162] on button "3 . podróżujesz" at bounding box center [287, 173] width 141 height 33
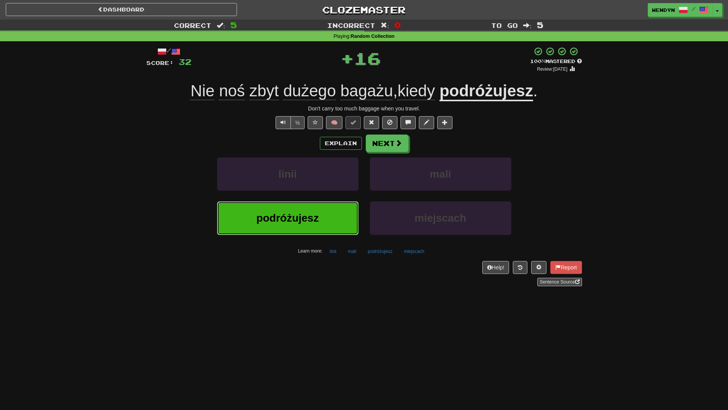
click at [334, 212] on button "podróżujesz" at bounding box center [287, 217] width 141 height 33
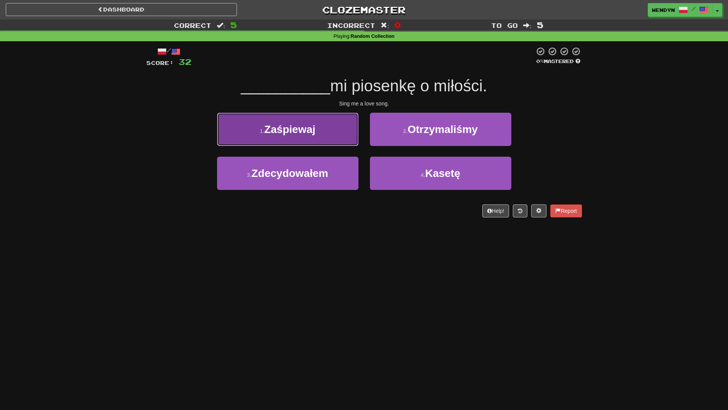
click at [321, 133] on button "1 . Zaśpiewaj" at bounding box center [287, 129] width 141 height 33
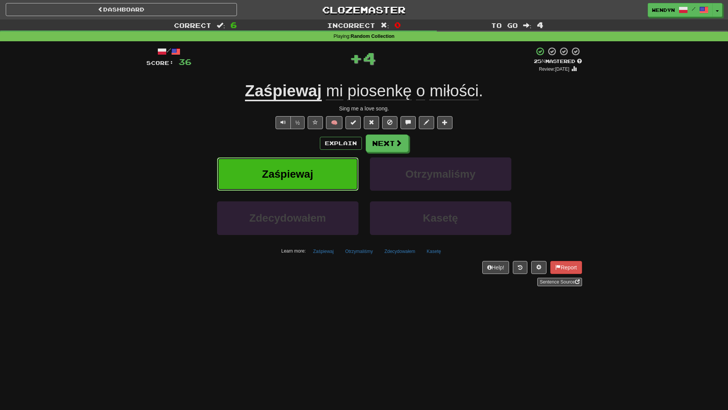
click at [324, 174] on button "Zaśpiewaj" at bounding box center [287, 173] width 141 height 33
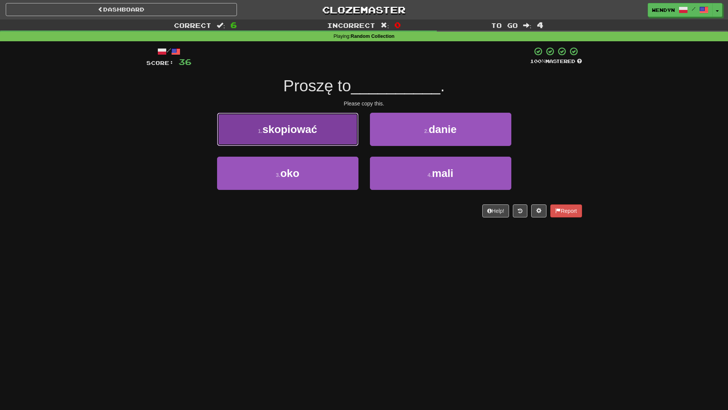
click at [330, 128] on button "1 . skopiować" at bounding box center [287, 129] width 141 height 33
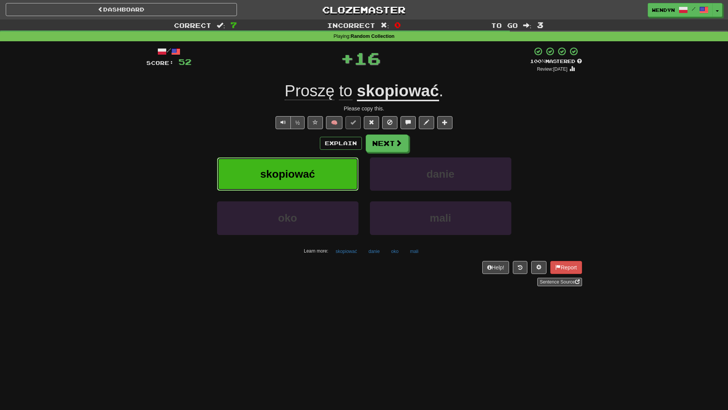
click at [323, 167] on button "skopiować" at bounding box center [287, 173] width 141 height 33
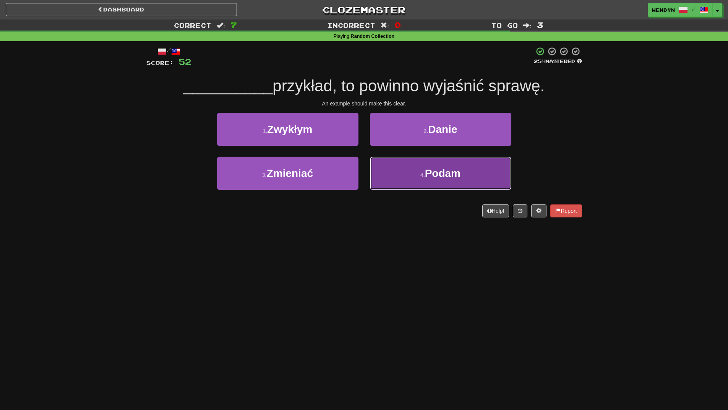
click at [451, 175] on span "Podam" at bounding box center [443, 173] width 36 height 12
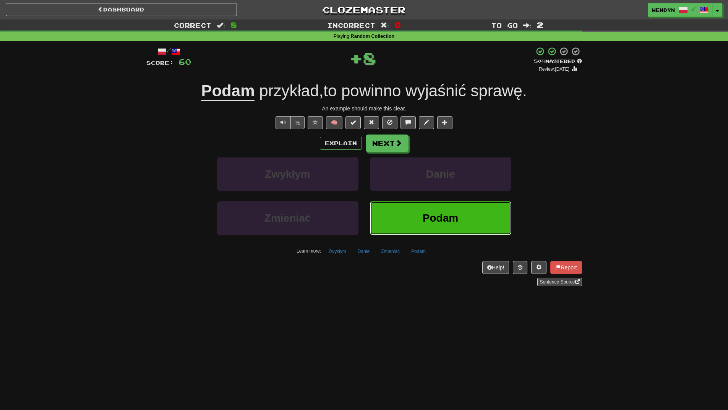
click at [438, 222] on span "Podam" at bounding box center [441, 218] width 36 height 12
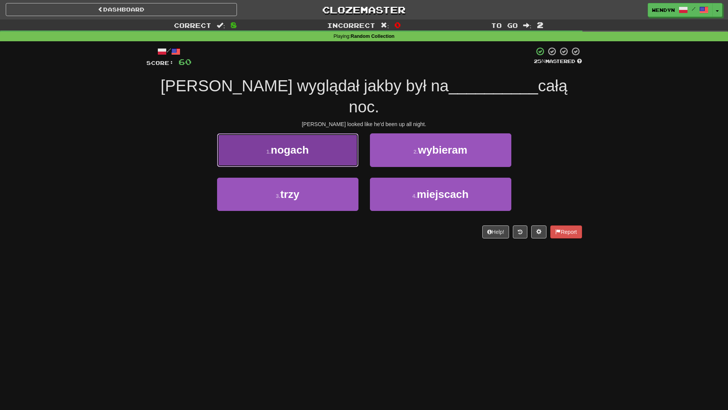
click at [324, 133] on button "1 . nogach" at bounding box center [287, 149] width 141 height 33
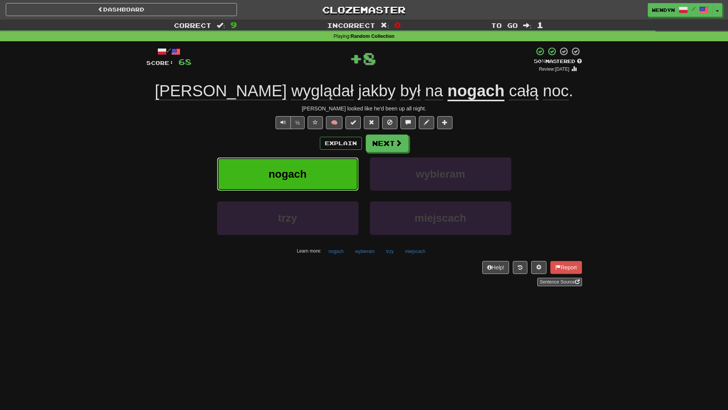
click at [332, 175] on button "nogach" at bounding box center [287, 173] width 141 height 33
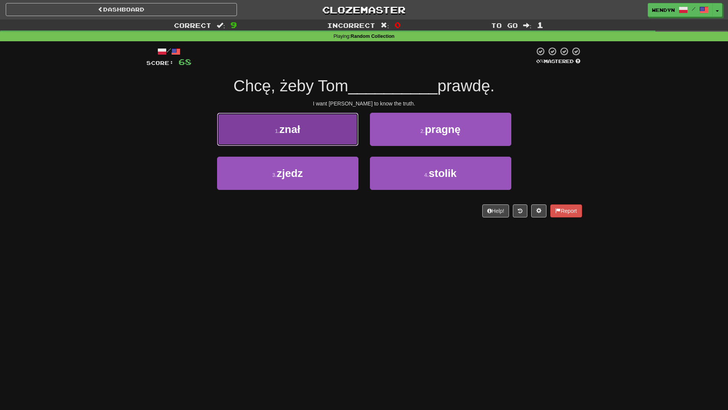
click at [329, 140] on button "1 . znał" at bounding box center [287, 129] width 141 height 33
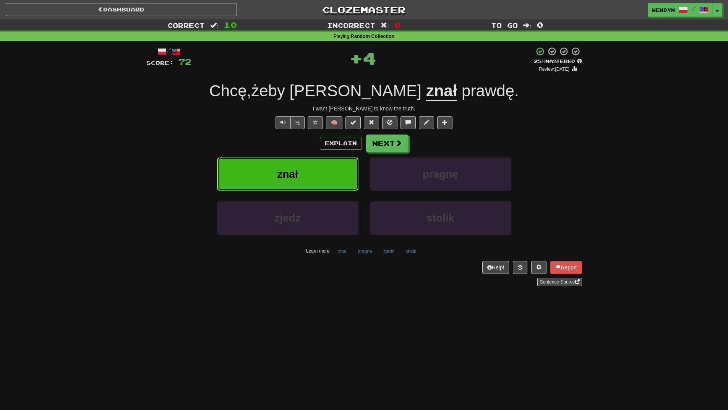
click at [332, 179] on button "znał" at bounding box center [287, 173] width 141 height 33
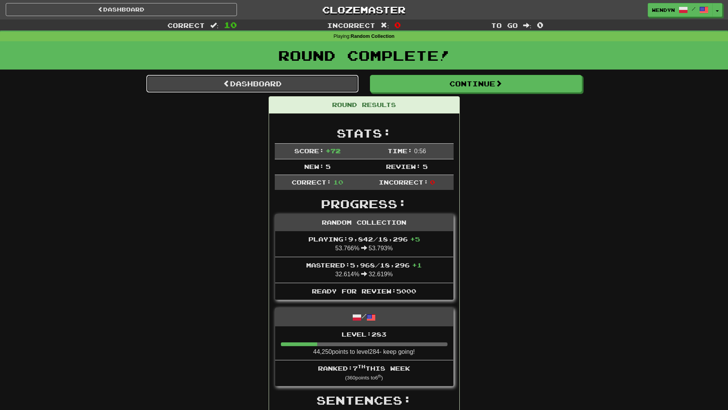
click at [261, 83] on link "Dashboard" at bounding box center [252, 84] width 212 height 18
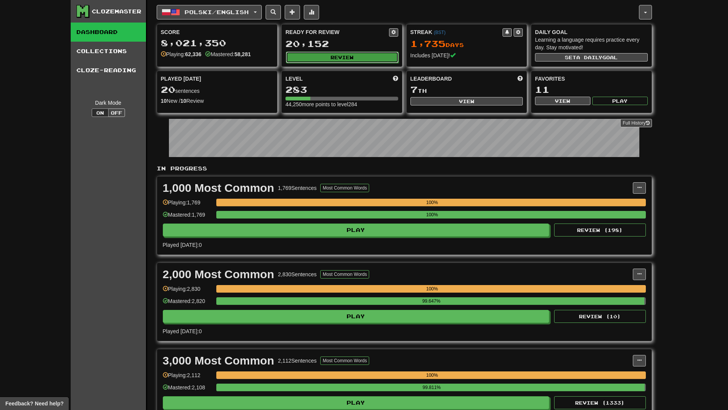
click at [352, 58] on button "Review" at bounding box center [342, 57] width 113 height 11
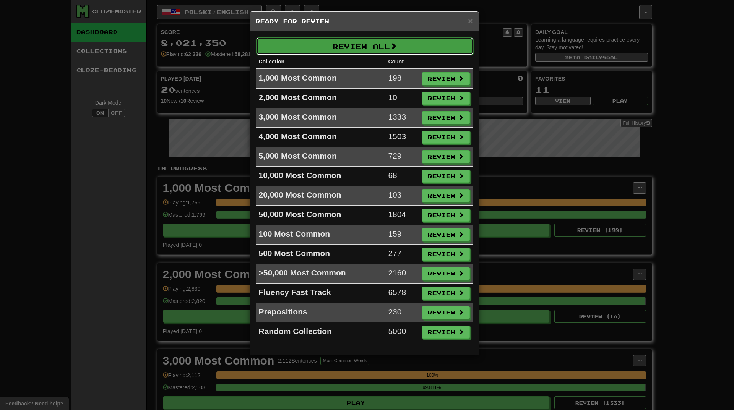
click at [343, 46] on button "Review All" at bounding box center [364, 46] width 217 height 18
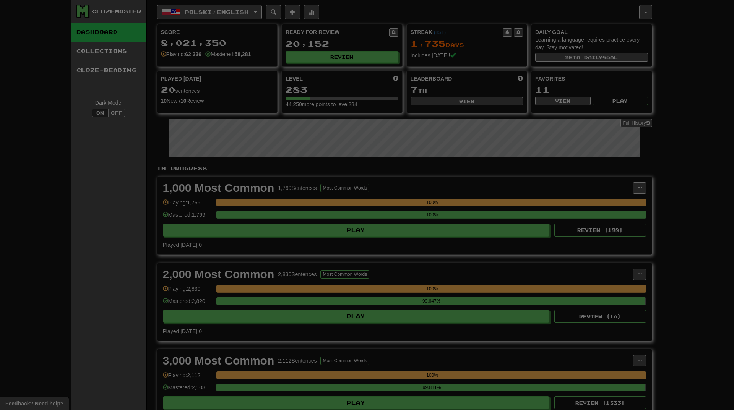
select select "**"
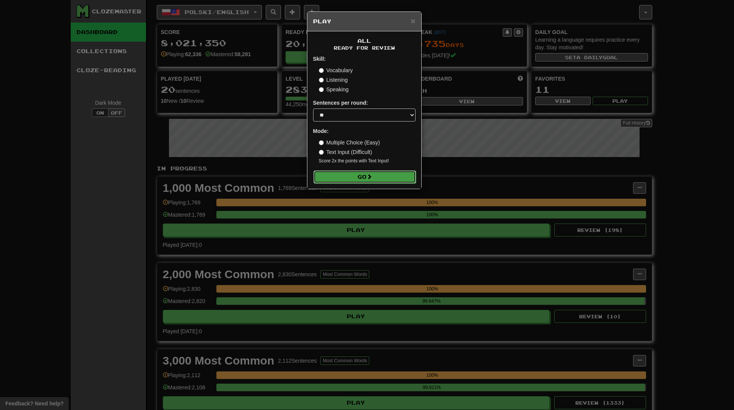
click at [351, 180] on button "Go" at bounding box center [364, 176] width 102 height 13
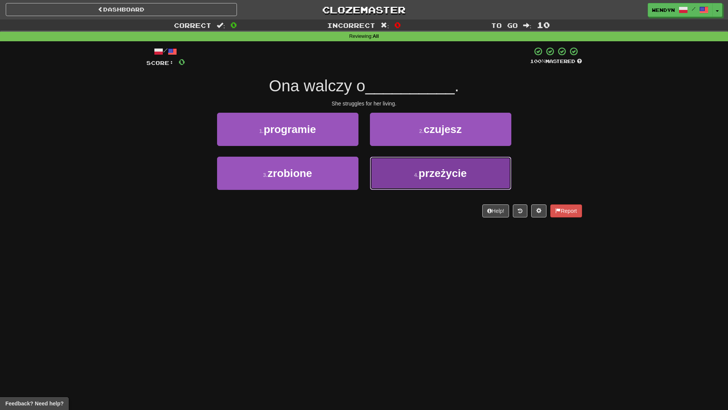
click at [444, 183] on button "4 . przeżycie" at bounding box center [440, 173] width 141 height 33
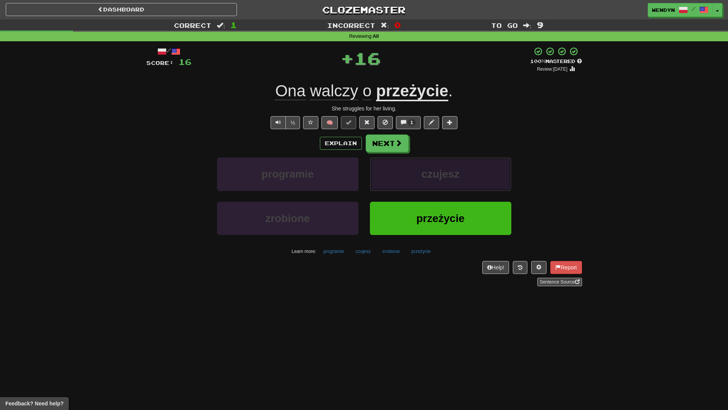
click at [444, 183] on button "czujesz" at bounding box center [440, 173] width 141 height 33
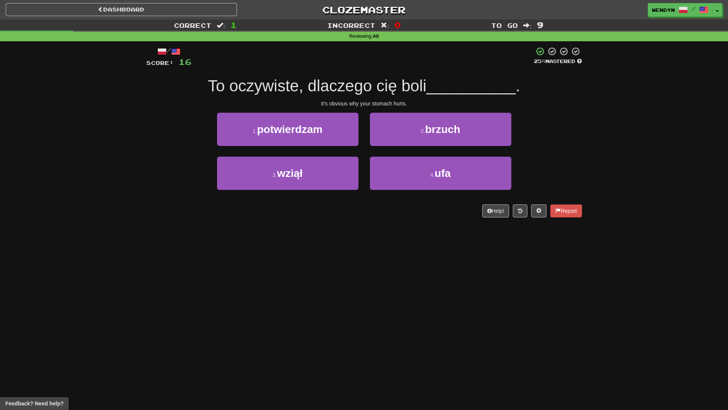
click at [410, 248] on div "Dashboard Clozemaster WendyN / Toggle Dropdown Dashboard Leaderboard Activity F…" at bounding box center [364, 205] width 728 height 410
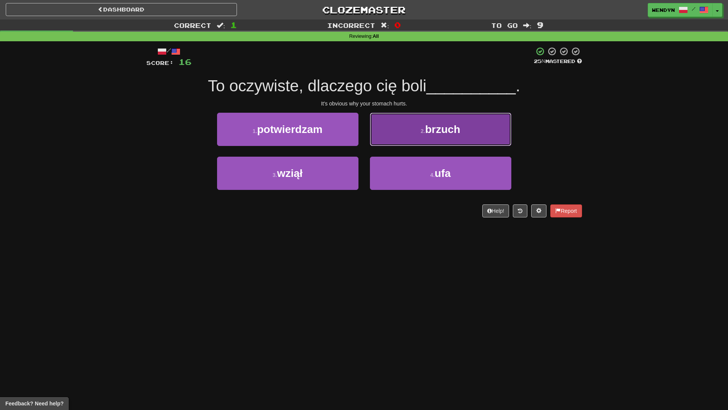
click at [466, 144] on button "2 . brzuch" at bounding box center [440, 129] width 141 height 33
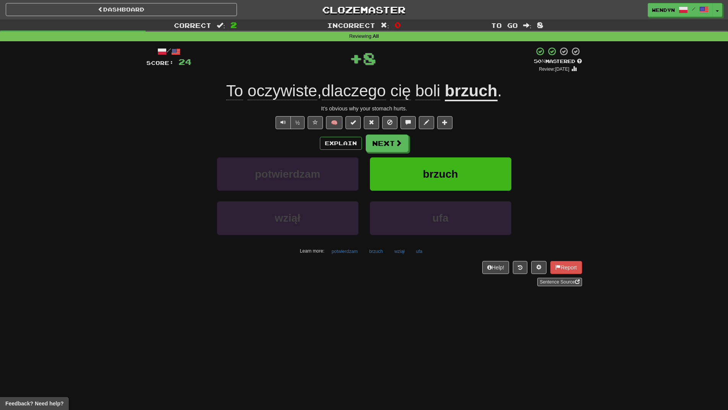
click at [466, 144] on div "Explain Next" at bounding box center [364, 143] width 436 height 18
click at [461, 176] on button "brzuch" at bounding box center [440, 173] width 141 height 33
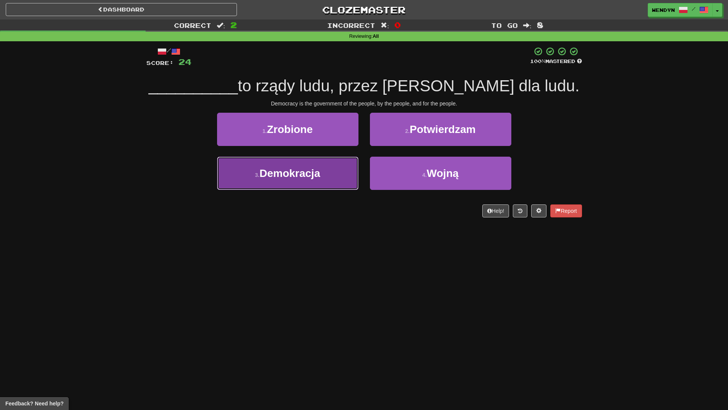
click at [304, 169] on span "Demokracja" at bounding box center [289, 173] width 61 height 12
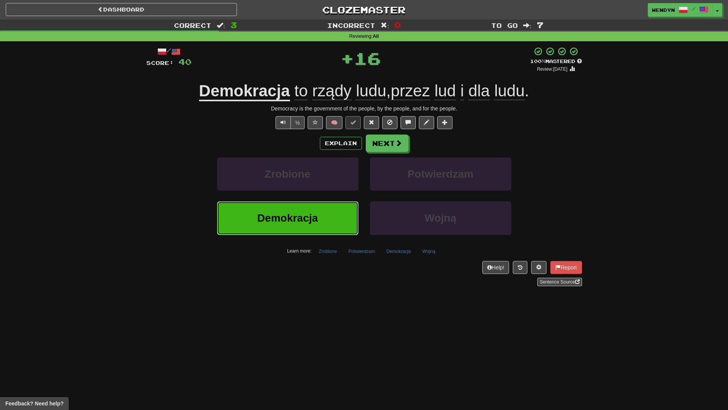
click at [301, 207] on button "Demokracja" at bounding box center [287, 217] width 141 height 33
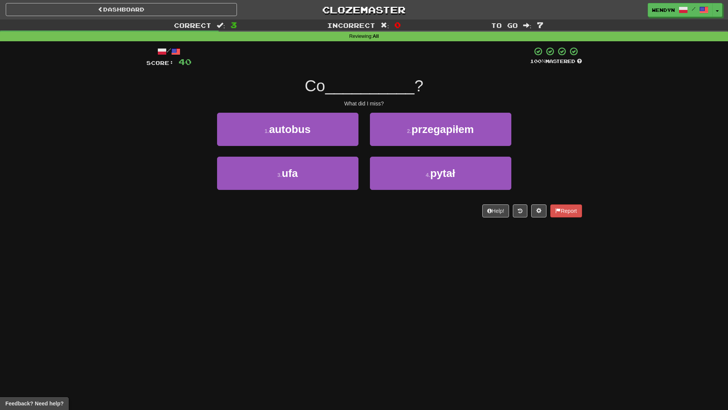
click at [285, 223] on div "/ Score: 40 100 % Mastered Co __________ ? What did I miss? 1 . autobus 2 . prz…" at bounding box center [364, 134] width 436 height 187
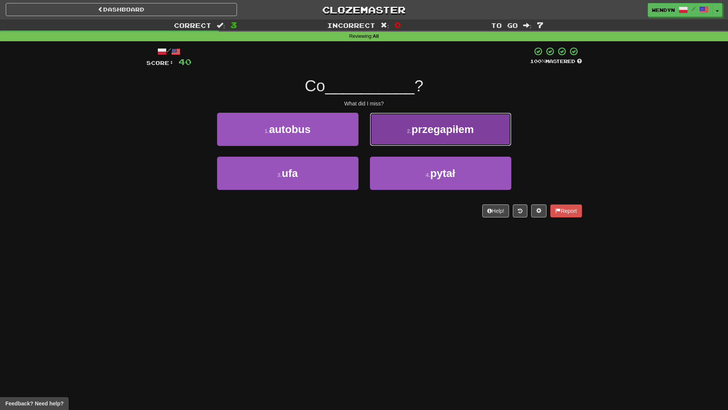
click at [461, 140] on button "2 . przegapiłem" at bounding box center [440, 129] width 141 height 33
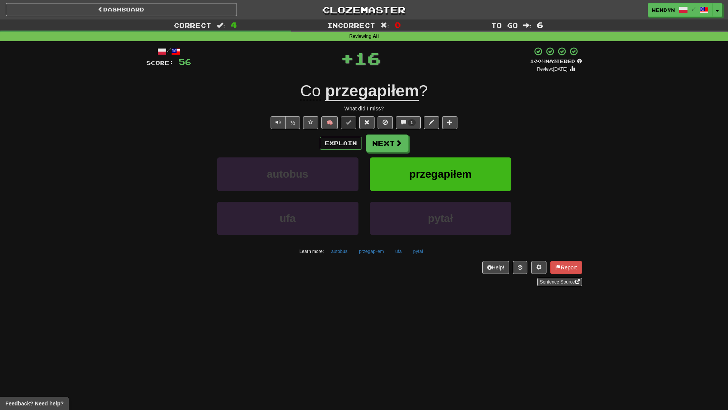
click at [474, 140] on div "Explain Next" at bounding box center [364, 143] width 436 height 18
click at [470, 166] on button "przegapiłem" at bounding box center [440, 173] width 141 height 33
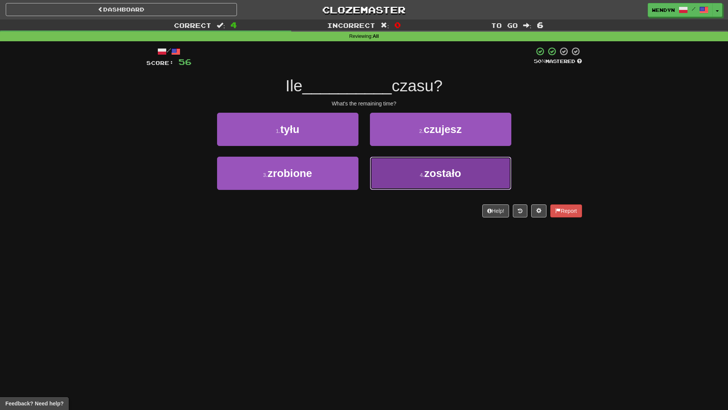
click at [463, 172] on button "4 . zostało" at bounding box center [440, 173] width 141 height 33
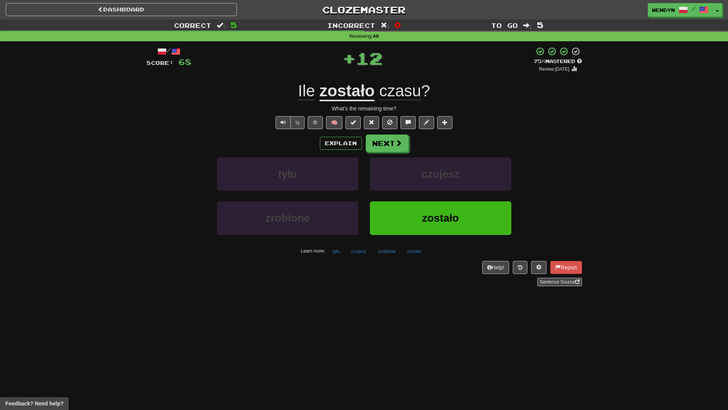
click at [457, 84] on div "Ile zostało czasu ?" at bounding box center [364, 91] width 436 height 21
click at [443, 217] on span "zostało" at bounding box center [440, 218] width 37 height 12
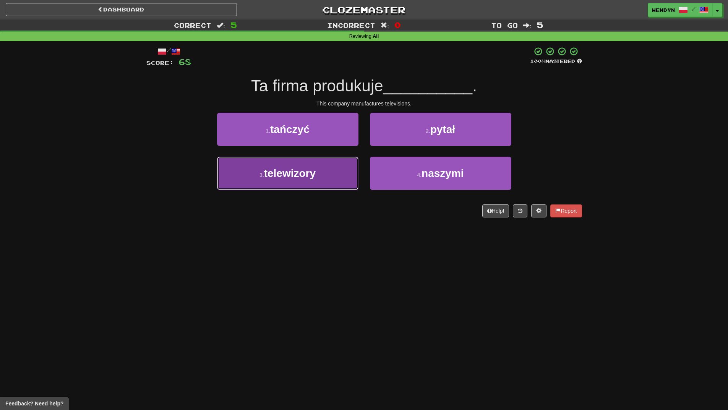
click at [311, 184] on button "3 . telewizory" at bounding box center [287, 173] width 141 height 33
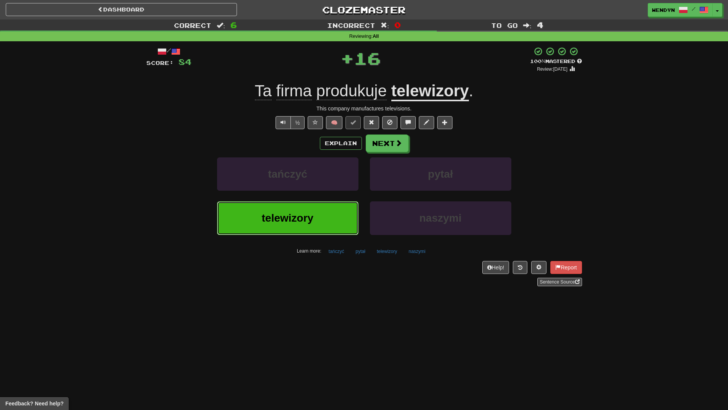
click at [311, 211] on button "telewizory" at bounding box center [287, 217] width 141 height 33
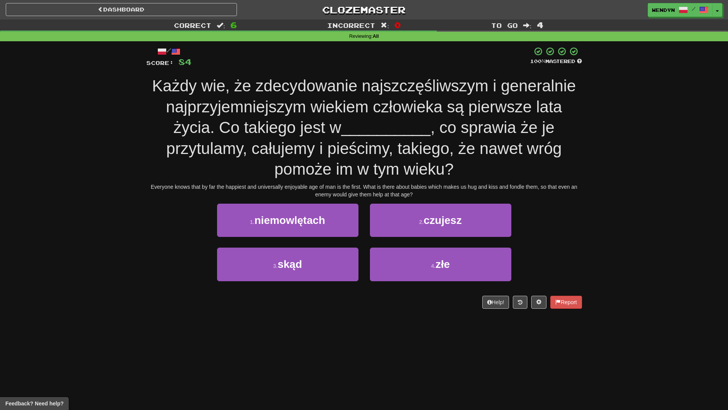
click at [285, 330] on div "Dashboard Clozemaster WendyN / Toggle Dropdown Dashboard Leaderboard Activity F…" at bounding box center [364, 205] width 728 height 410
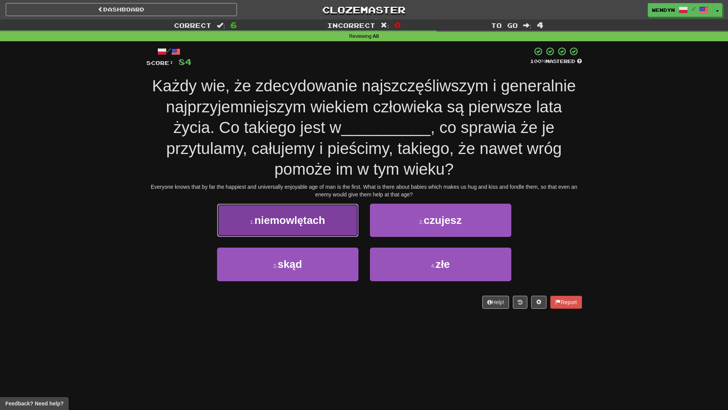
click at [293, 229] on button "1 . niemowlętach" at bounding box center [287, 220] width 141 height 33
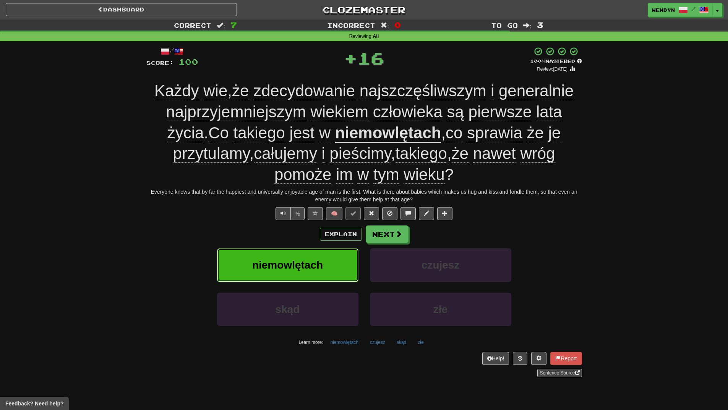
click at [290, 261] on span "niemowlętach" at bounding box center [287, 265] width 71 height 12
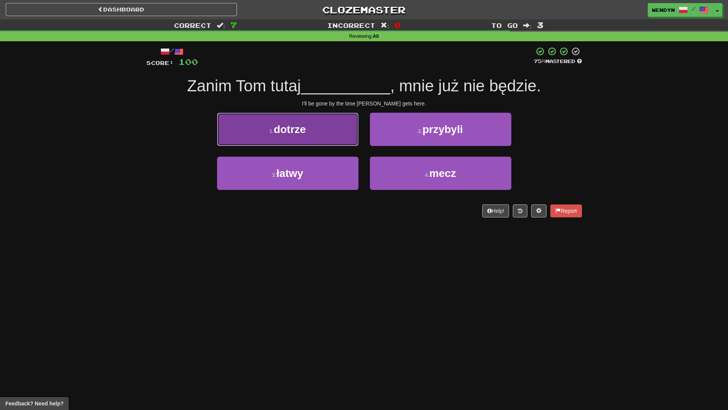
click at [311, 136] on button "1 . dotrze" at bounding box center [287, 129] width 141 height 33
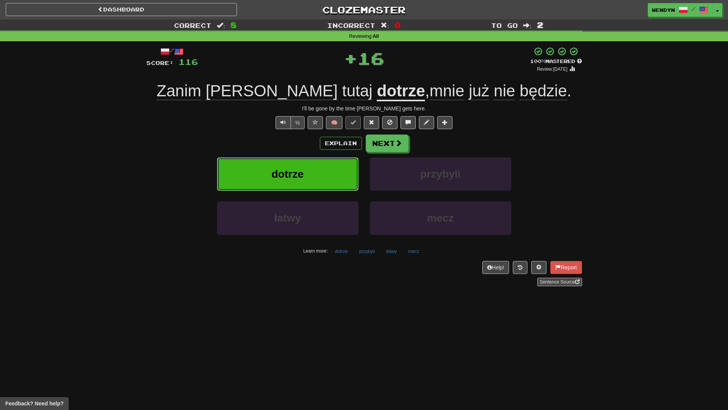
click at [314, 167] on button "dotrze" at bounding box center [287, 173] width 141 height 33
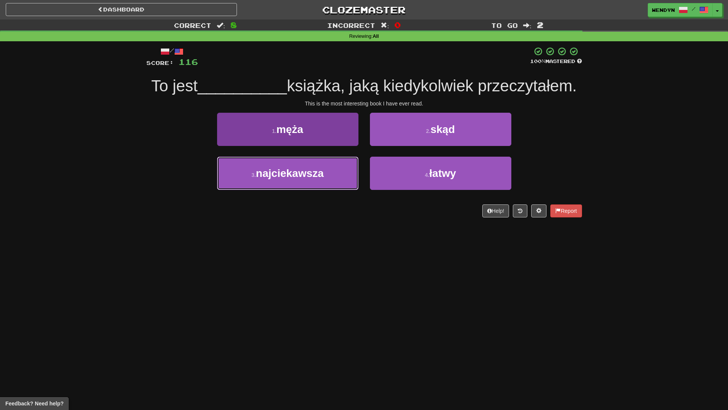
drag, startPoint x: 303, startPoint y: 169, endPoint x: 304, endPoint y: 197, distance: 27.6
click at [303, 172] on span "najciekawsza" at bounding box center [290, 173] width 68 height 12
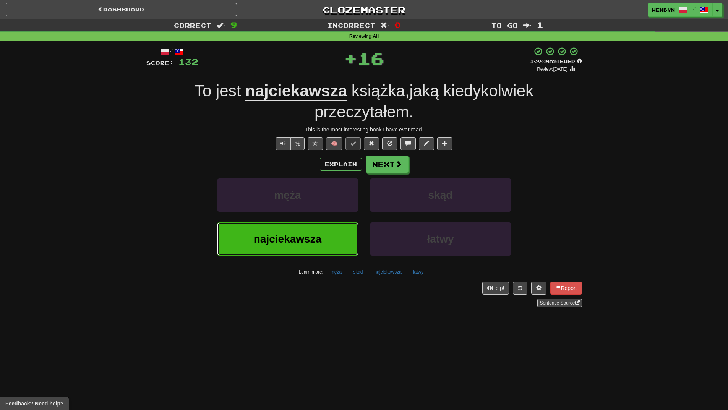
click at [305, 232] on button "najciekawsza" at bounding box center [287, 238] width 141 height 33
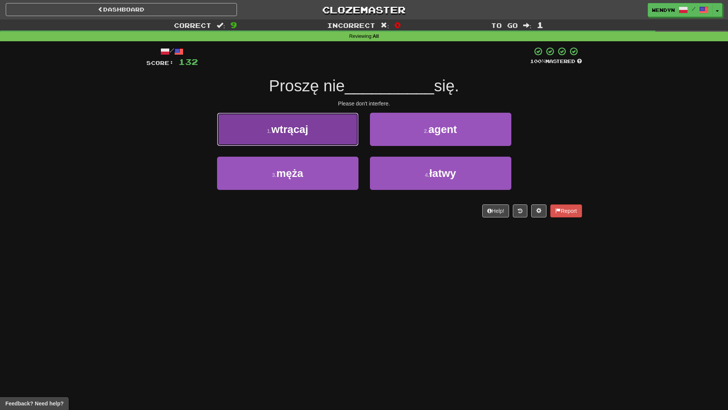
click at [319, 129] on button "1 . wtrącaj" at bounding box center [287, 129] width 141 height 33
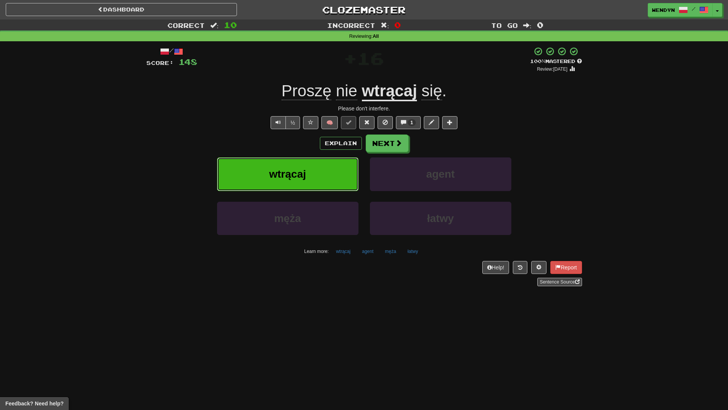
click at [320, 173] on button "wtrącaj" at bounding box center [287, 173] width 141 height 33
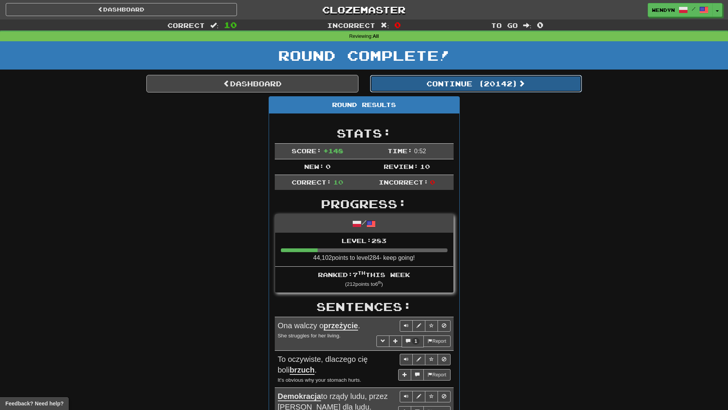
click at [512, 88] on button "Continue ( 20142 )" at bounding box center [476, 84] width 212 height 18
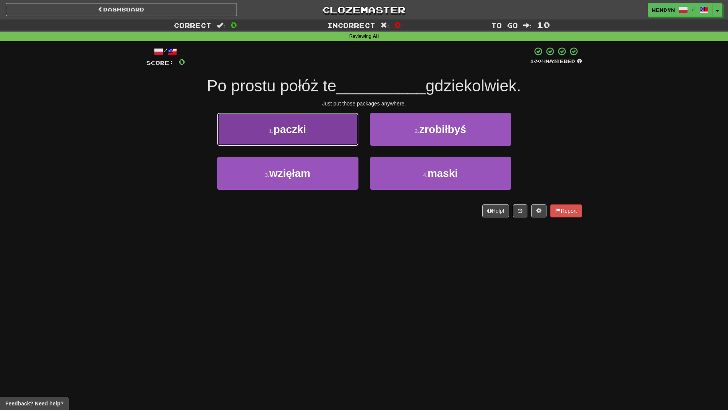
click at [337, 141] on button "1 . paczki" at bounding box center [287, 129] width 141 height 33
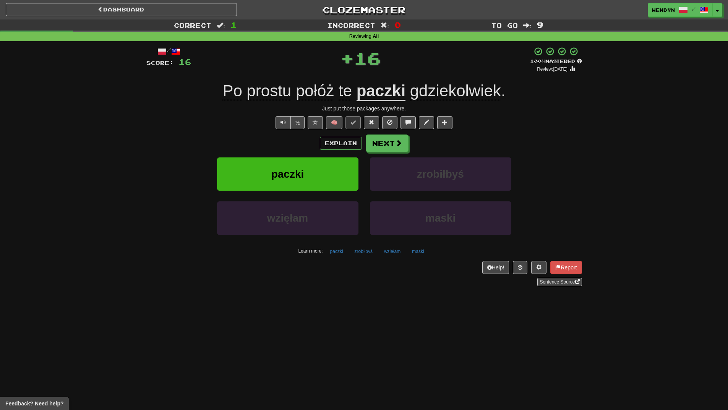
click at [294, 146] on div "Explain Next" at bounding box center [364, 143] width 436 height 18
click at [303, 177] on span "paczki" at bounding box center [287, 174] width 33 height 12
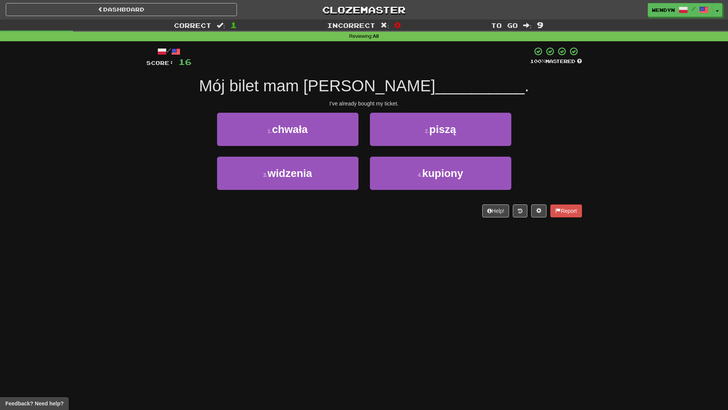
click at [305, 234] on div "Dashboard Clozemaster WendyN / Toggle Dropdown Dashboard Leaderboard Activity F…" at bounding box center [364, 205] width 728 height 410
click at [306, 236] on div "Dashboard Clozemaster WendyN / Toggle Dropdown Dashboard Leaderboard Activity F…" at bounding box center [364, 205] width 728 height 410
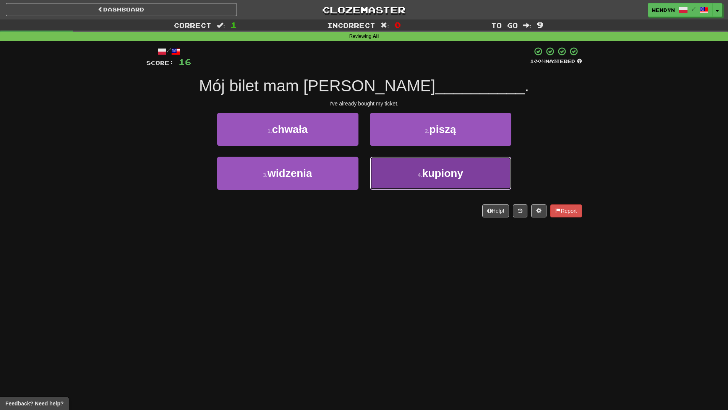
click at [438, 181] on button "4 . kupiony" at bounding box center [440, 173] width 141 height 33
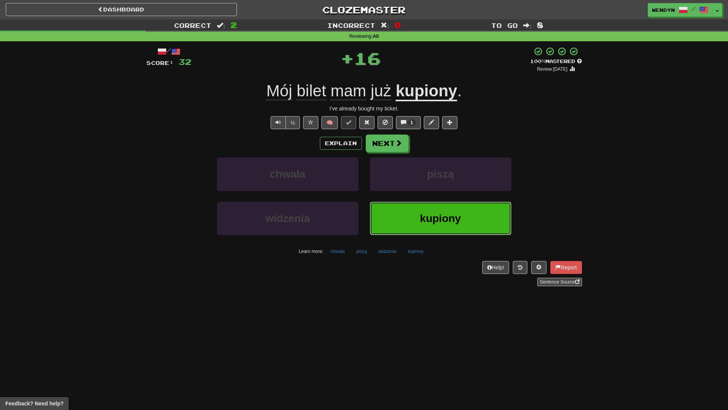
click at [444, 205] on button "kupiony" at bounding box center [440, 218] width 141 height 33
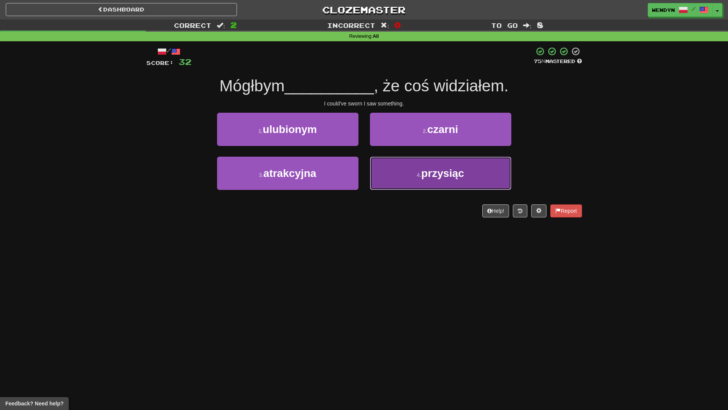
click at [453, 182] on button "4 . przysiąc" at bounding box center [440, 173] width 141 height 33
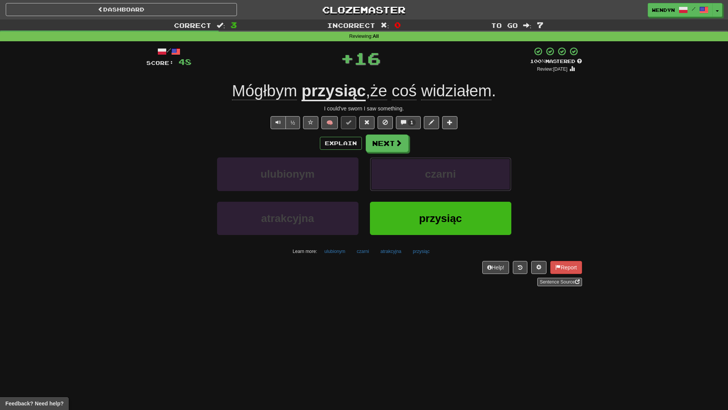
click at [453, 182] on button "czarni" at bounding box center [440, 173] width 141 height 33
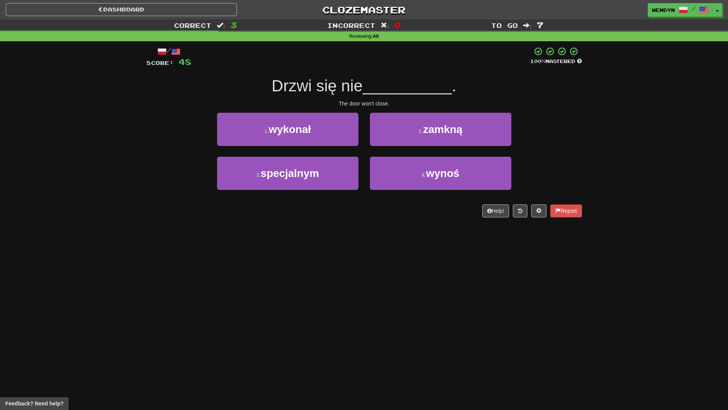
click at [450, 199] on div "4 . wynoś" at bounding box center [440, 179] width 153 height 44
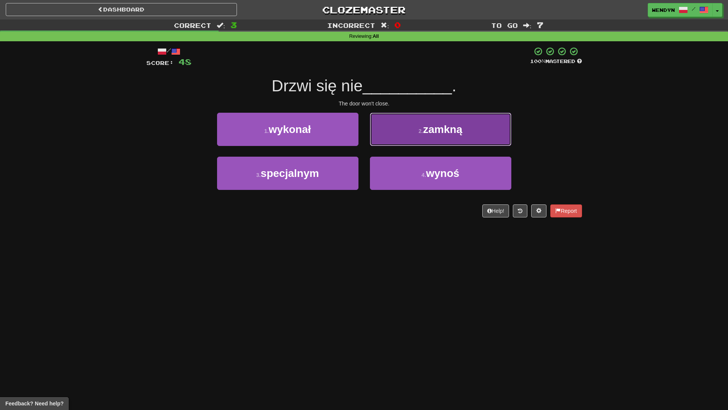
click at [460, 130] on span "zamkną" at bounding box center [442, 129] width 39 height 12
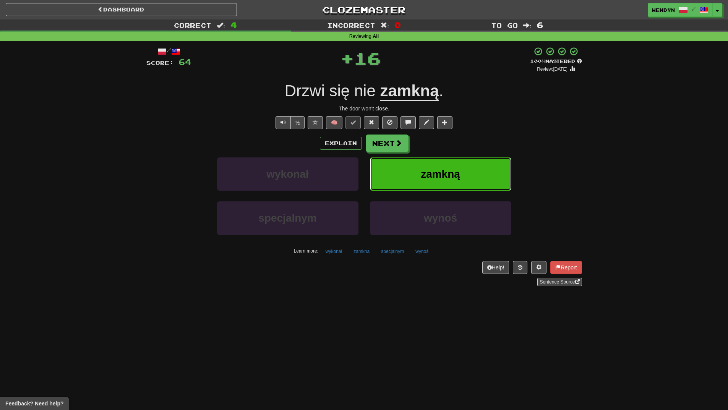
click at [462, 167] on button "zamkną" at bounding box center [440, 173] width 141 height 33
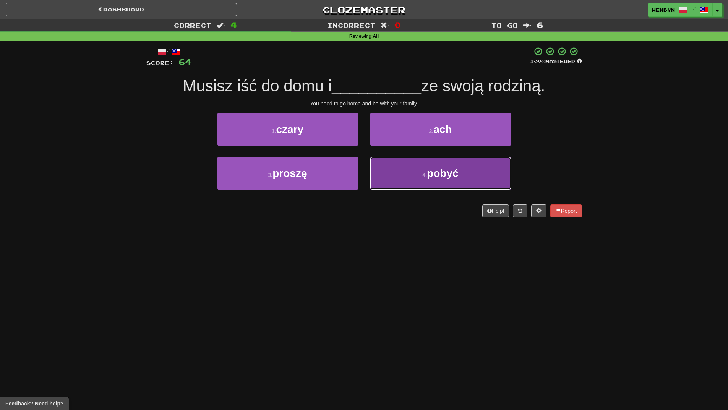
click at [460, 168] on button "4 . pobyć" at bounding box center [440, 173] width 141 height 33
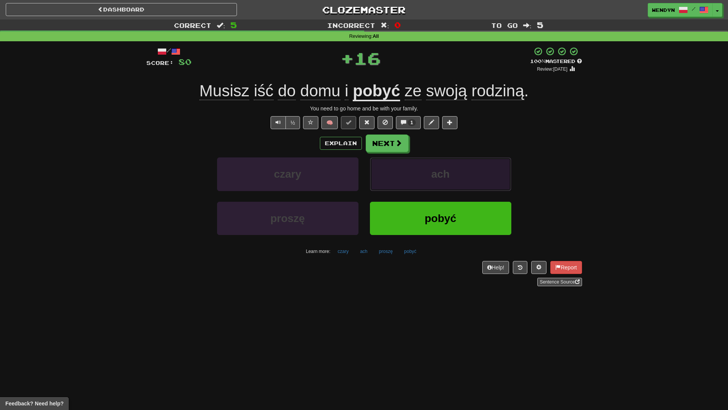
click at [460, 168] on button "ach" at bounding box center [440, 173] width 141 height 33
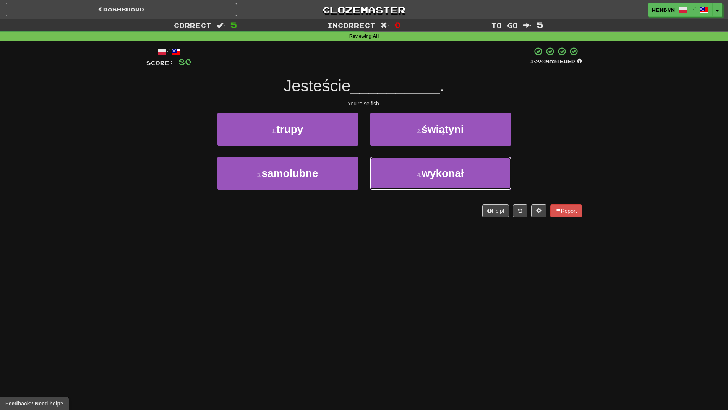
drag, startPoint x: 460, startPoint y: 168, endPoint x: 442, endPoint y: 231, distance: 64.9
click at [442, 231] on div "Dashboard Clozemaster WendyN / Toggle Dropdown Dashboard Leaderboard Activity F…" at bounding box center [364, 205] width 728 height 410
click at [322, 241] on div "Dashboard Clozemaster WendyN / Toggle Dropdown Dashboard Leaderboard Activity F…" at bounding box center [364, 205] width 728 height 410
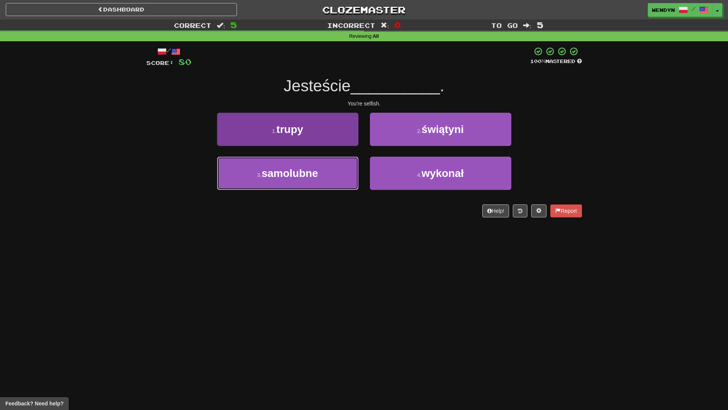
click at [312, 176] on span "samolubne" at bounding box center [289, 173] width 57 height 12
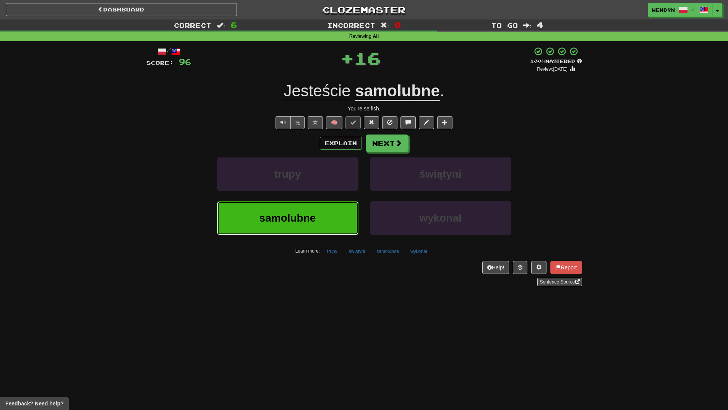
click at [322, 218] on button "samolubne" at bounding box center [287, 217] width 141 height 33
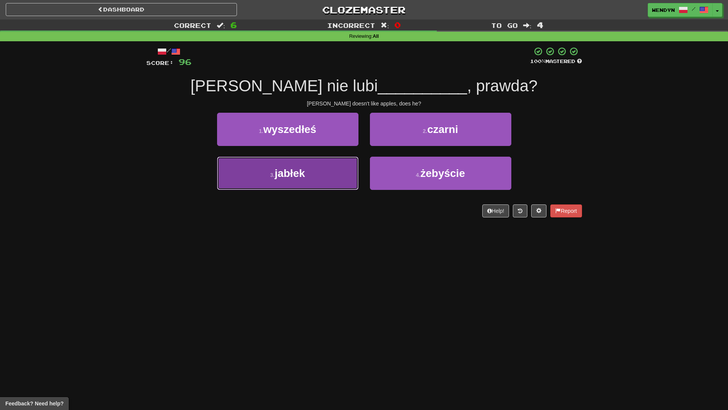
click at [323, 178] on button "3 . jabłek" at bounding box center [287, 173] width 141 height 33
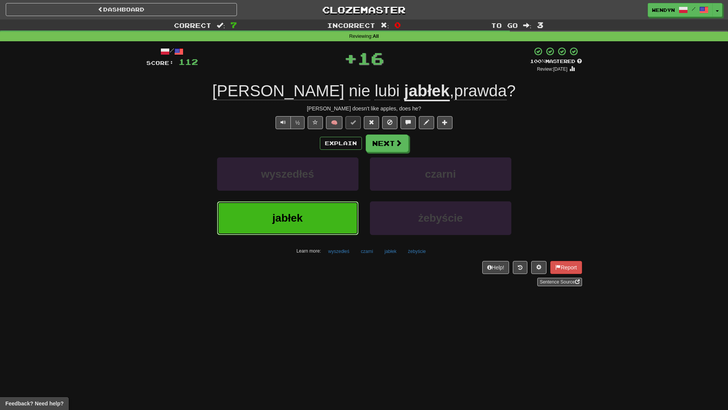
click at [329, 223] on button "jabłek" at bounding box center [287, 217] width 141 height 33
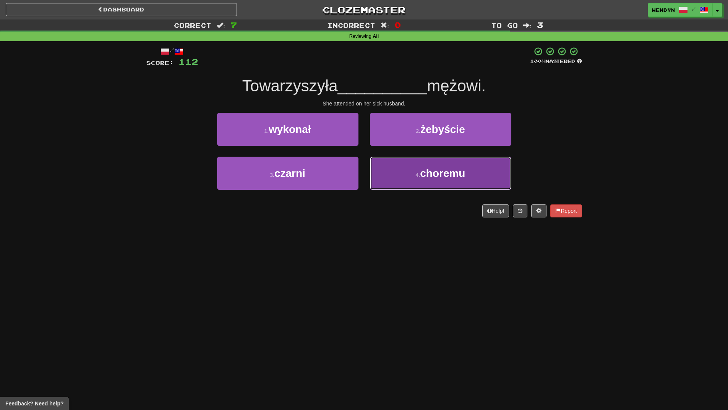
click at [431, 181] on button "4 . choremu" at bounding box center [440, 173] width 141 height 33
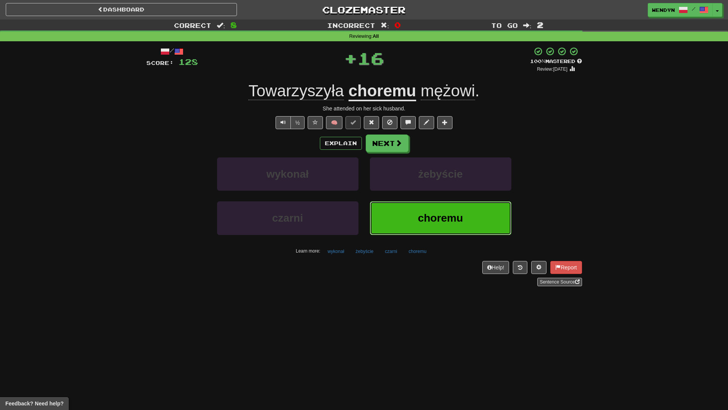
click at [434, 225] on button "choremu" at bounding box center [440, 217] width 141 height 33
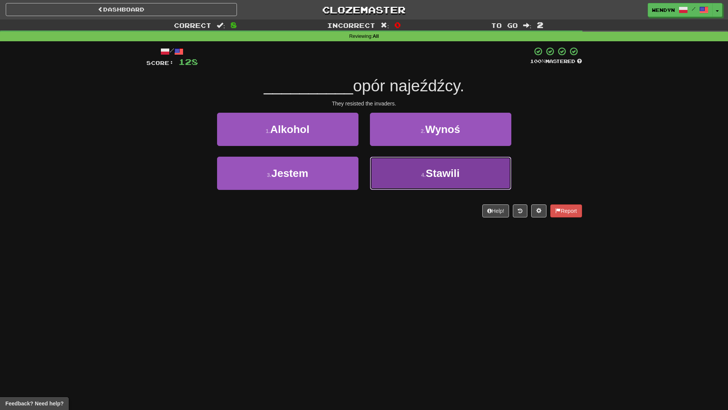
click at [450, 172] on span "Stawili" at bounding box center [443, 173] width 34 height 12
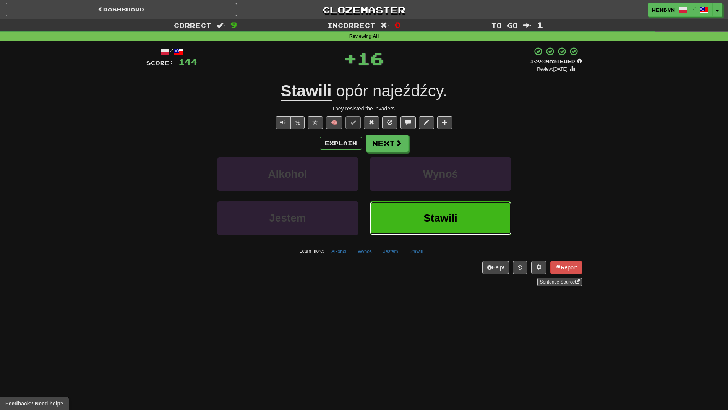
click at [444, 215] on span "Stawili" at bounding box center [440, 218] width 34 height 12
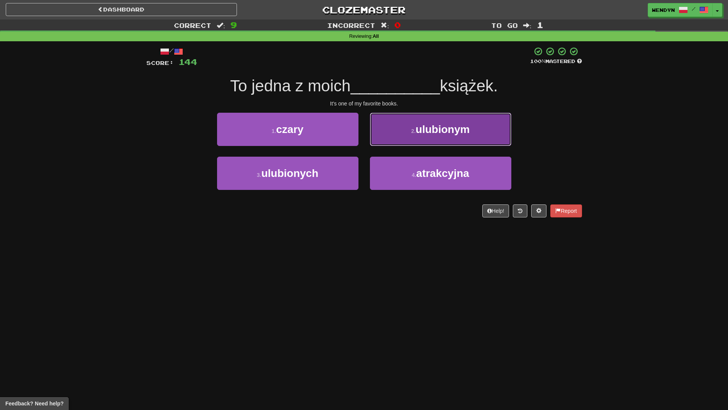
click at [480, 144] on button "2 . ulubionym" at bounding box center [440, 129] width 141 height 33
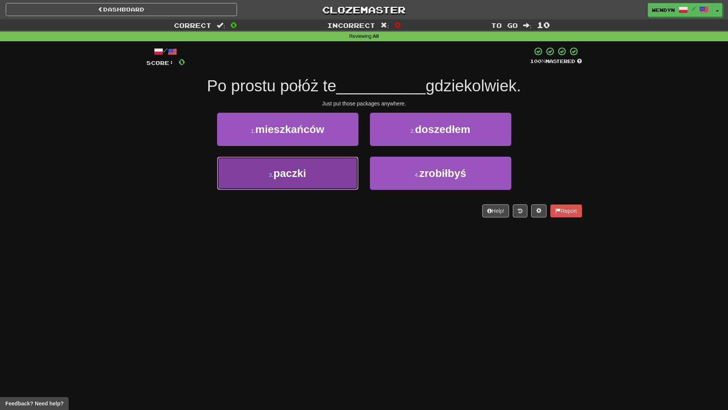
click at [298, 182] on button "3 . paczki" at bounding box center [287, 173] width 141 height 33
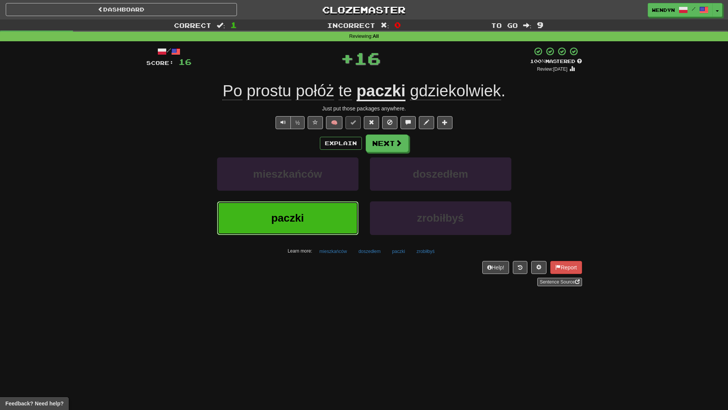
click at [302, 217] on span "paczki" at bounding box center [287, 218] width 33 height 12
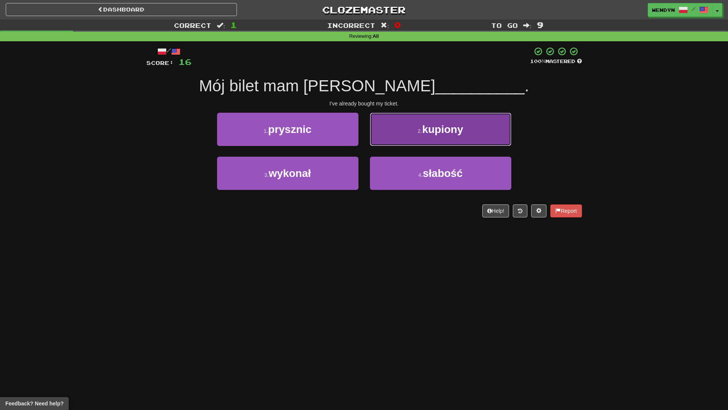
click at [434, 141] on button "2 . kupiony" at bounding box center [440, 129] width 141 height 33
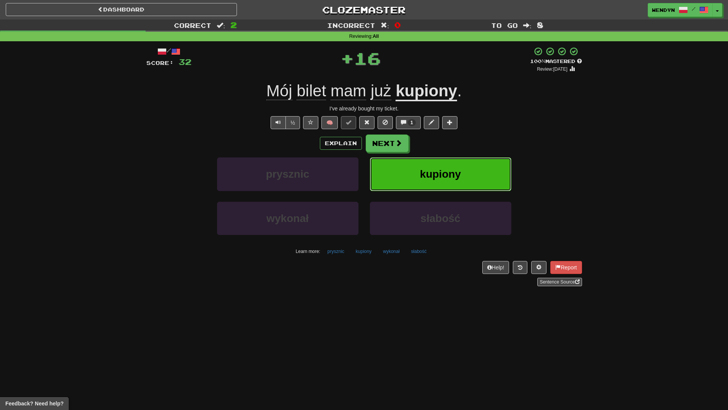
click at [447, 167] on button "kupiony" at bounding box center [440, 173] width 141 height 33
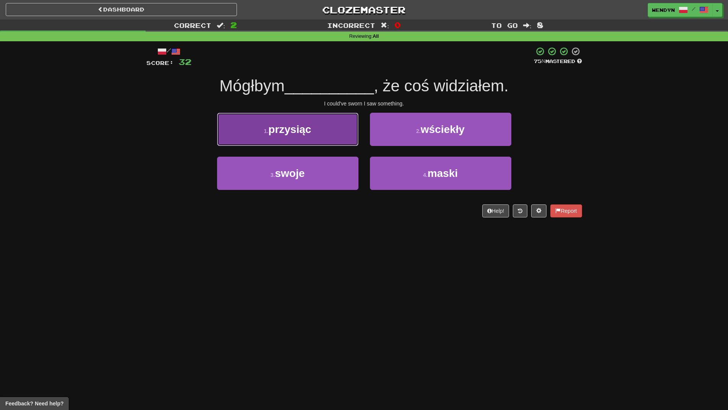
click at [315, 133] on button "1 . przysiąc" at bounding box center [287, 129] width 141 height 33
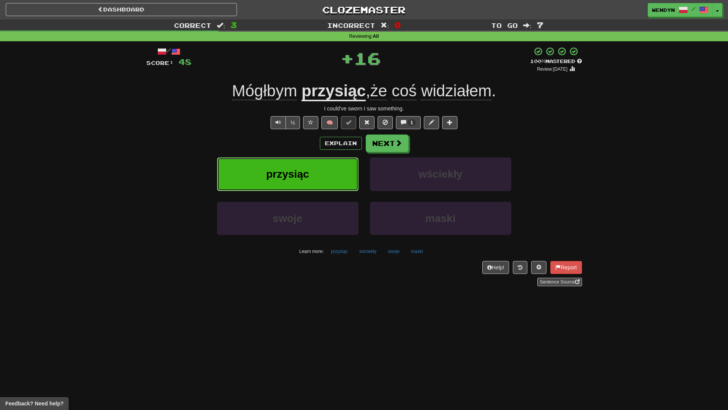
click at [316, 168] on button "przysiąc" at bounding box center [287, 173] width 141 height 33
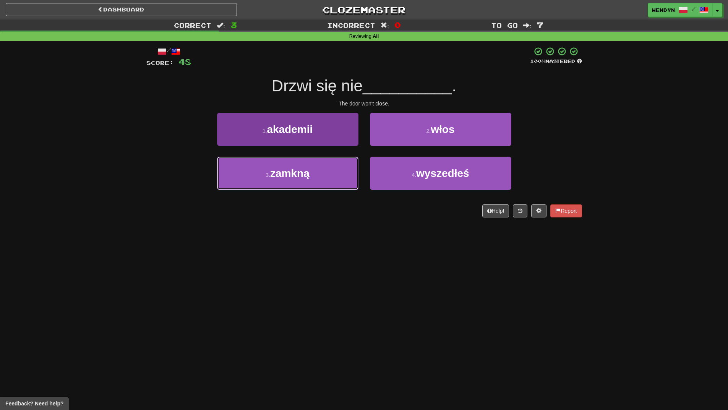
drag, startPoint x: 276, startPoint y: 168, endPoint x: 278, endPoint y: 173, distance: 4.8
click at [277, 171] on span "zamkną" at bounding box center [289, 173] width 39 height 12
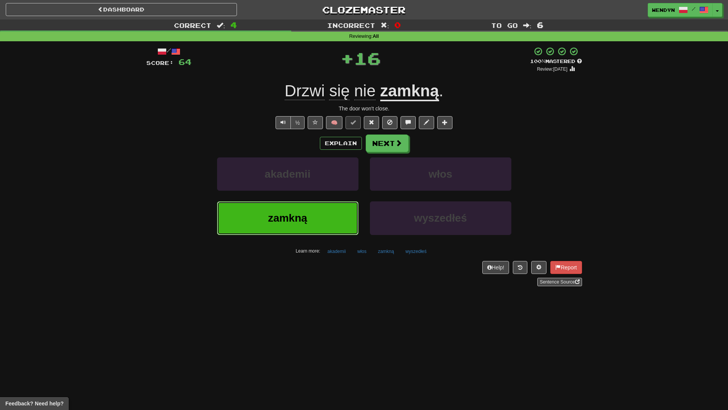
click at [288, 209] on button "zamkną" at bounding box center [287, 217] width 141 height 33
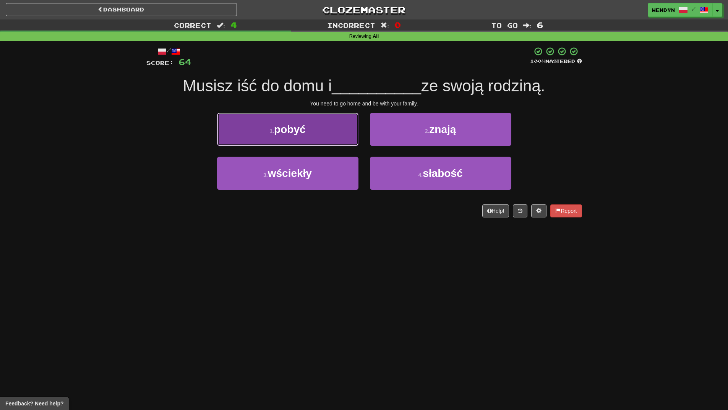
click at [351, 135] on button "1 . pobyć" at bounding box center [287, 129] width 141 height 33
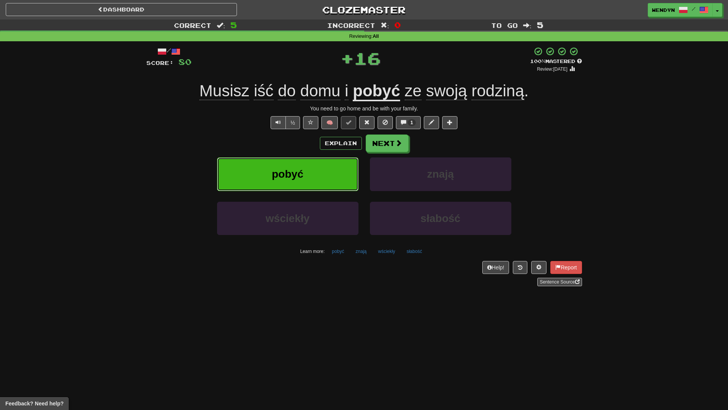
click at [330, 160] on button "pobyć" at bounding box center [287, 173] width 141 height 33
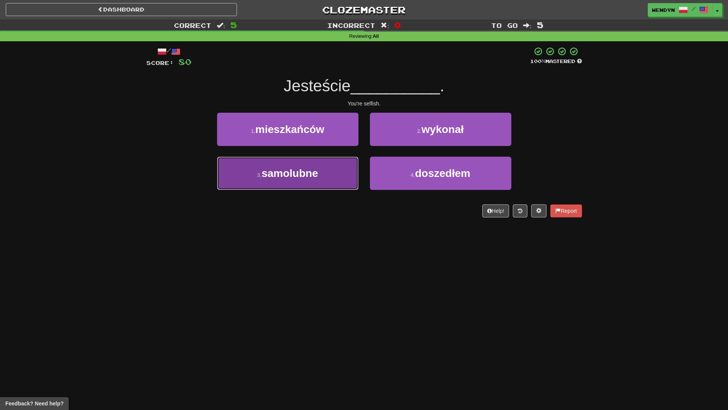
click at [330, 170] on button "3 . samolubne" at bounding box center [287, 173] width 141 height 33
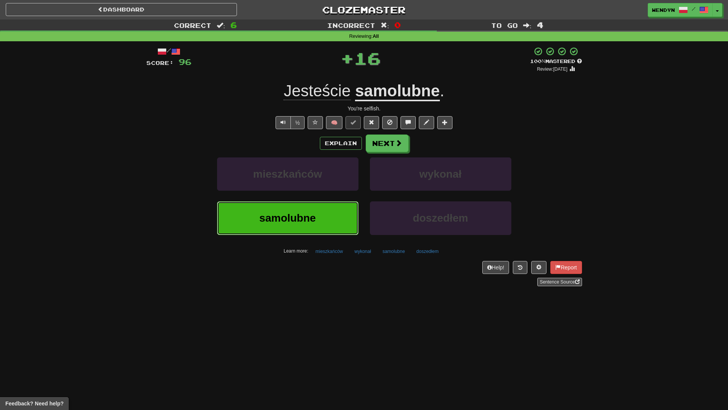
click at [334, 218] on button "samolubne" at bounding box center [287, 217] width 141 height 33
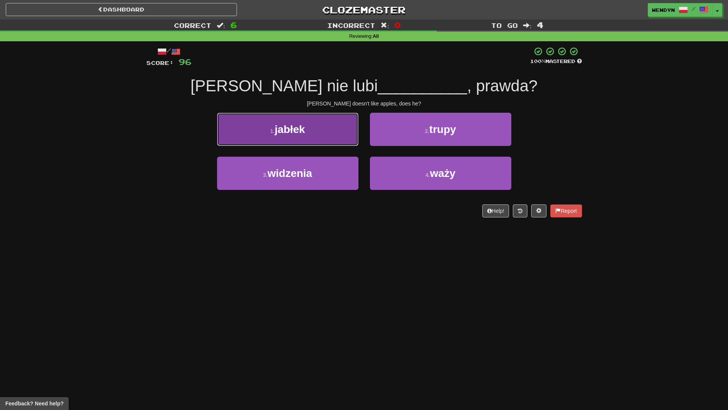
click at [343, 133] on button "1 . jabłek" at bounding box center [287, 129] width 141 height 33
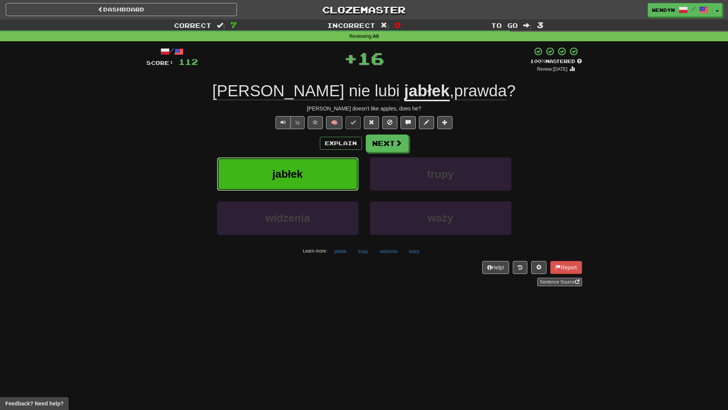
click at [335, 160] on button "jabłek" at bounding box center [287, 173] width 141 height 33
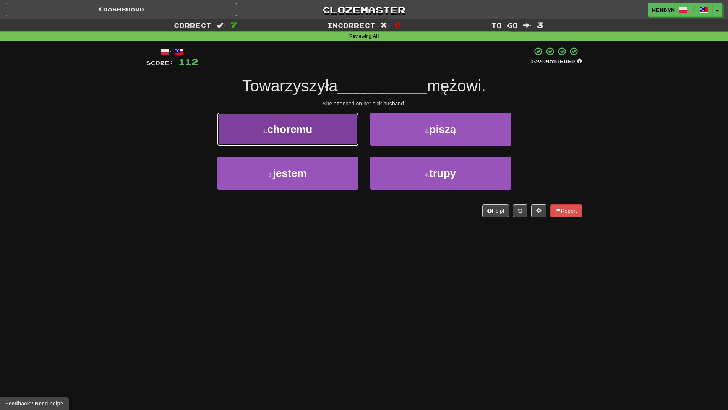
click at [320, 138] on button "1 . choremu" at bounding box center [287, 129] width 141 height 33
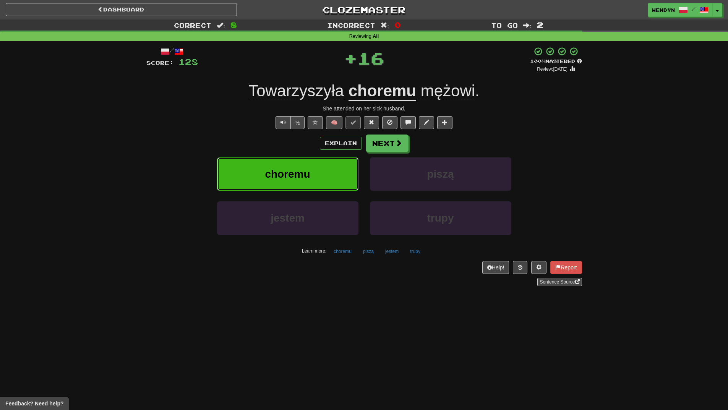
click at [320, 161] on button "choremu" at bounding box center [287, 173] width 141 height 33
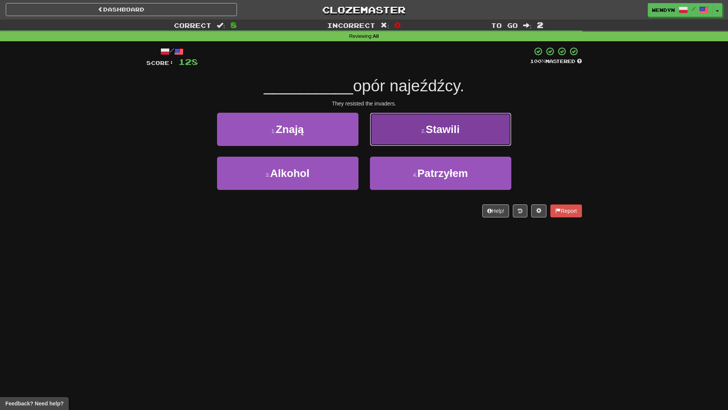
click at [463, 129] on button "2 . [GEOGRAPHIC_DATA]" at bounding box center [440, 129] width 141 height 33
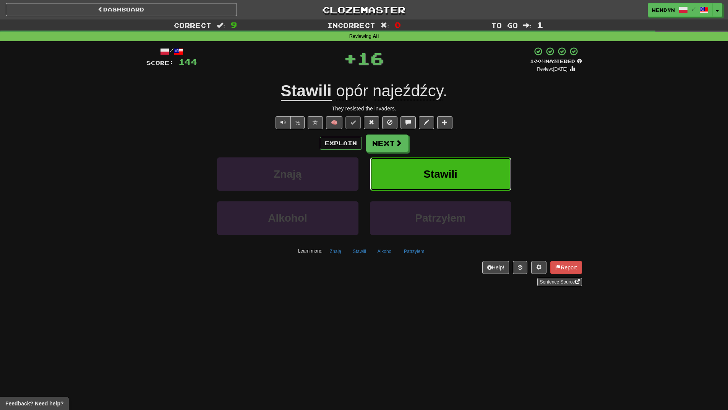
click at [467, 165] on button "Stawili" at bounding box center [440, 173] width 141 height 33
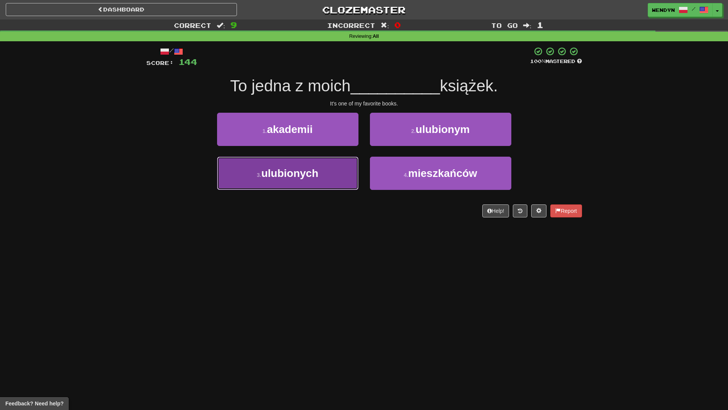
click at [324, 176] on button "3 . ulubionych" at bounding box center [287, 173] width 141 height 33
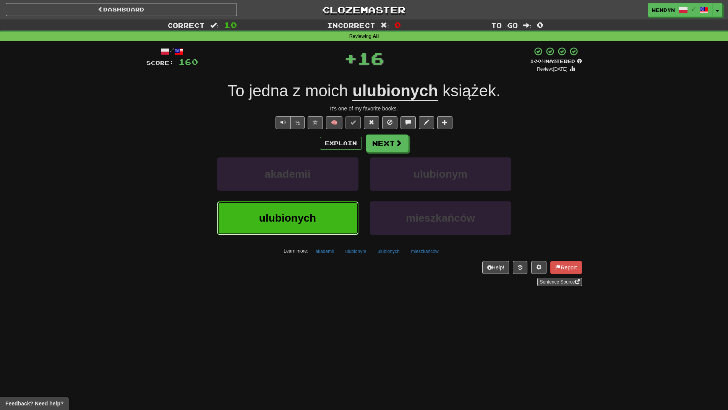
click at [325, 216] on button "ulubionych" at bounding box center [287, 217] width 141 height 33
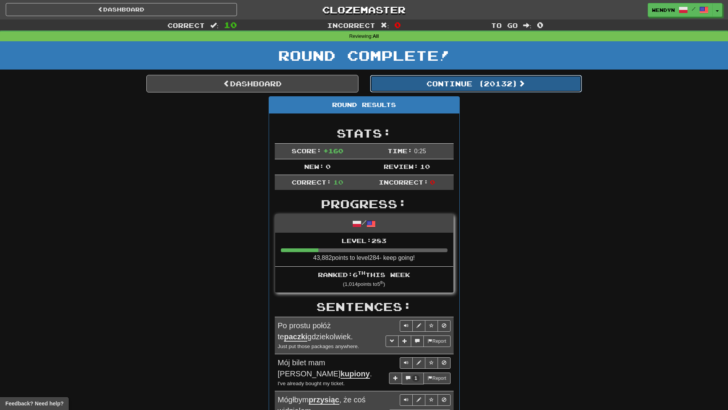
click at [502, 88] on button "Continue ( 20132 )" at bounding box center [476, 84] width 212 height 18
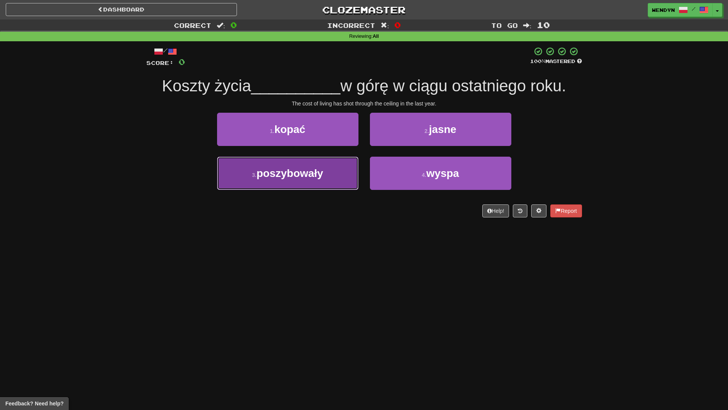
click at [310, 190] on button "3 . poszybowały" at bounding box center [287, 173] width 141 height 33
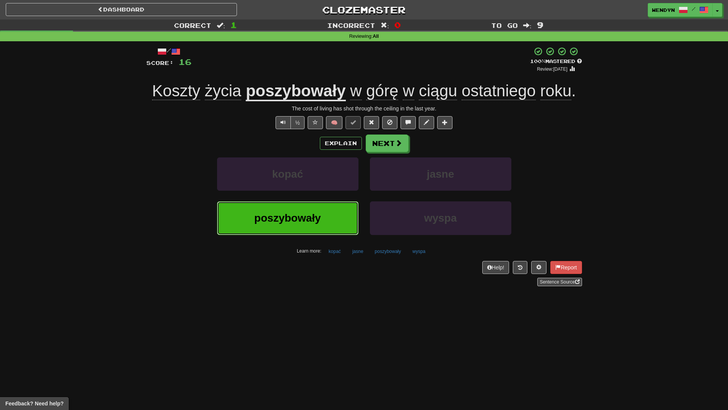
click at [297, 222] on span "poszybowały" at bounding box center [287, 218] width 66 height 12
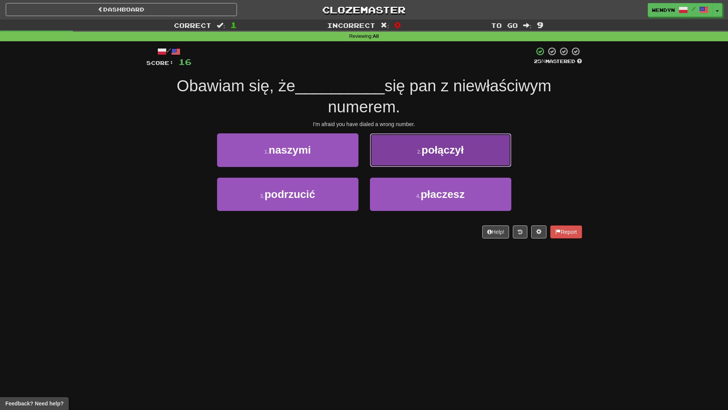
click at [467, 153] on button "2 . połączył" at bounding box center [440, 149] width 141 height 33
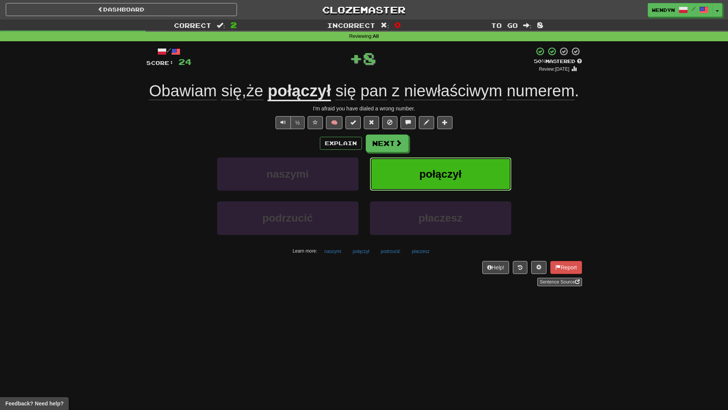
click at [461, 177] on span "połączył" at bounding box center [440, 174] width 42 height 12
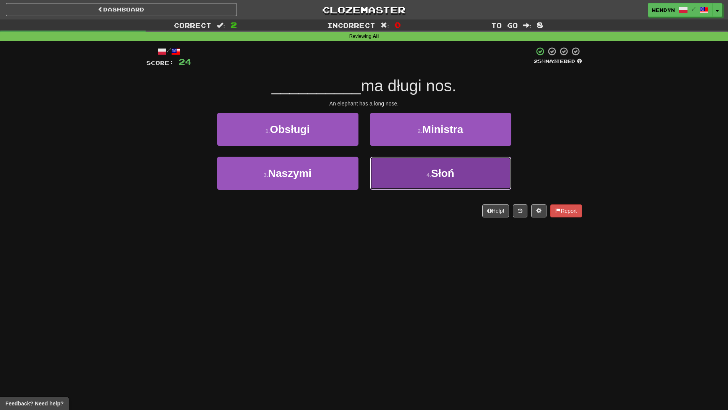
click at [426, 179] on button "4 . [GEOGRAPHIC_DATA]" at bounding box center [440, 173] width 141 height 33
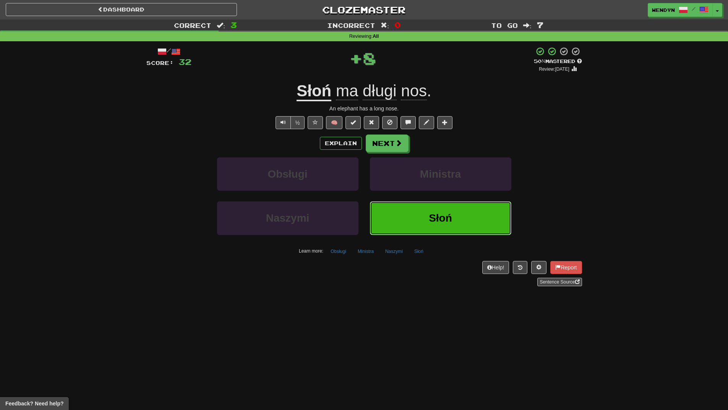
click at [424, 228] on button "Słoń" at bounding box center [440, 217] width 141 height 33
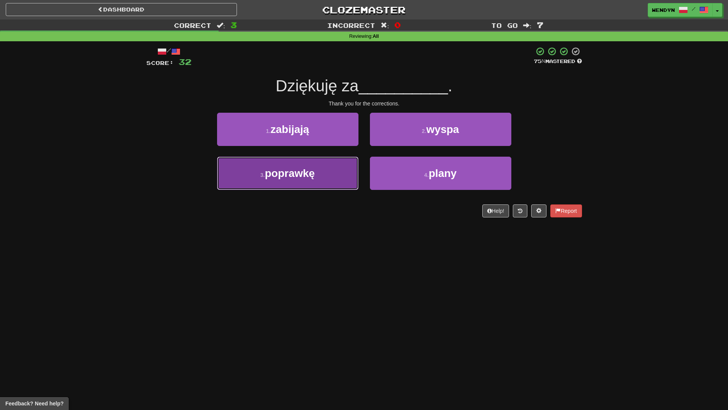
click at [336, 178] on button "3 . poprawkę" at bounding box center [287, 173] width 141 height 33
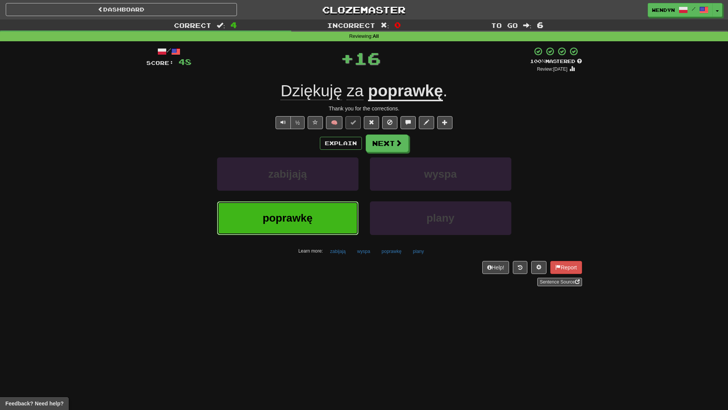
click at [343, 213] on button "poprawkę" at bounding box center [287, 217] width 141 height 33
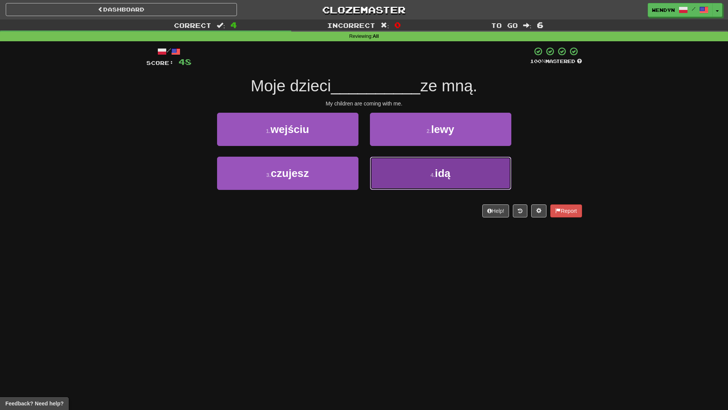
click at [432, 185] on button "4 . idą" at bounding box center [440, 173] width 141 height 33
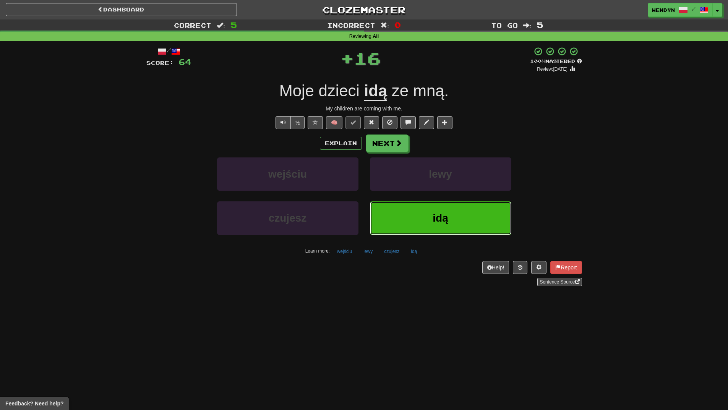
click at [428, 209] on button "idą" at bounding box center [440, 217] width 141 height 33
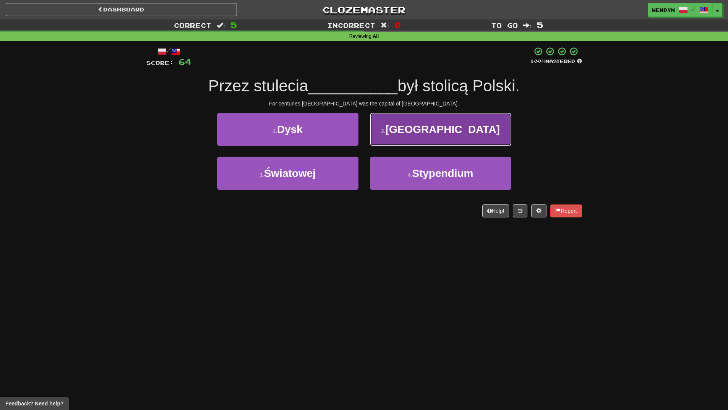
click at [433, 137] on button "2 . [GEOGRAPHIC_DATA]" at bounding box center [440, 129] width 141 height 33
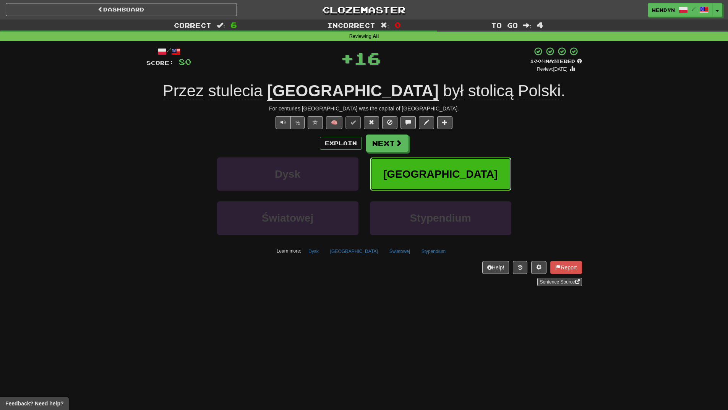
click at [468, 163] on button "[GEOGRAPHIC_DATA]" at bounding box center [440, 173] width 141 height 33
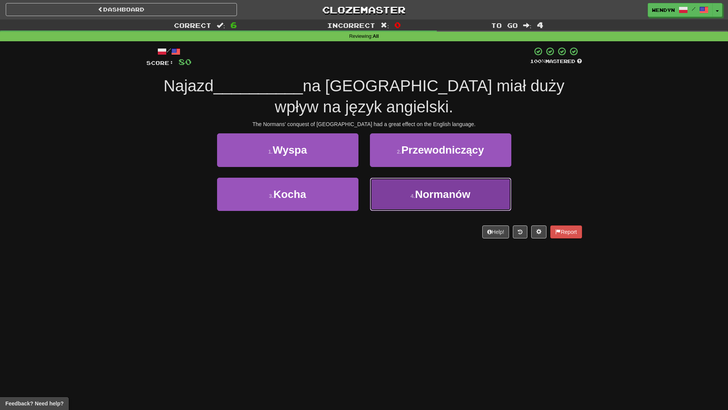
click at [428, 201] on button "4 . [GEOGRAPHIC_DATA]" at bounding box center [440, 194] width 141 height 33
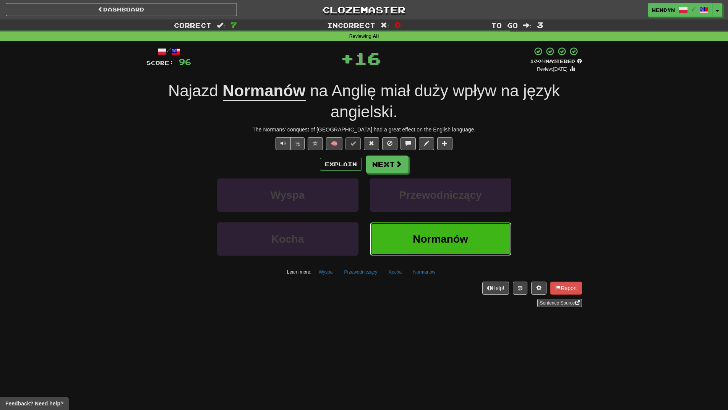
click at [449, 239] on span "Normanów" at bounding box center [440, 239] width 55 height 12
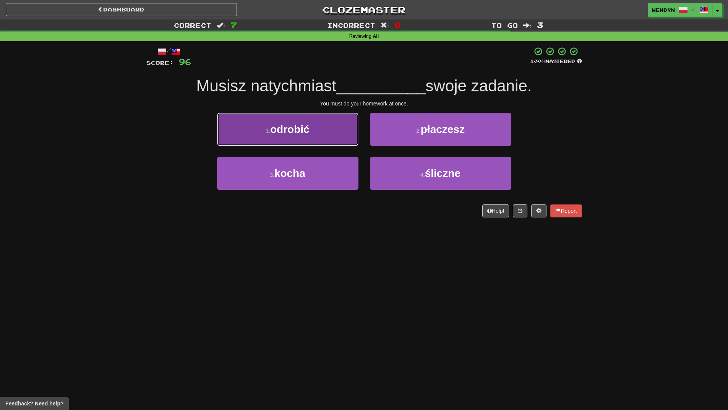
click at [329, 136] on button "1 . odrobić" at bounding box center [287, 129] width 141 height 33
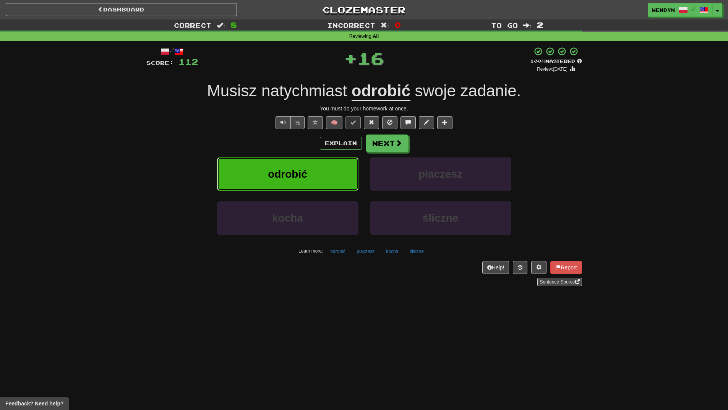
click at [329, 167] on button "odrobić" at bounding box center [287, 173] width 141 height 33
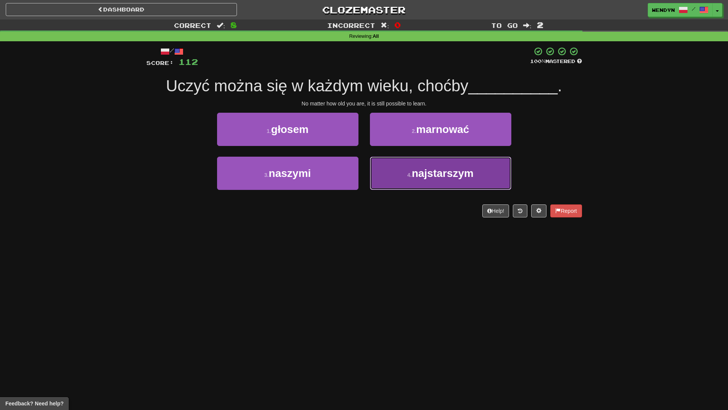
click at [428, 184] on button "4 . najstarszym" at bounding box center [440, 173] width 141 height 33
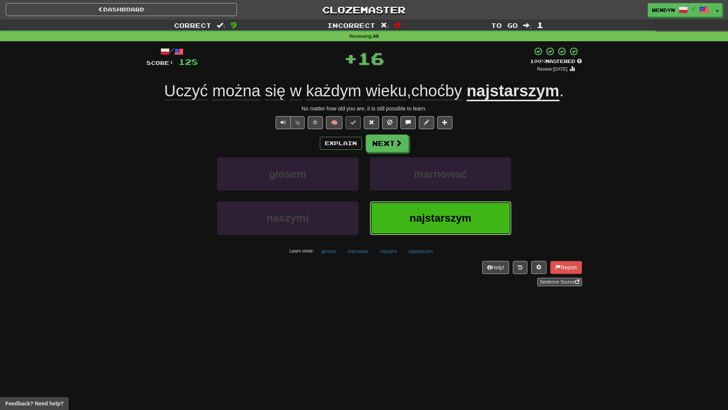
click at [433, 214] on span "najstarszym" at bounding box center [441, 218] width 62 height 12
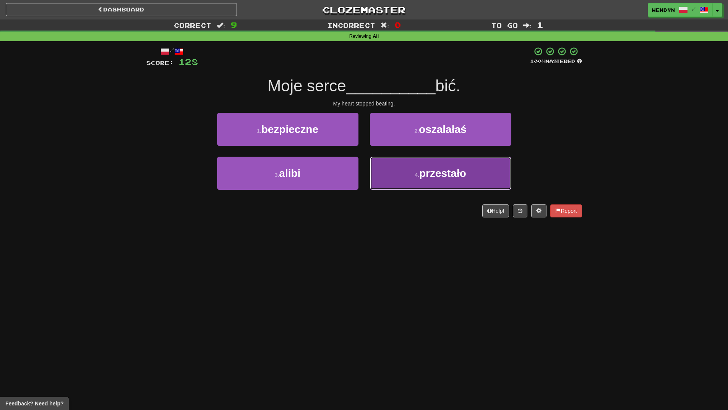
click at [439, 187] on button "4 . przestało" at bounding box center [440, 173] width 141 height 33
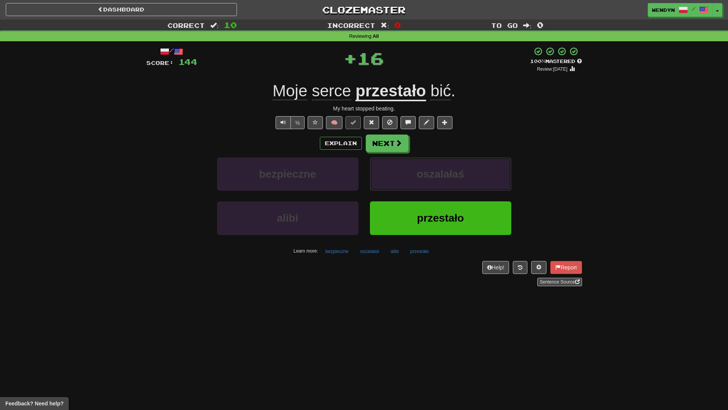
click at [439, 187] on button "oszalałaś" at bounding box center [440, 173] width 141 height 33
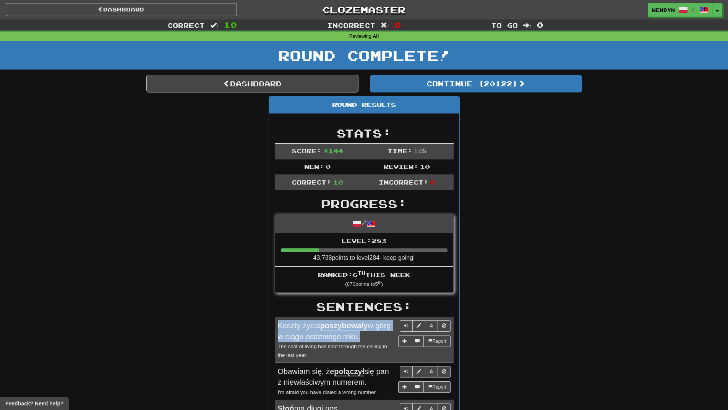
click at [439, 187] on div "Dashboard Clozemaster WendyN / Toggle Dropdown Dashboard Leaderboard Activity F…" at bounding box center [364, 383] width 728 height 767
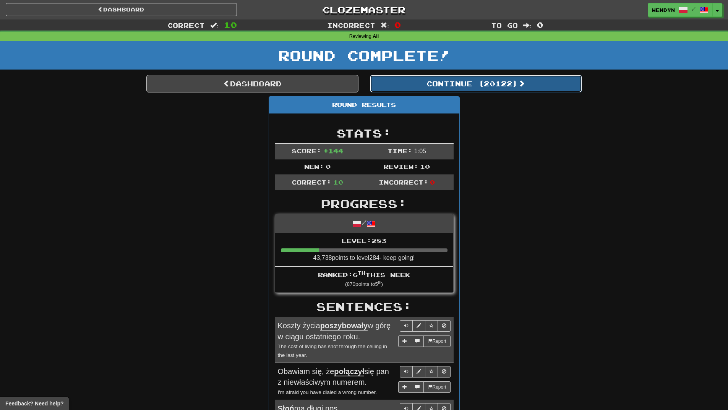
click at [505, 89] on button "Continue ( 20122 )" at bounding box center [476, 84] width 212 height 18
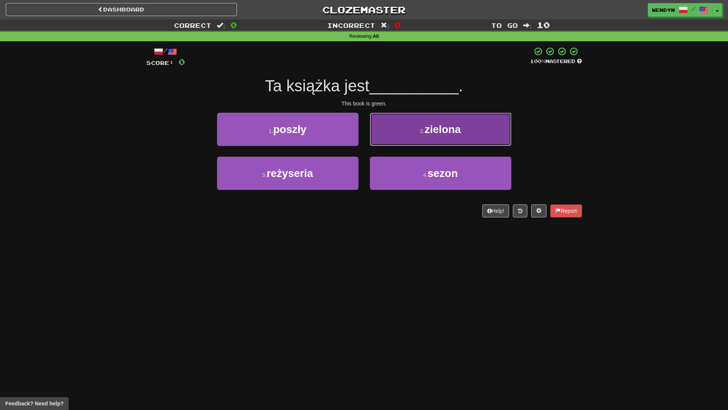
click at [461, 133] on span "zielona" at bounding box center [442, 129] width 36 height 12
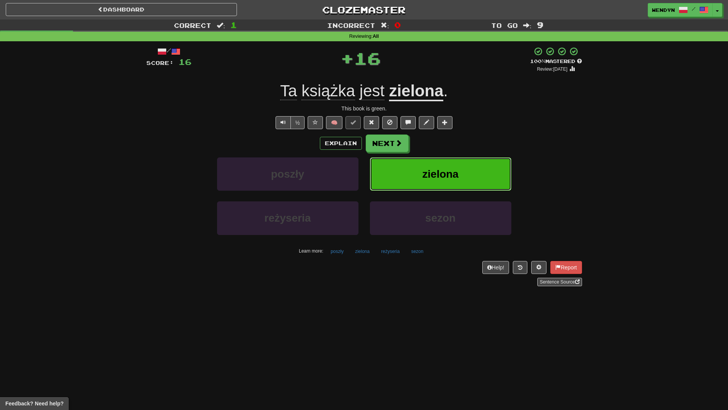
click at [459, 173] on button "zielona" at bounding box center [440, 173] width 141 height 33
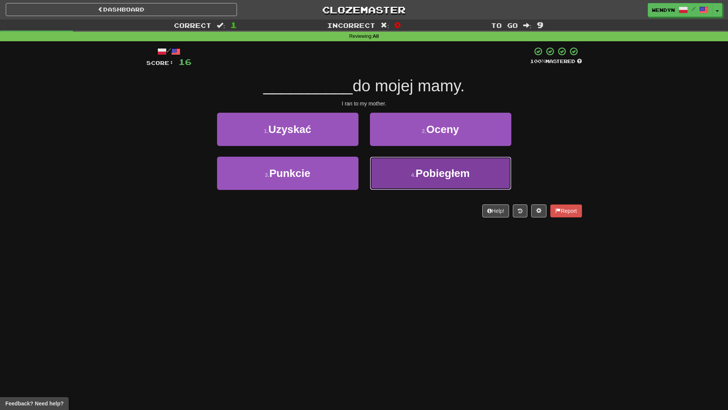
click at [458, 174] on span "Pobiegłem" at bounding box center [443, 173] width 54 height 12
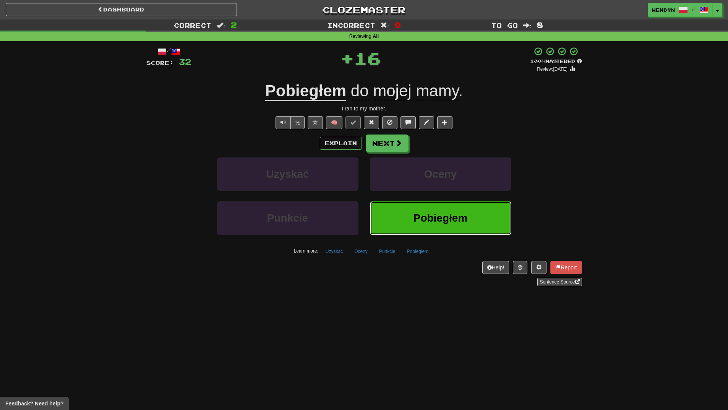
click at [442, 231] on button "Pobiegłem" at bounding box center [440, 217] width 141 height 33
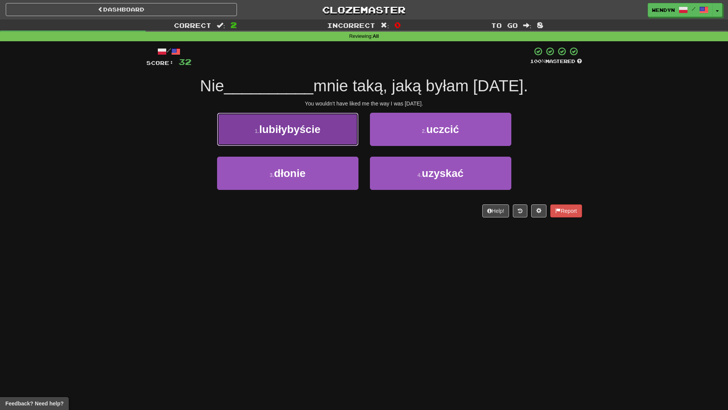
click at [335, 139] on button "1 . lubiłybyście" at bounding box center [287, 129] width 141 height 33
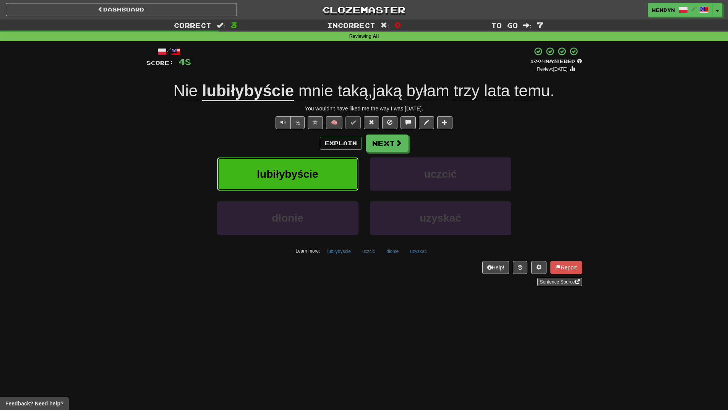
click at [334, 162] on button "lubiłybyście" at bounding box center [287, 173] width 141 height 33
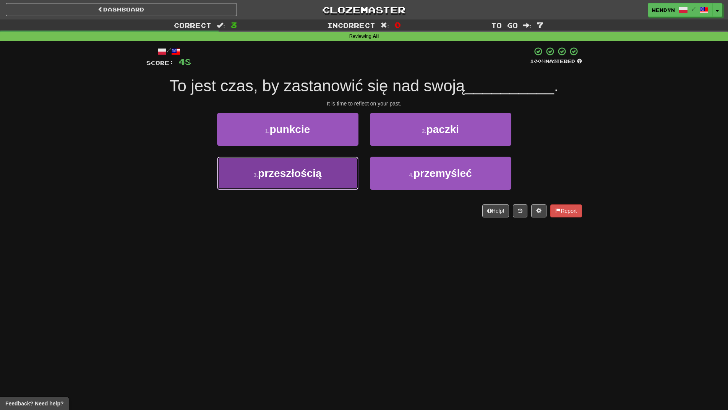
click at [307, 180] on button "3 . przeszłością" at bounding box center [287, 173] width 141 height 33
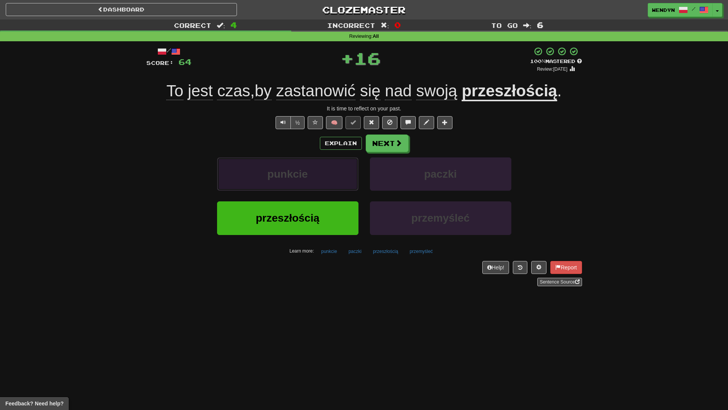
click at [307, 185] on button "punkcie" at bounding box center [287, 173] width 141 height 33
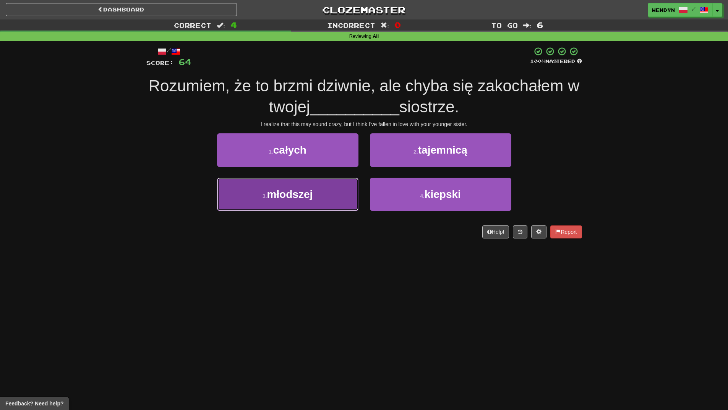
click at [330, 196] on button "3 . młodszej" at bounding box center [287, 194] width 141 height 33
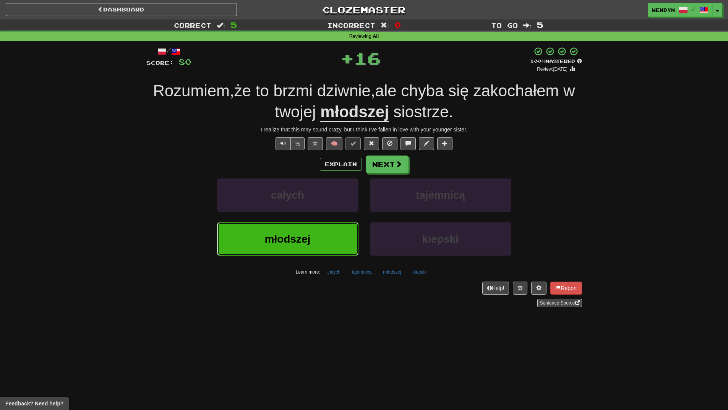
click at [330, 245] on button "młodszej" at bounding box center [287, 238] width 141 height 33
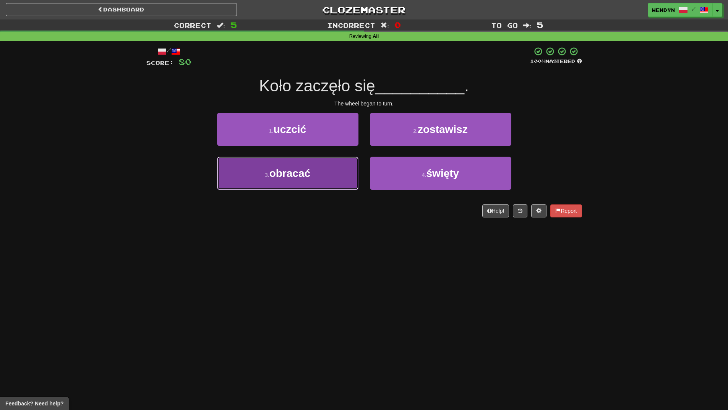
click at [326, 183] on button "3 . obracać" at bounding box center [287, 173] width 141 height 33
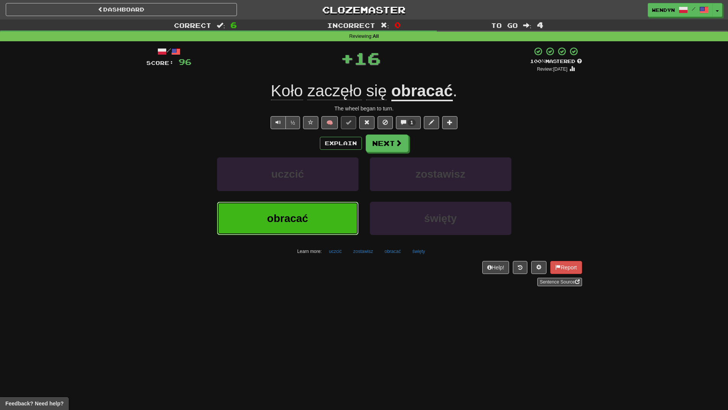
click at [324, 227] on button "obracać" at bounding box center [287, 218] width 141 height 33
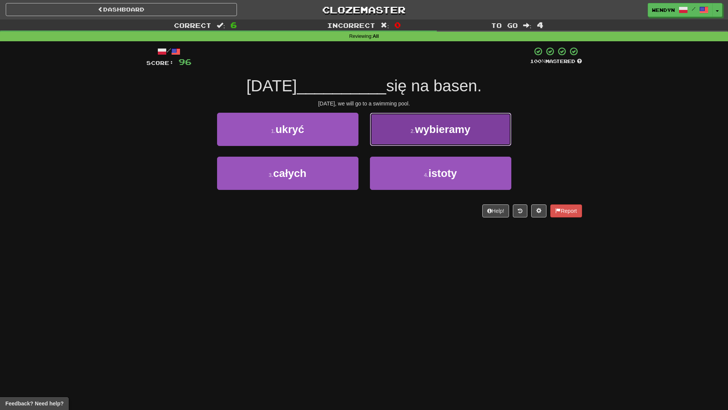
click at [468, 139] on button "2 . wybieramy" at bounding box center [440, 129] width 141 height 33
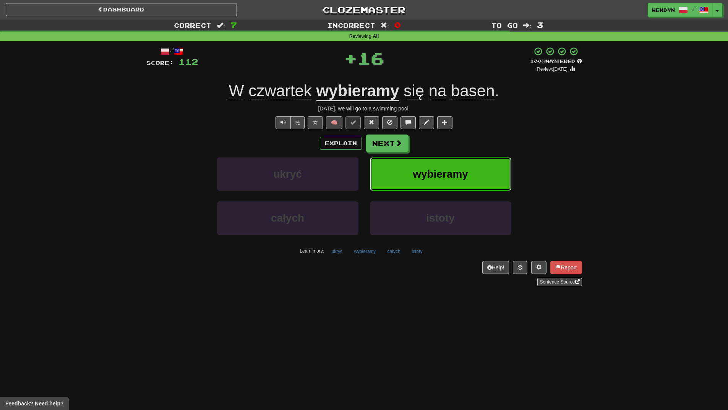
click at [460, 178] on span "wybieramy" at bounding box center [440, 174] width 55 height 12
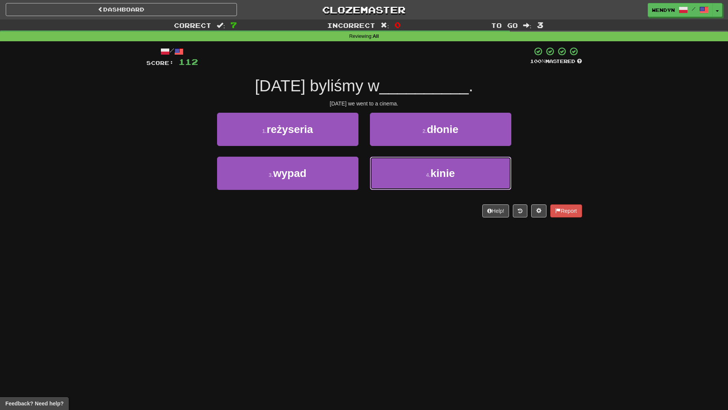
click at [460, 178] on button "4 . kinie" at bounding box center [440, 173] width 141 height 33
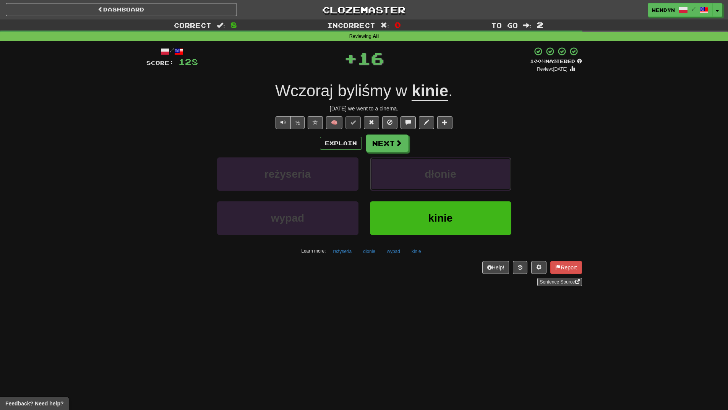
click at [460, 178] on button "dłonie" at bounding box center [440, 173] width 141 height 33
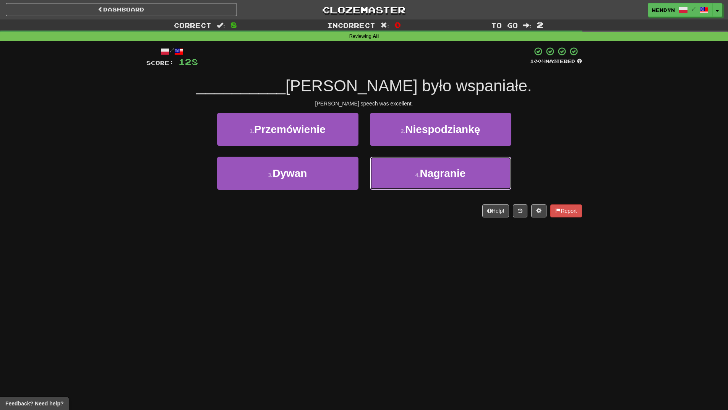
drag, startPoint x: 460, startPoint y: 178, endPoint x: 394, endPoint y: 238, distance: 88.4
click at [394, 238] on div "Dashboard Clozemaster WendyN / Toggle Dropdown Dashboard Leaderboard Activity F…" at bounding box center [364, 205] width 728 height 410
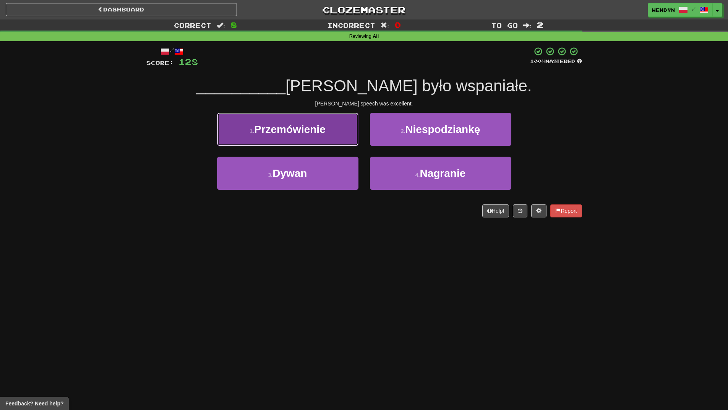
click at [326, 133] on span "Przemówienie" at bounding box center [289, 129] width 71 height 12
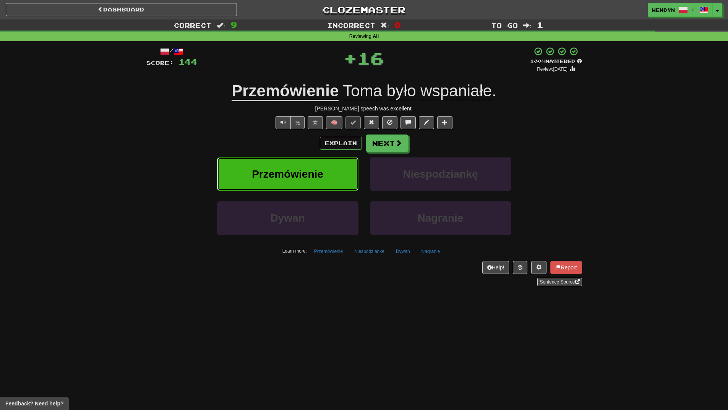
click at [330, 173] on button "Przemówienie" at bounding box center [287, 173] width 141 height 33
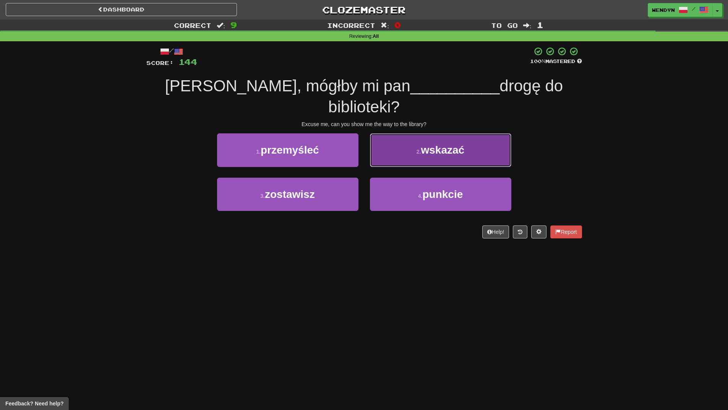
click at [454, 160] on button "2 . wskazać" at bounding box center [440, 149] width 141 height 33
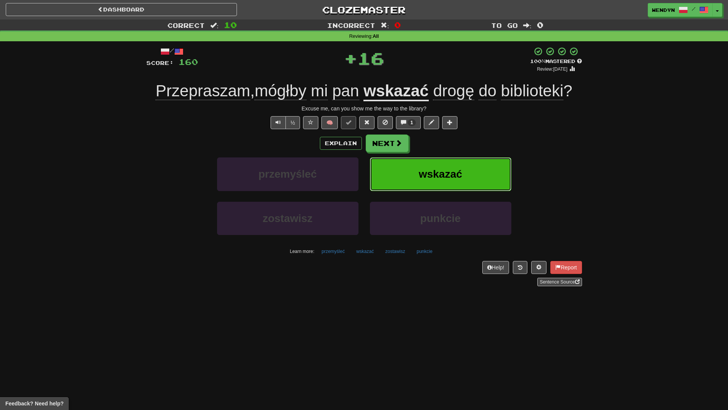
click at [445, 158] on button "wskazać" at bounding box center [440, 173] width 141 height 33
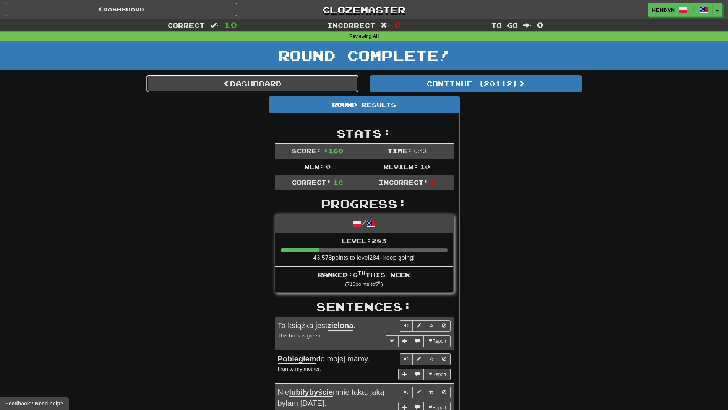
click at [247, 84] on link "Dashboard" at bounding box center [252, 84] width 212 height 18
